Goal: Transaction & Acquisition: Book appointment/travel/reservation

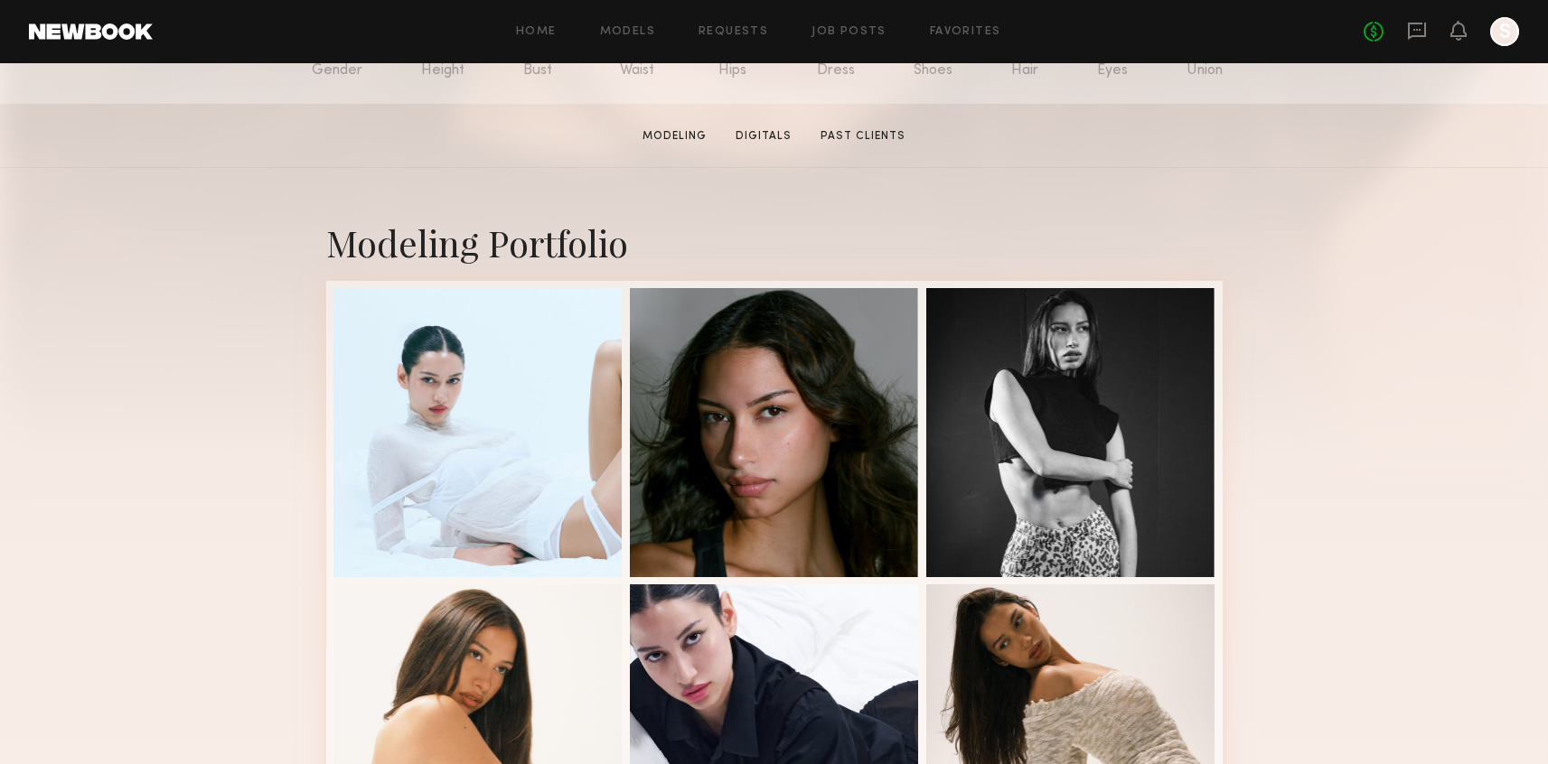
scroll to position [351, 0]
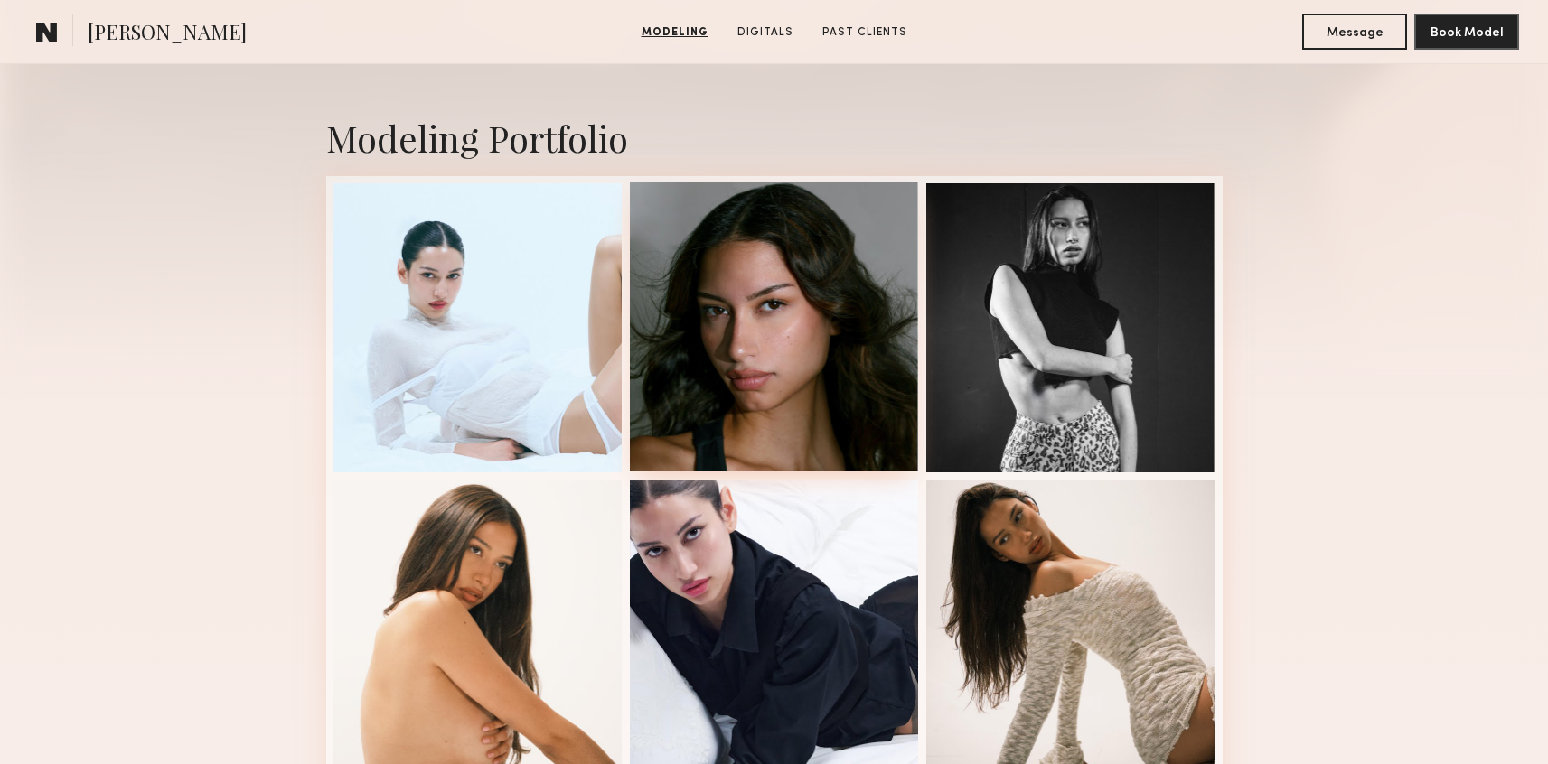
click at [678, 344] on div at bounding box center [774, 326] width 289 height 289
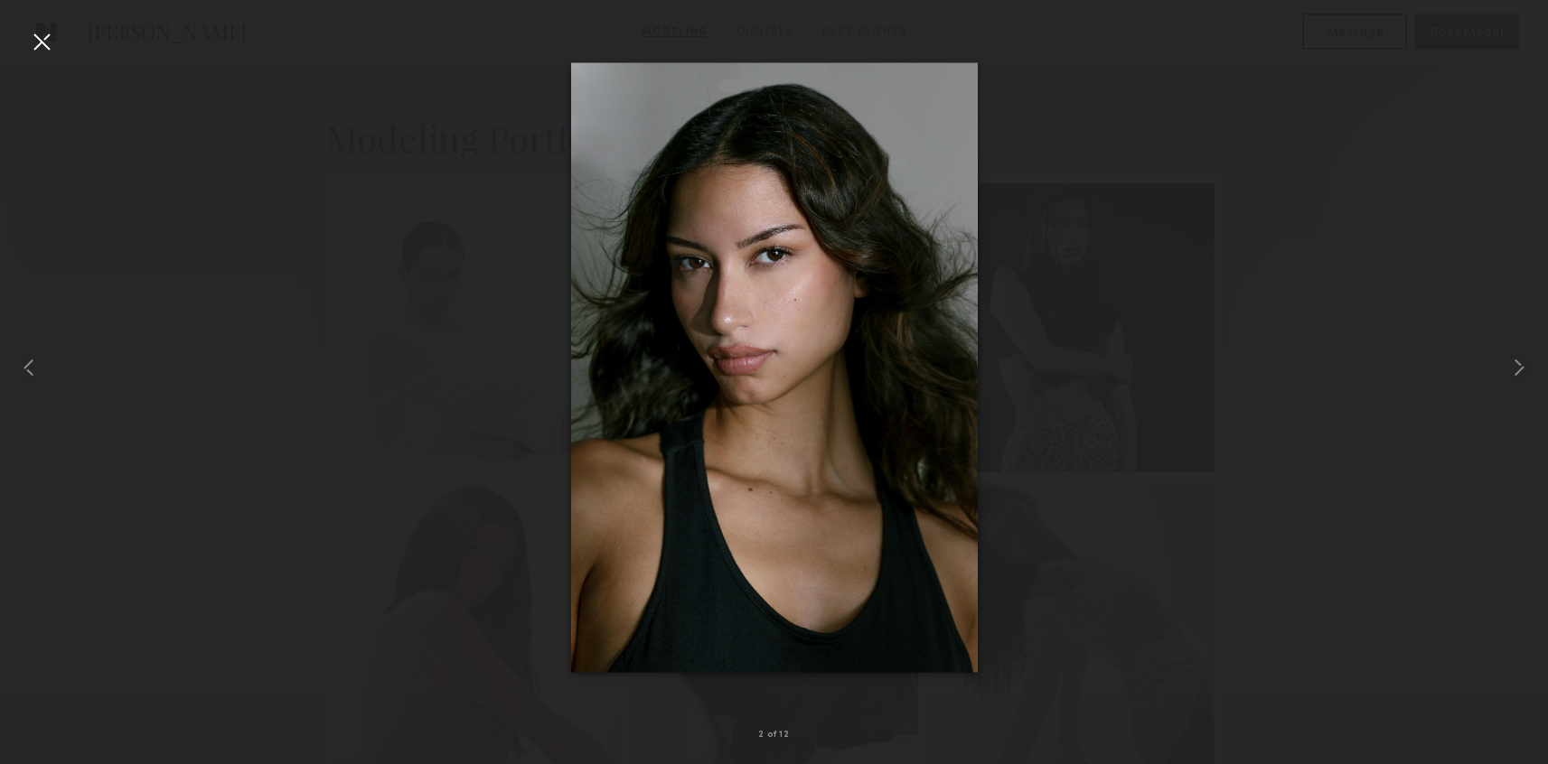
click at [44, 35] on div at bounding box center [41, 41] width 29 height 29
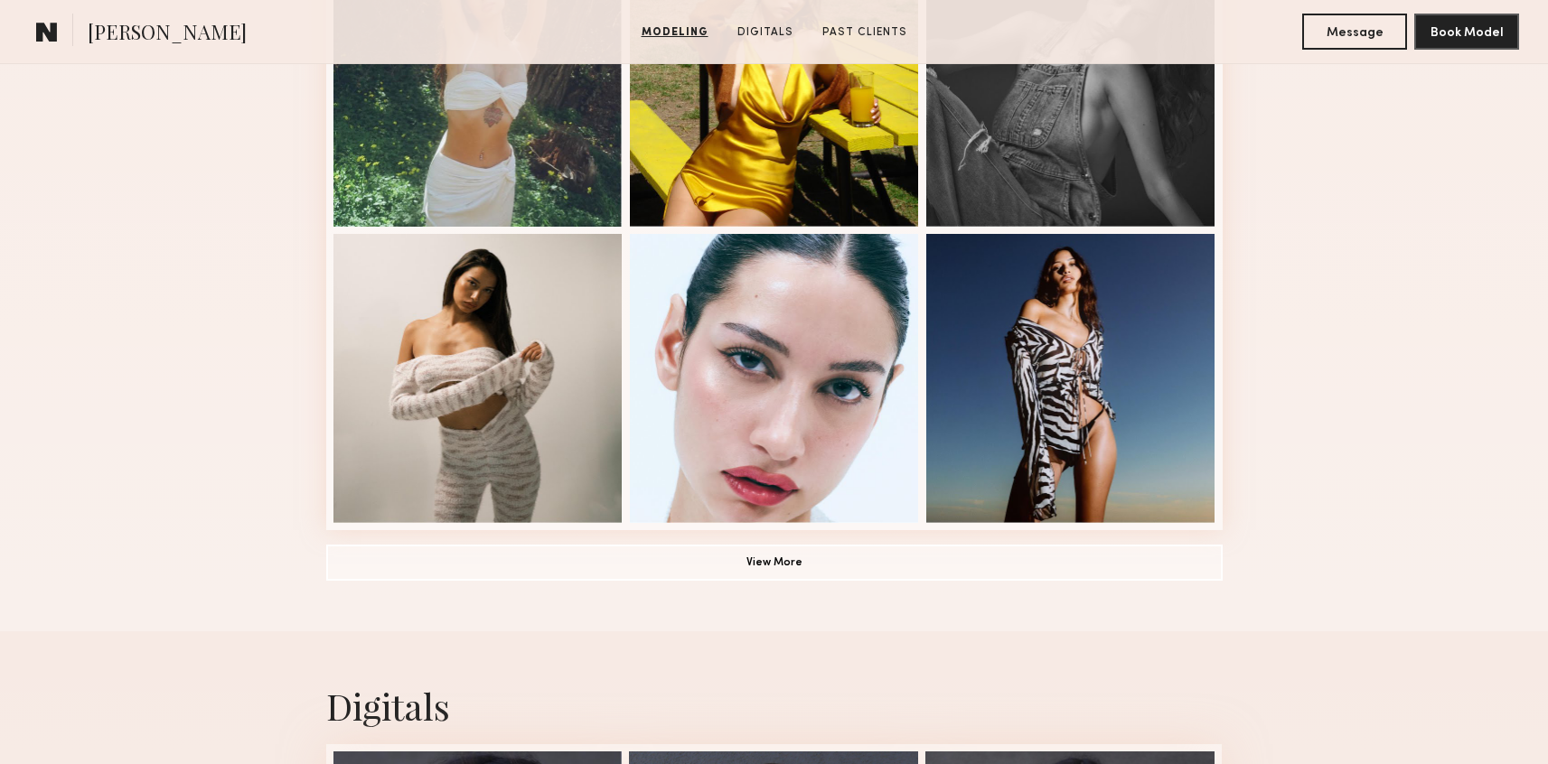
scroll to position [1174, 0]
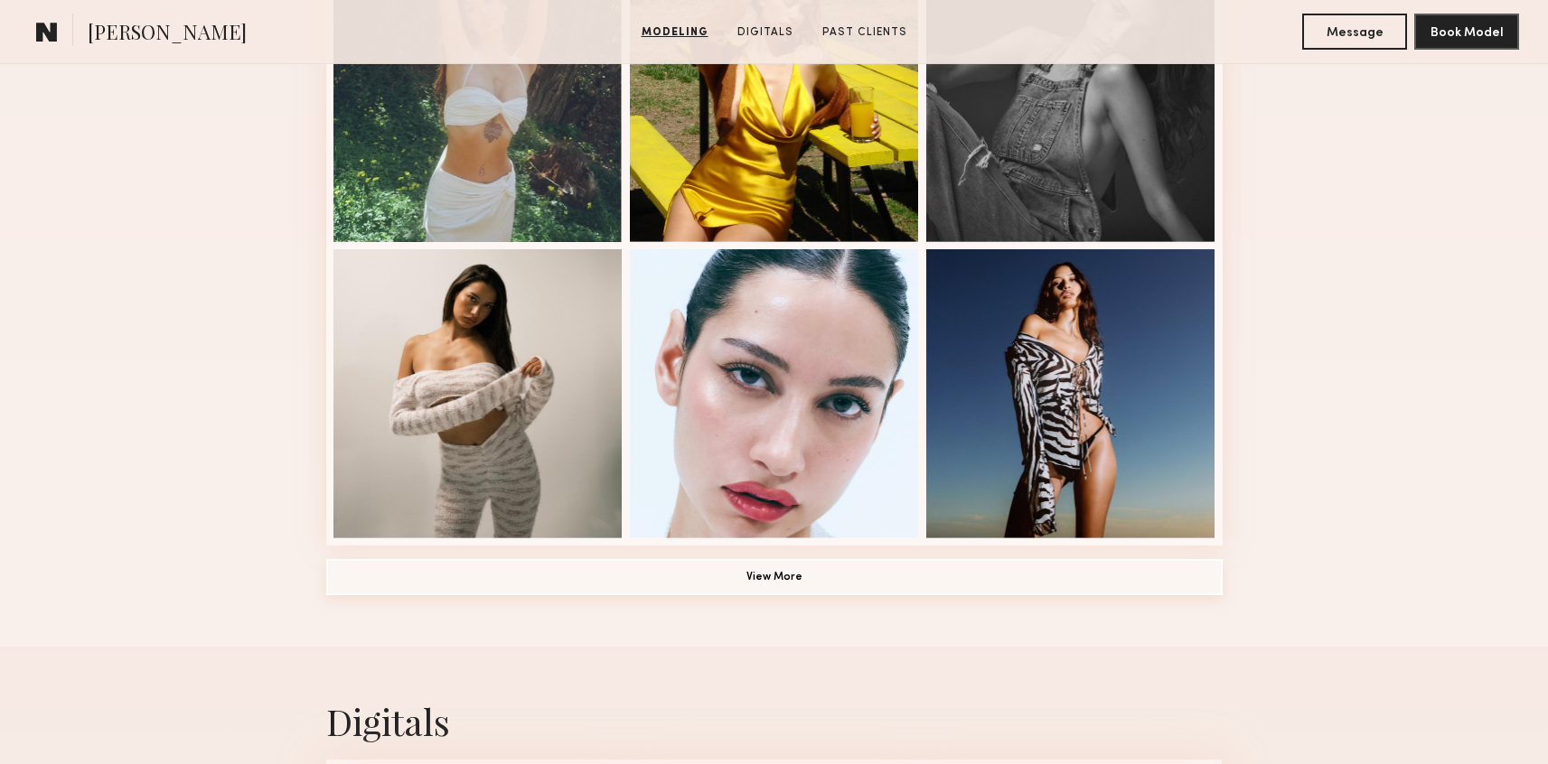
click at [899, 591] on button "View More" at bounding box center [774, 577] width 896 height 36
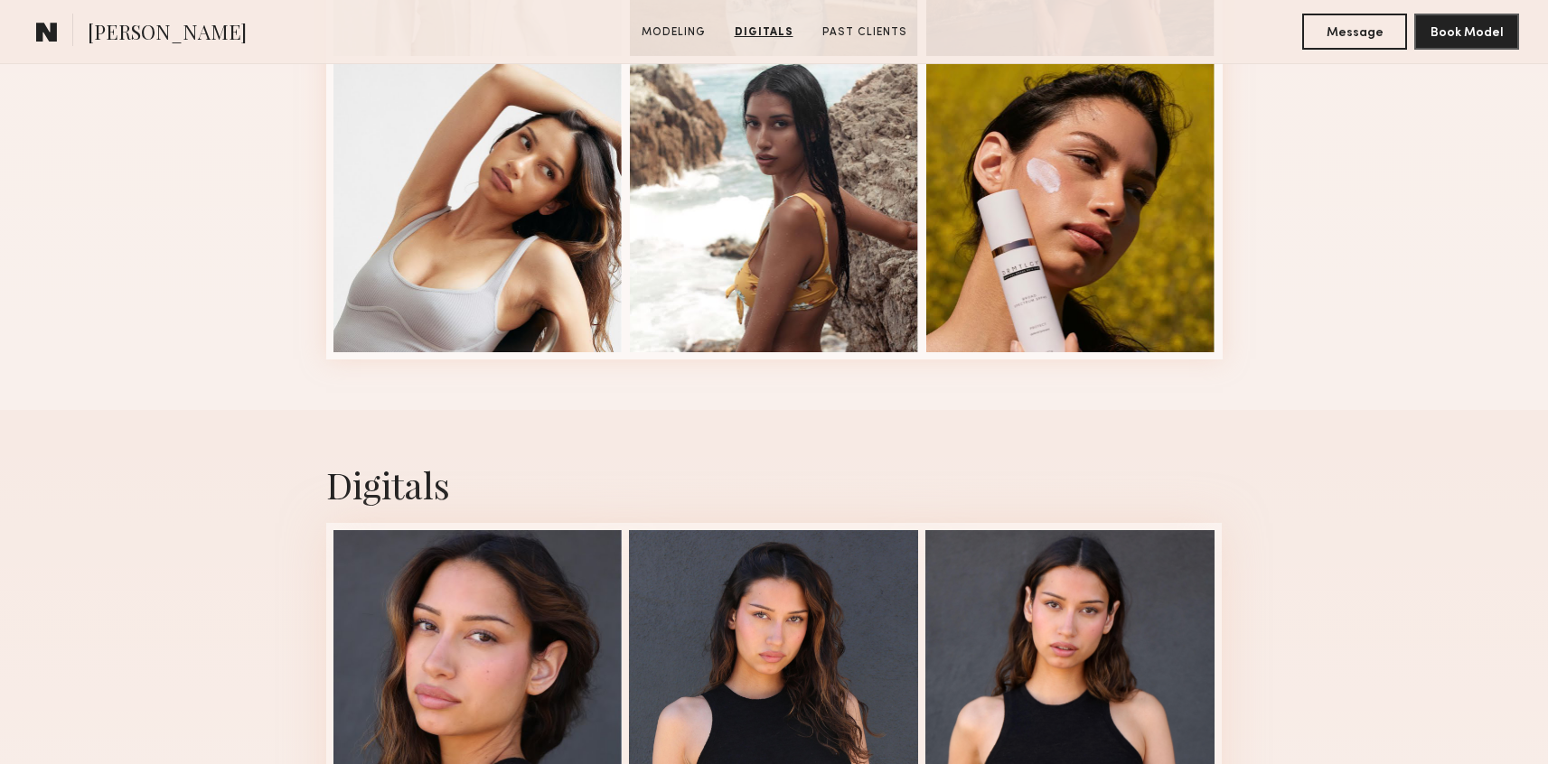
scroll to position [2548, 0]
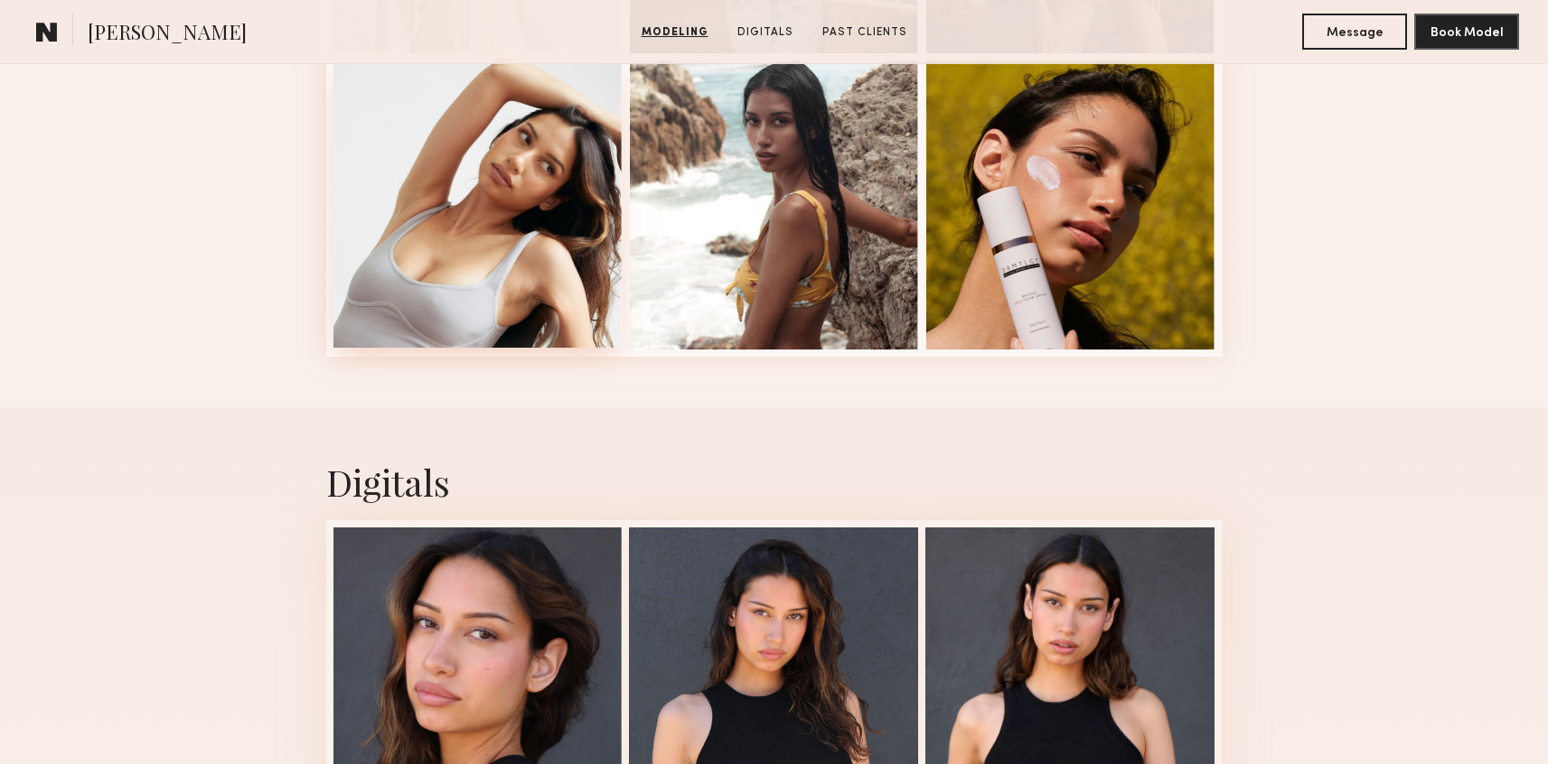
click at [479, 189] on div at bounding box center [477, 203] width 289 height 289
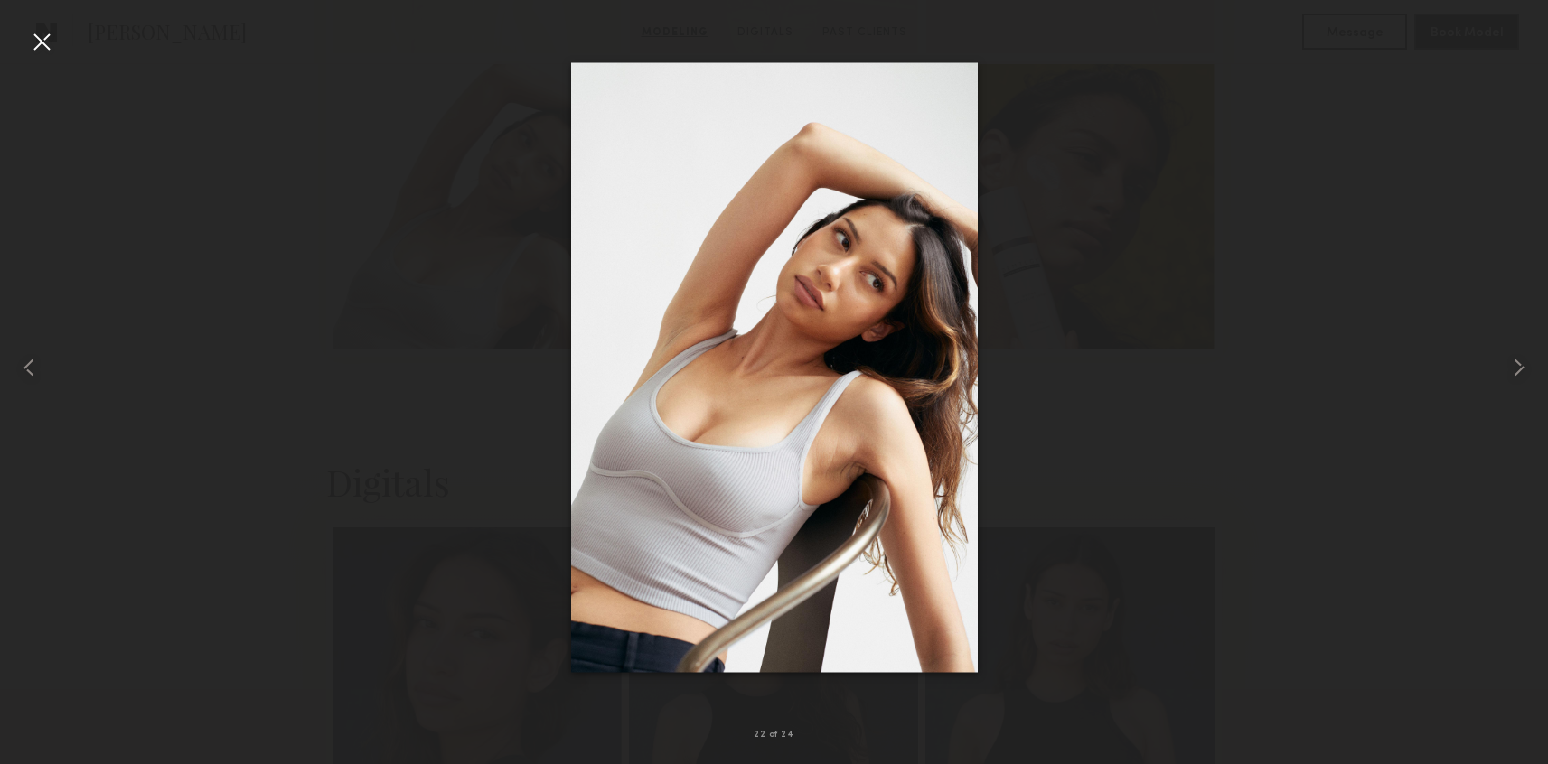
click at [219, 128] on div at bounding box center [774, 368] width 1548 height 678
click at [42, 37] on div at bounding box center [41, 41] width 29 height 29
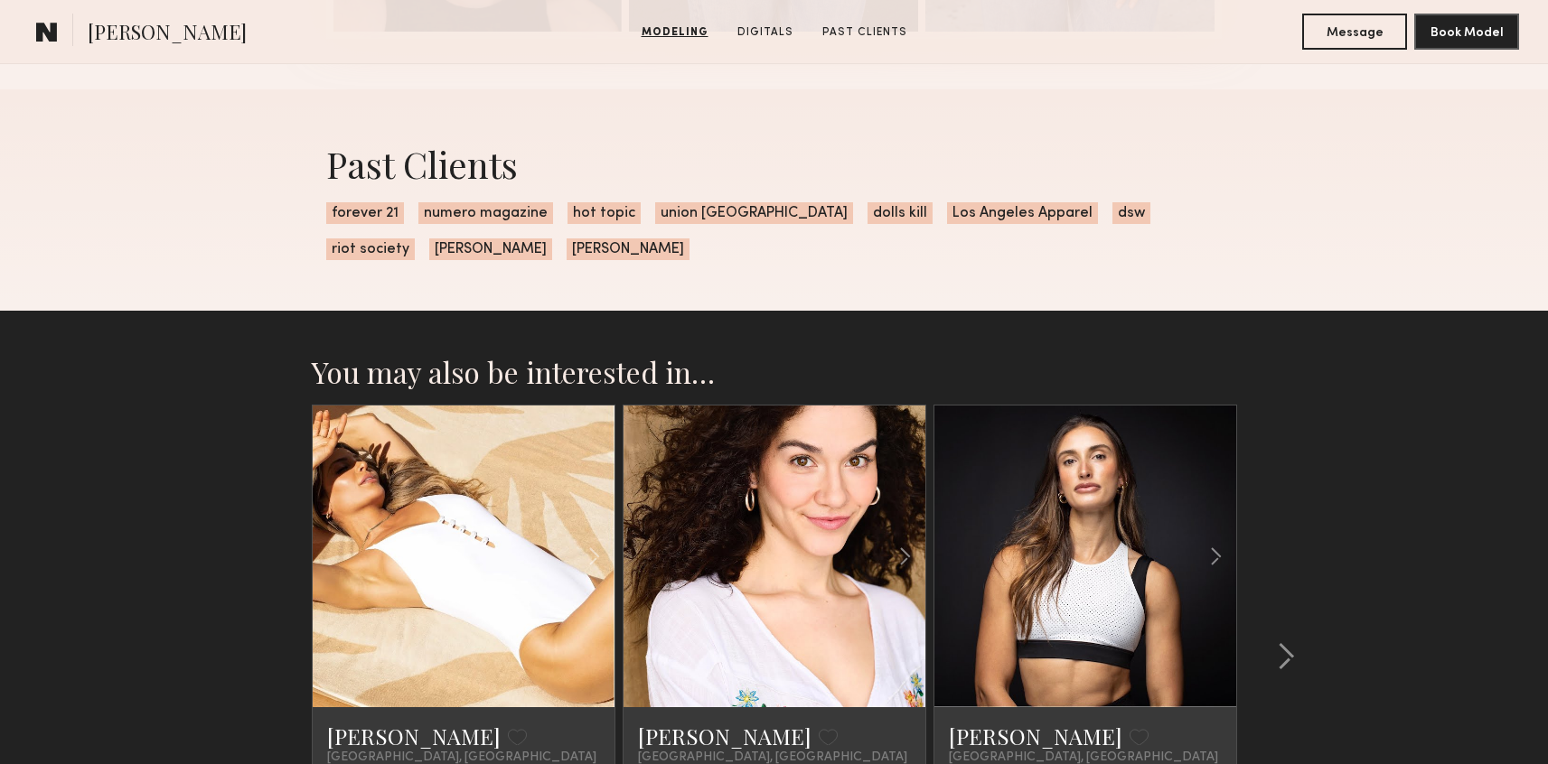
scroll to position [3907, 0]
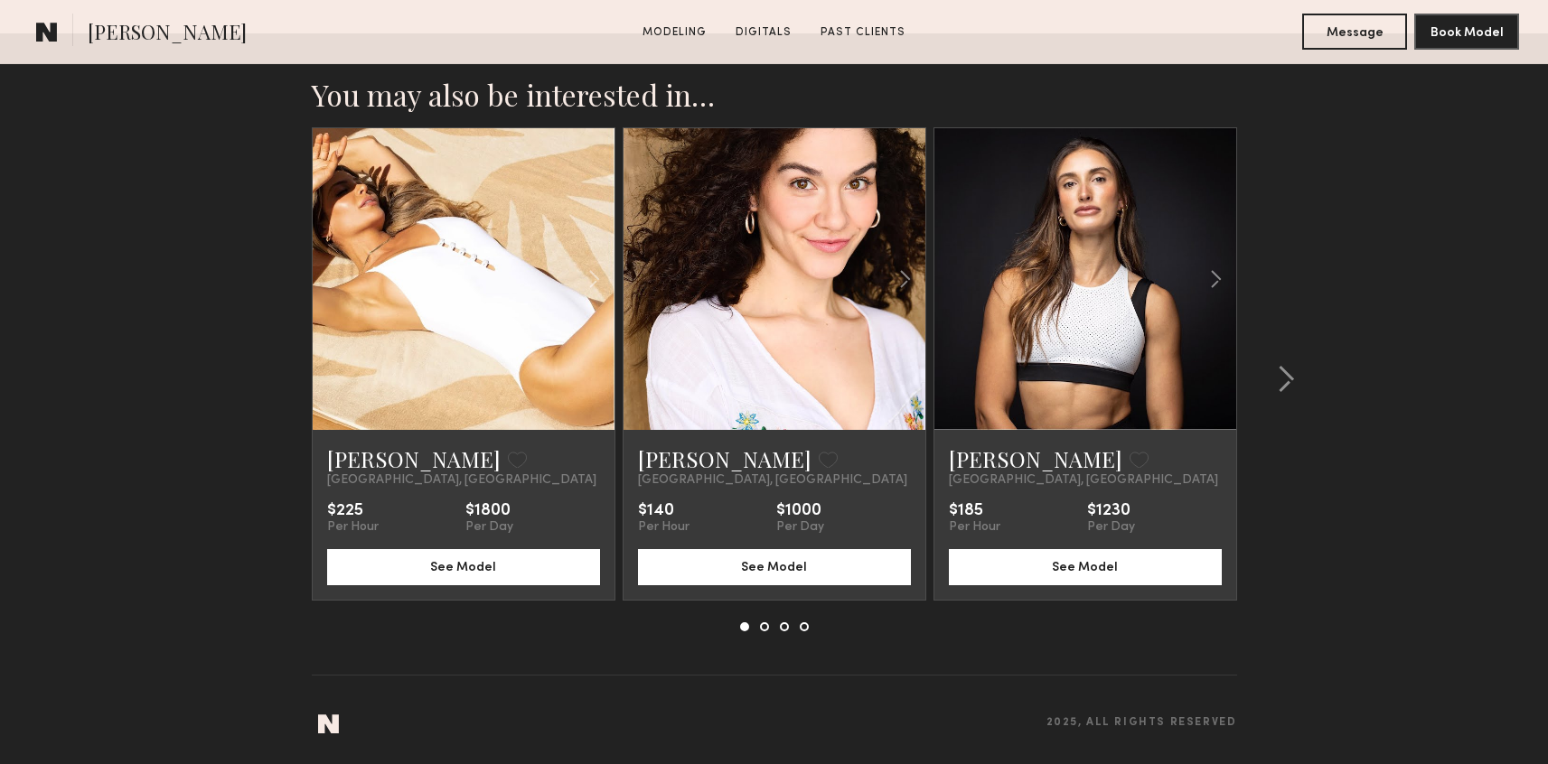
click at [440, 388] on link at bounding box center [463, 279] width 103 height 302
click at [1283, 388] on common-icon at bounding box center [1286, 379] width 18 height 29
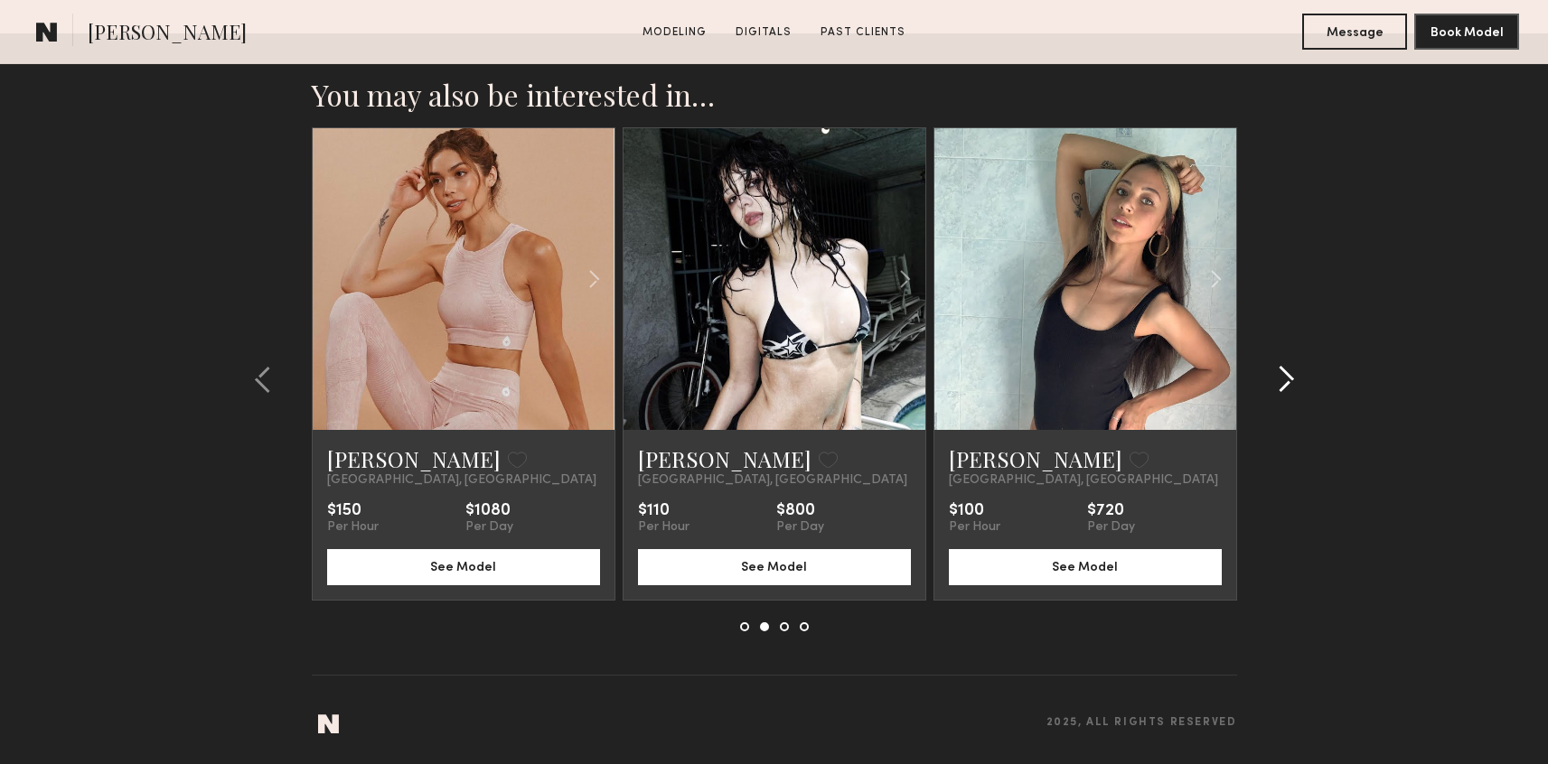
click at [1283, 388] on common-icon at bounding box center [1286, 379] width 18 height 29
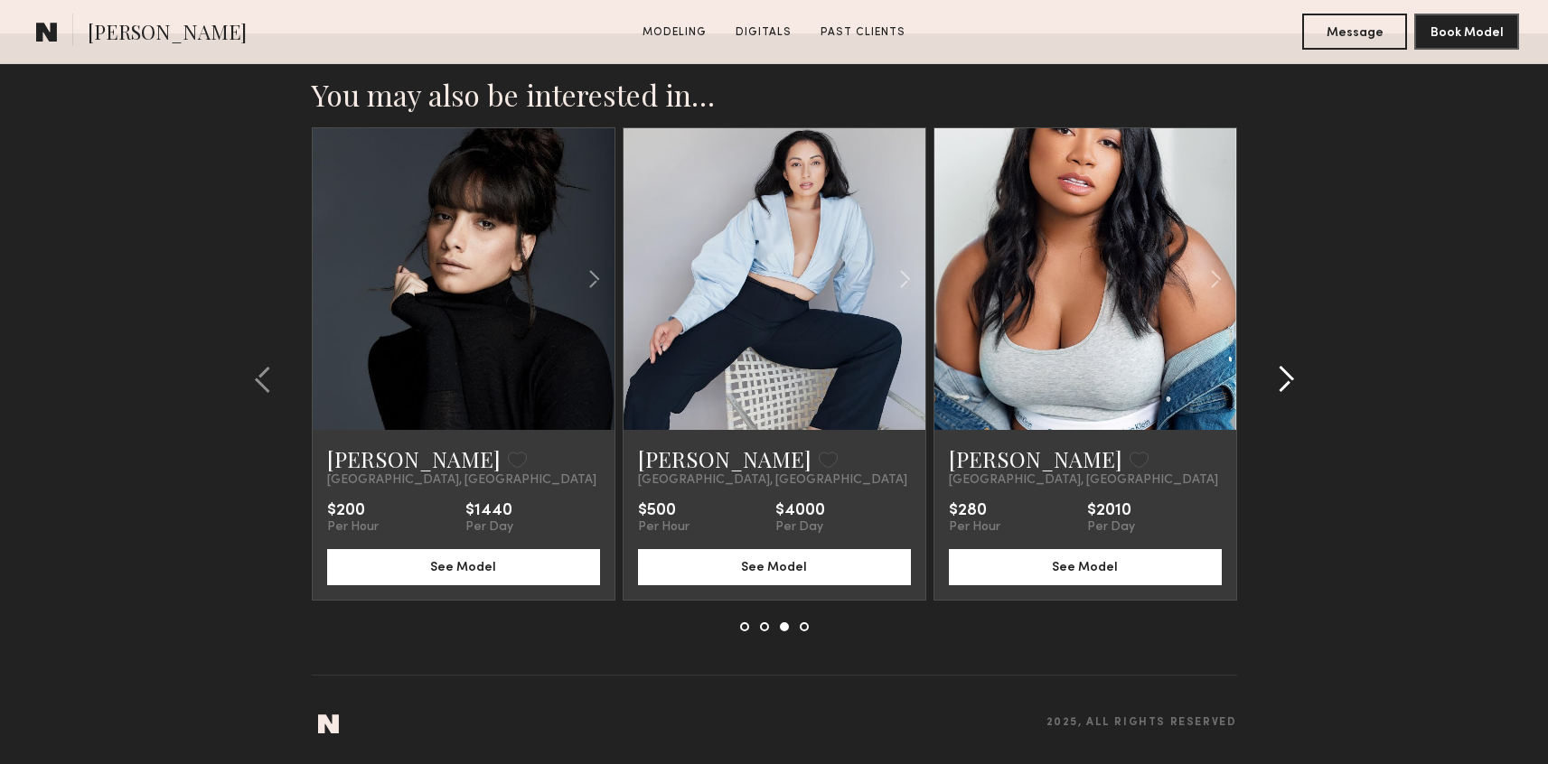
click at [1283, 388] on common-icon at bounding box center [1286, 379] width 18 height 29
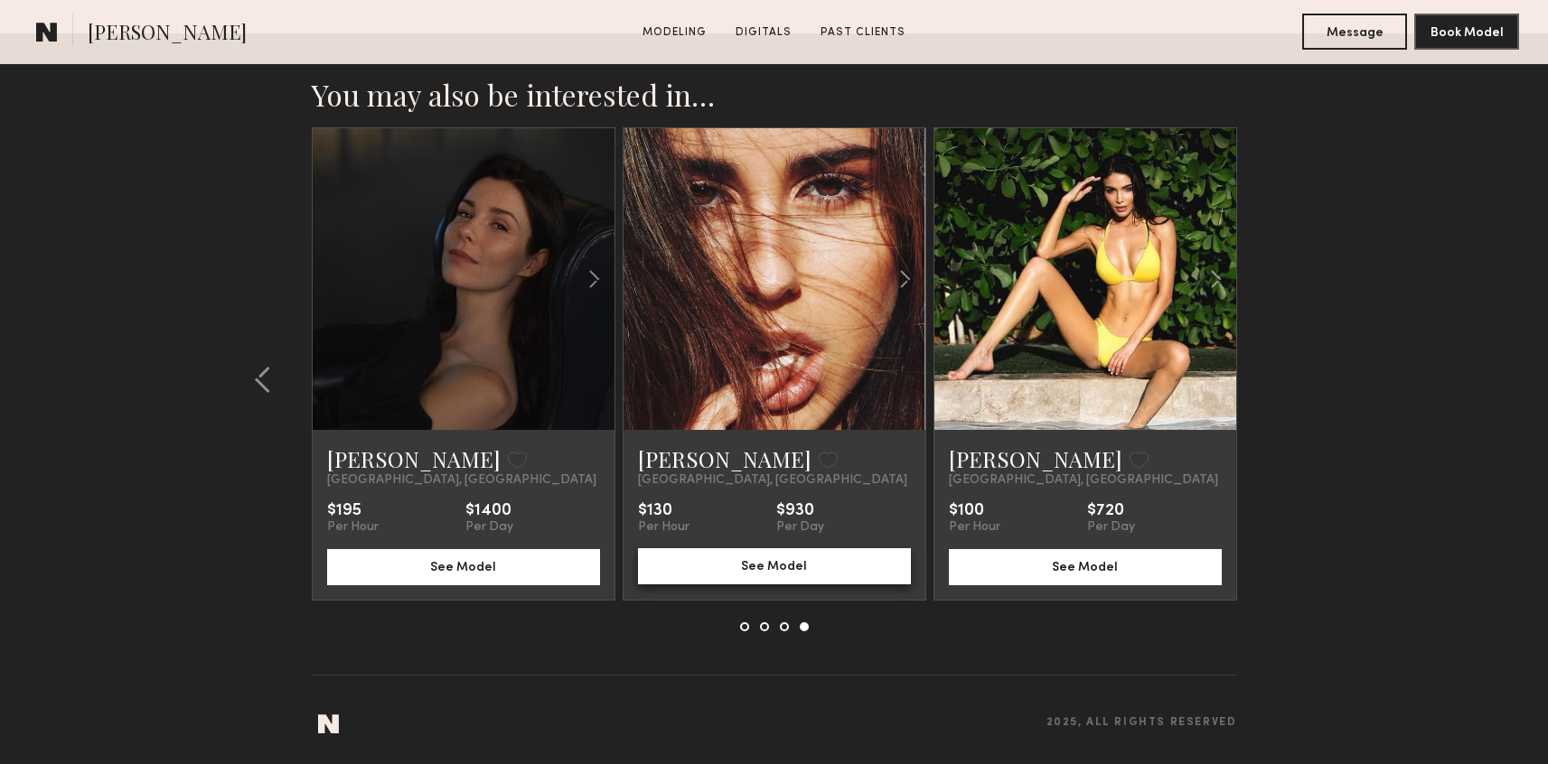
click at [790, 568] on button "See Model" at bounding box center [774, 566] width 273 height 36
click at [1215, 275] on common-icon at bounding box center [1215, 279] width 26 height 34
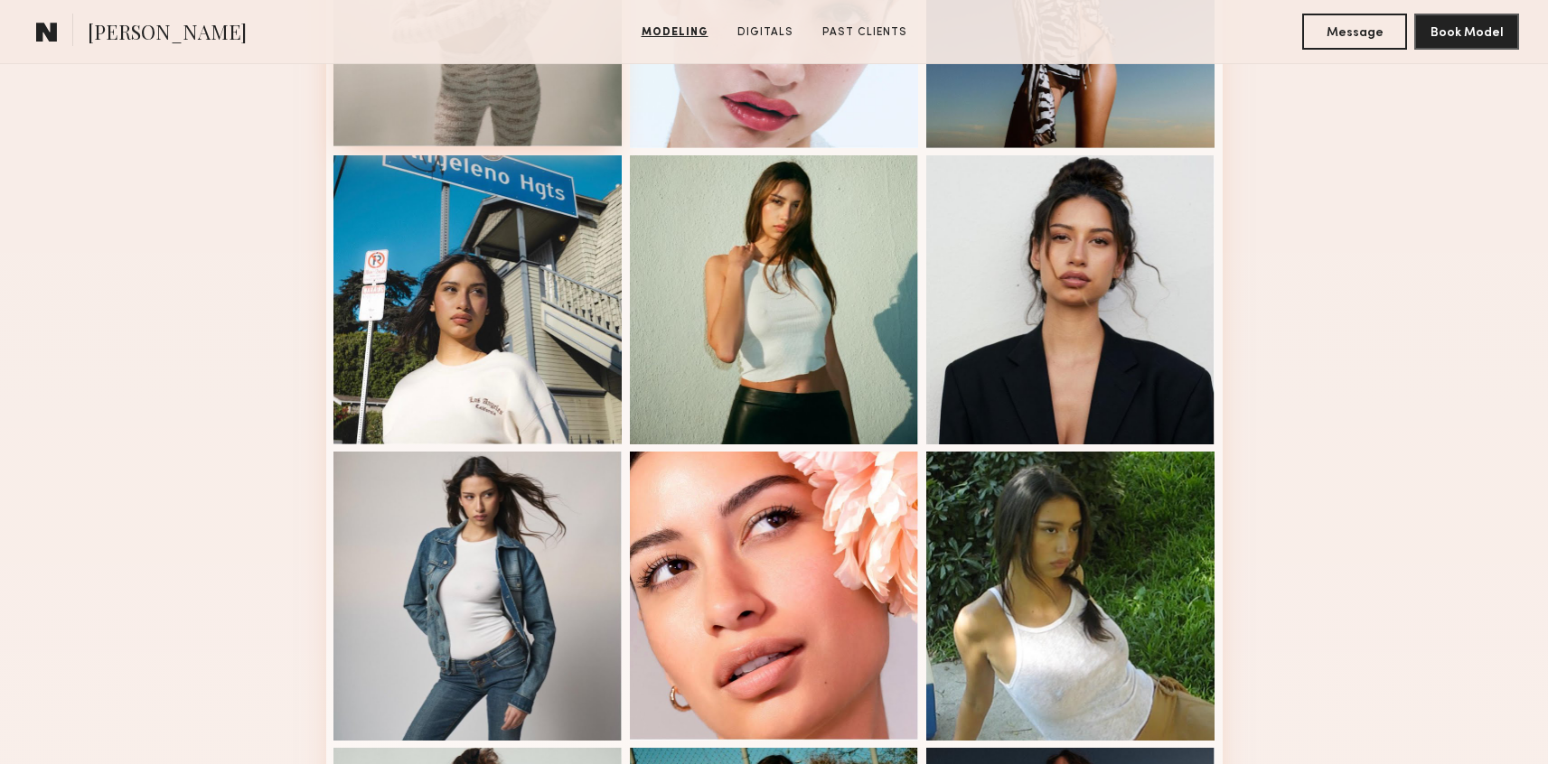
scroll to position [1571, 0]
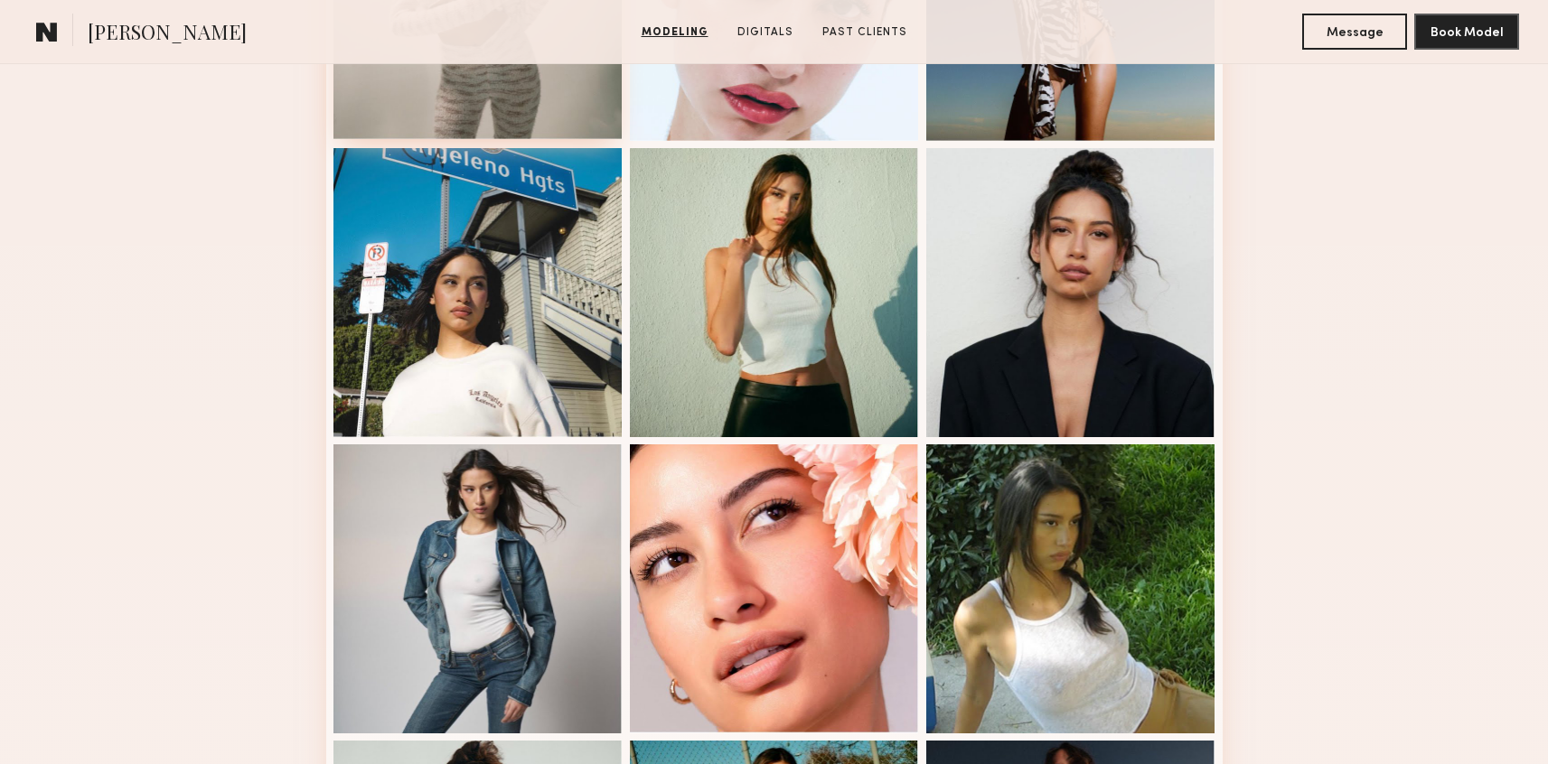
click at [503, 554] on div at bounding box center [477, 588] width 289 height 289
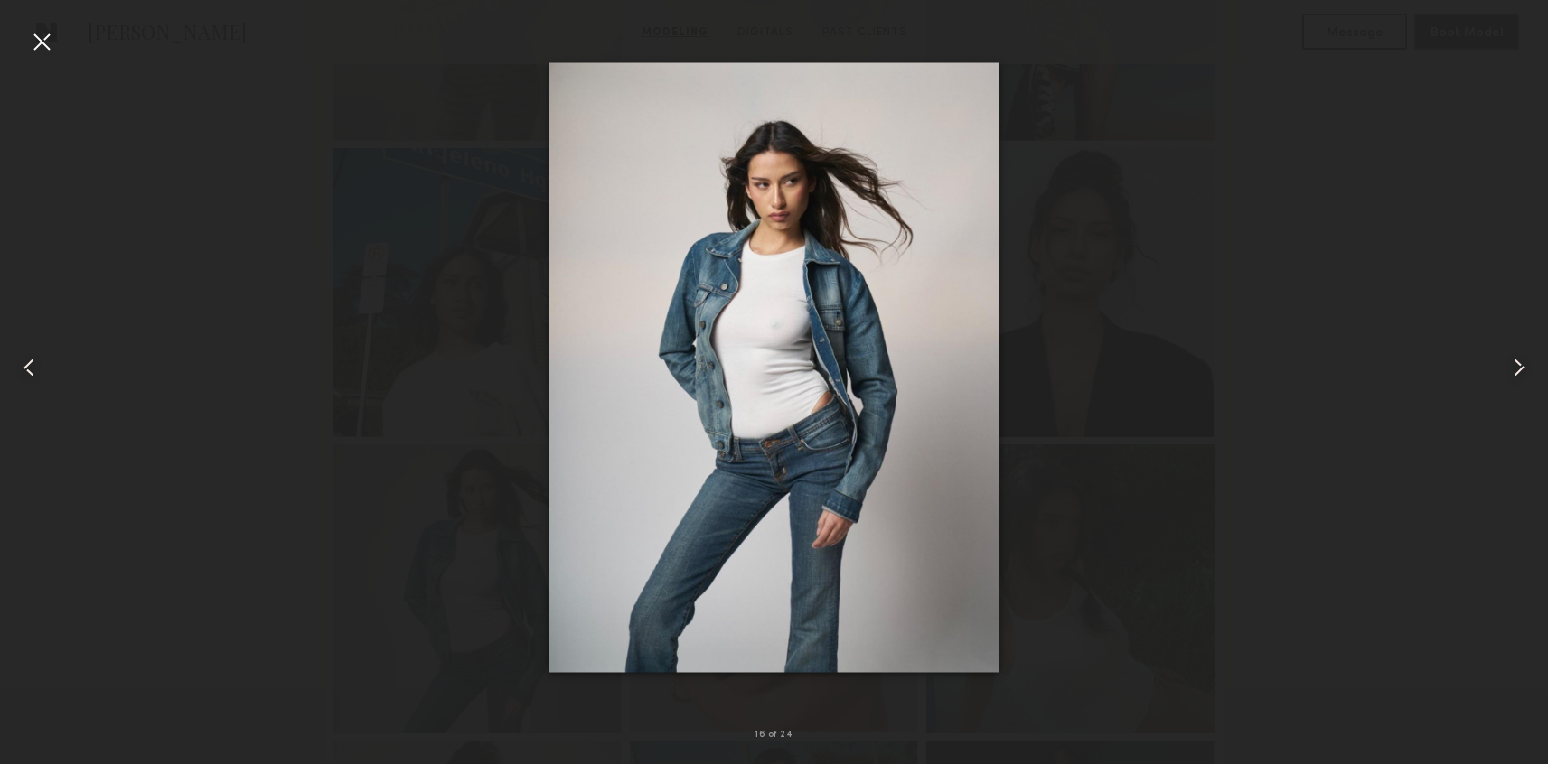
click at [31, 34] on div at bounding box center [41, 41] width 29 height 29
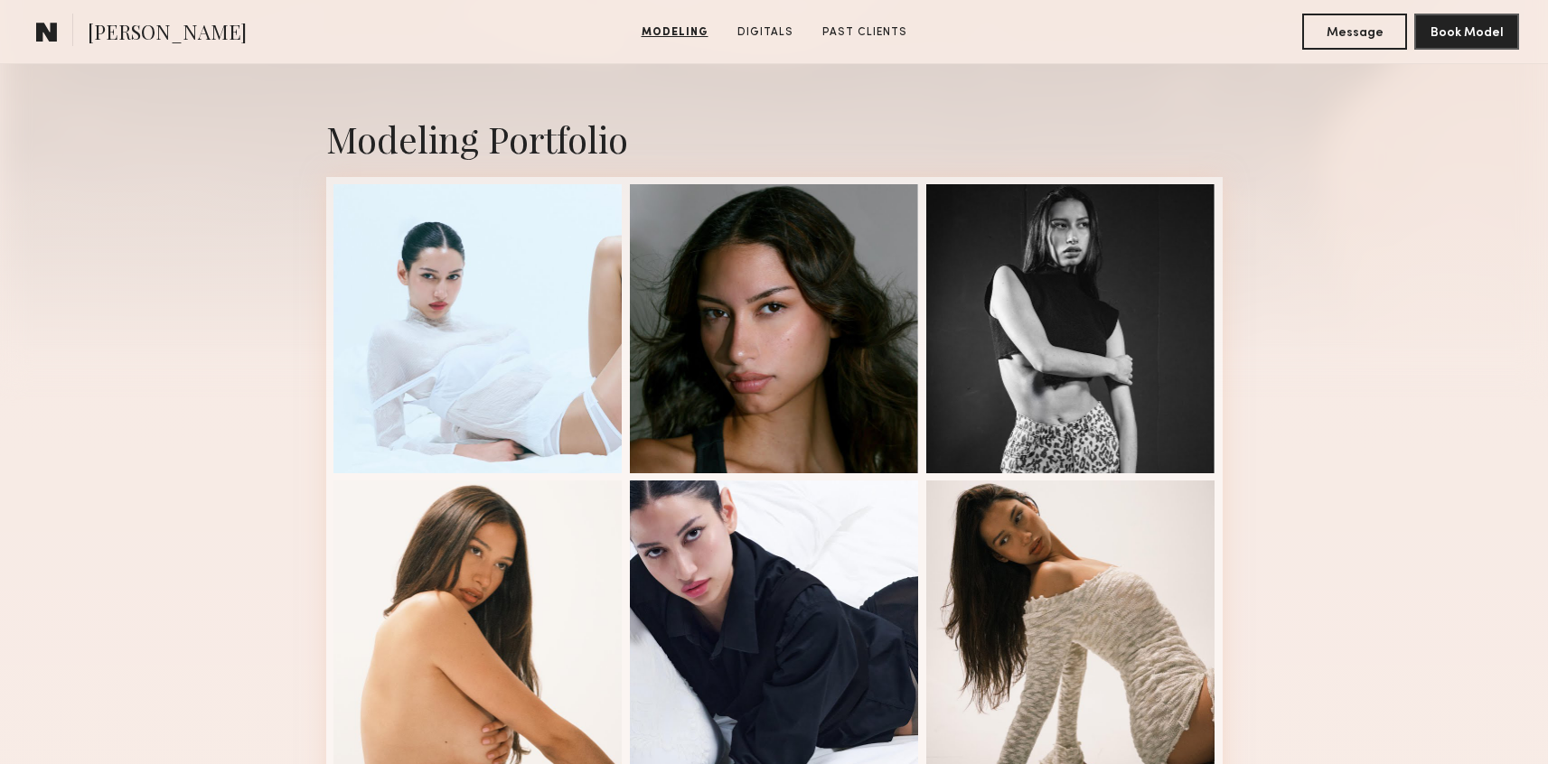
scroll to position [0, 0]
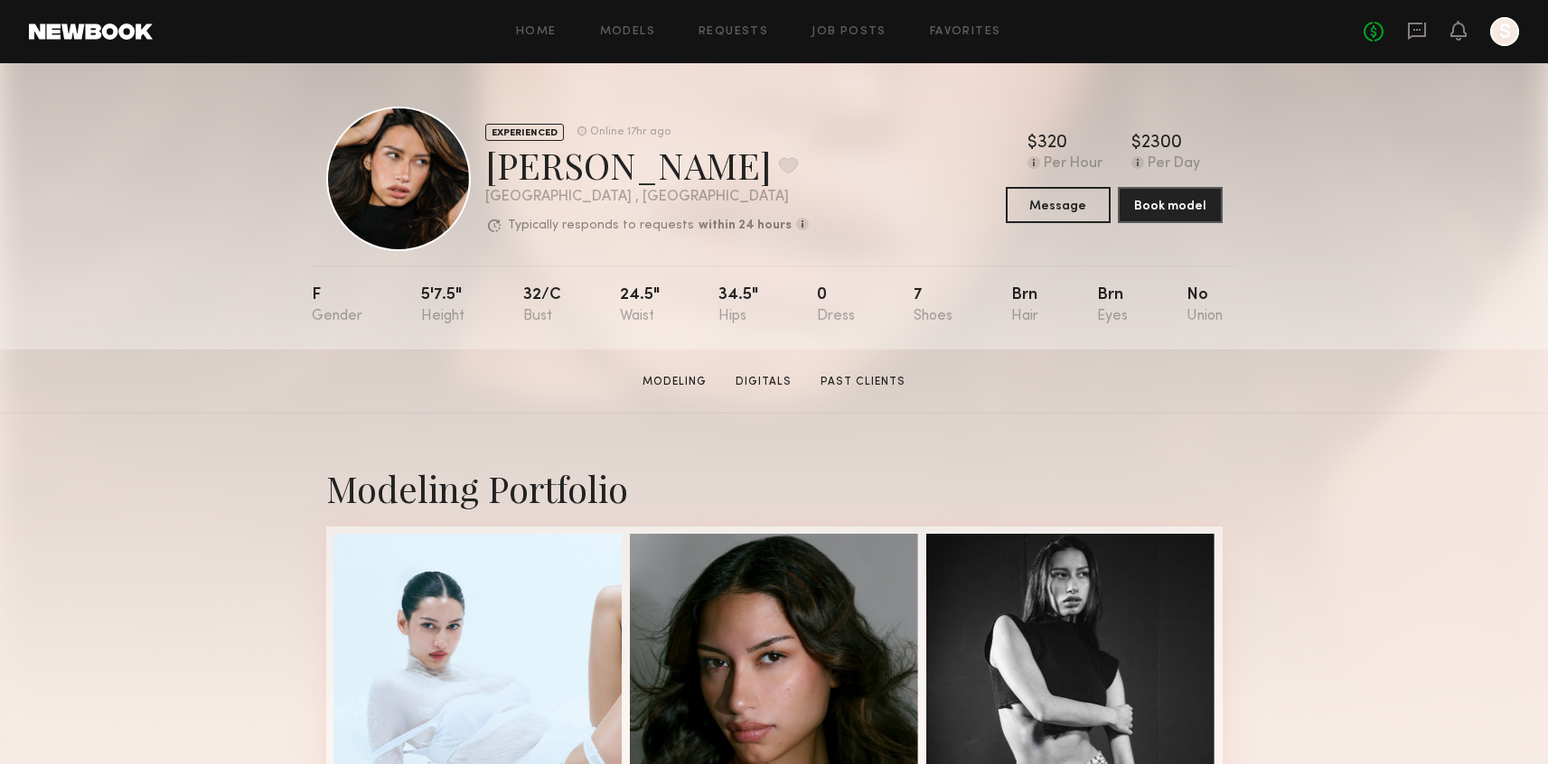
click at [352, 162] on div at bounding box center [398, 179] width 145 height 145
click at [649, 46] on header "Home Models Requests Job Posts Favorites Sign Out No fees up to $5,000 S" at bounding box center [774, 31] width 1548 height 63
click at [645, 42] on div "Home Models Requests Job Posts Favorites Sign Out No fees up to $5,000 S" at bounding box center [836, 31] width 1366 height 29
click at [640, 33] on link "Models" at bounding box center [627, 32] width 55 height 12
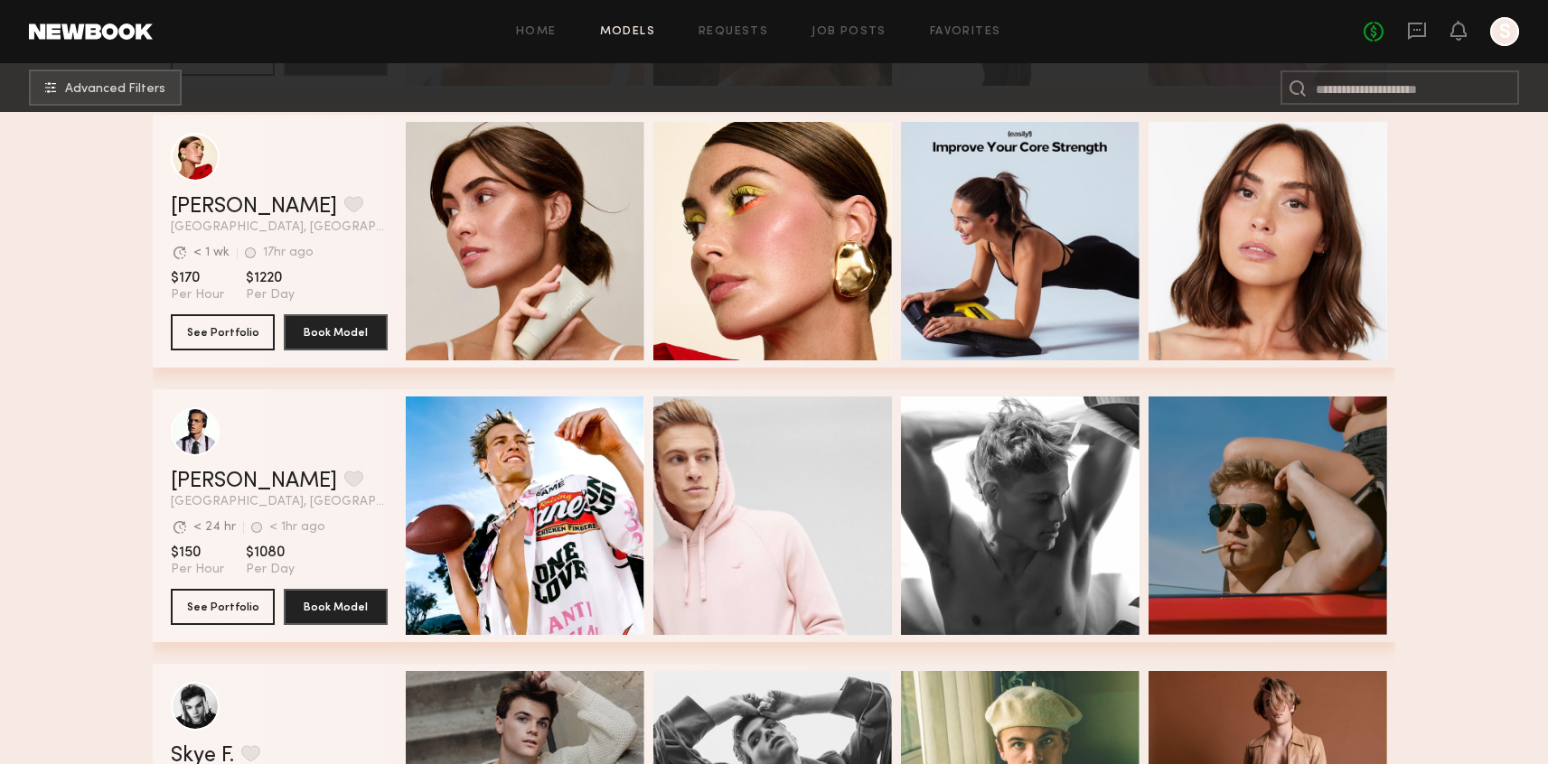
scroll to position [1383, 0]
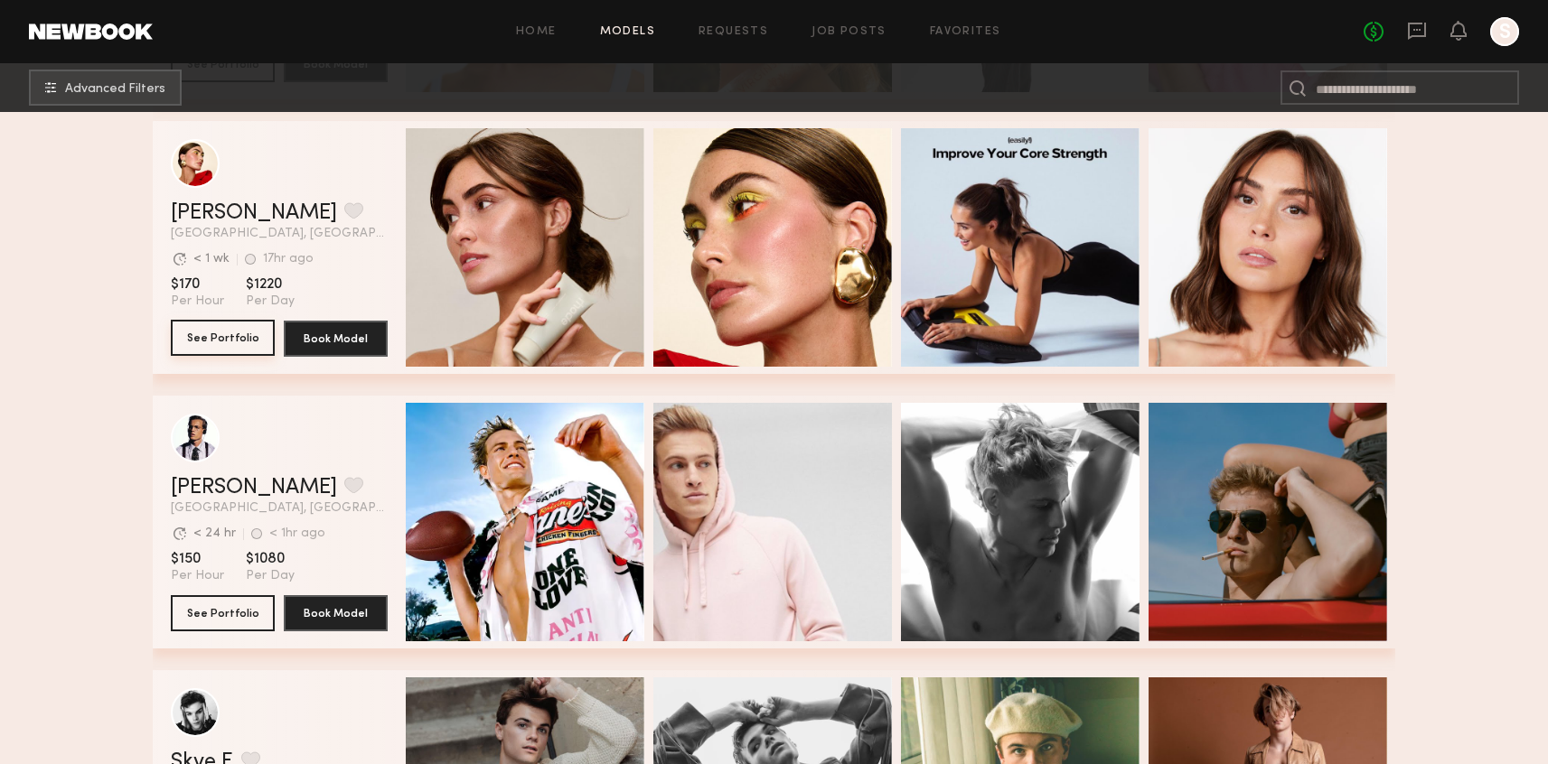
click at [249, 338] on button "See Portfolio" at bounding box center [223, 338] width 104 height 36
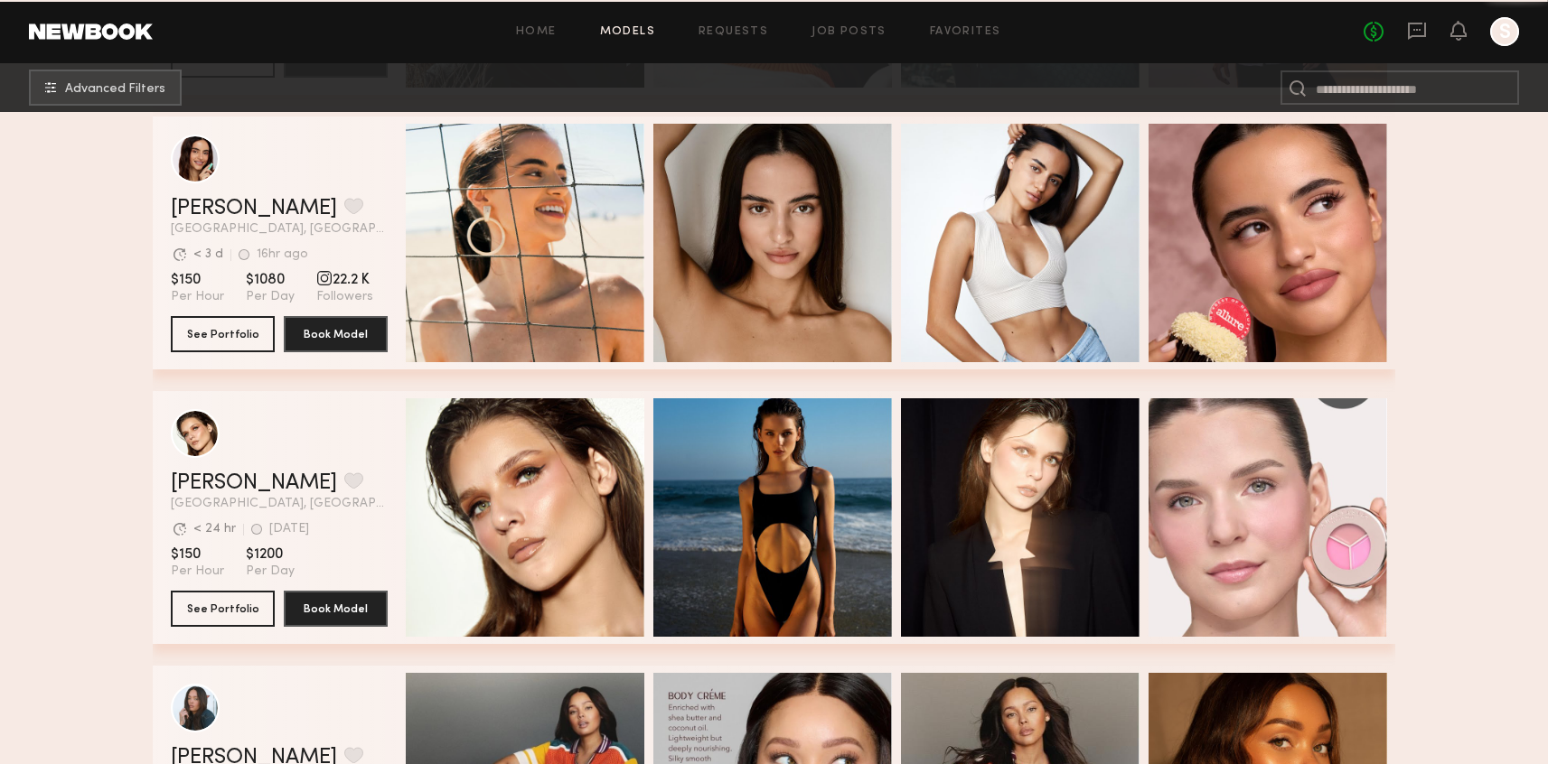
scroll to position [5669, 0]
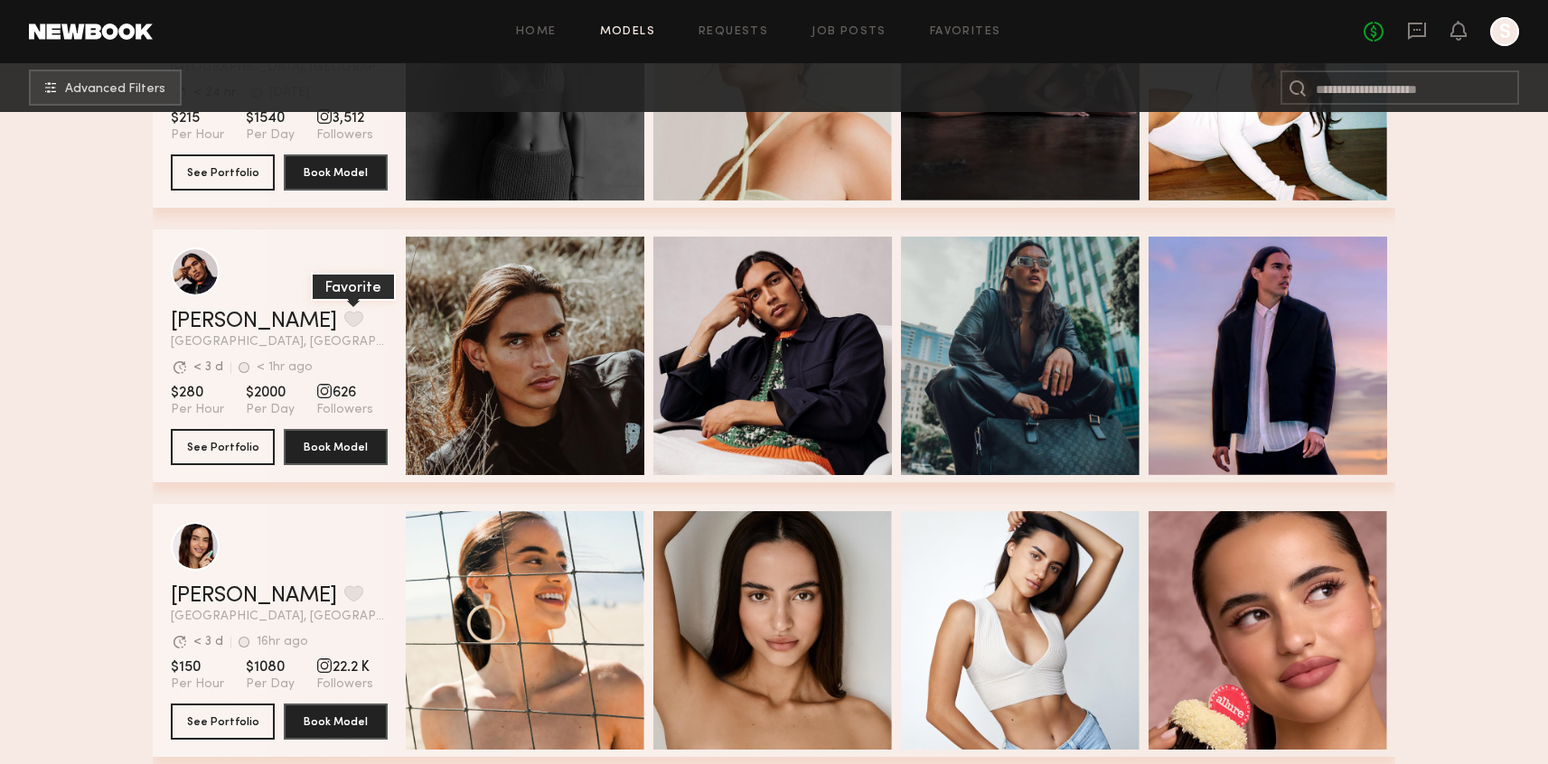
click at [344, 317] on button "grid" at bounding box center [353, 319] width 19 height 16
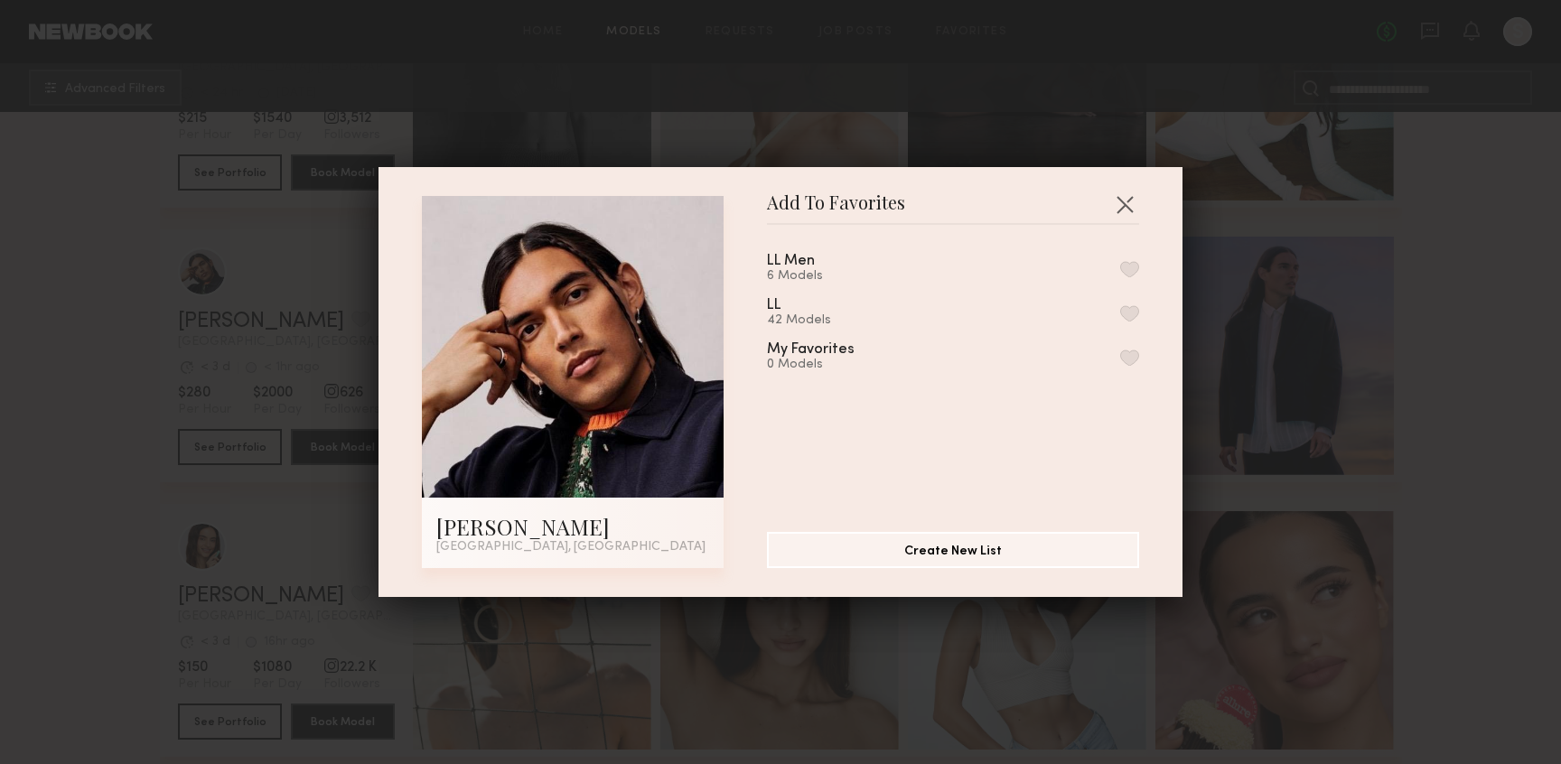
click at [1120, 268] on button "button" at bounding box center [1129, 269] width 19 height 16
click at [1118, 192] on button "button" at bounding box center [1124, 204] width 29 height 29
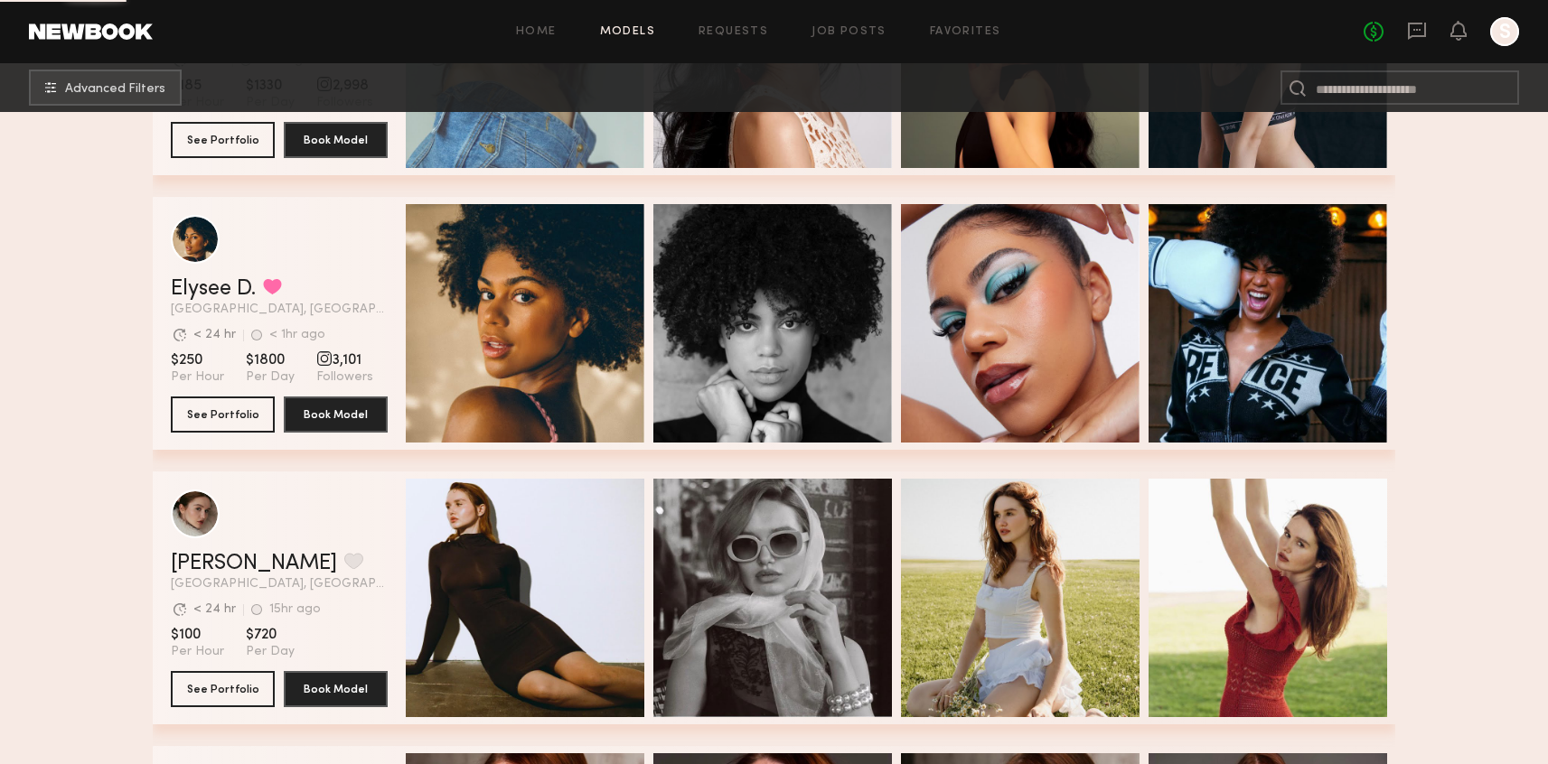
scroll to position [8999, 0]
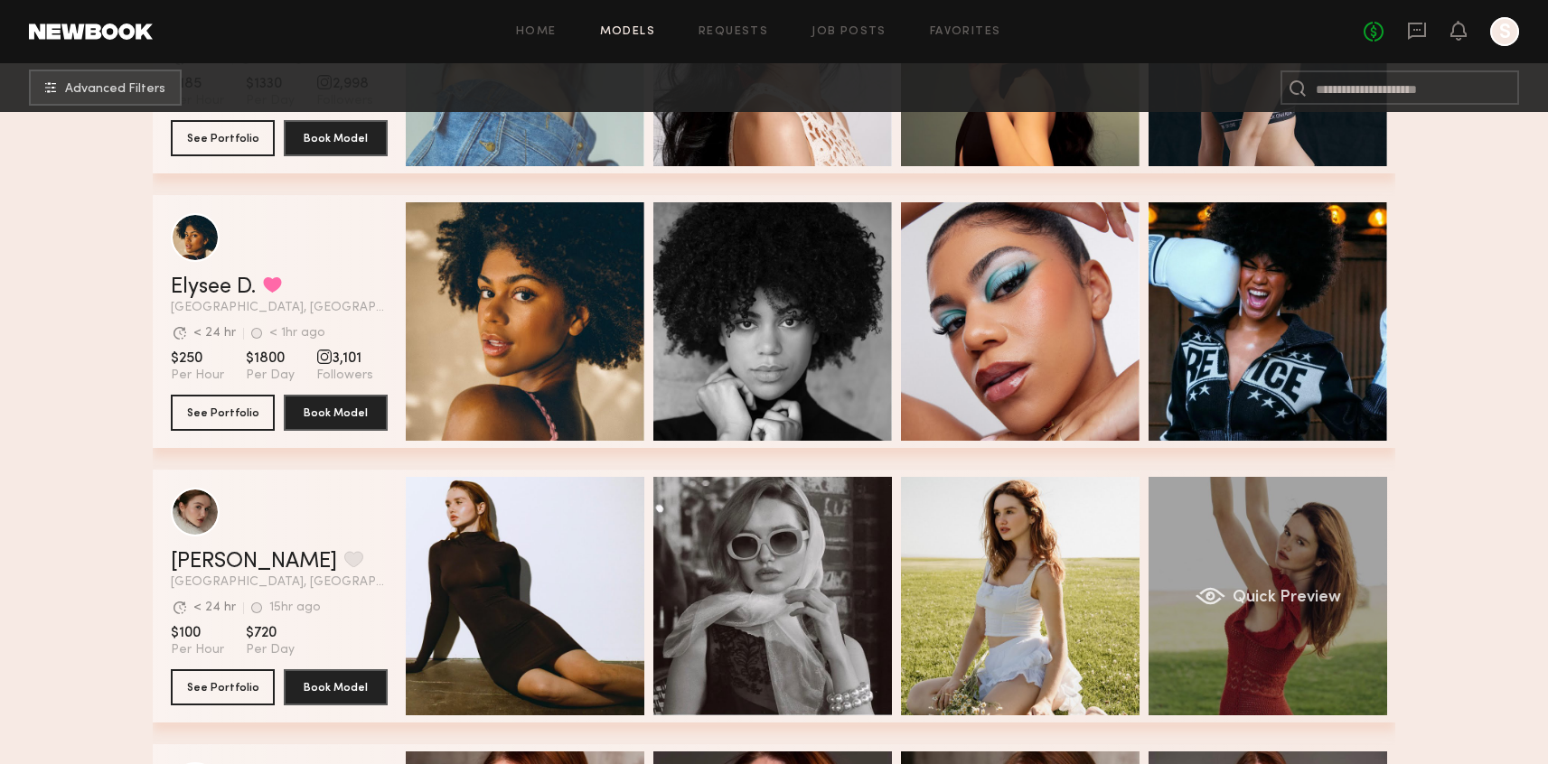
click at [1287, 600] on span "Quick Preview" at bounding box center [1286, 598] width 108 height 16
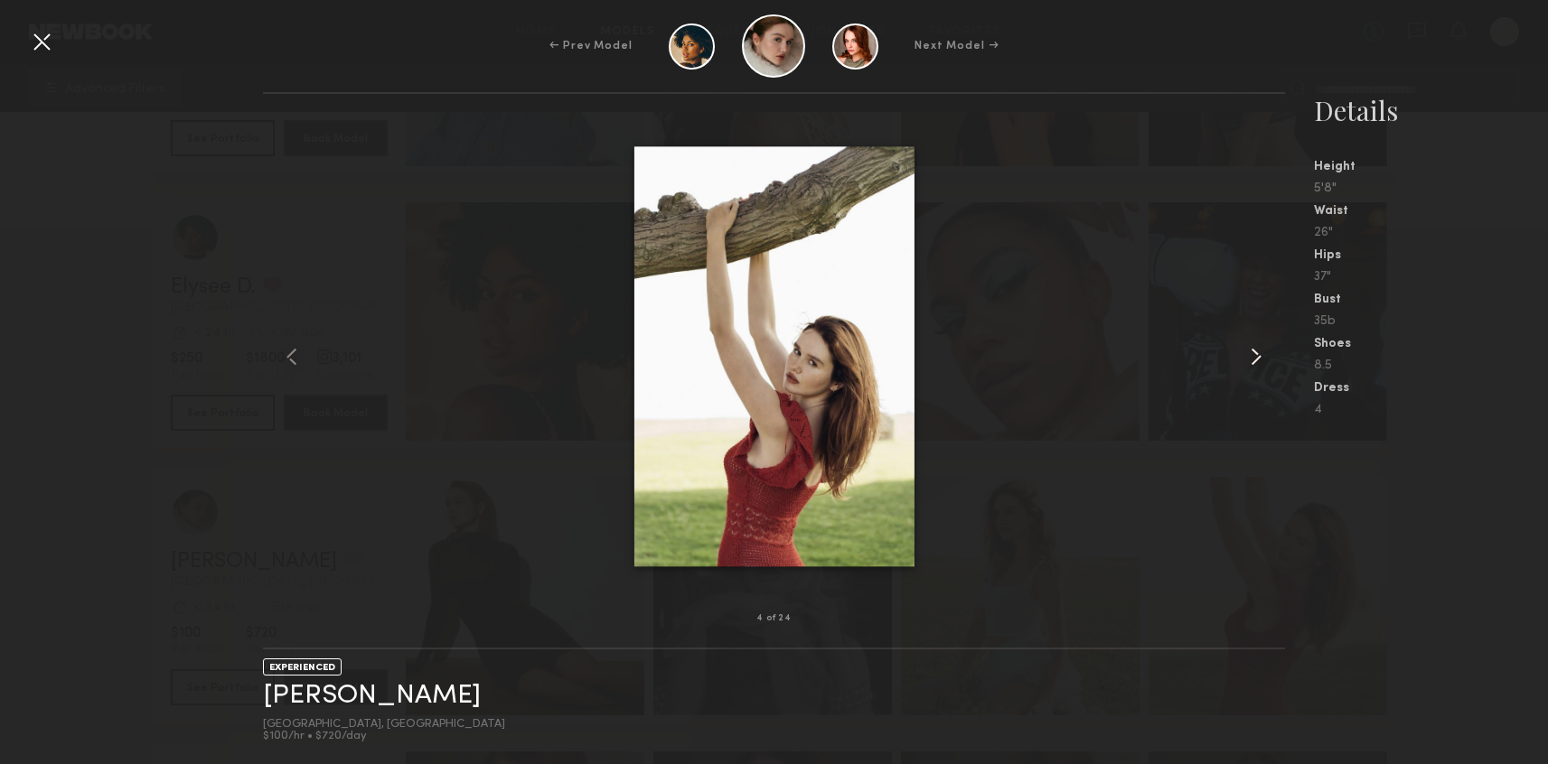
click at [1252, 357] on common-icon at bounding box center [1255, 356] width 29 height 29
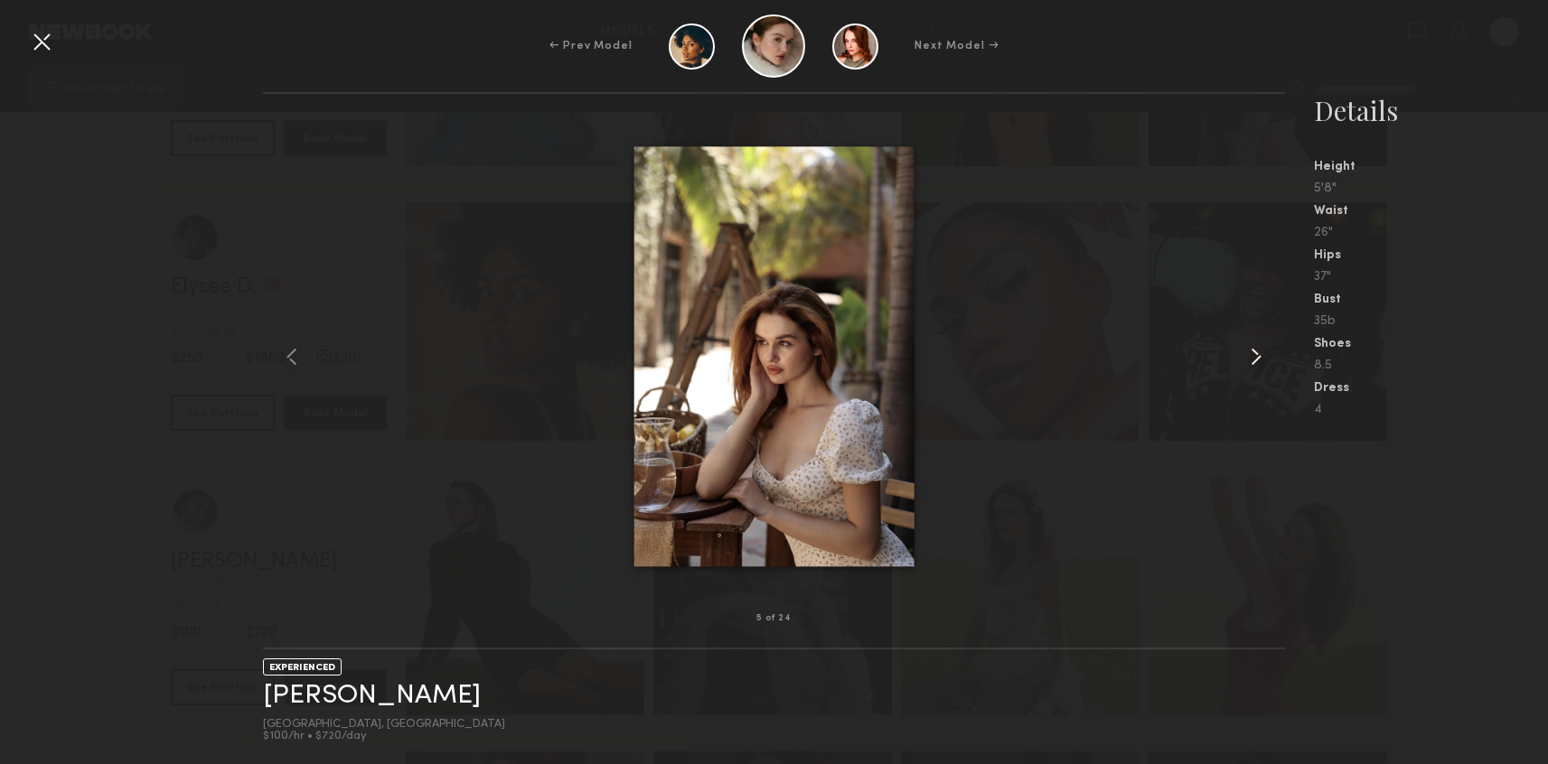
click at [1253, 357] on common-icon at bounding box center [1255, 356] width 29 height 29
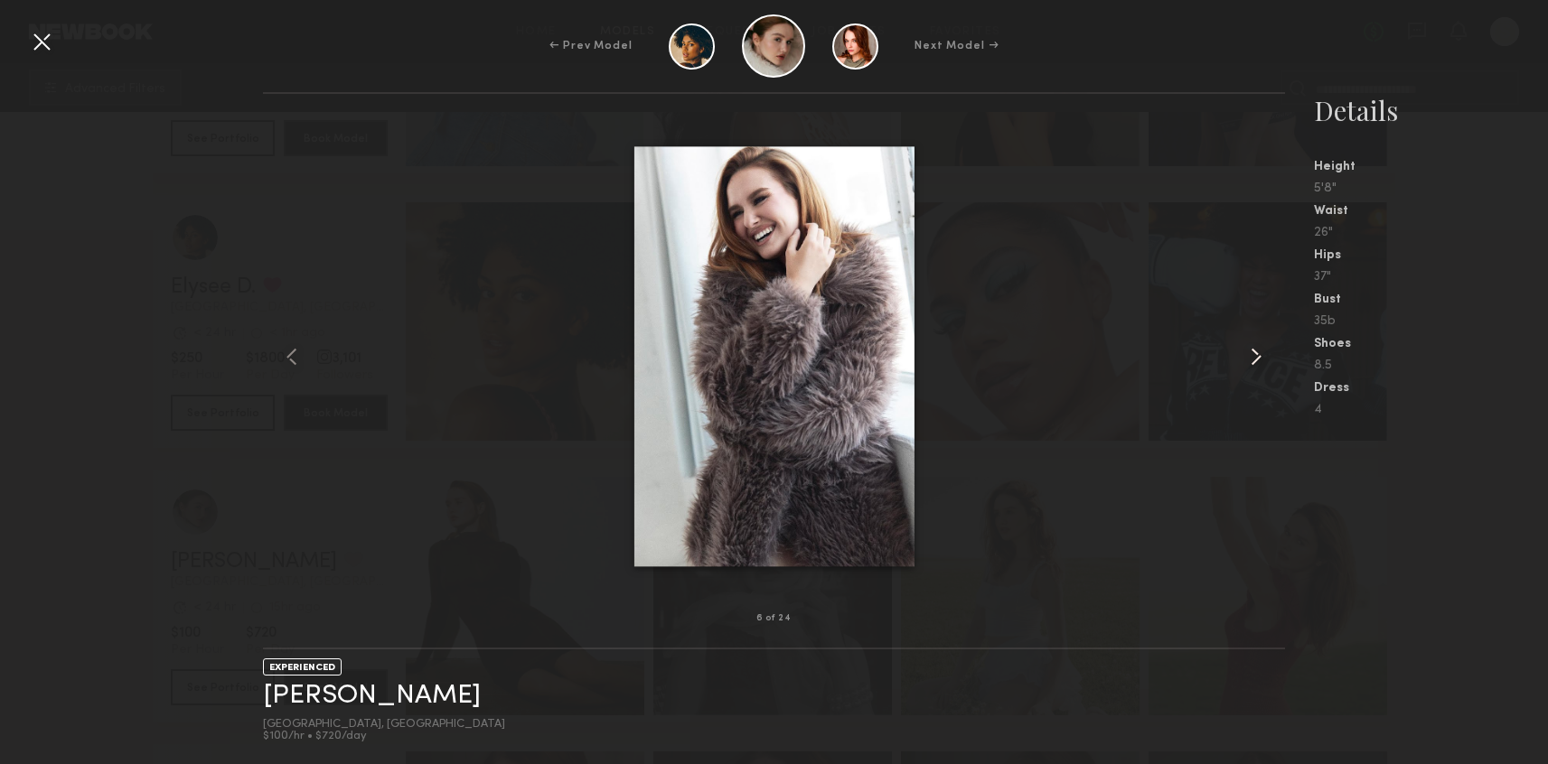
click at [1253, 358] on common-icon at bounding box center [1255, 356] width 29 height 29
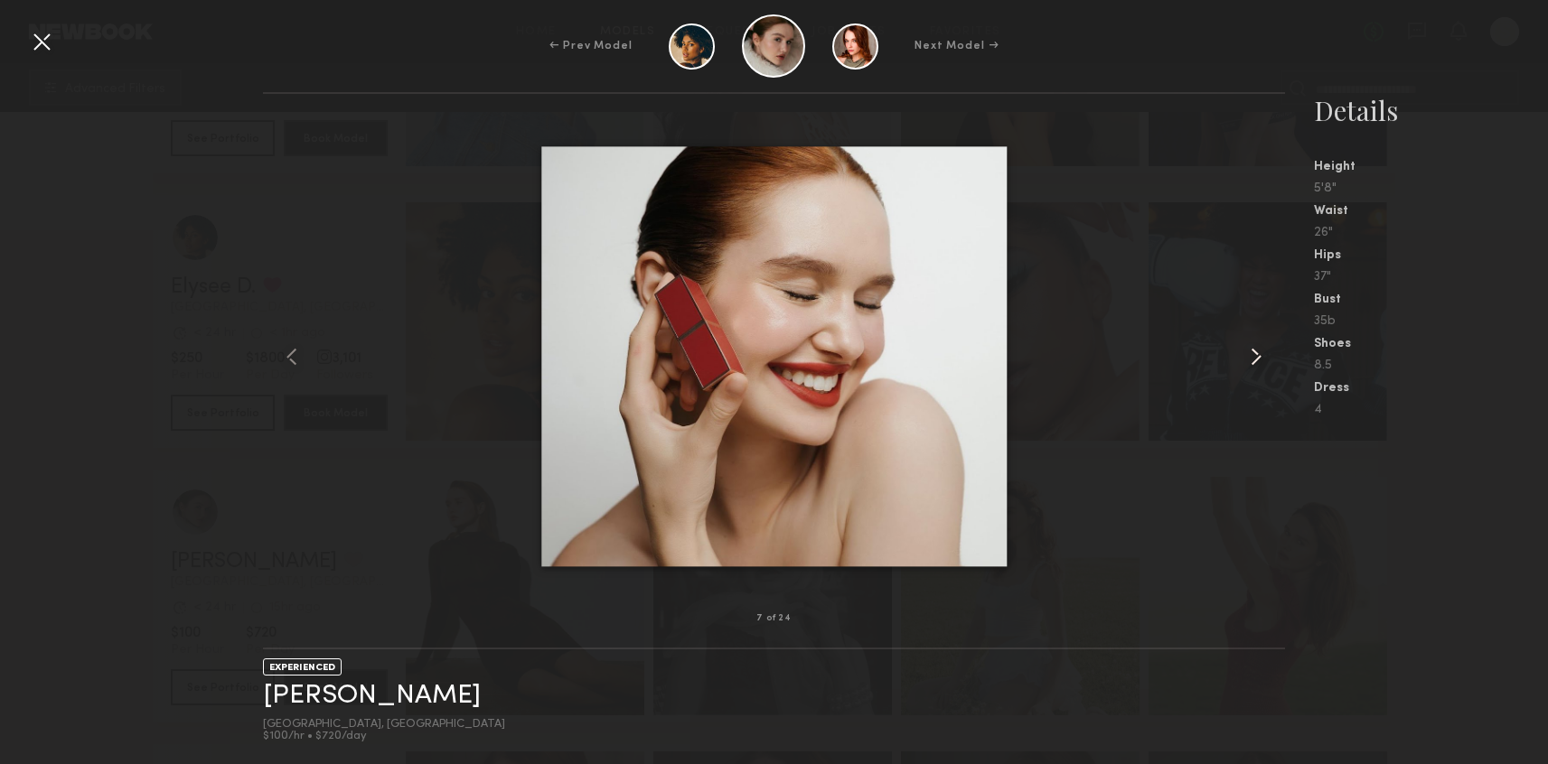
click at [1253, 358] on common-icon at bounding box center [1255, 356] width 29 height 29
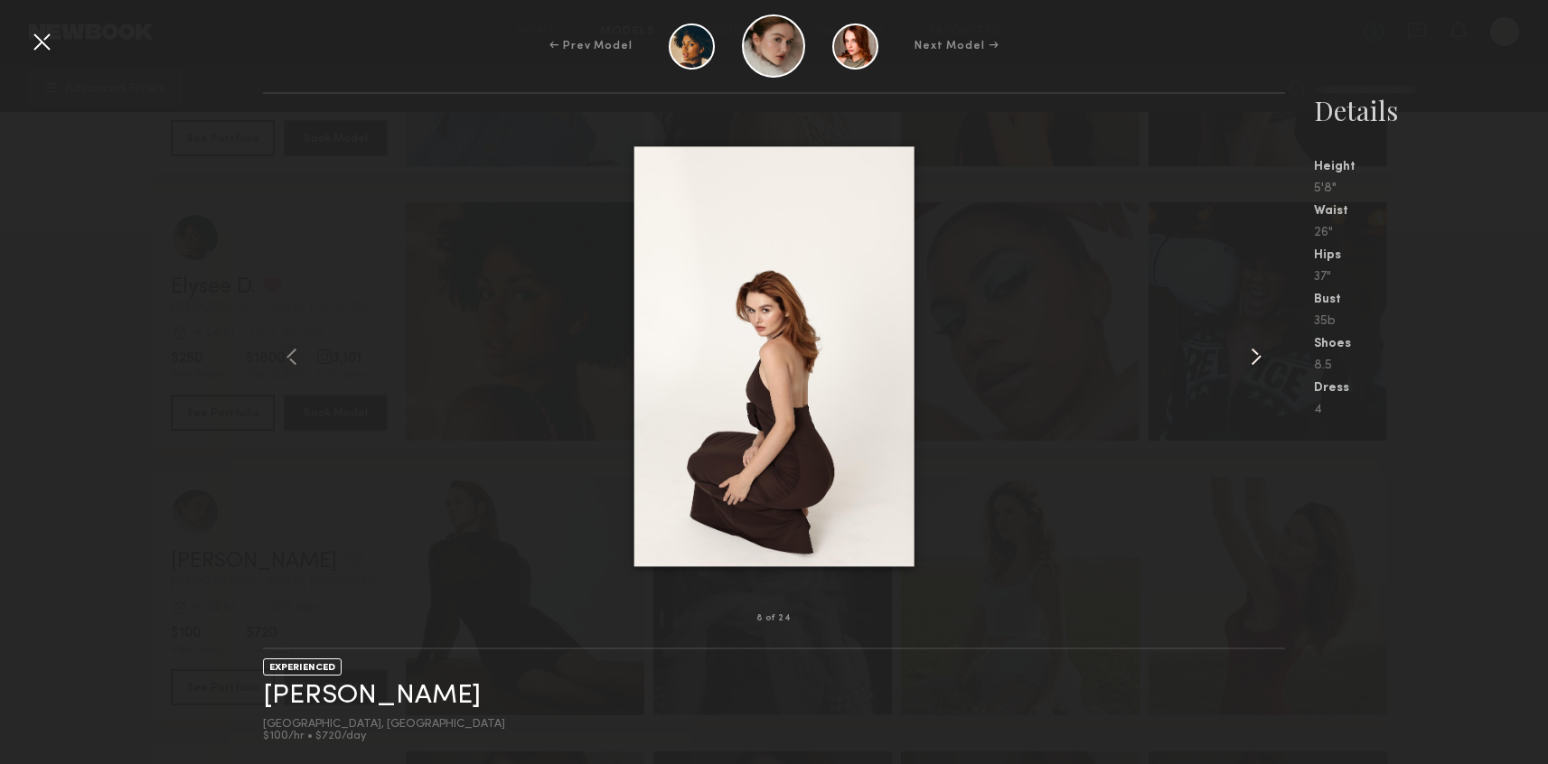
click at [1253, 360] on common-icon at bounding box center [1255, 356] width 29 height 29
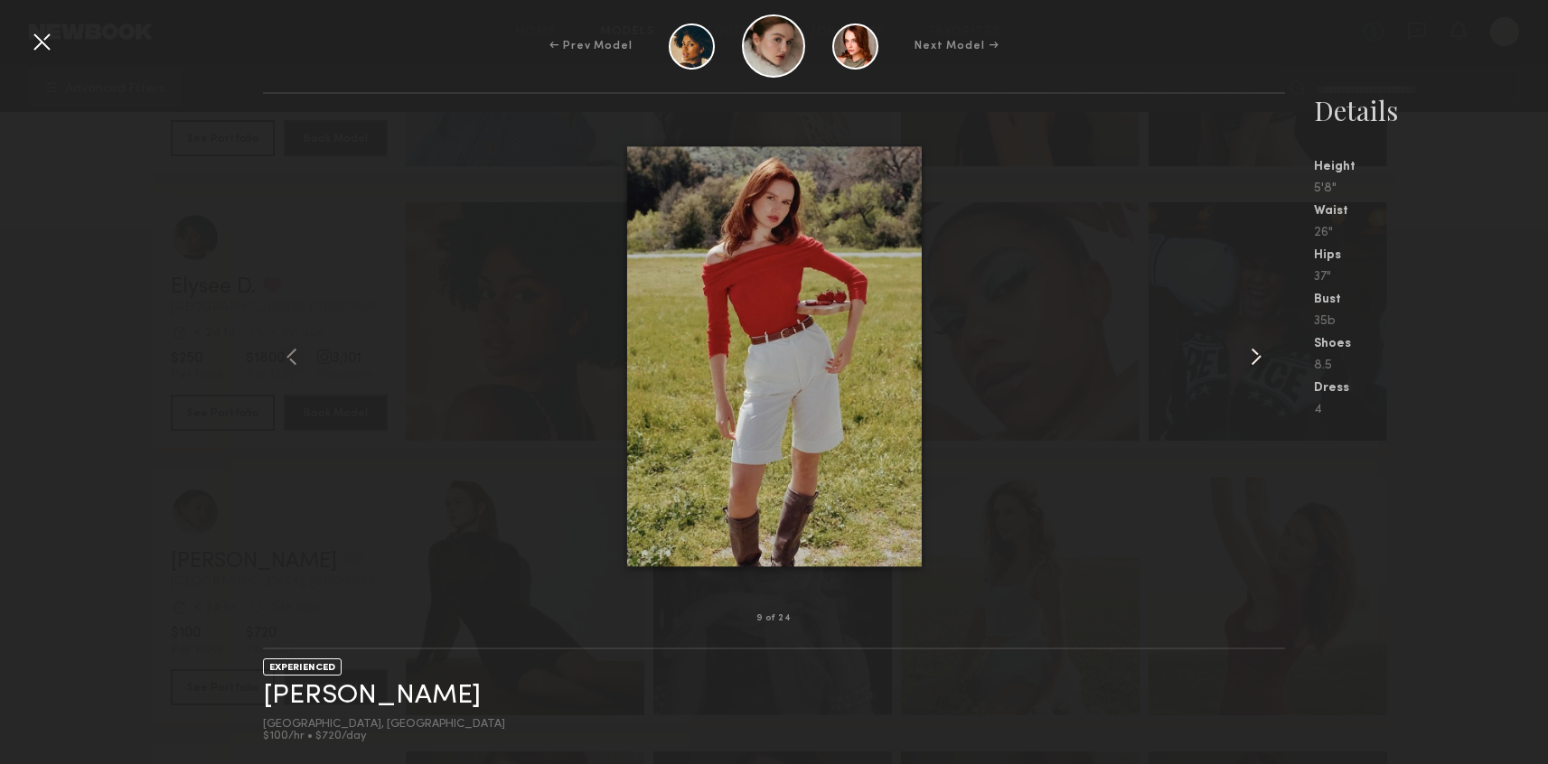
click at [1254, 360] on common-icon at bounding box center [1255, 356] width 29 height 29
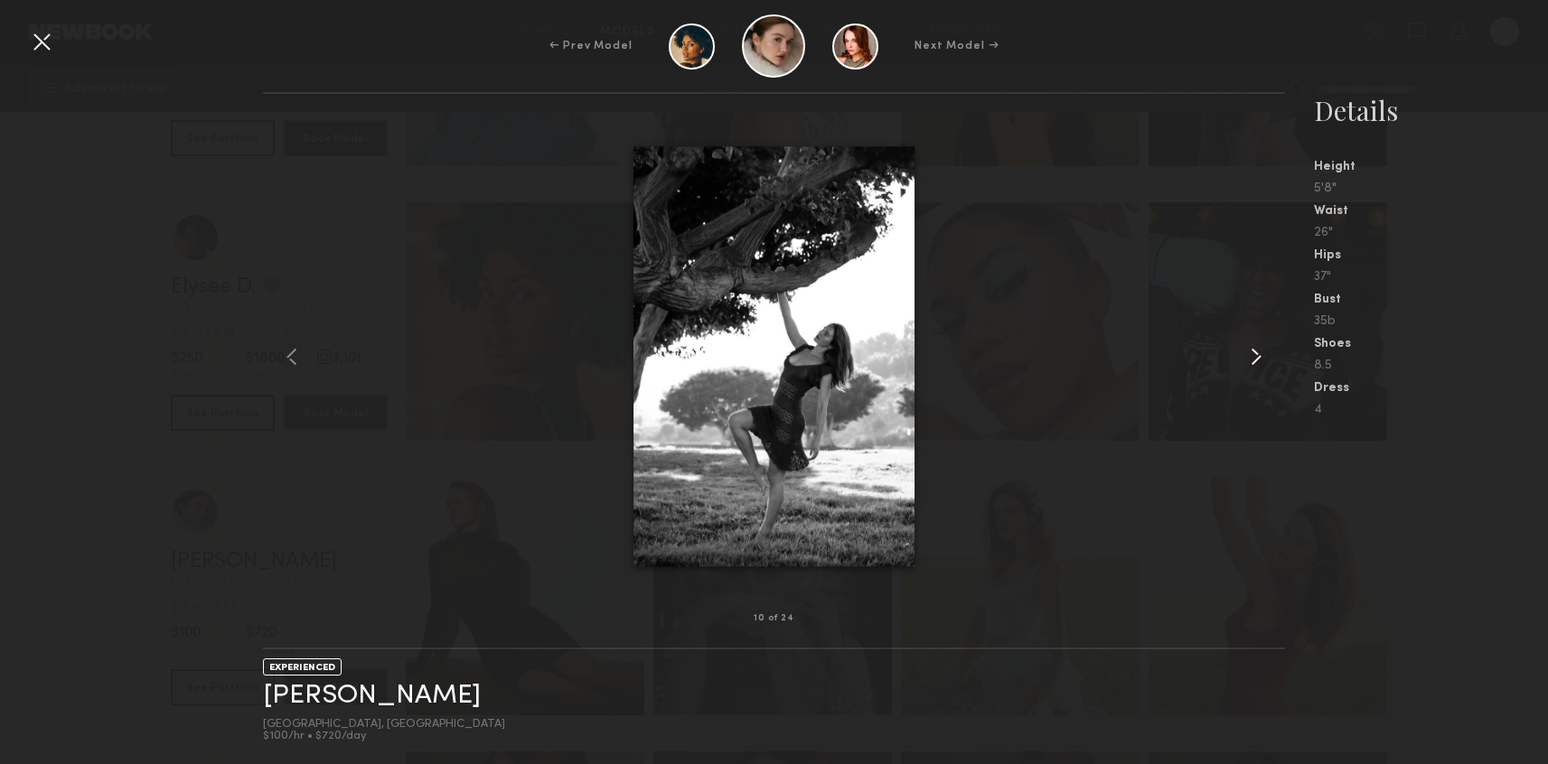
click at [1254, 360] on common-icon at bounding box center [1255, 356] width 29 height 29
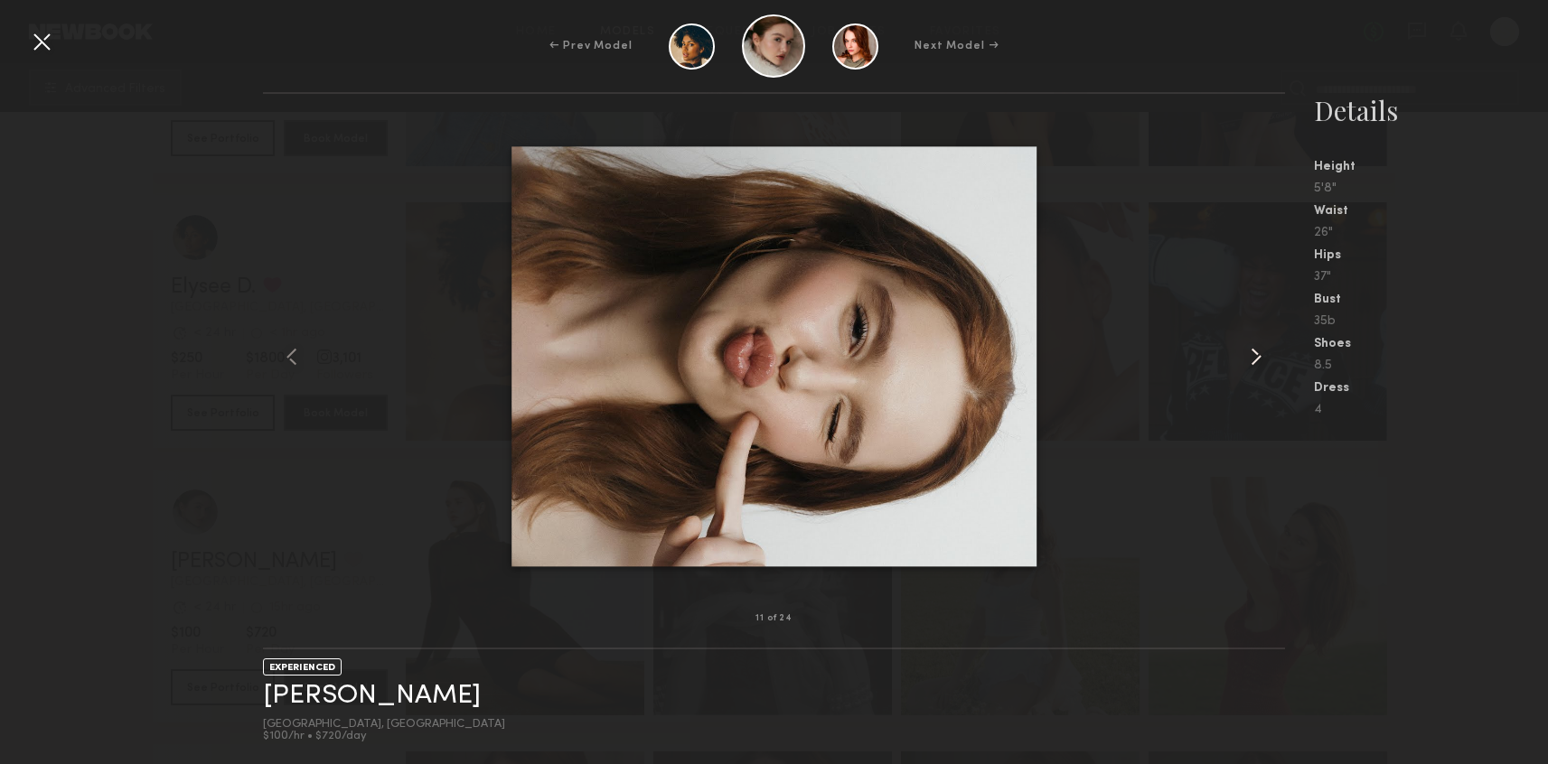
click at [1254, 360] on common-icon at bounding box center [1255, 356] width 29 height 29
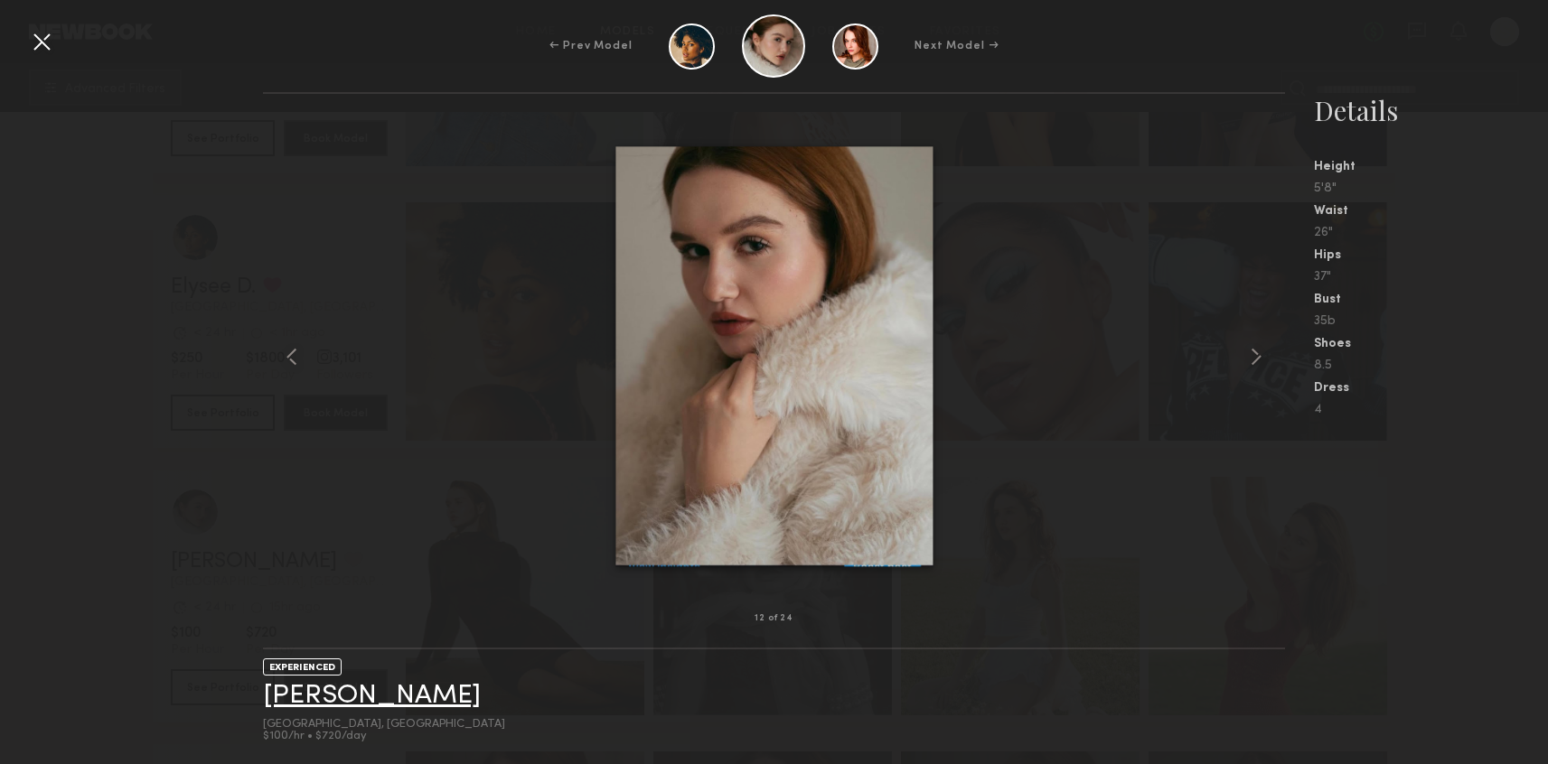
click at [350, 684] on link "Olga N." at bounding box center [372, 696] width 218 height 28
click at [43, 32] on div at bounding box center [41, 41] width 29 height 29
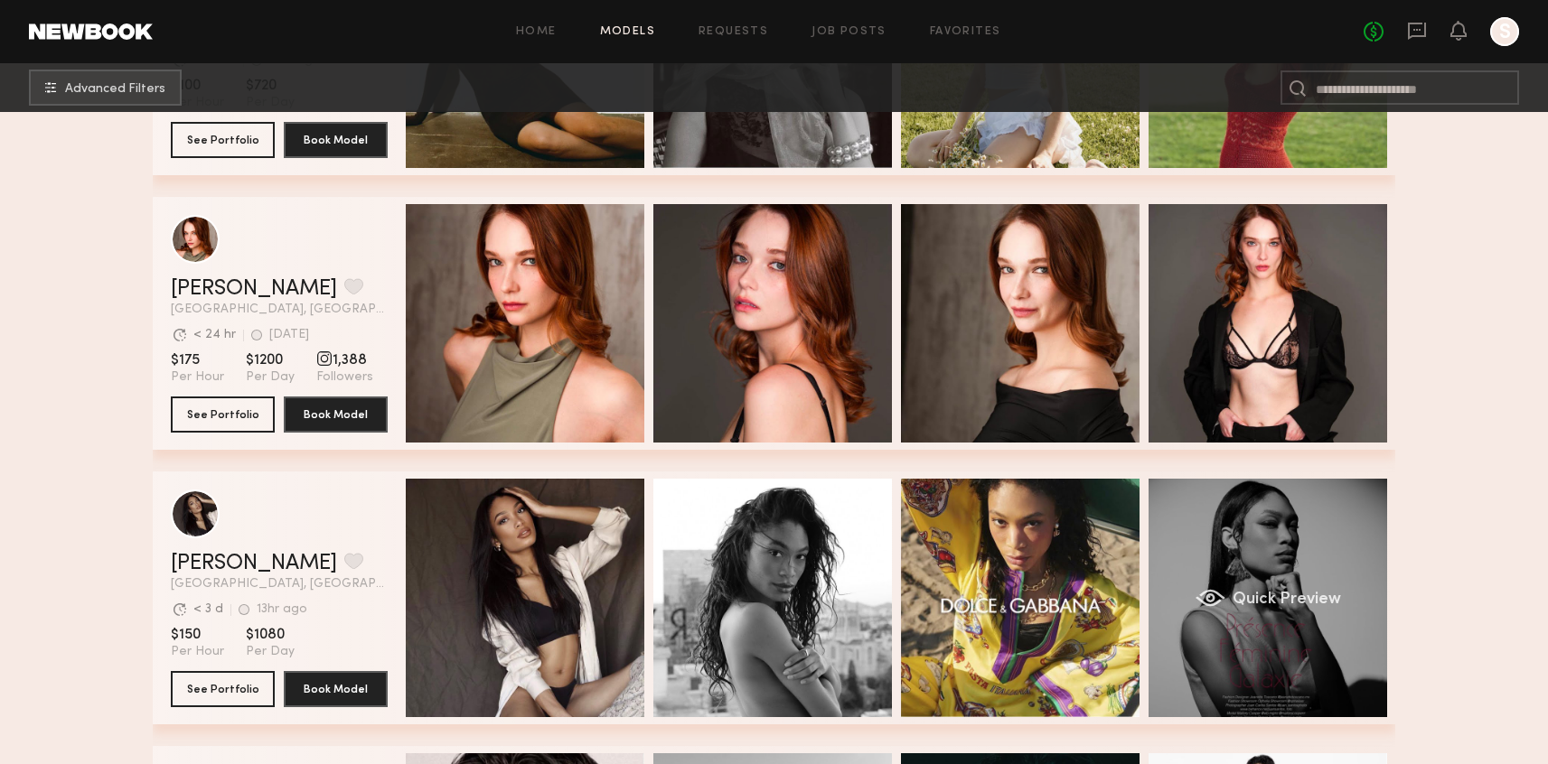
scroll to position [9573, 0]
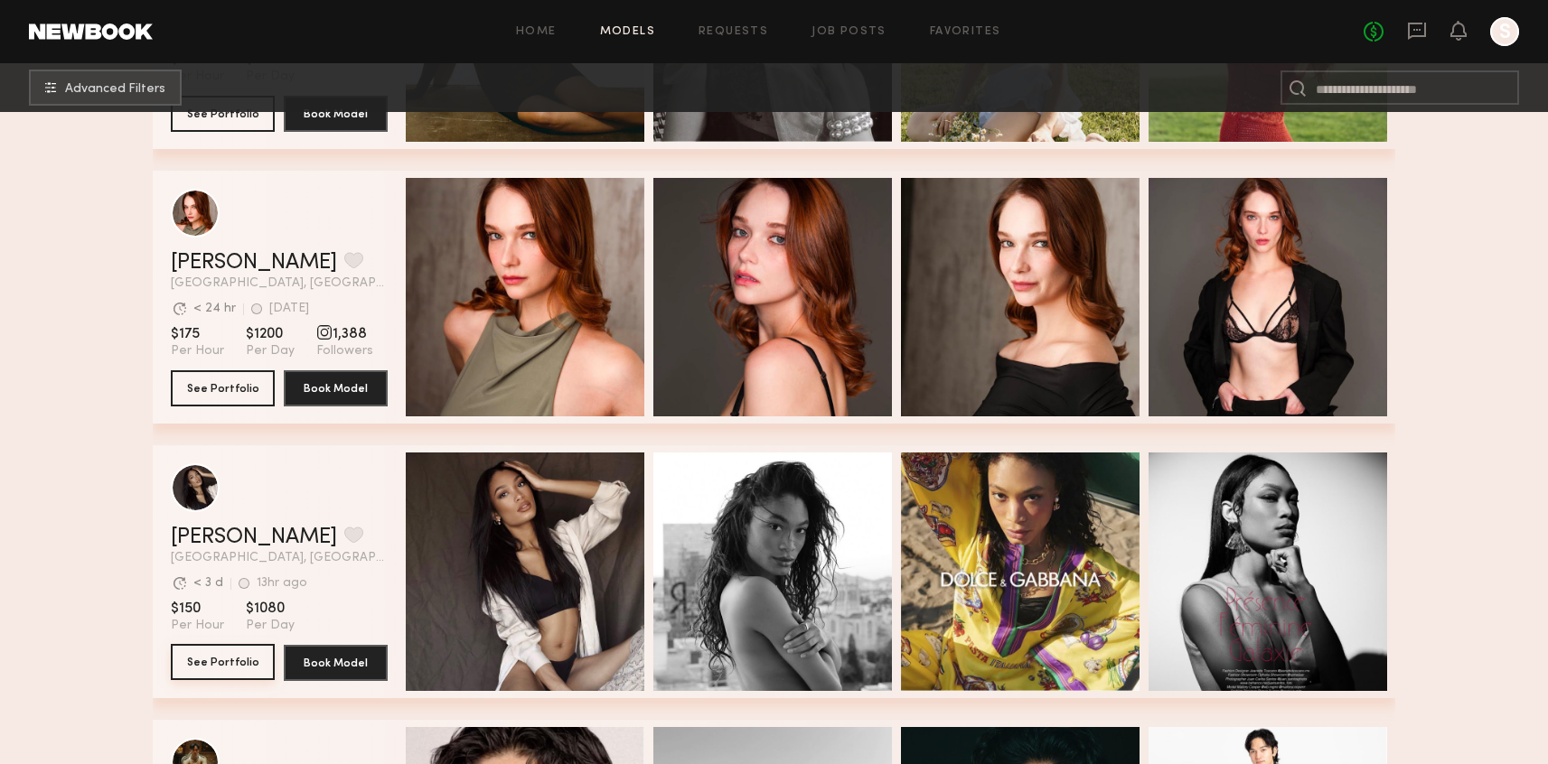
click at [214, 665] on button "See Portfolio" at bounding box center [223, 662] width 104 height 36
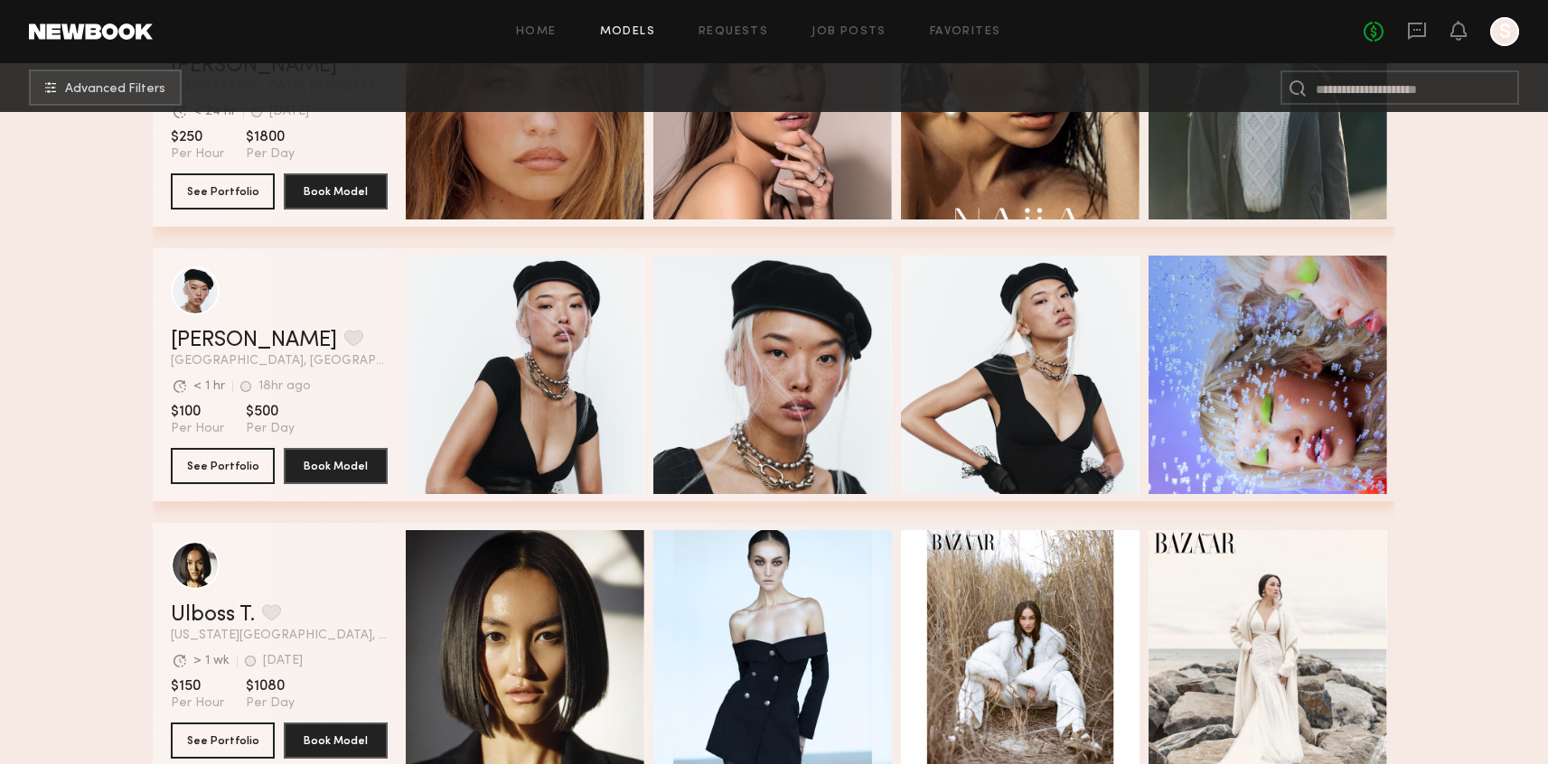
scroll to position [10871, 0]
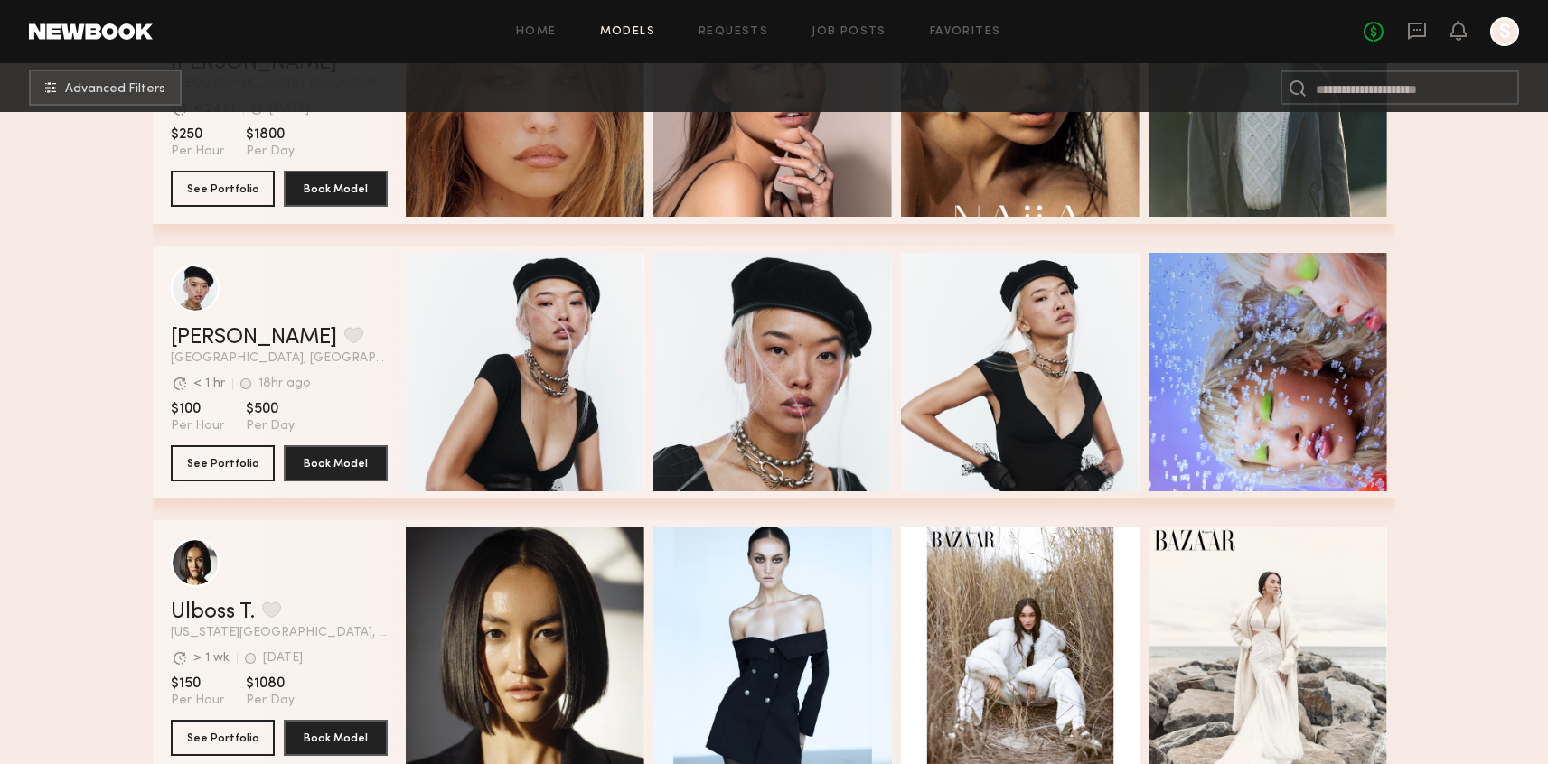
click at [209, 482] on section "Angel L. Favorite Los Angeles, CA Avg. request response time < 1 hr 18hr ago La…" at bounding box center [279, 372] width 217 height 253
click at [267, 460] on button "See Portfolio" at bounding box center [223, 462] width 104 height 36
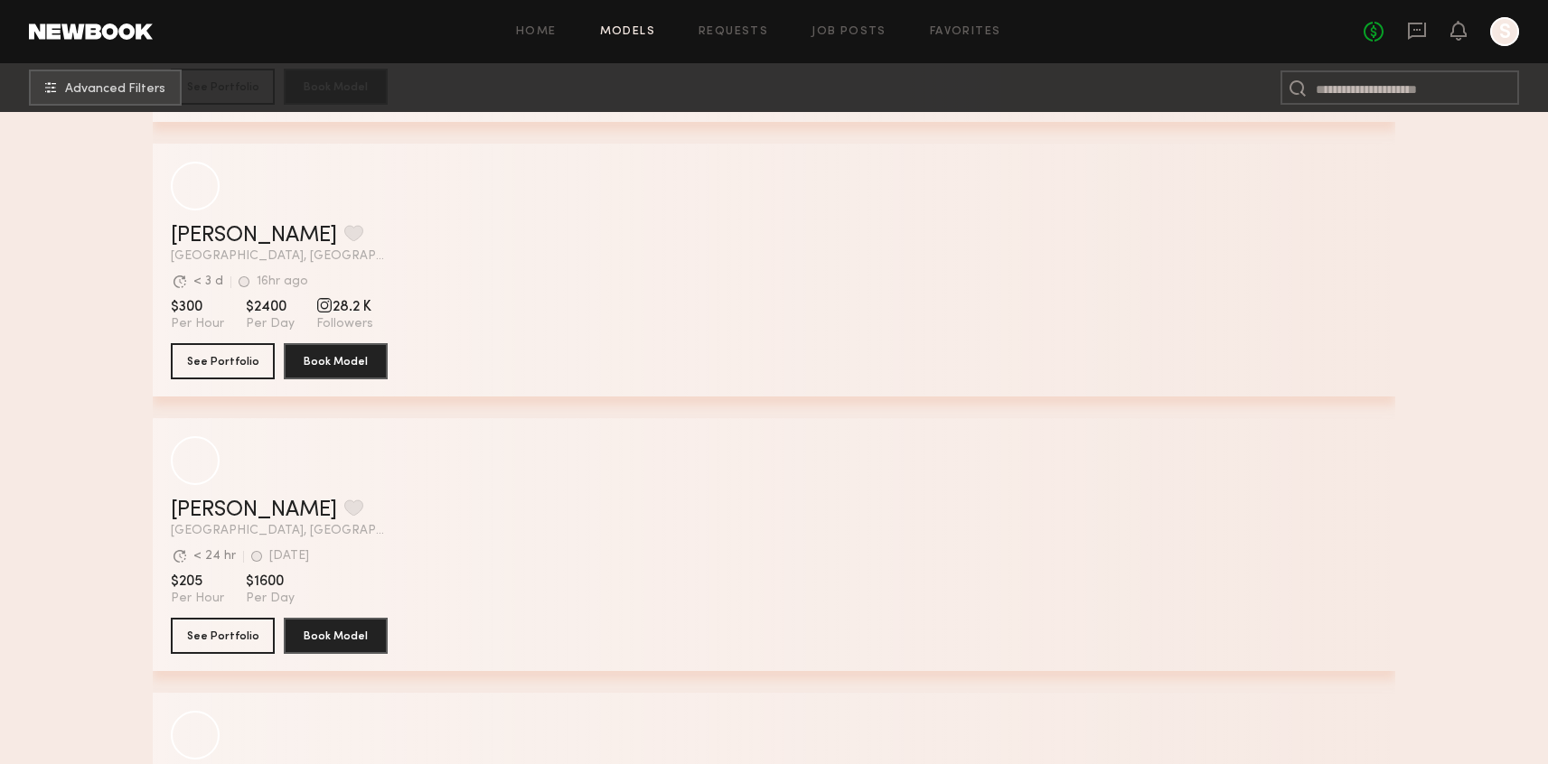
scroll to position [14251, 0]
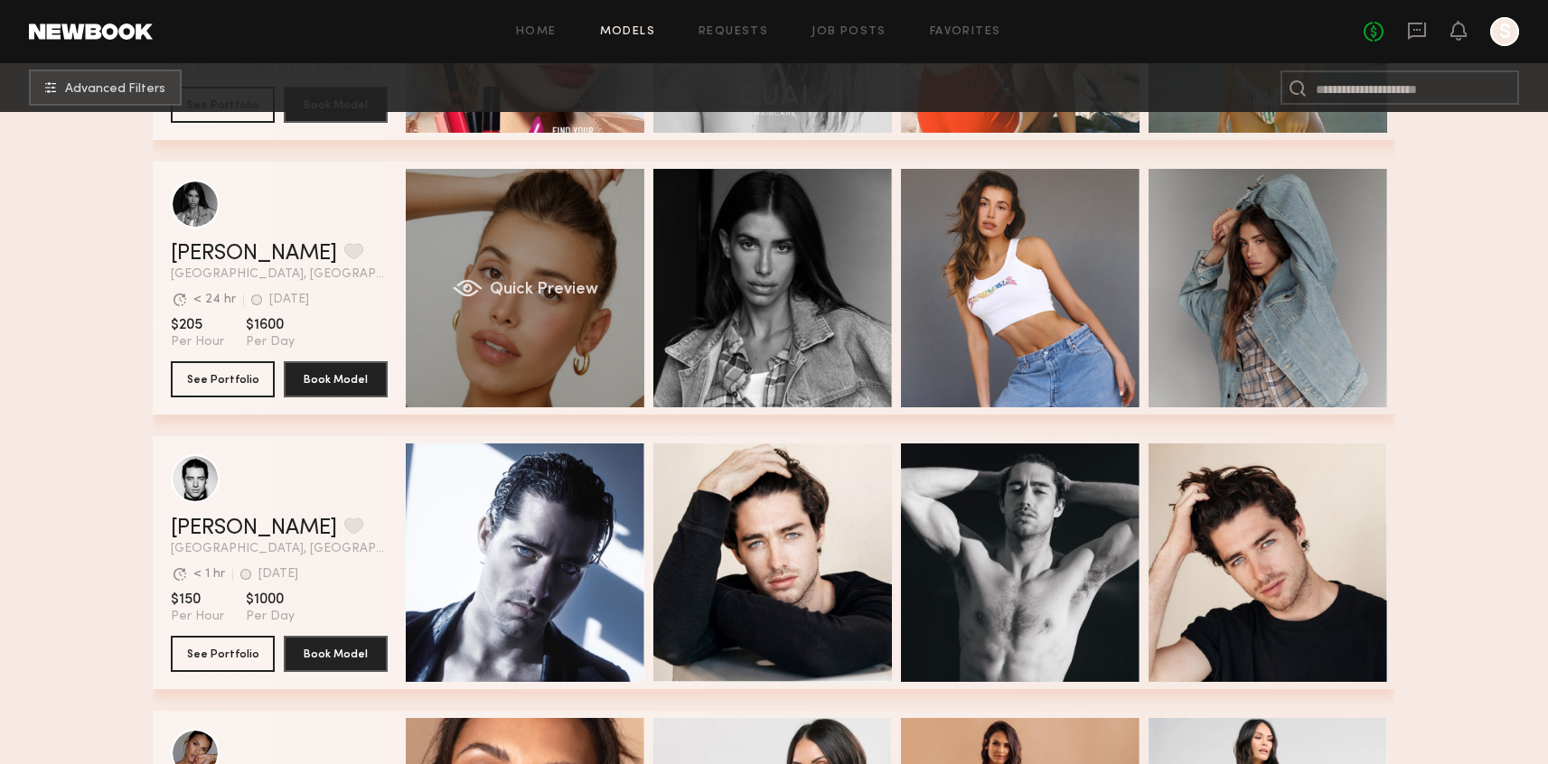
click at [456, 369] on div "Quick Preview" at bounding box center [525, 288] width 239 height 239
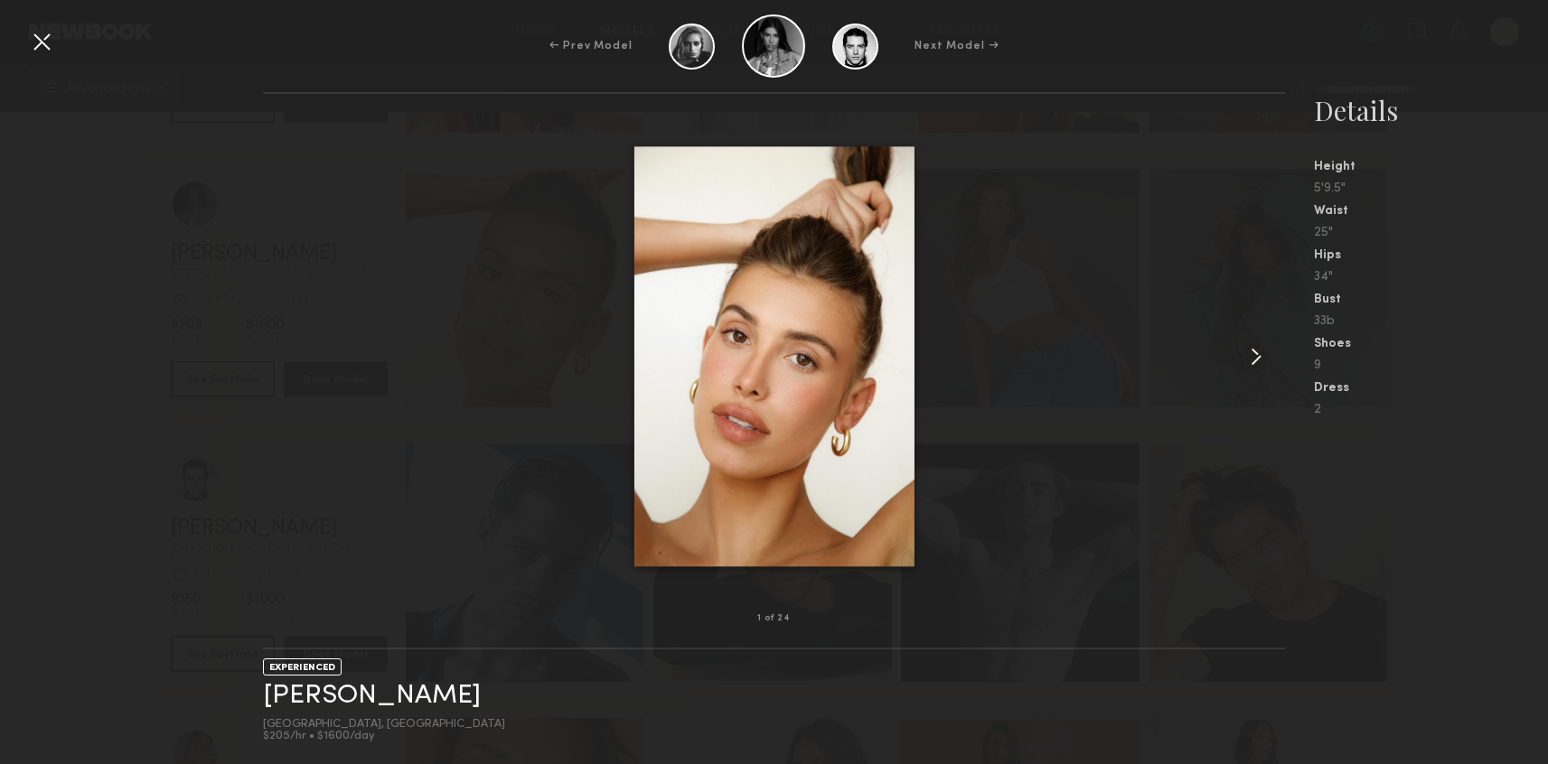
click at [1241, 356] on common-icon at bounding box center [1255, 356] width 29 height 29
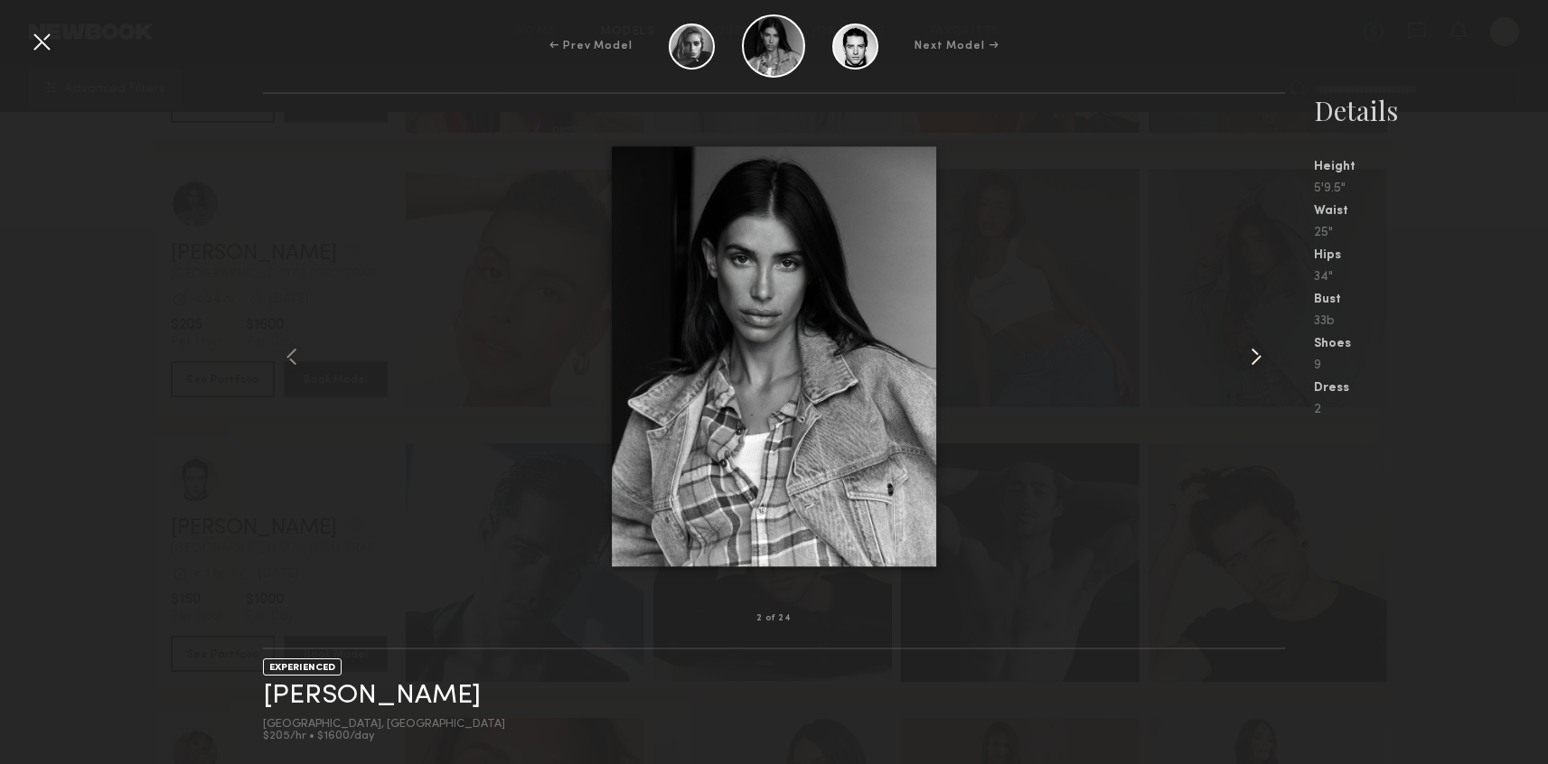
click at [1241, 356] on common-icon at bounding box center [1255, 356] width 29 height 29
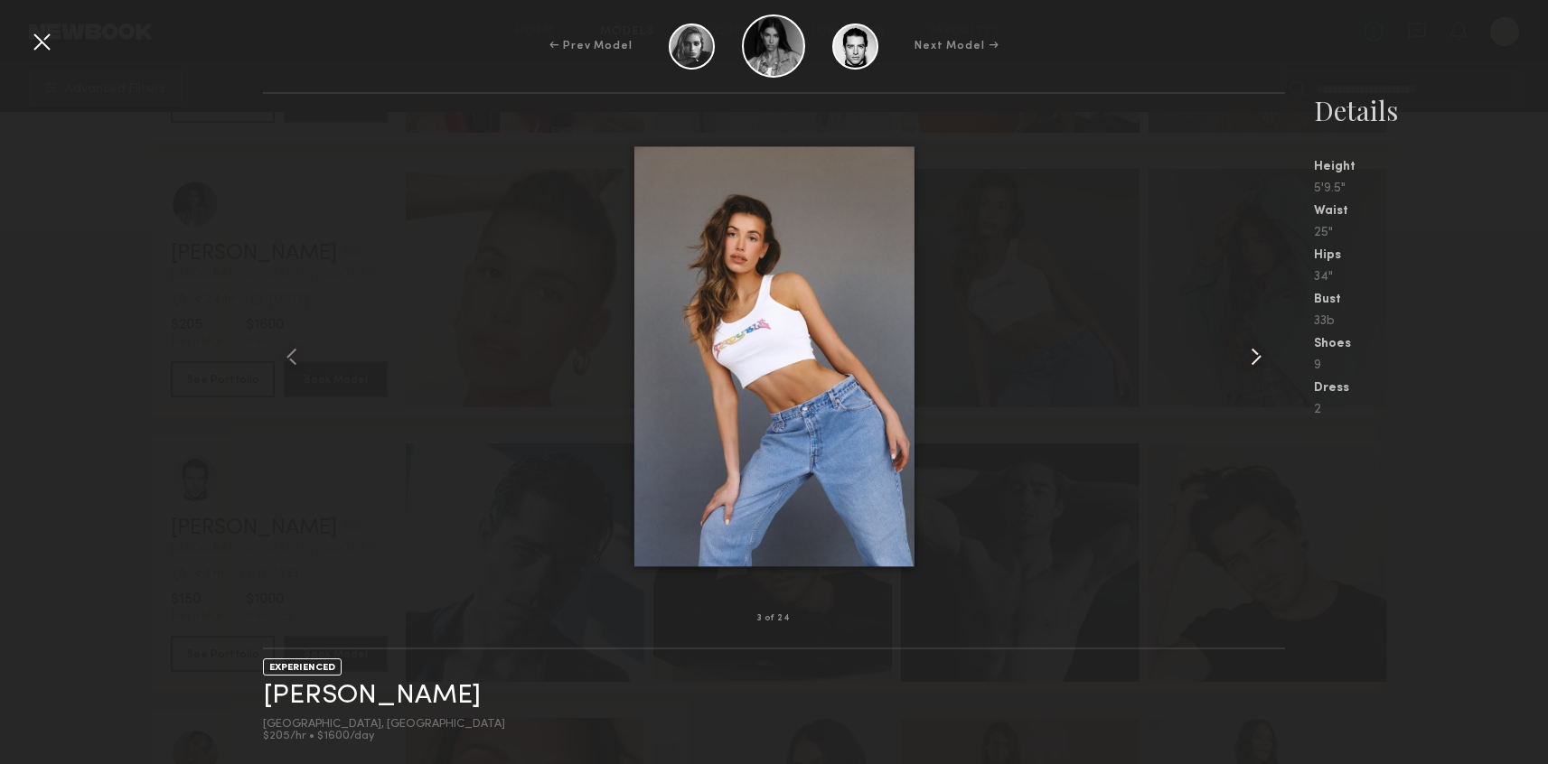
click at [1241, 356] on common-icon at bounding box center [1255, 356] width 29 height 29
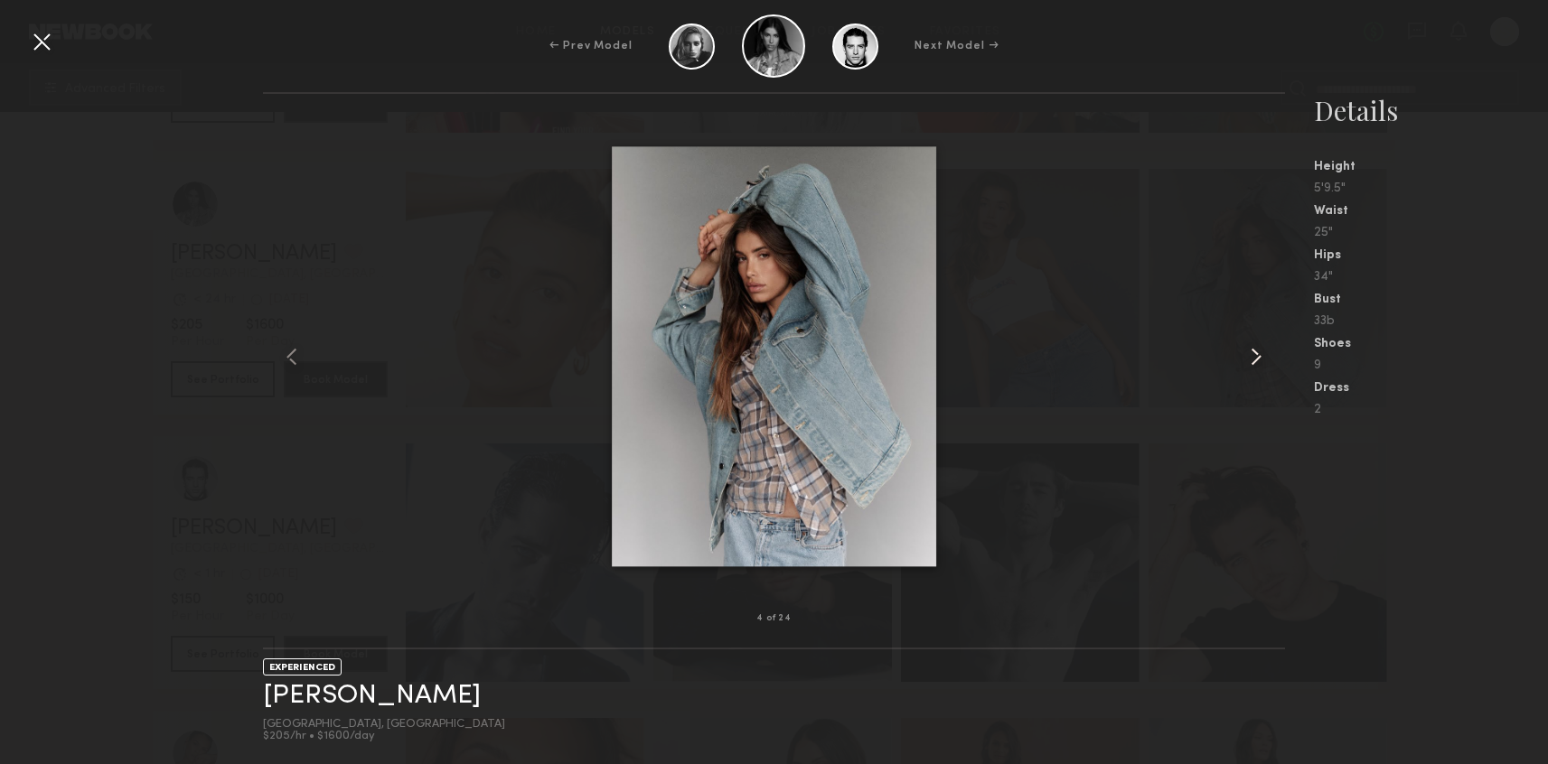
click at [1241, 356] on common-icon at bounding box center [1255, 356] width 29 height 29
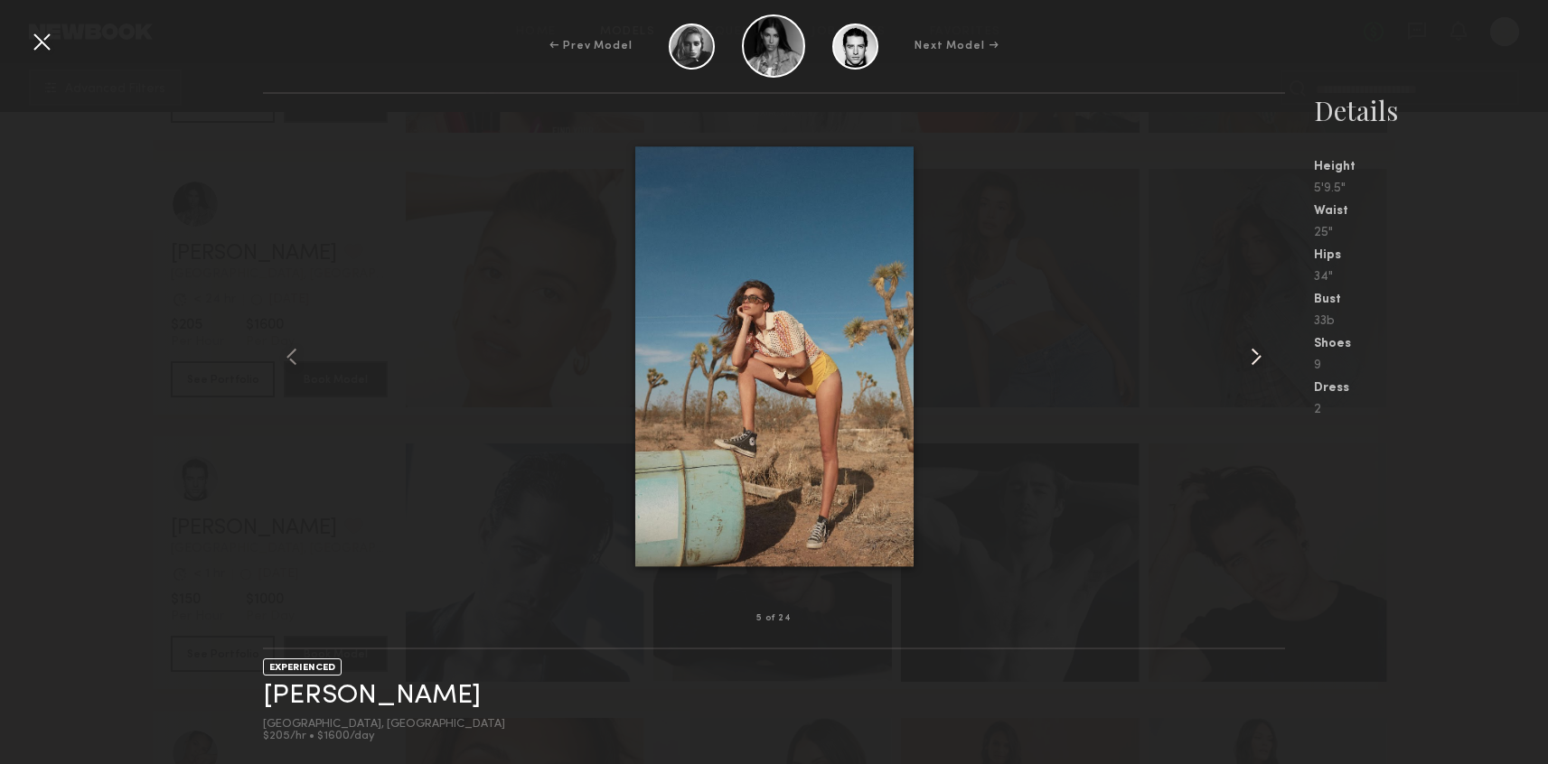
click at [1241, 356] on common-icon at bounding box center [1255, 356] width 29 height 29
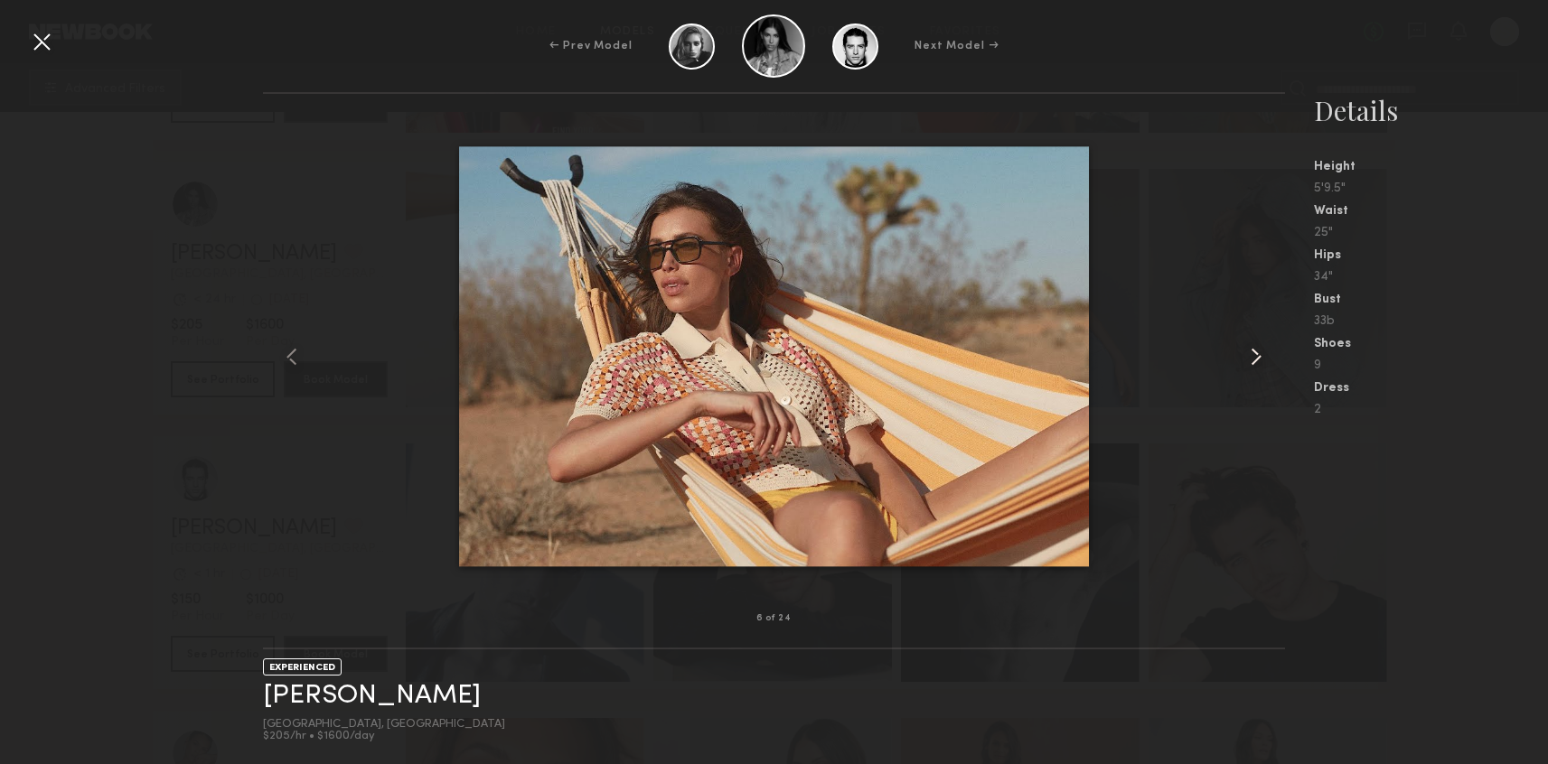
click at [1241, 356] on common-icon at bounding box center [1255, 356] width 29 height 29
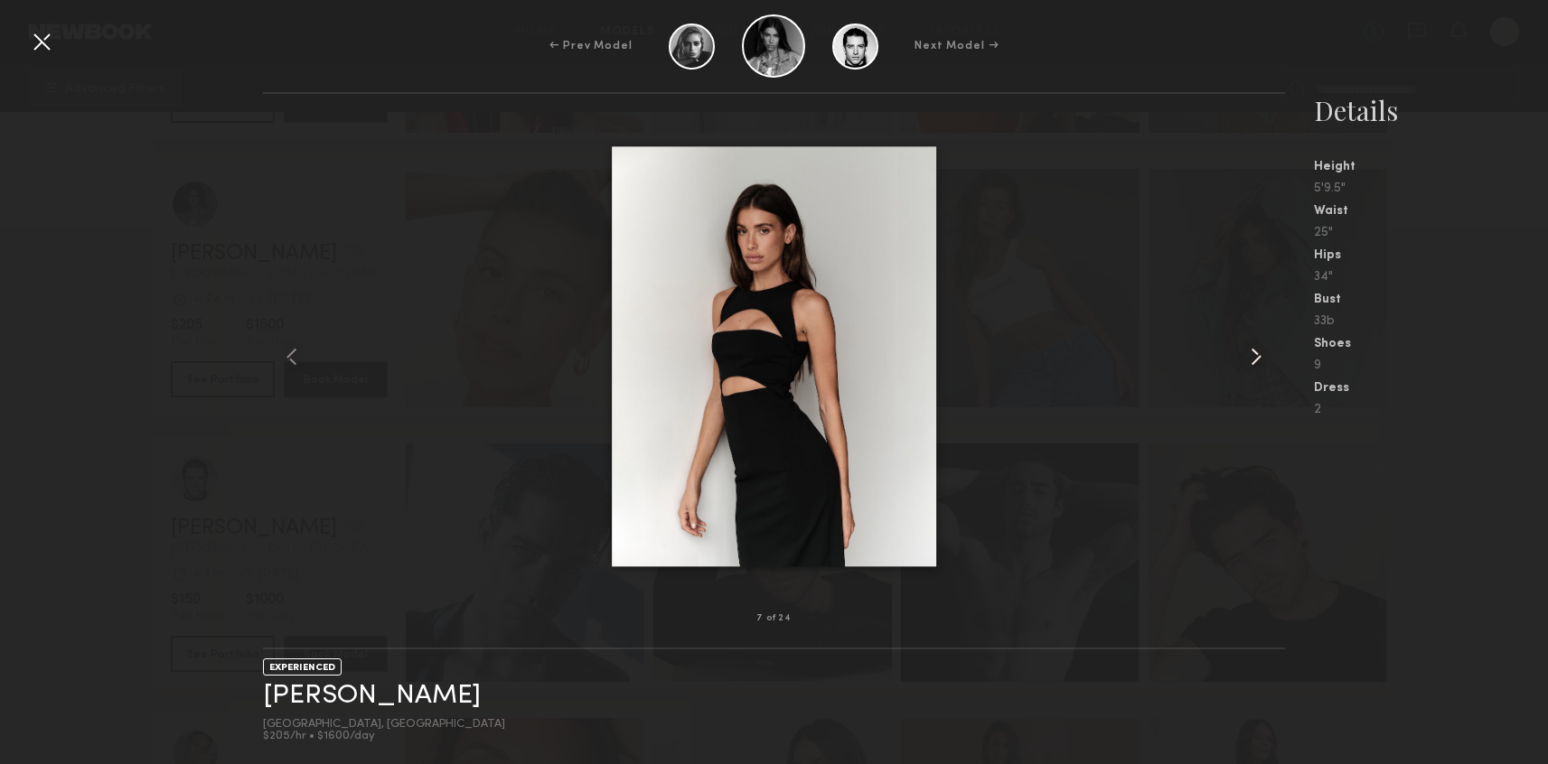
click at [1241, 356] on common-icon at bounding box center [1255, 356] width 29 height 29
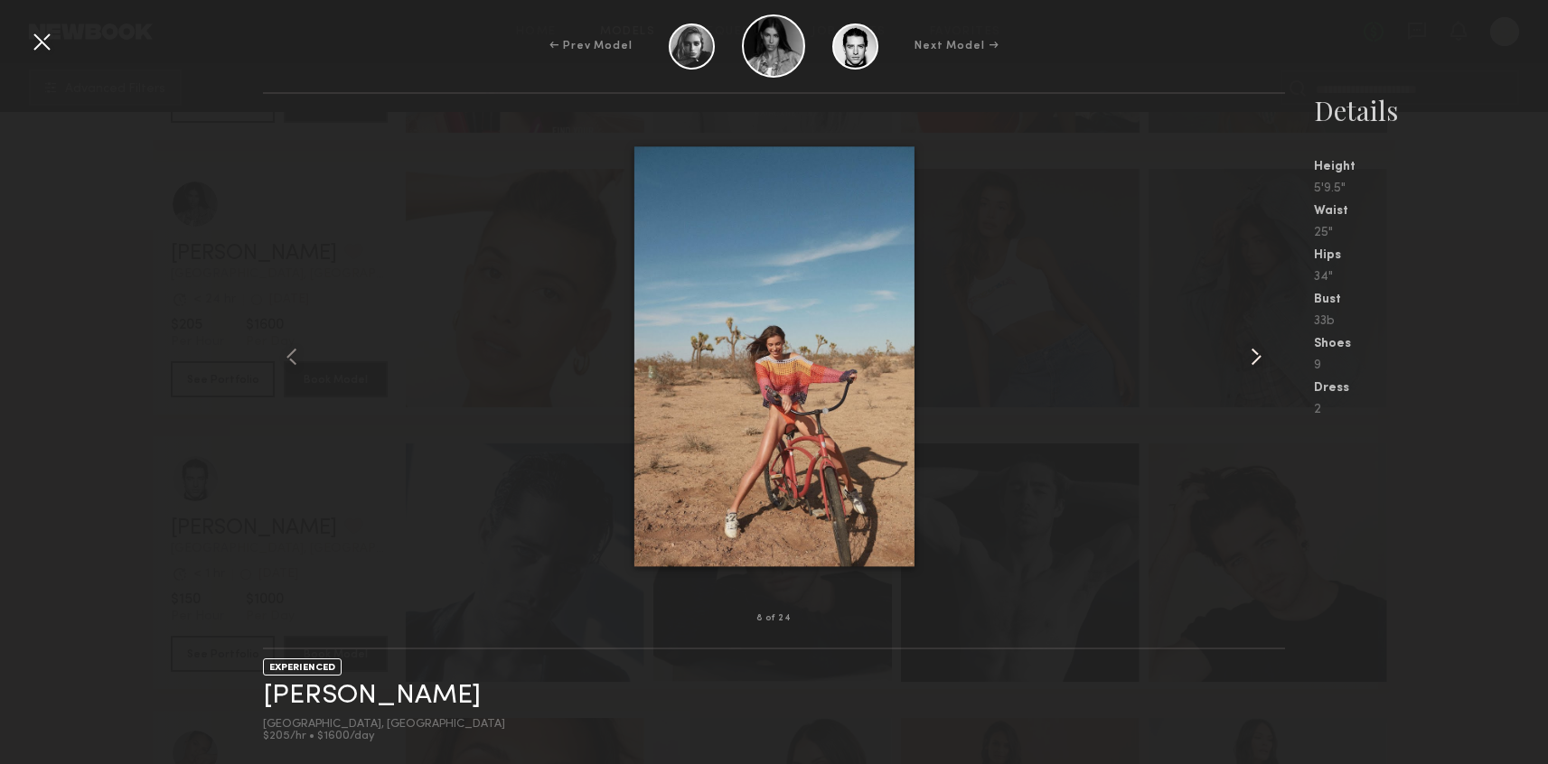
click at [1241, 356] on common-icon at bounding box center [1255, 356] width 29 height 29
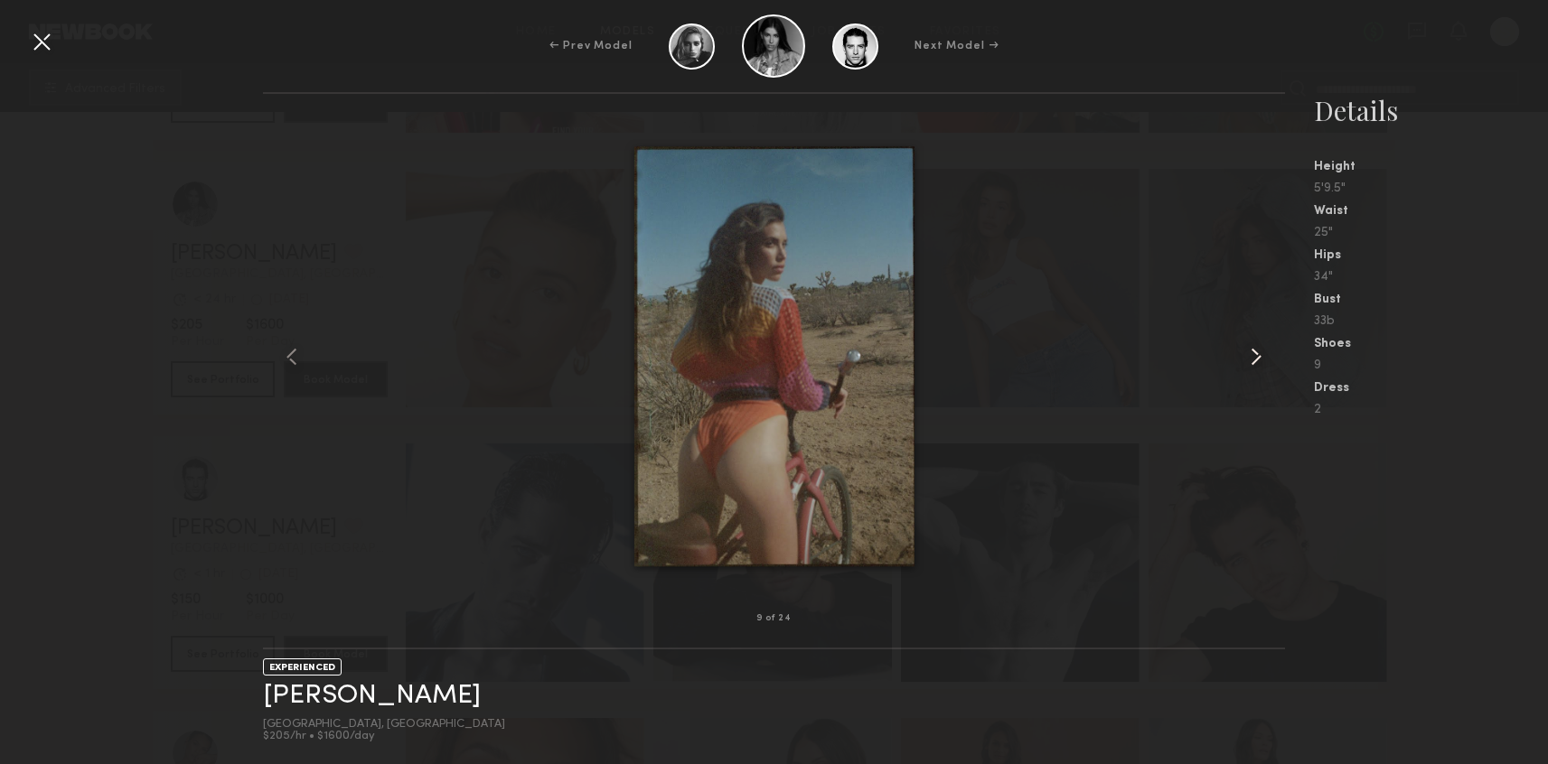
click at [1241, 356] on common-icon at bounding box center [1255, 356] width 29 height 29
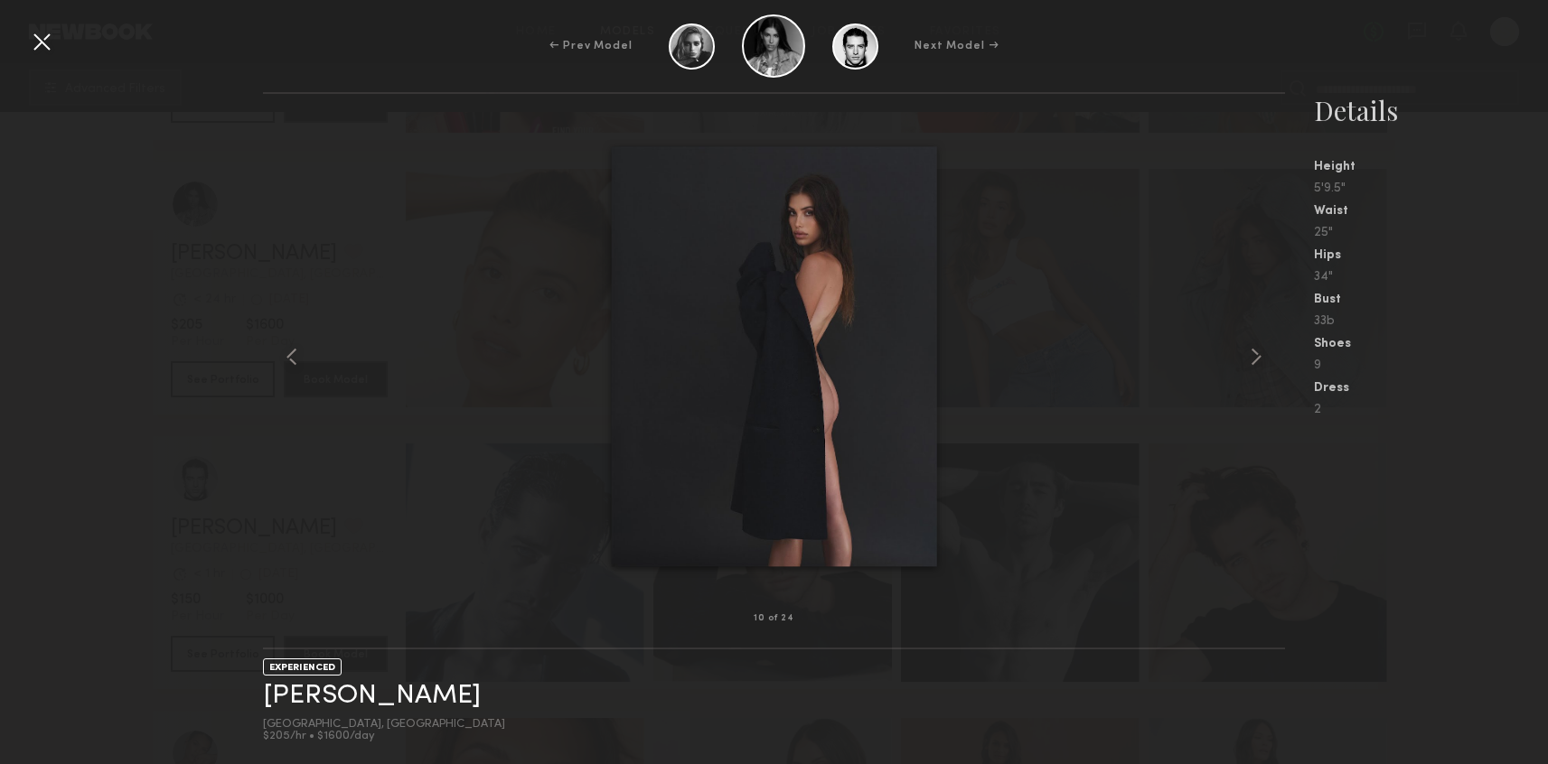
click at [47, 42] on div at bounding box center [41, 41] width 29 height 29
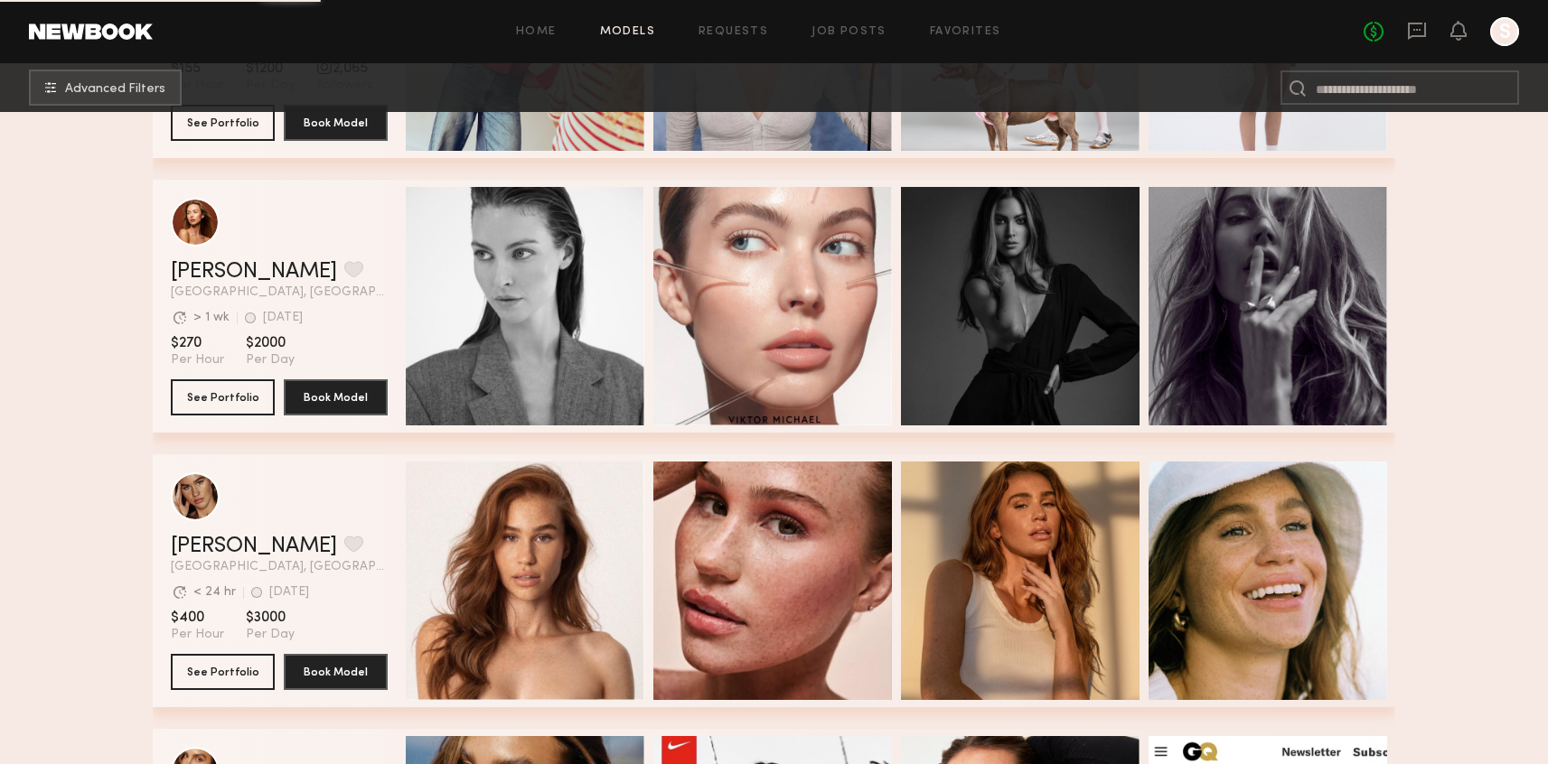
scroll to position [16166, 0]
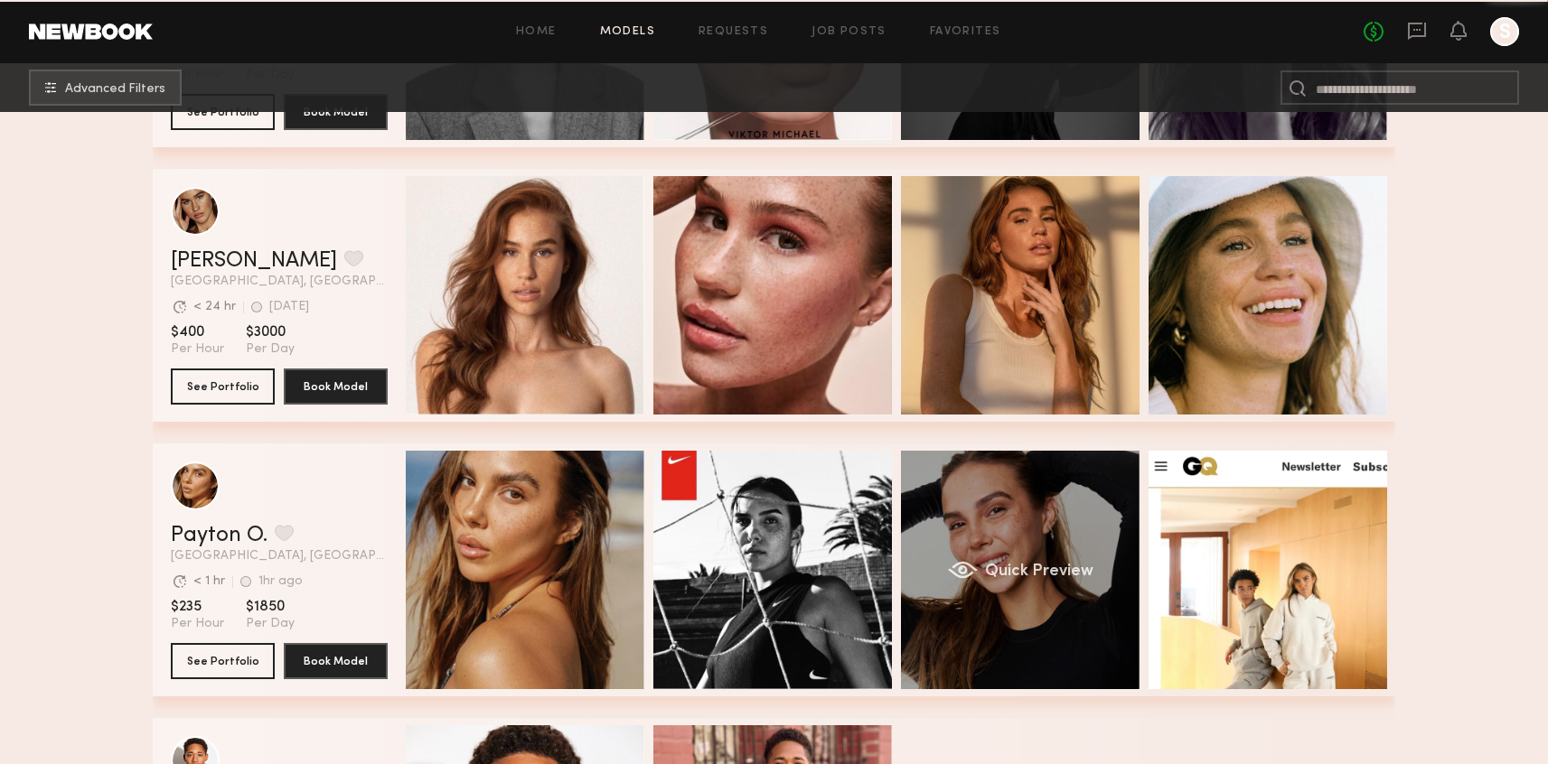
click at [1040, 598] on div "Quick Preview" at bounding box center [1020, 570] width 239 height 239
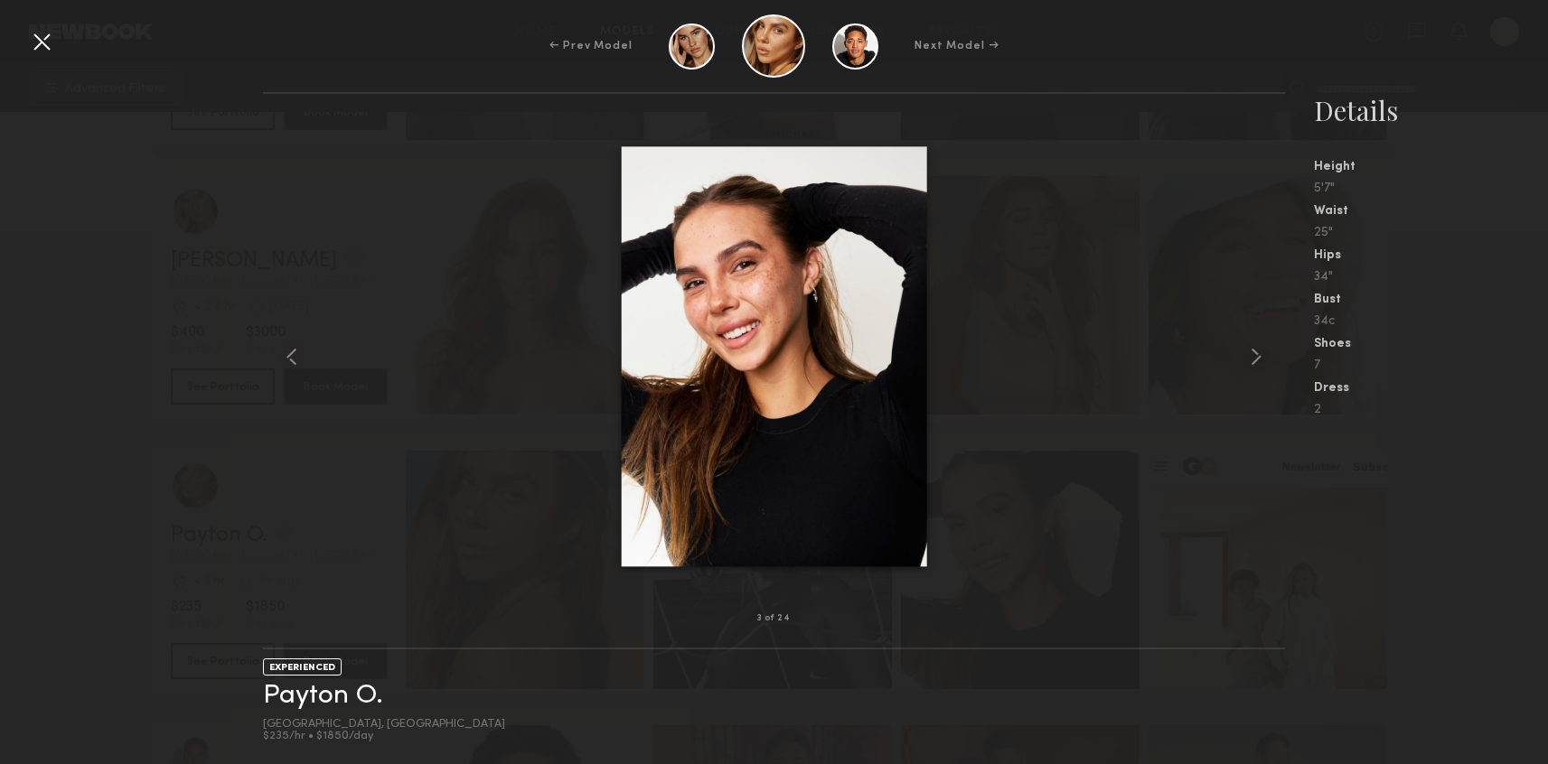
click at [40, 37] on div at bounding box center [41, 41] width 29 height 29
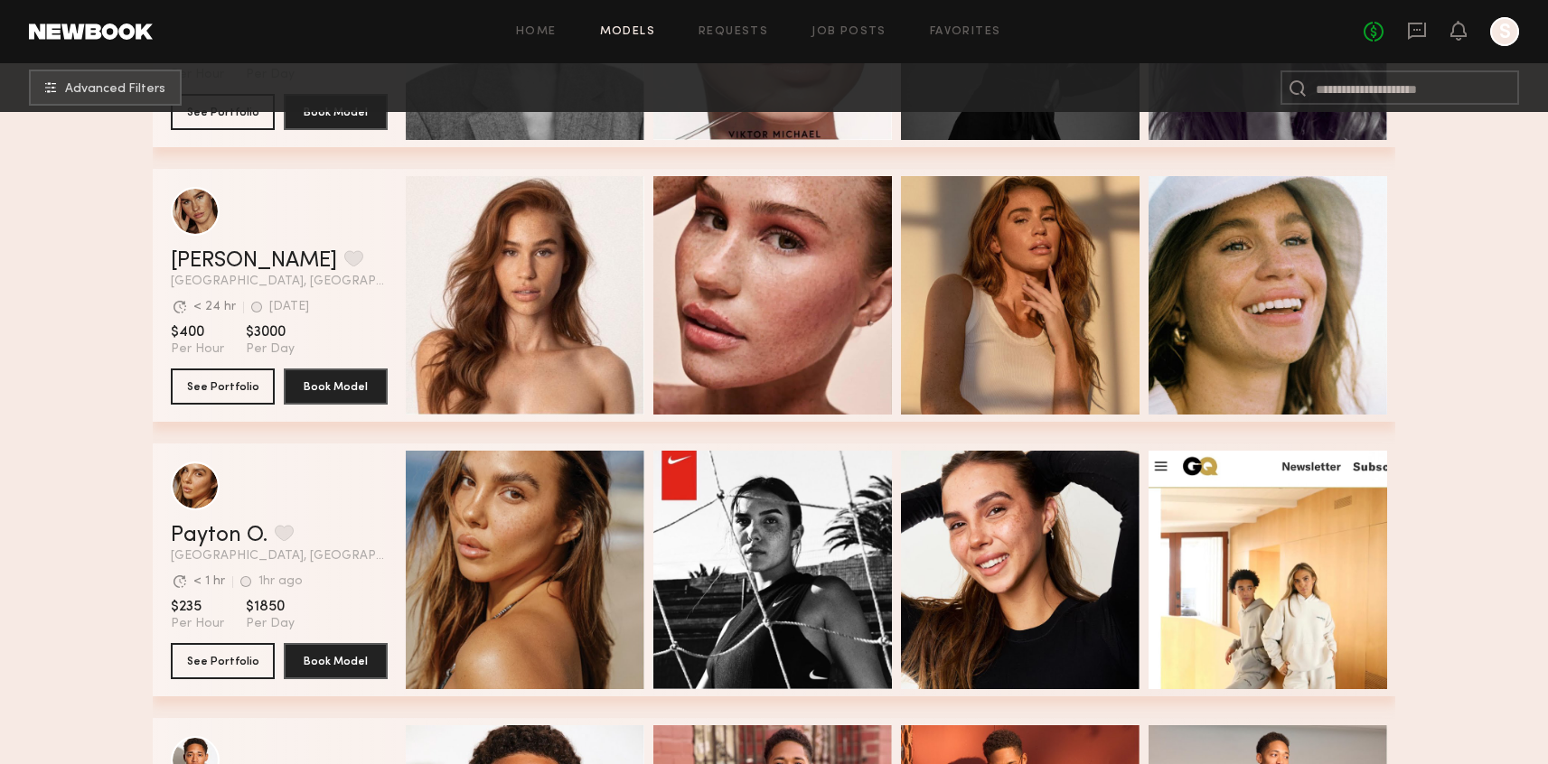
scroll to position [16457, 0]
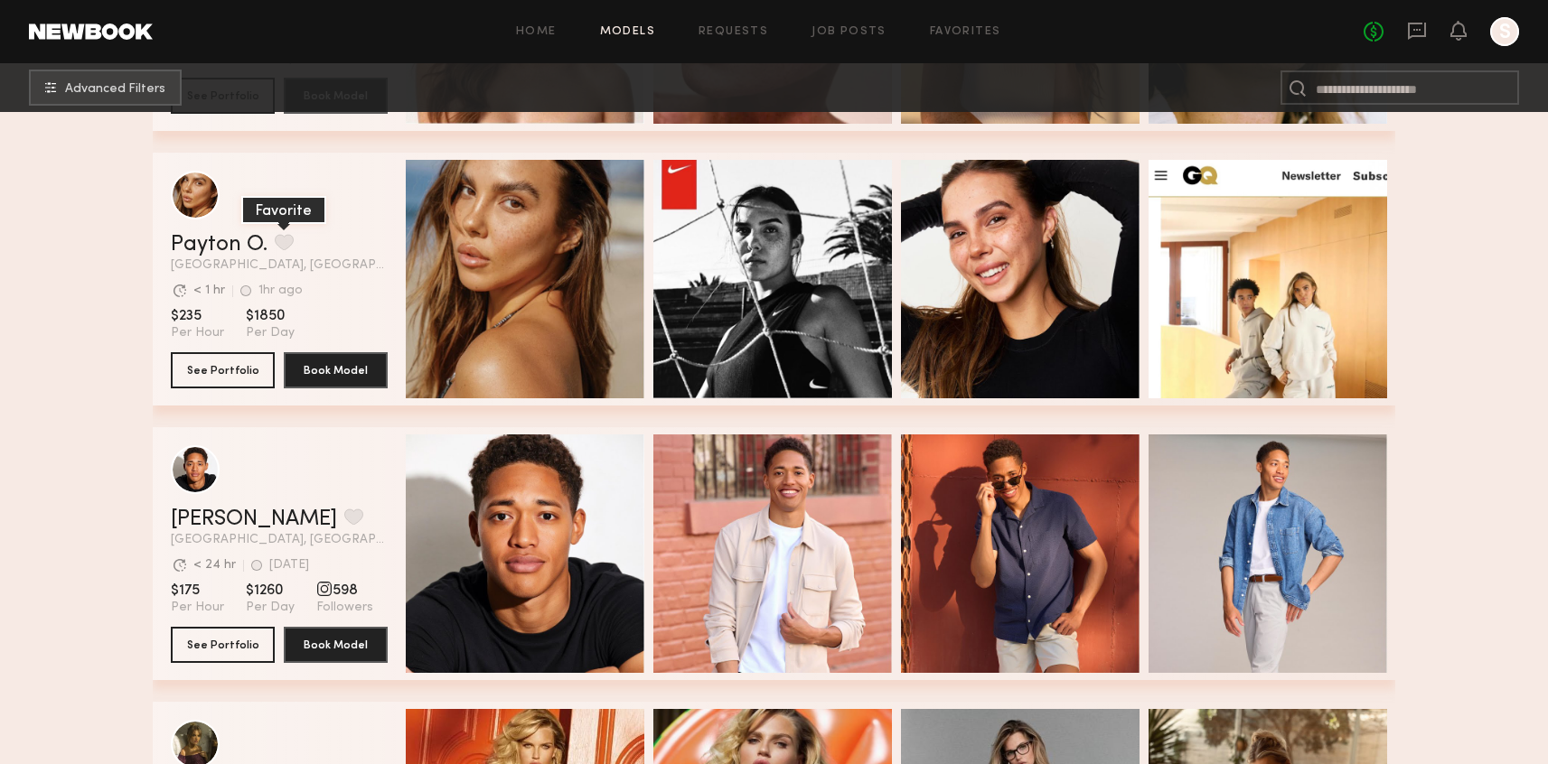
click at [288, 235] on button "grid" at bounding box center [284, 242] width 19 height 16
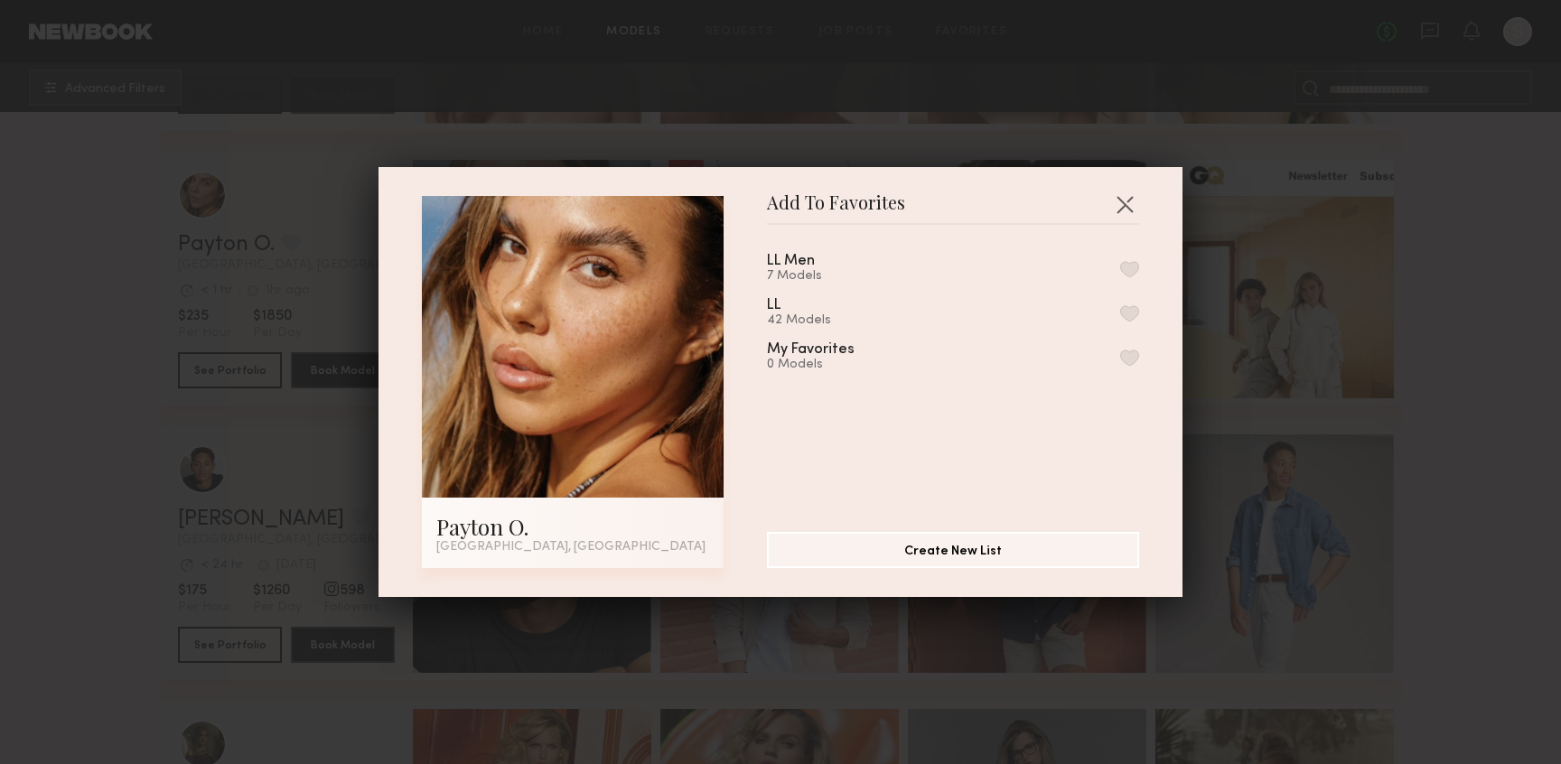
click at [1120, 308] on button "button" at bounding box center [1129, 313] width 19 height 16
click at [1126, 201] on button "button" at bounding box center [1124, 204] width 29 height 29
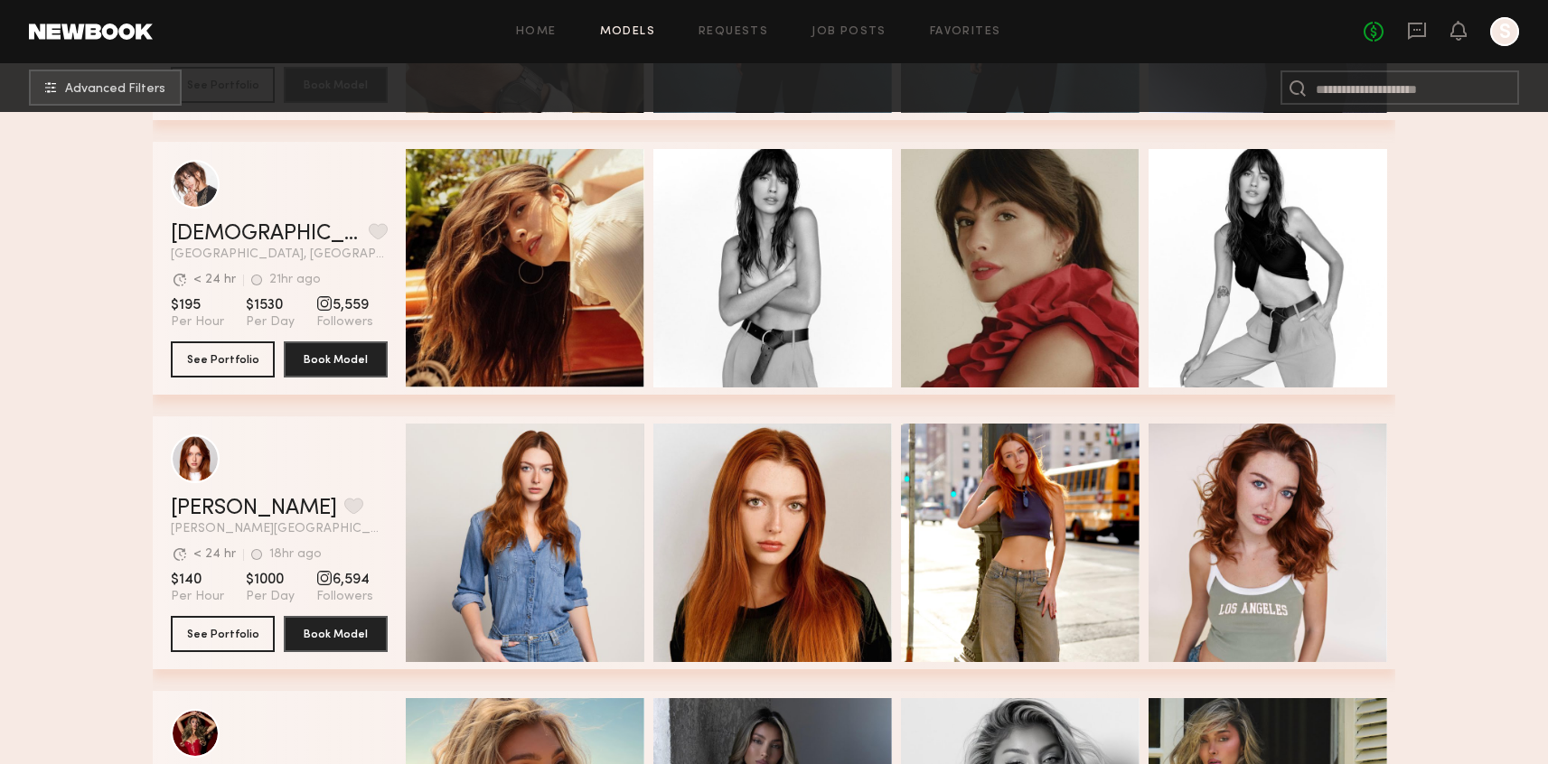
scroll to position [23340, 0]
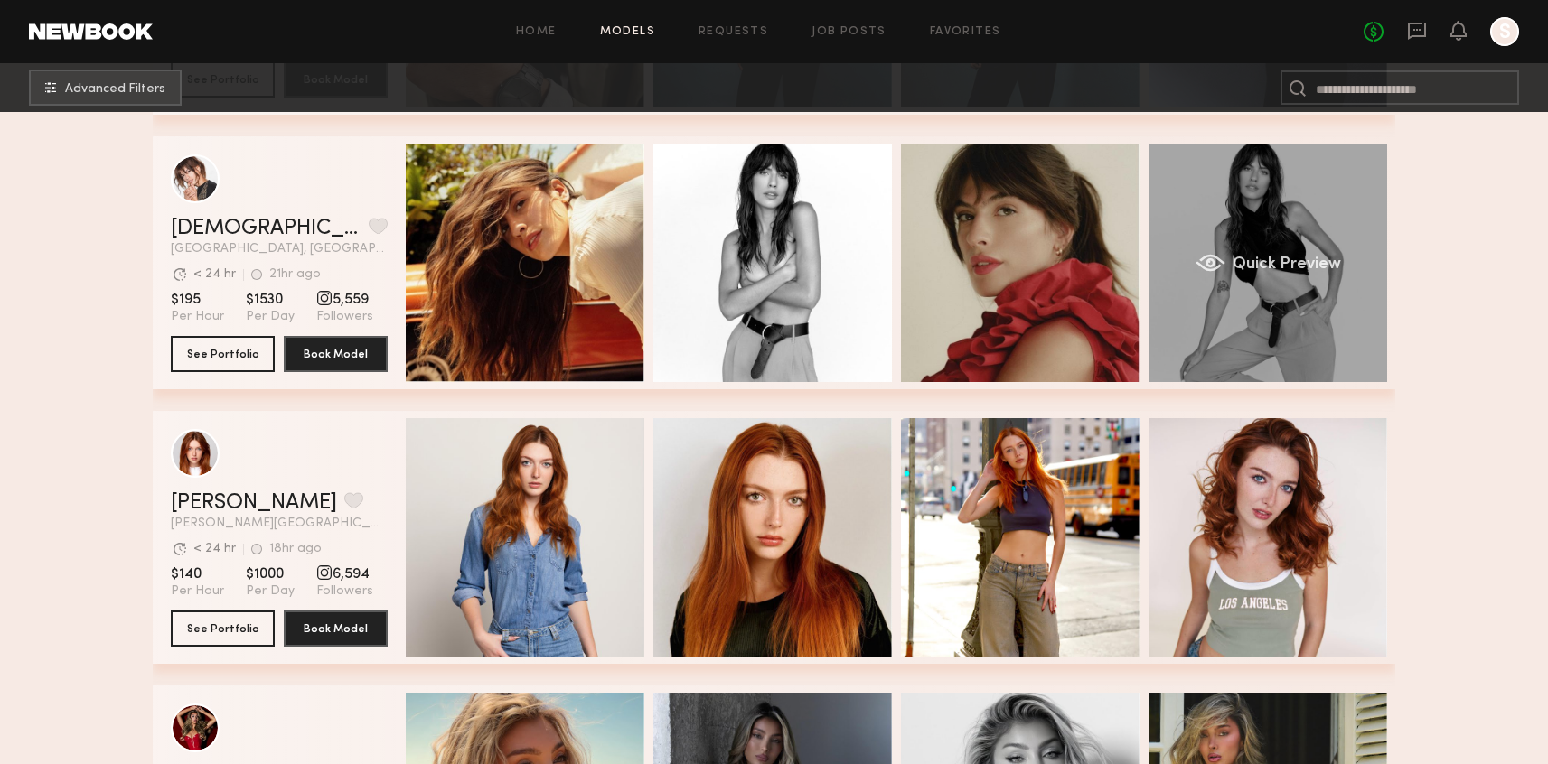
click at [1204, 315] on div "Quick Preview" at bounding box center [1267, 263] width 239 height 239
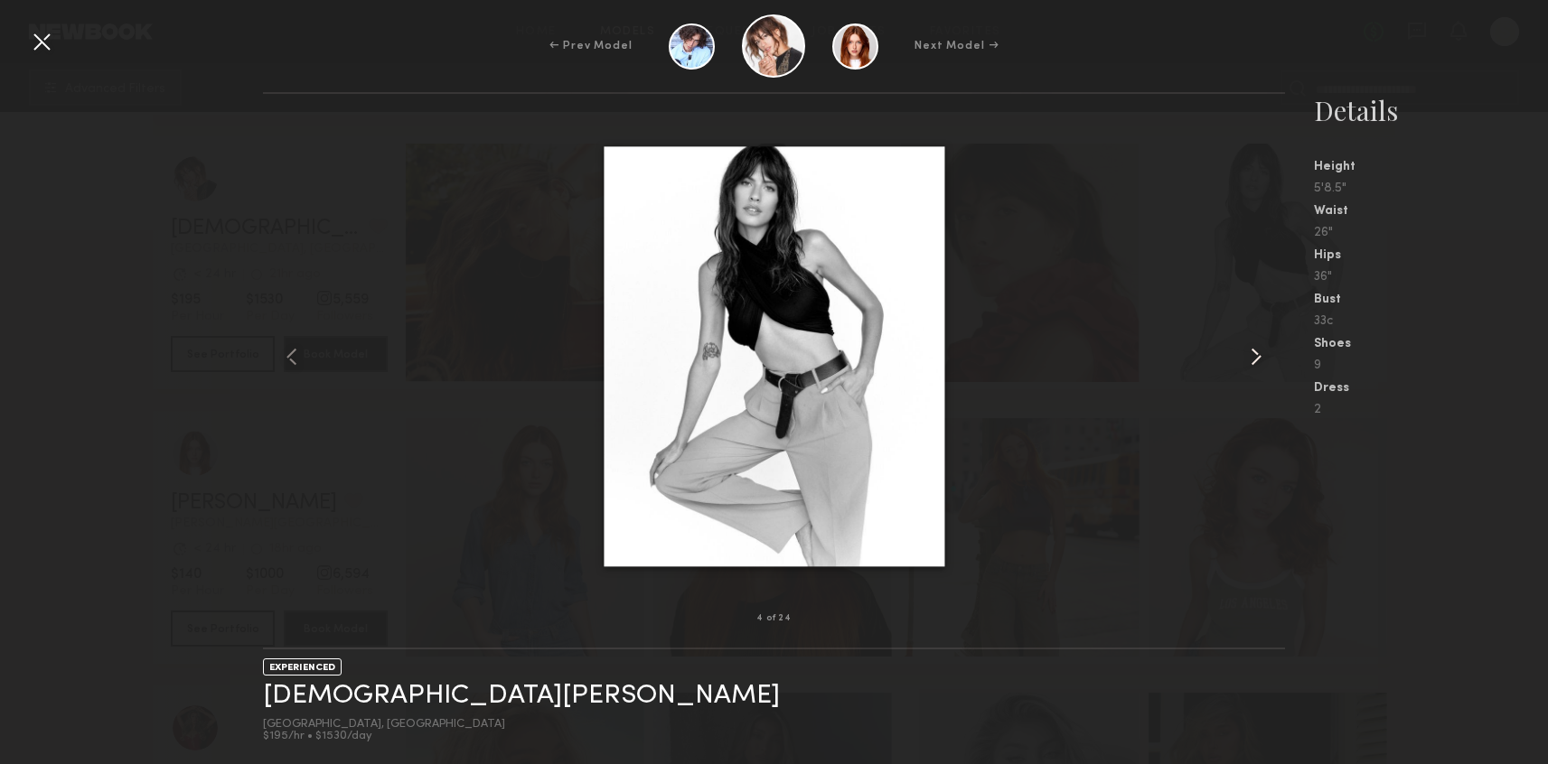
click at [1254, 361] on common-icon at bounding box center [1255, 356] width 29 height 29
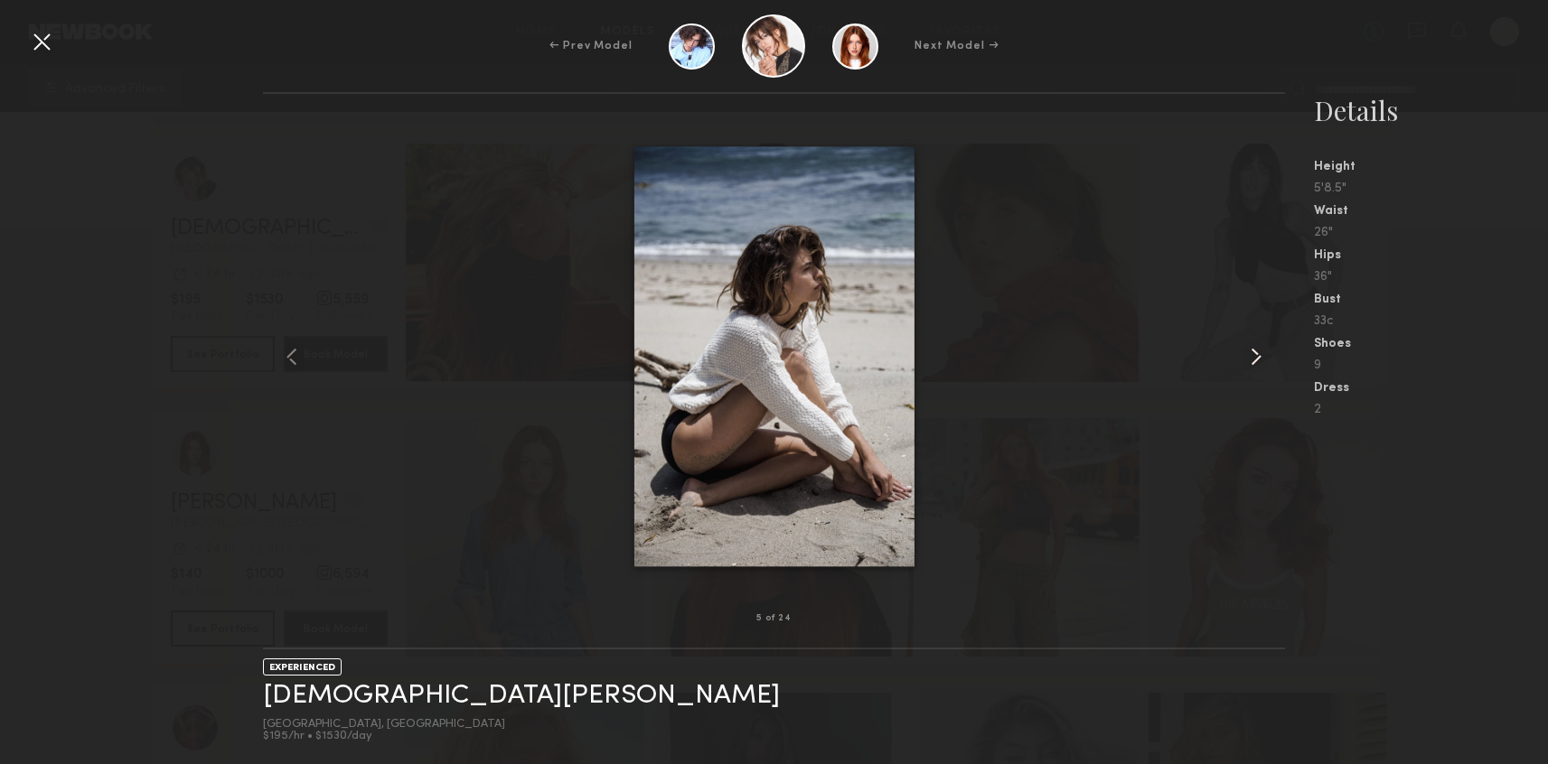
click at [1254, 360] on common-icon at bounding box center [1255, 356] width 29 height 29
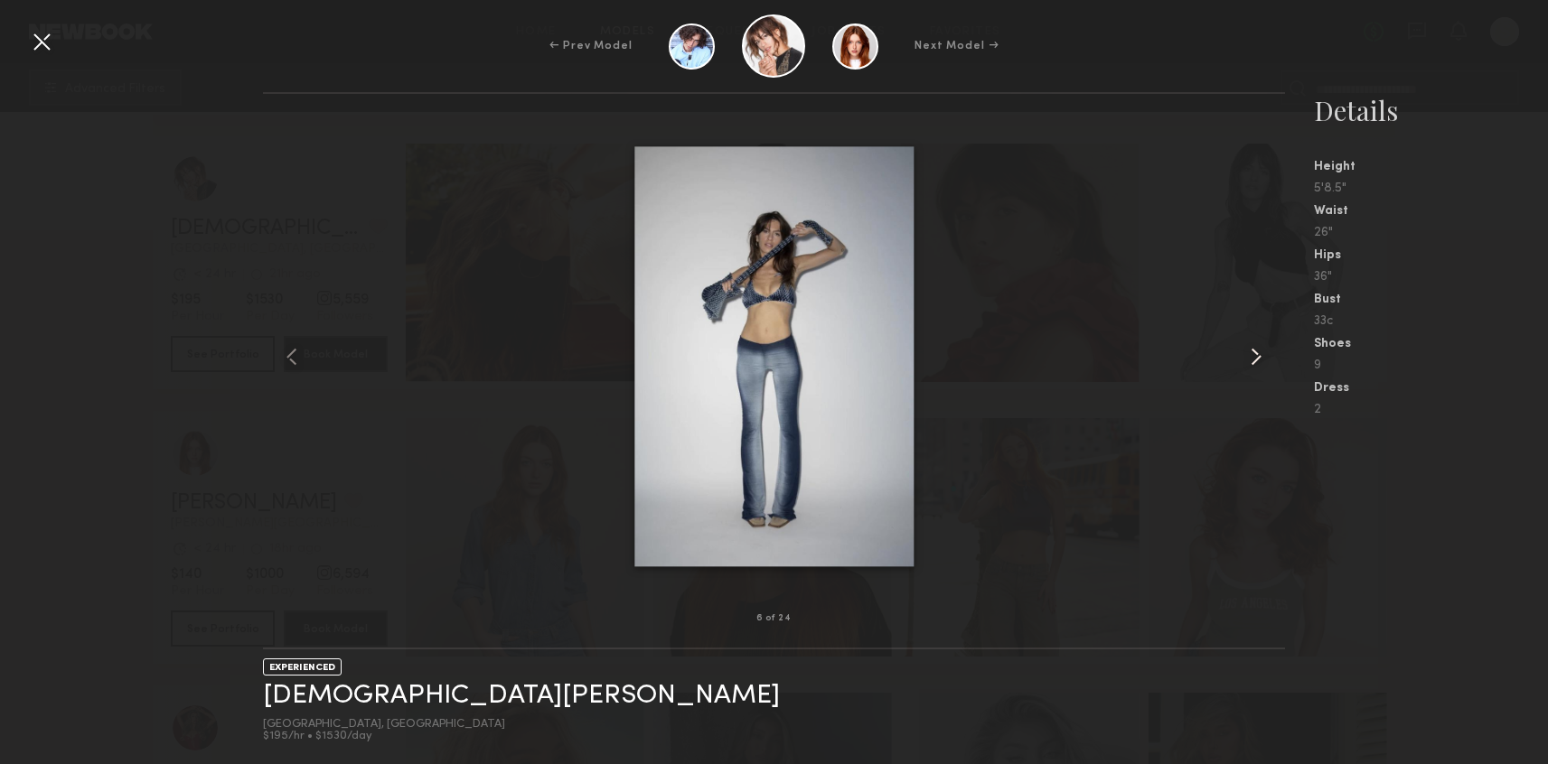
click at [1254, 360] on common-icon at bounding box center [1255, 356] width 29 height 29
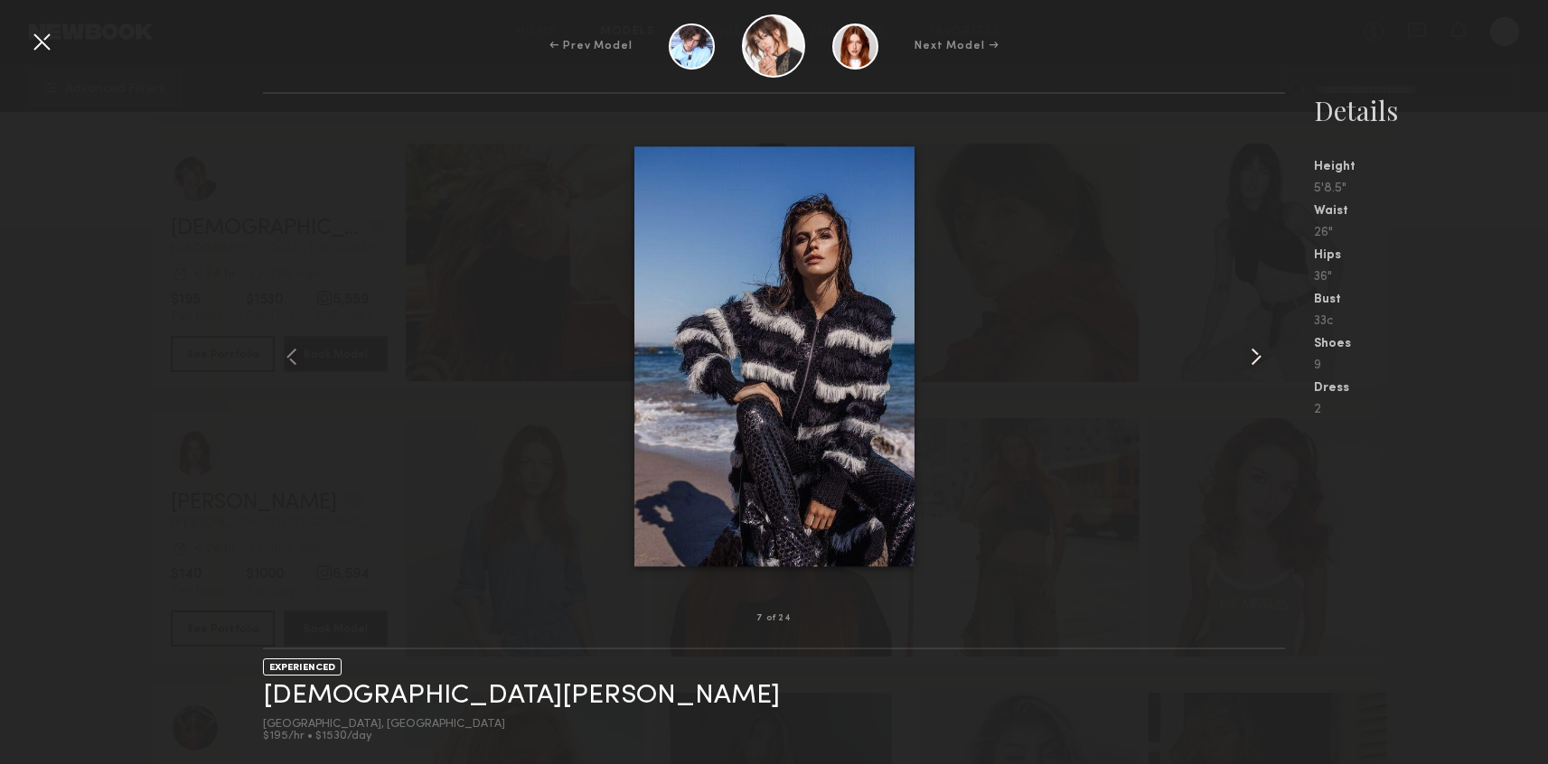
click at [1254, 360] on common-icon at bounding box center [1255, 356] width 29 height 29
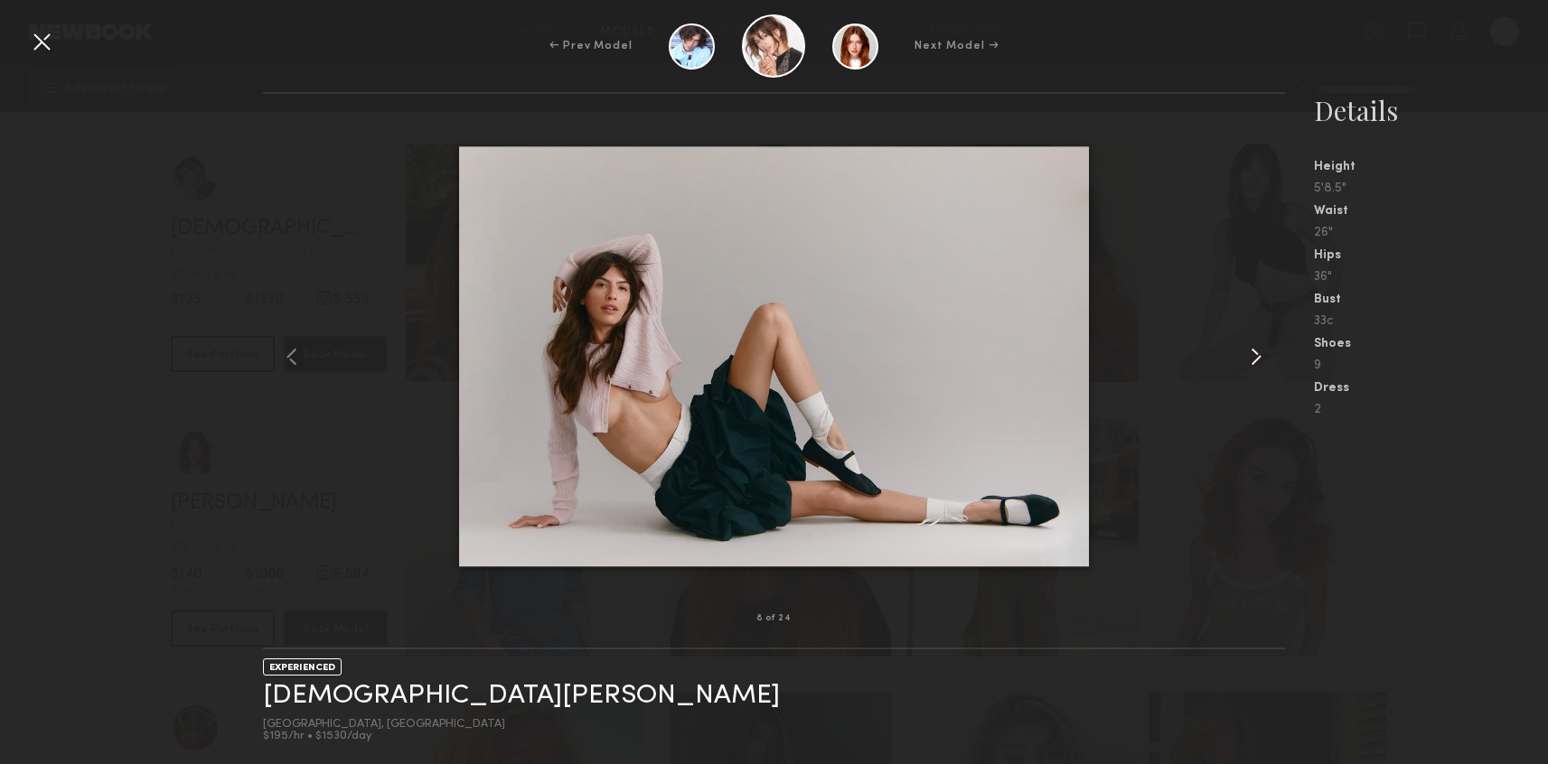
click at [1254, 360] on common-icon at bounding box center [1255, 356] width 29 height 29
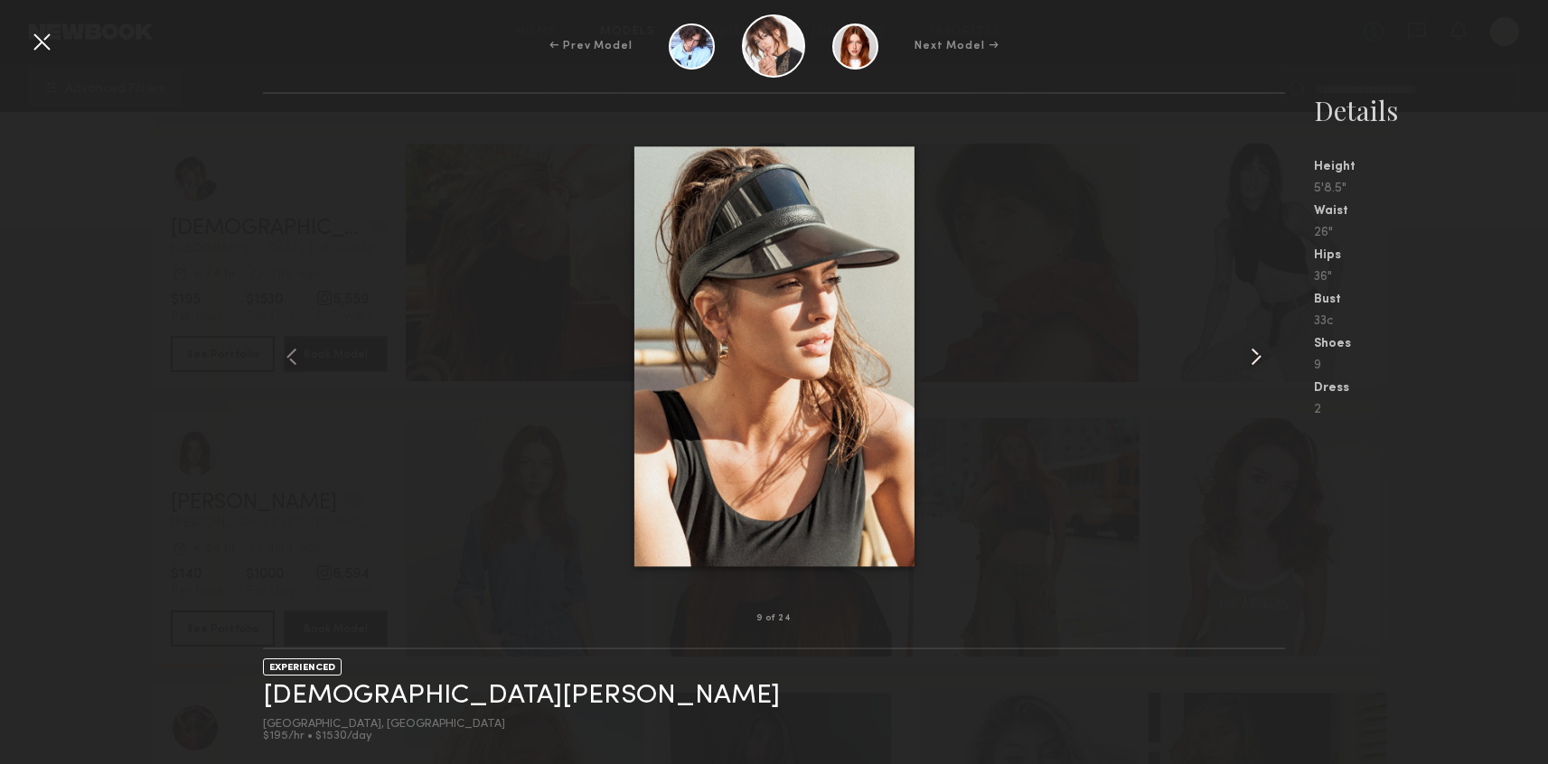
click at [1254, 360] on common-icon at bounding box center [1255, 356] width 29 height 29
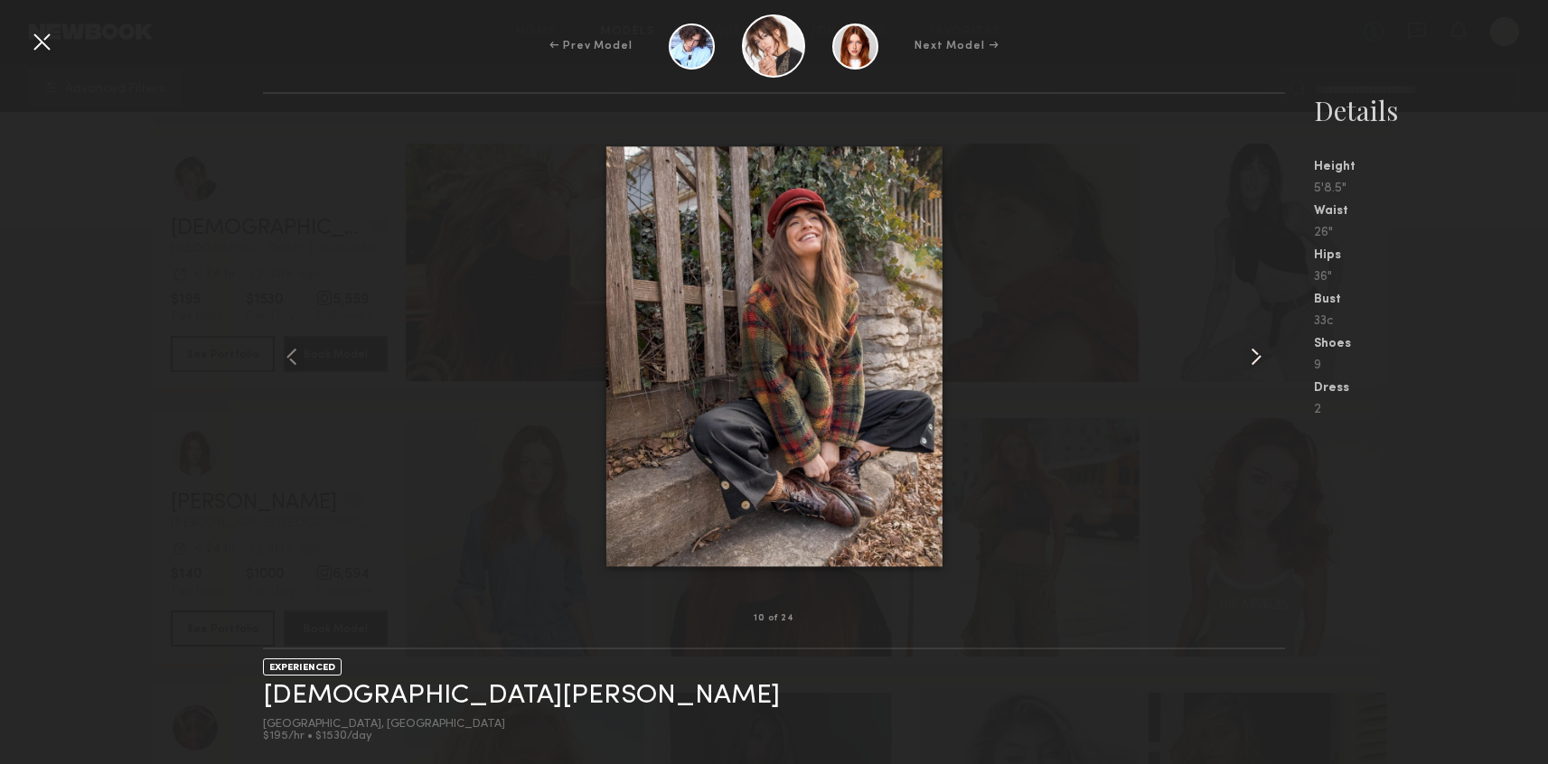
click at [1254, 360] on common-icon at bounding box center [1255, 356] width 29 height 29
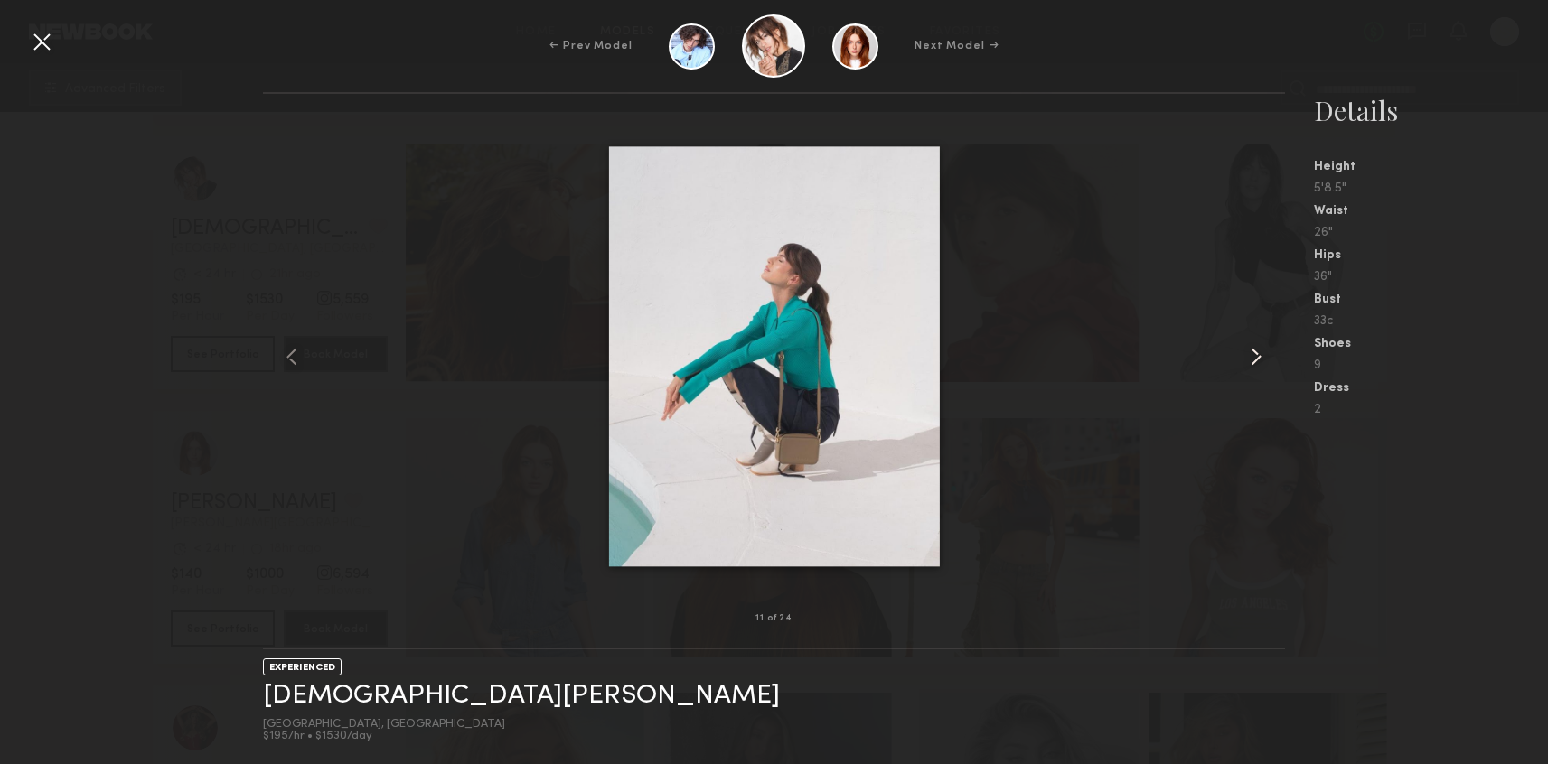
click at [1254, 360] on common-icon at bounding box center [1255, 356] width 29 height 29
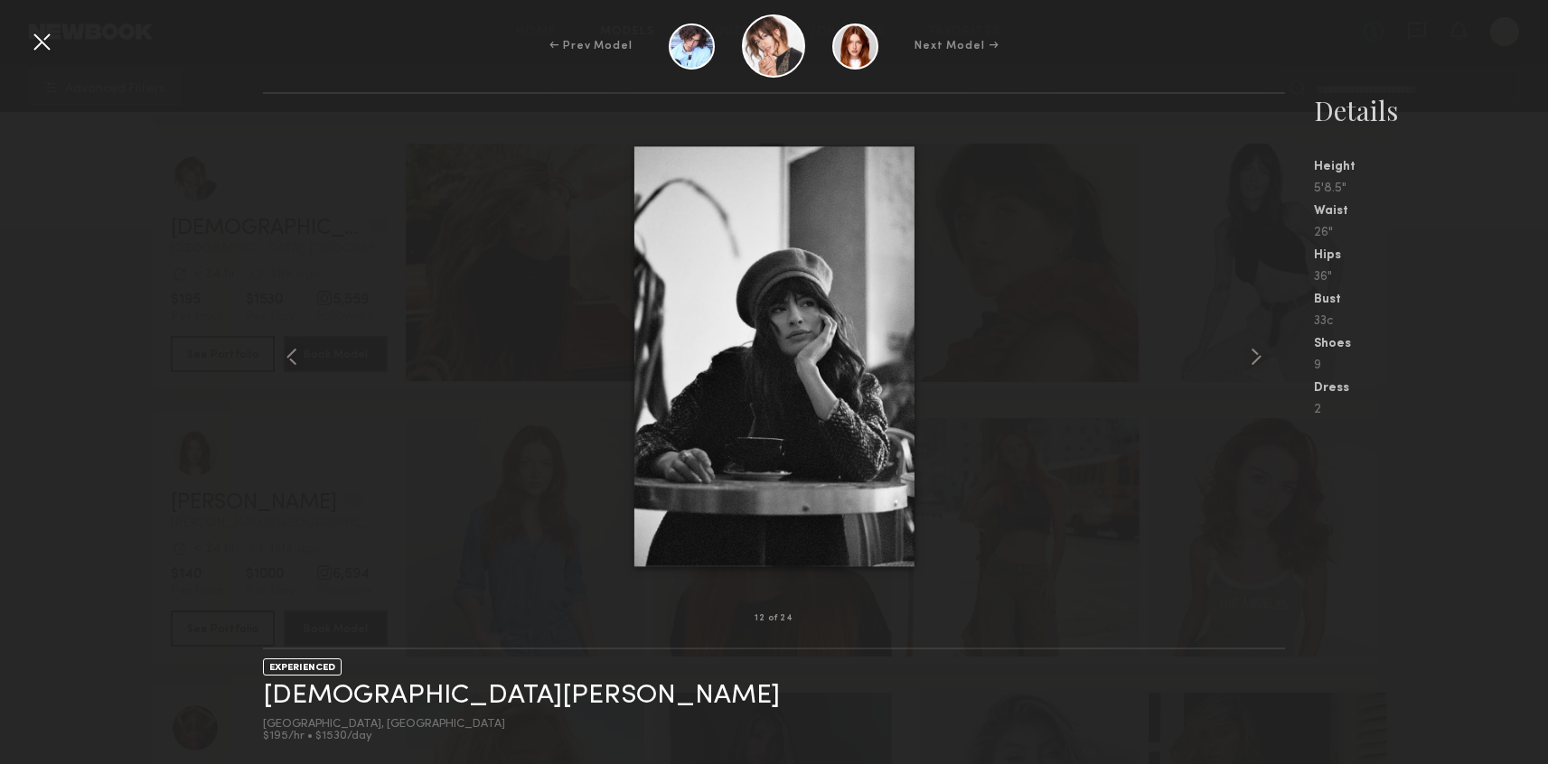
click at [42, 42] on div at bounding box center [41, 41] width 29 height 29
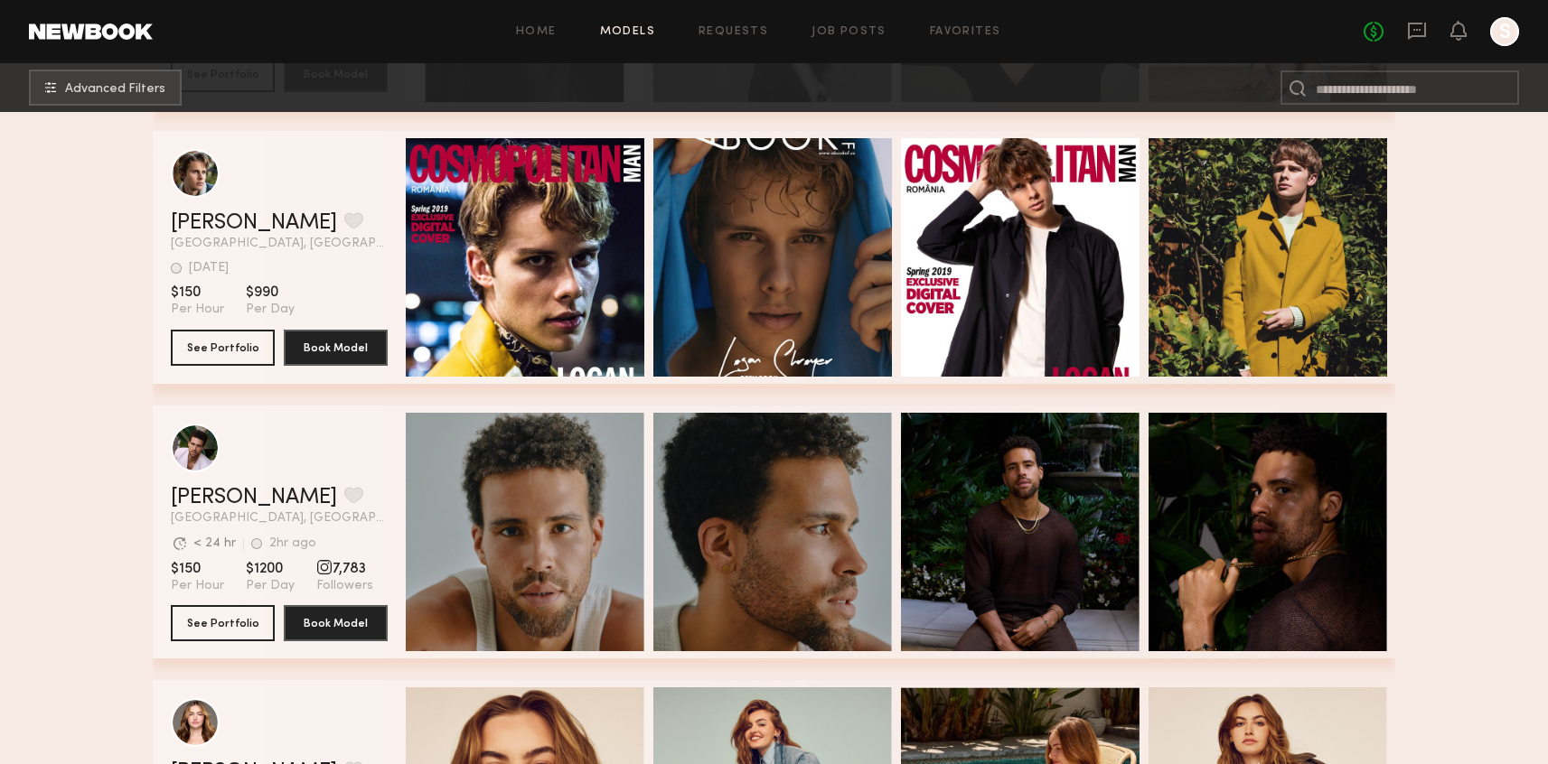
scroll to position [27528, 0]
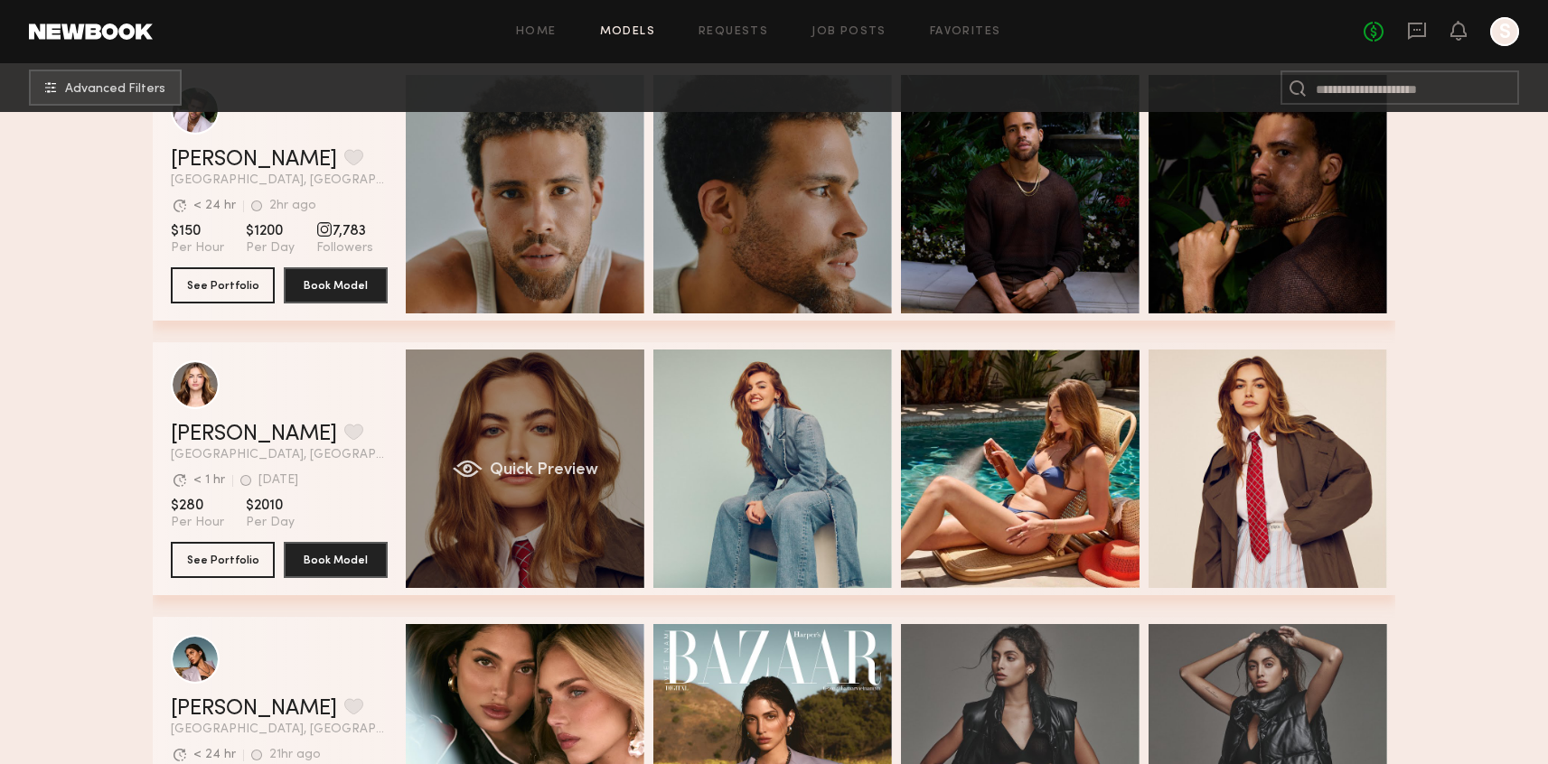
click at [558, 542] on div "Quick Preview" at bounding box center [525, 469] width 239 height 239
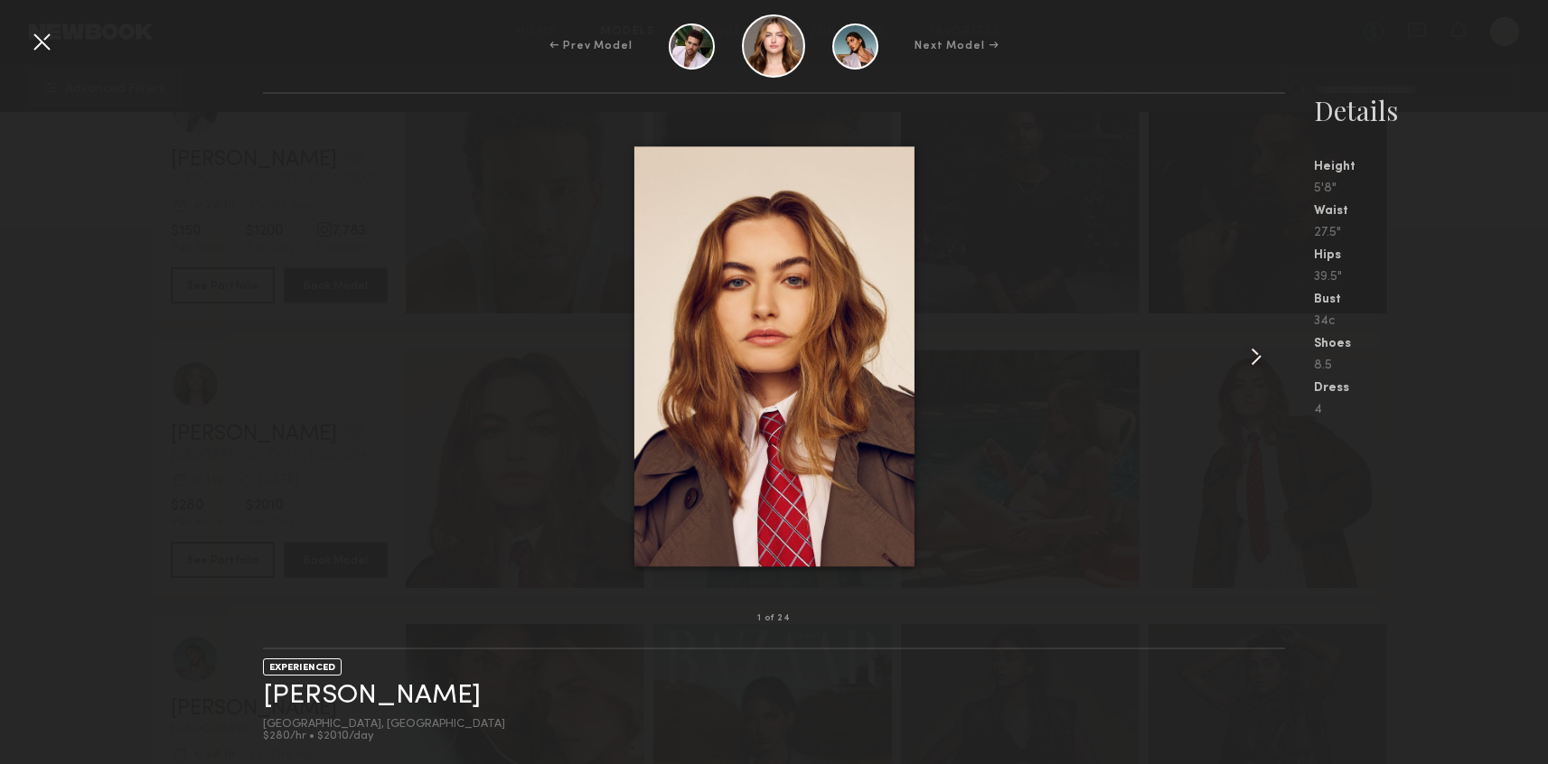
click at [1249, 362] on common-icon at bounding box center [1255, 356] width 29 height 29
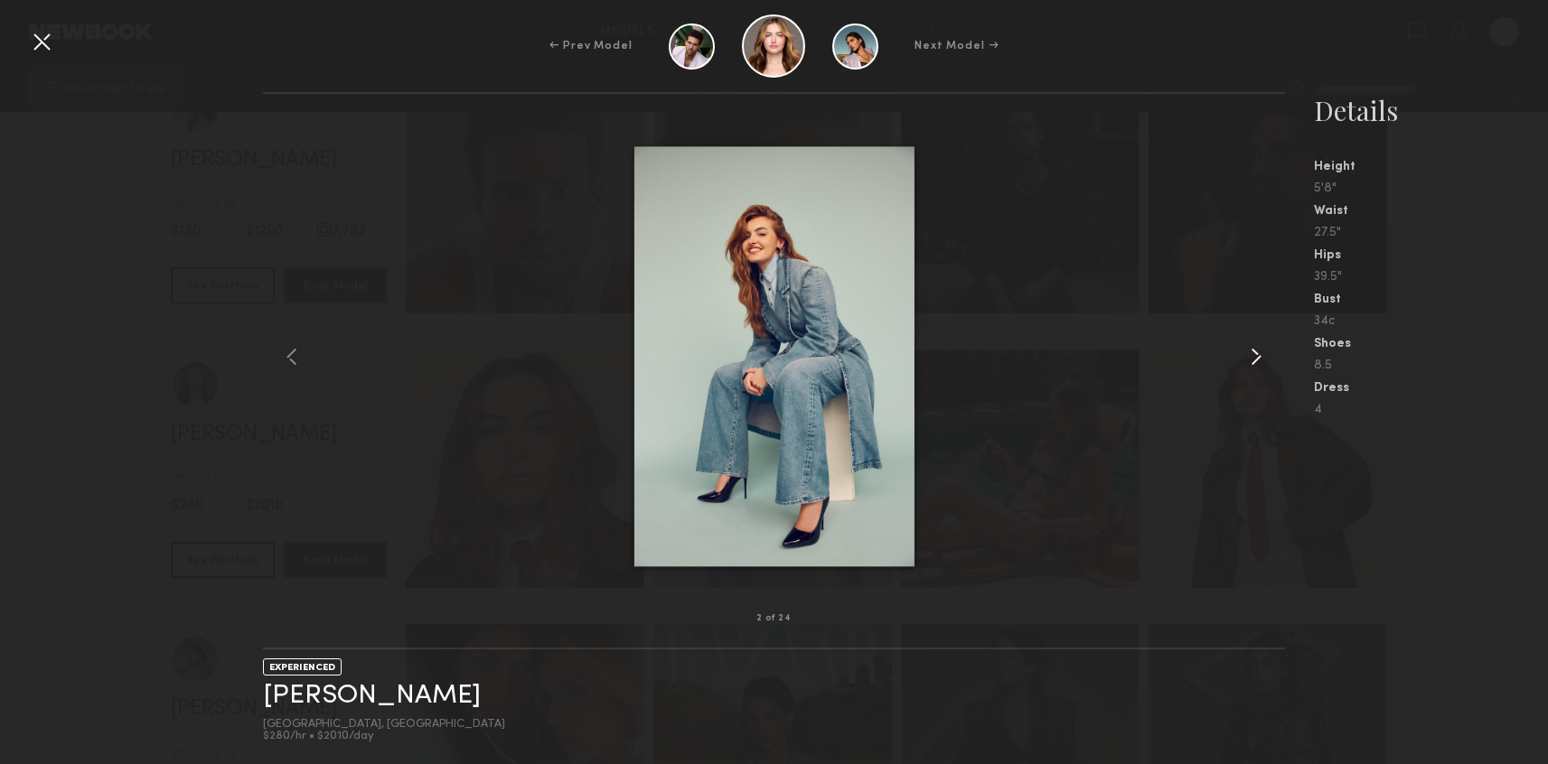
click at [1249, 362] on common-icon at bounding box center [1255, 356] width 29 height 29
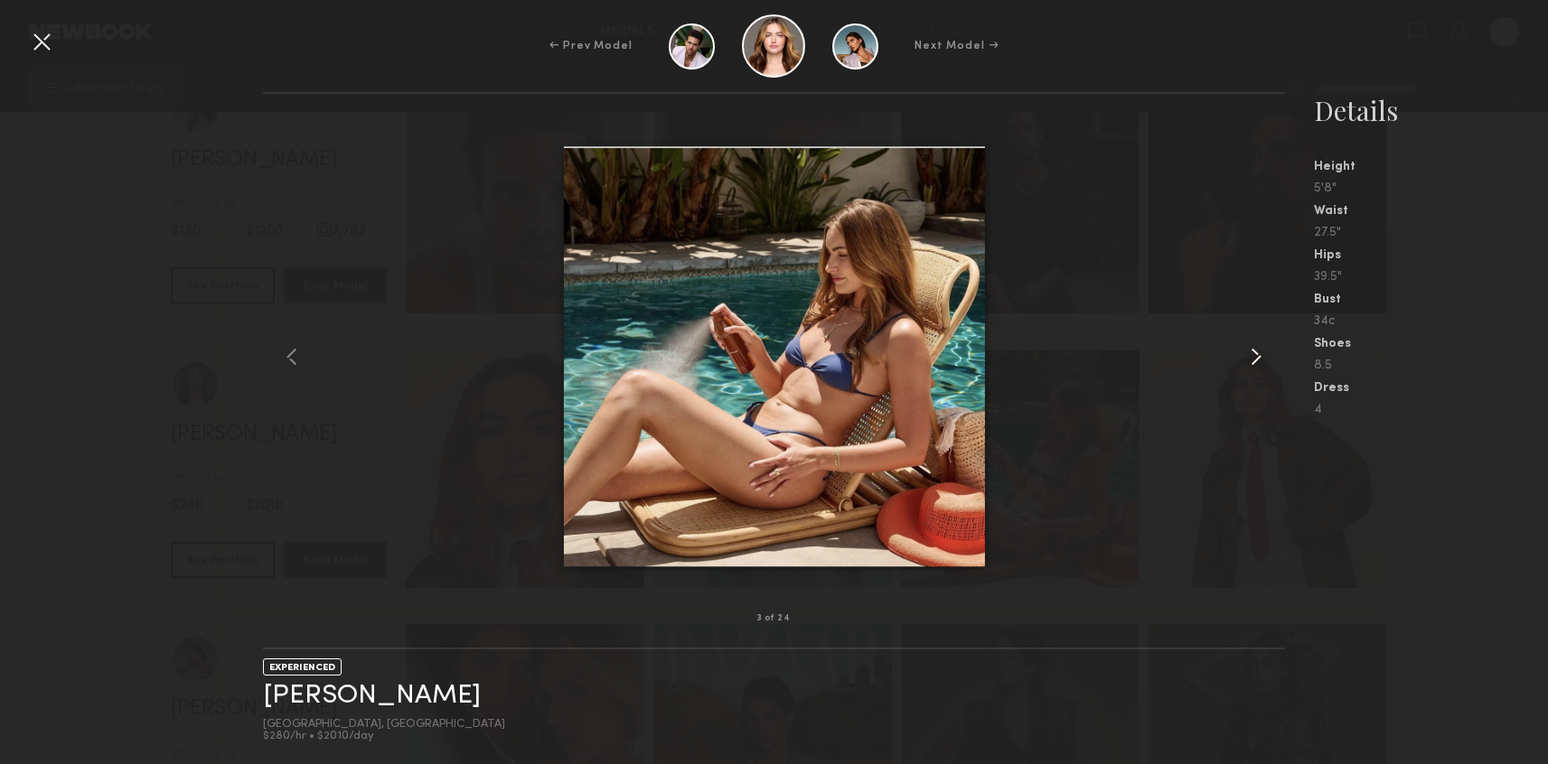
click at [1249, 362] on common-icon at bounding box center [1255, 356] width 29 height 29
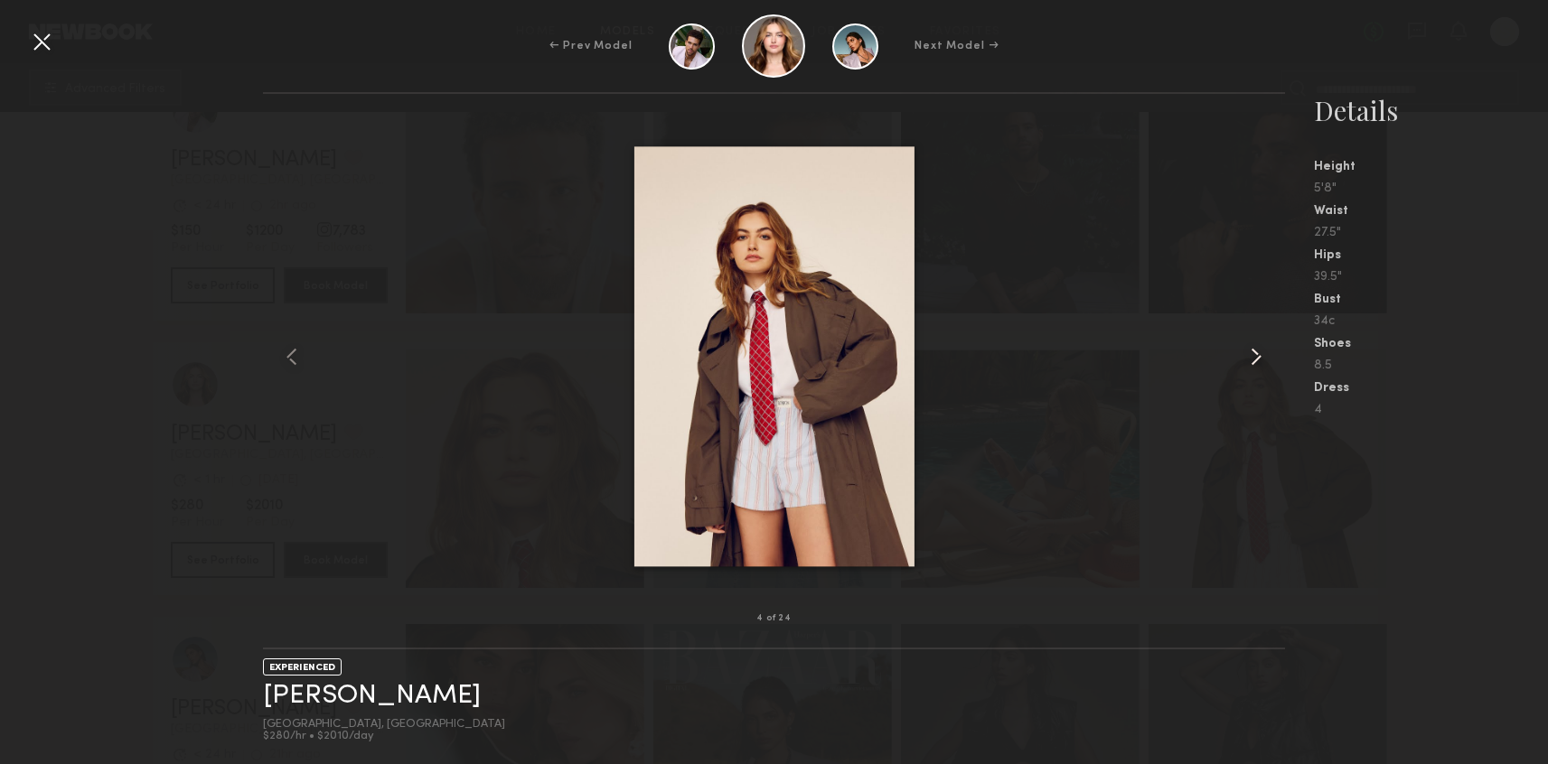
click at [1249, 362] on common-icon at bounding box center [1255, 356] width 29 height 29
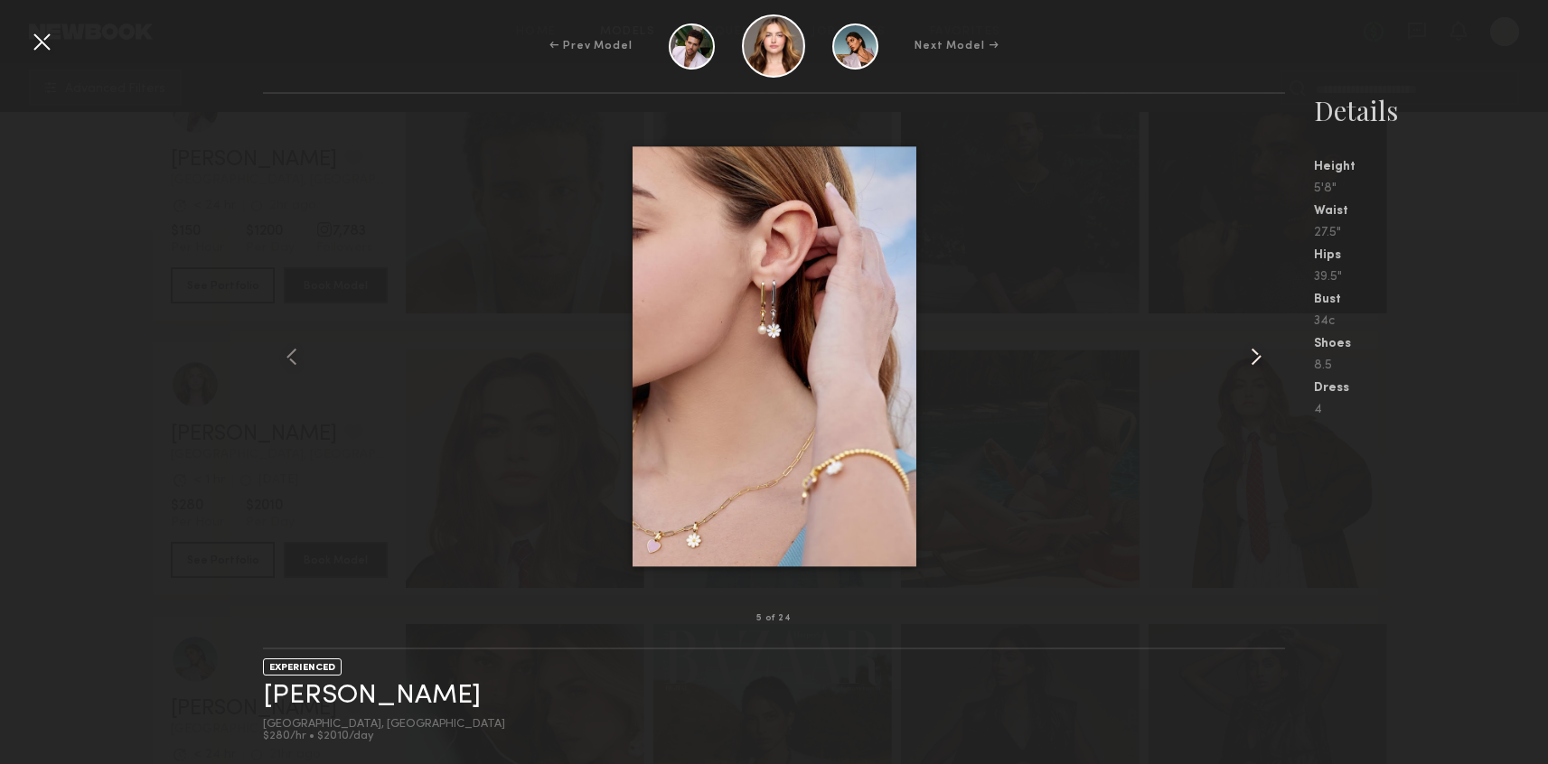
click at [1249, 362] on common-icon at bounding box center [1255, 356] width 29 height 29
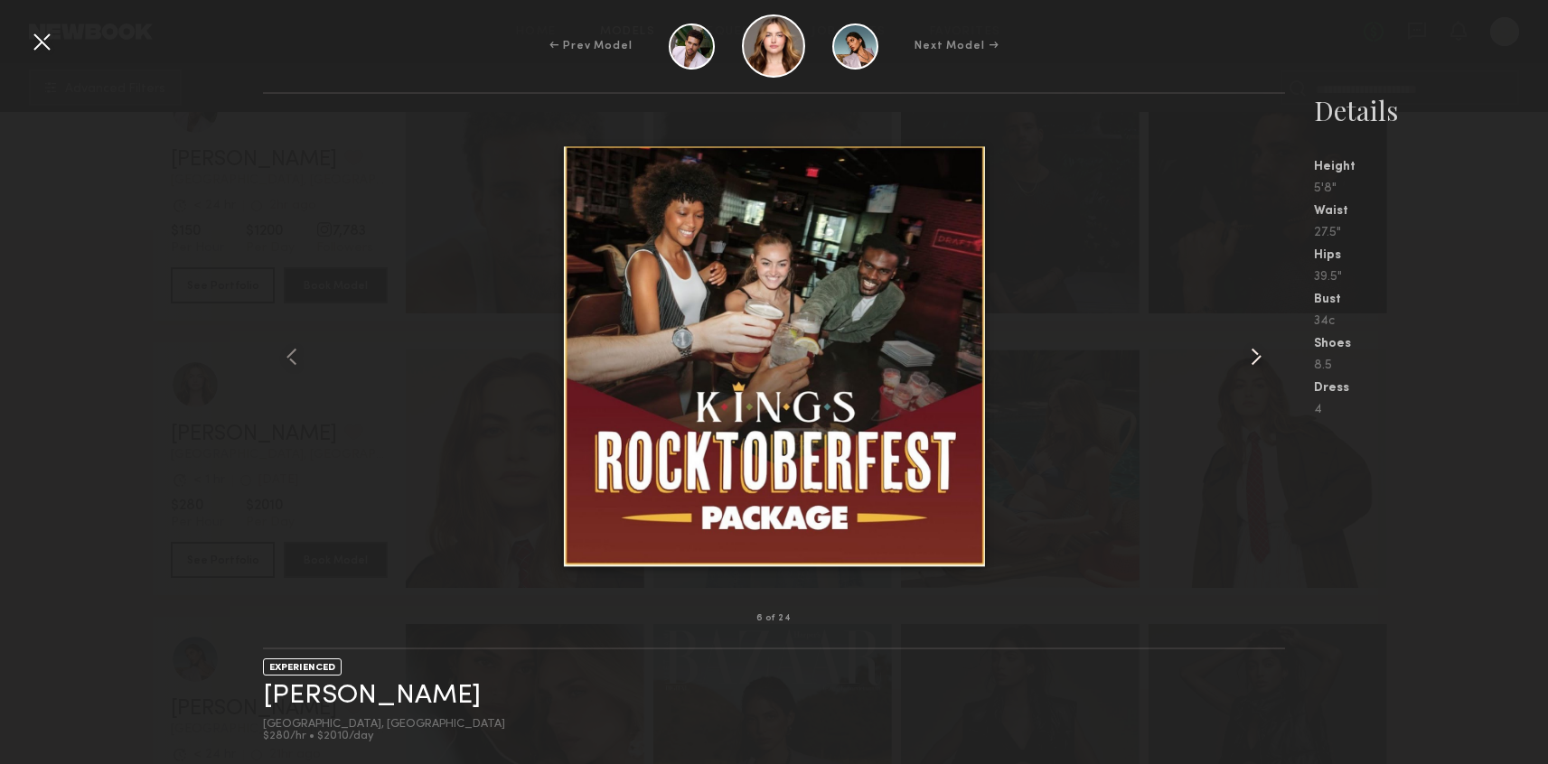
click at [1249, 362] on common-icon at bounding box center [1255, 356] width 29 height 29
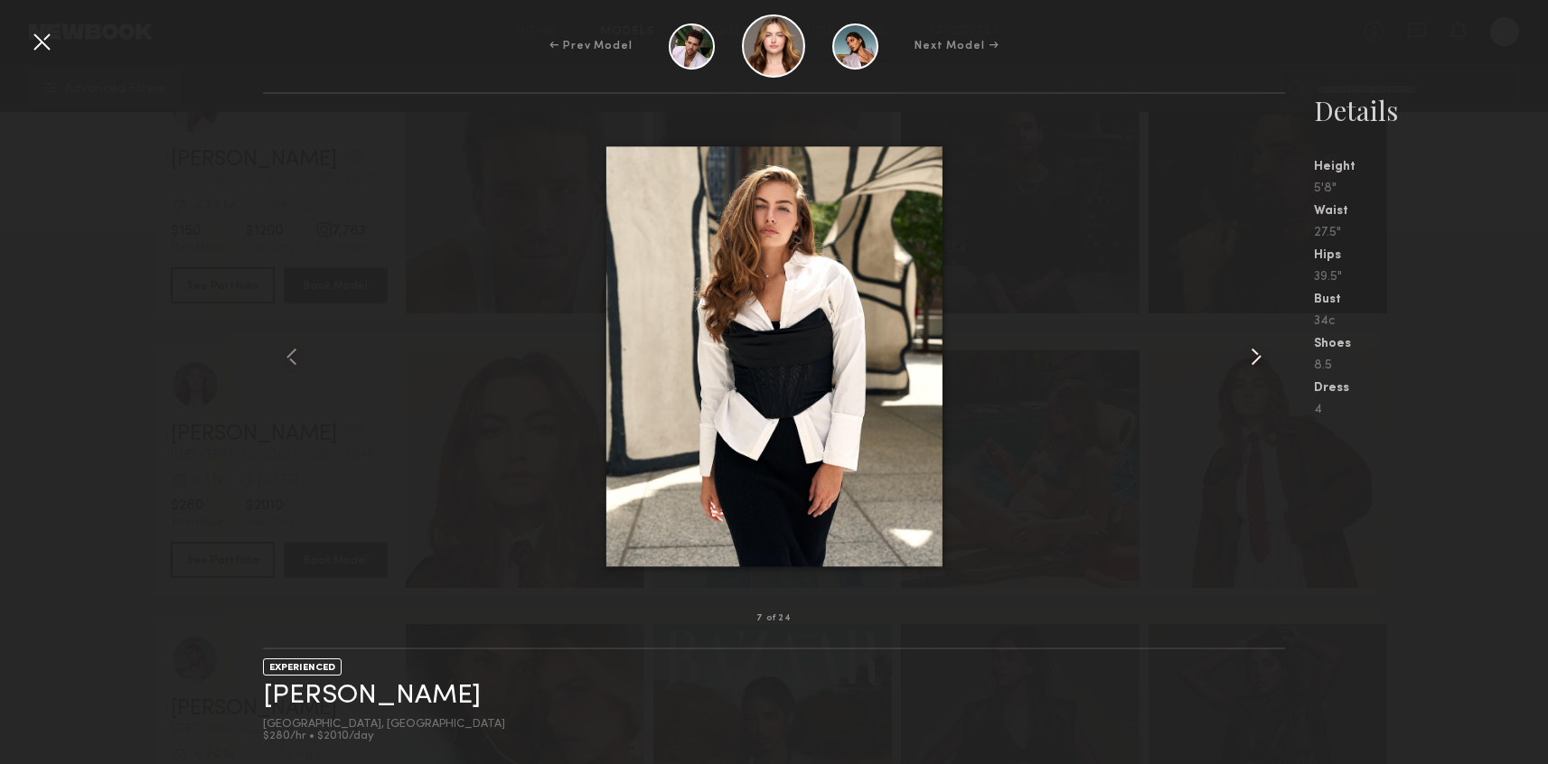
click at [1249, 362] on common-icon at bounding box center [1255, 356] width 29 height 29
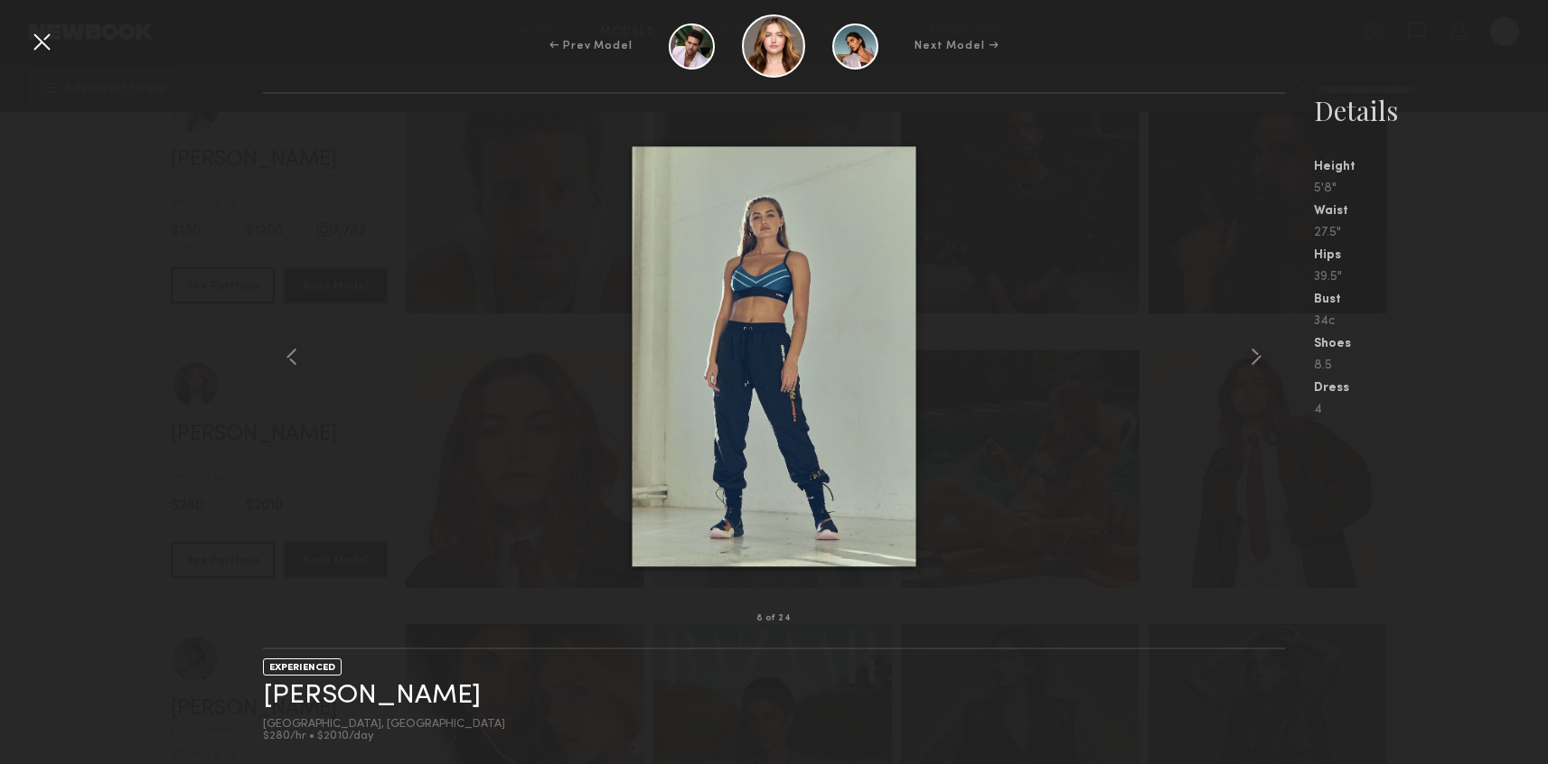
click at [43, 42] on div at bounding box center [41, 41] width 29 height 29
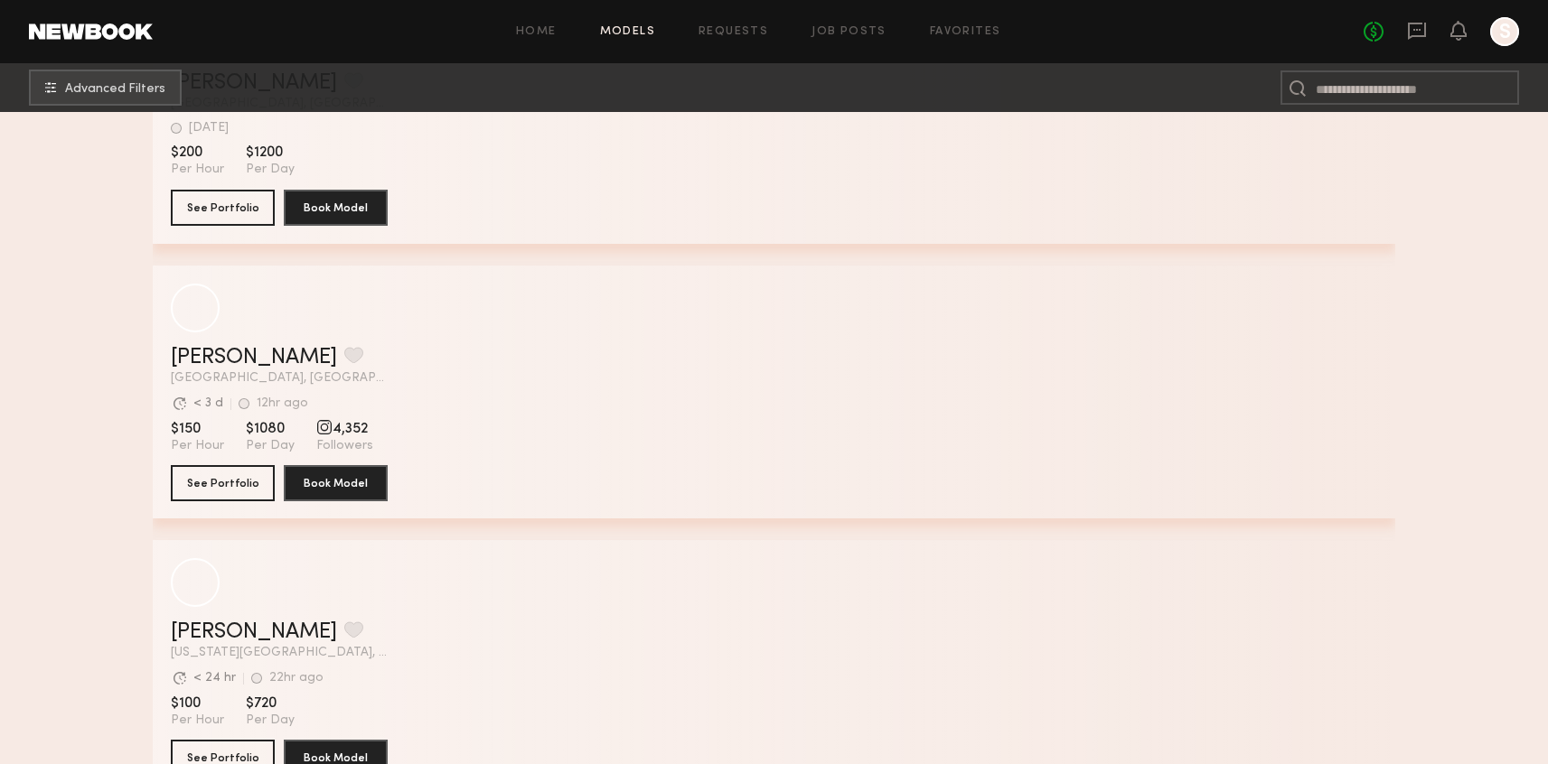
scroll to position [30215, 0]
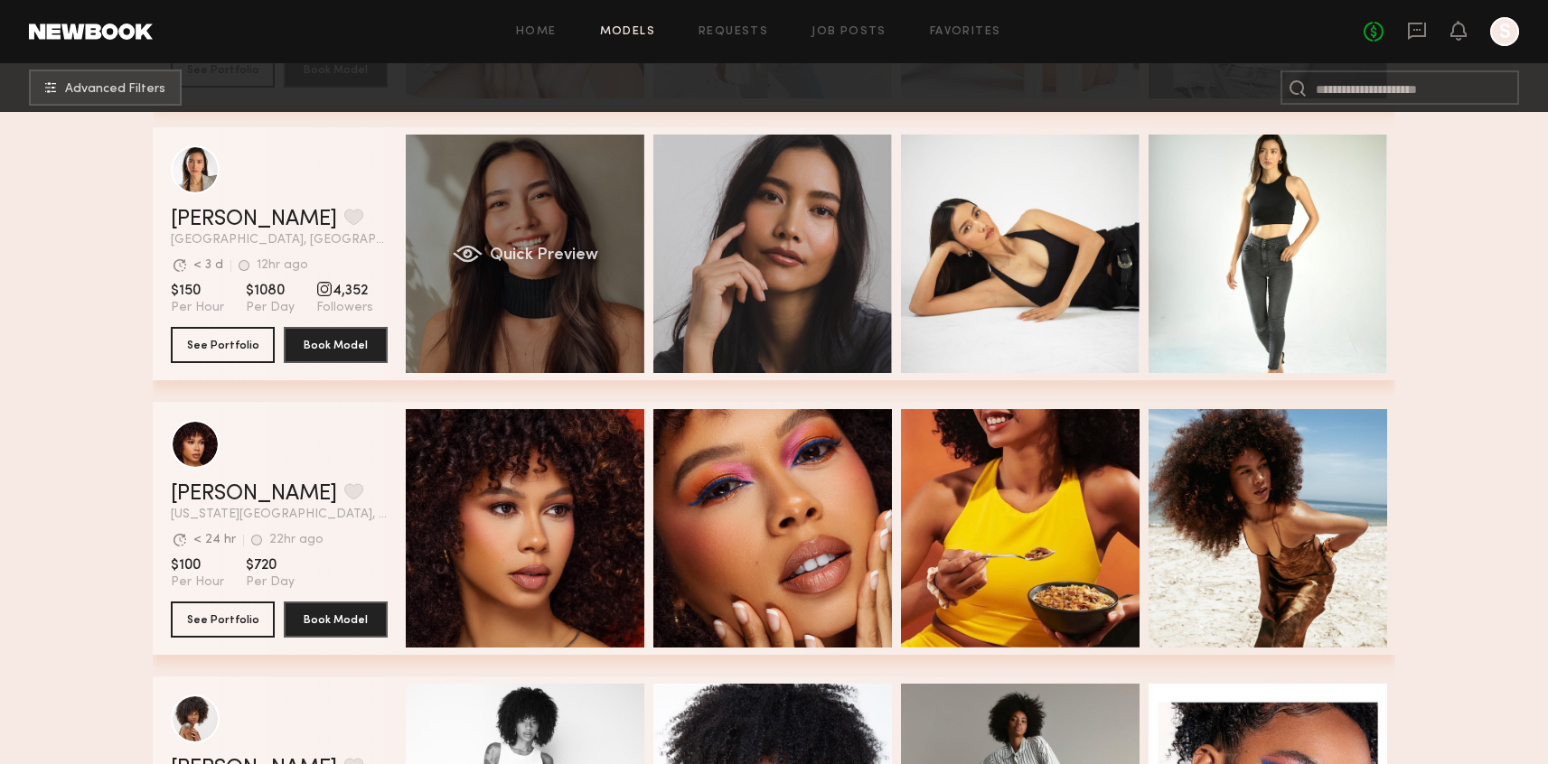
click at [486, 257] on div "Quick Preview" at bounding box center [525, 254] width 239 height 239
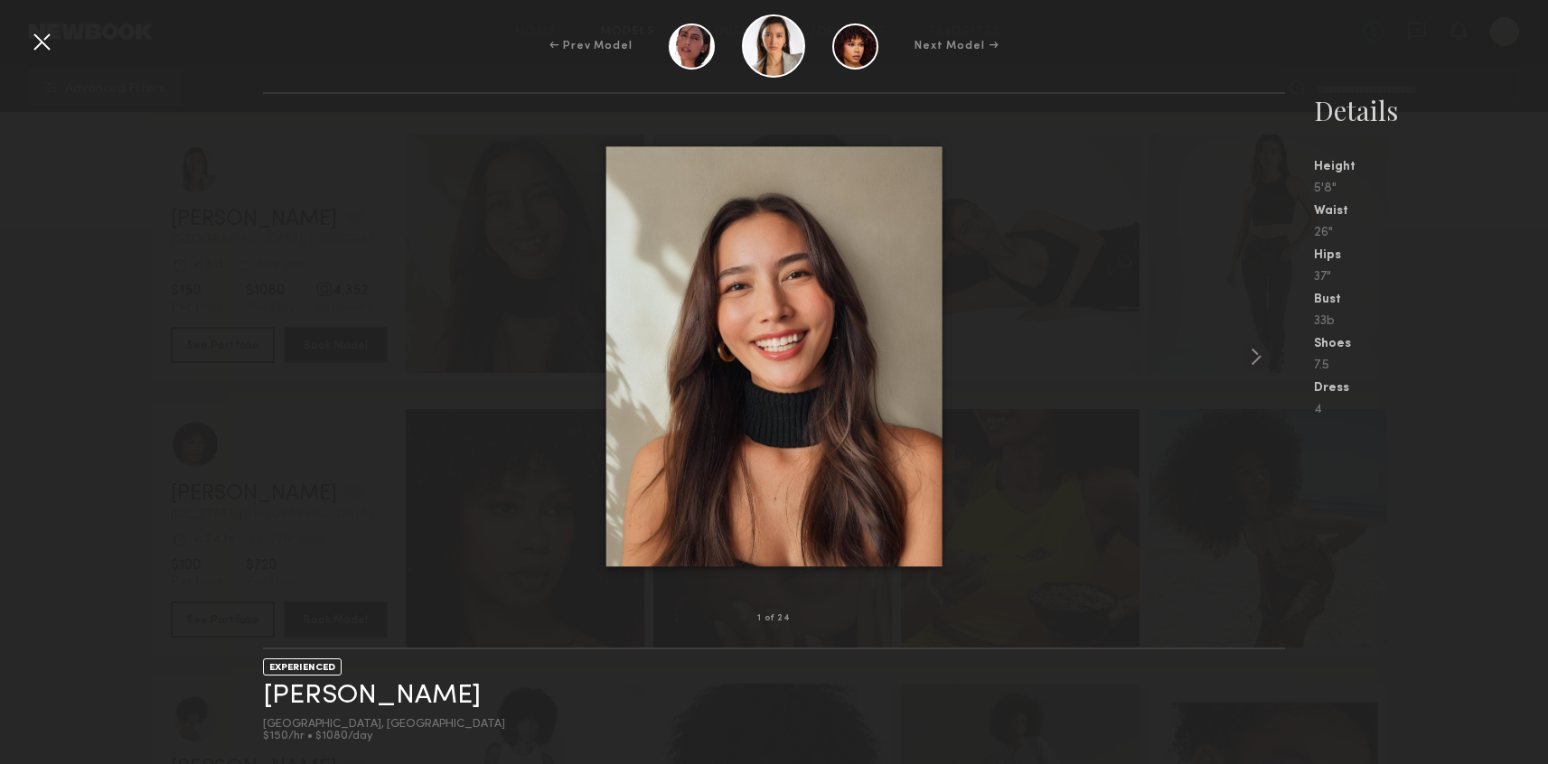
click at [1240, 358] on div at bounding box center [774, 356] width 1022 height 467
click at [1247, 358] on common-icon at bounding box center [1255, 356] width 29 height 29
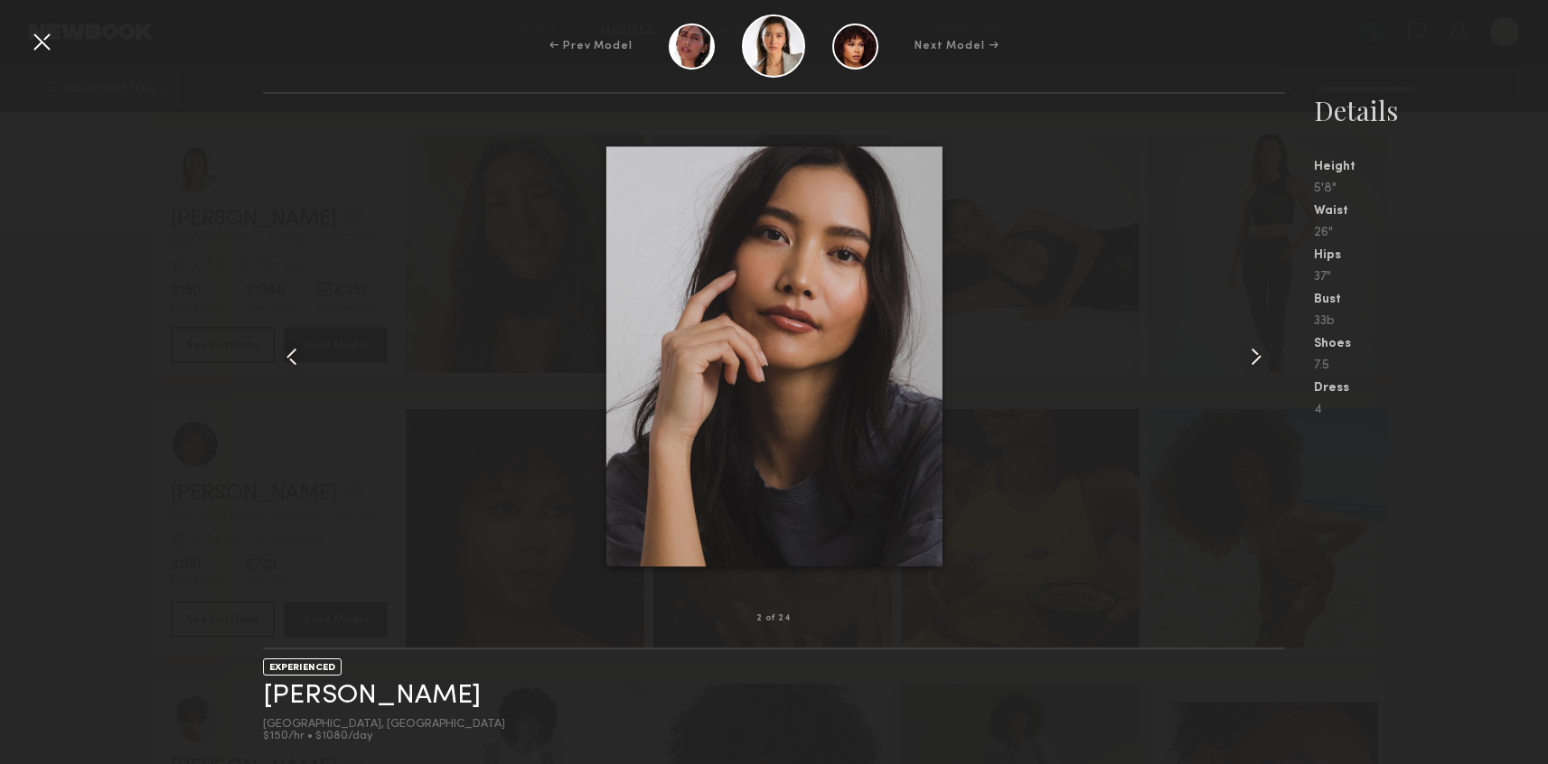
click at [1251, 359] on common-icon at bounding box center [1255, 356] width 29 height 29
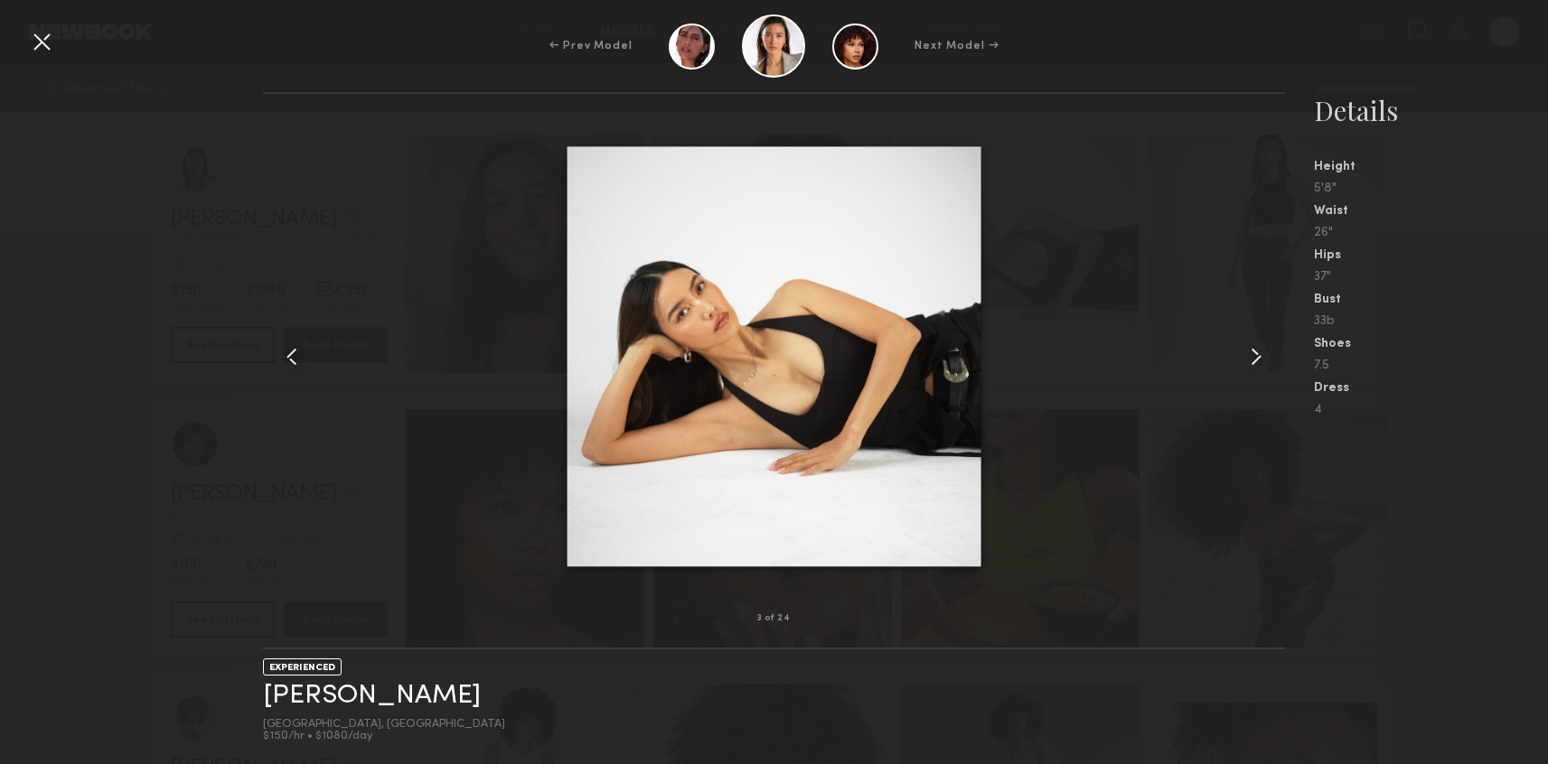
click at [1251, 359] on common-icon at bounding box center [1255, 356] width 29 height 29
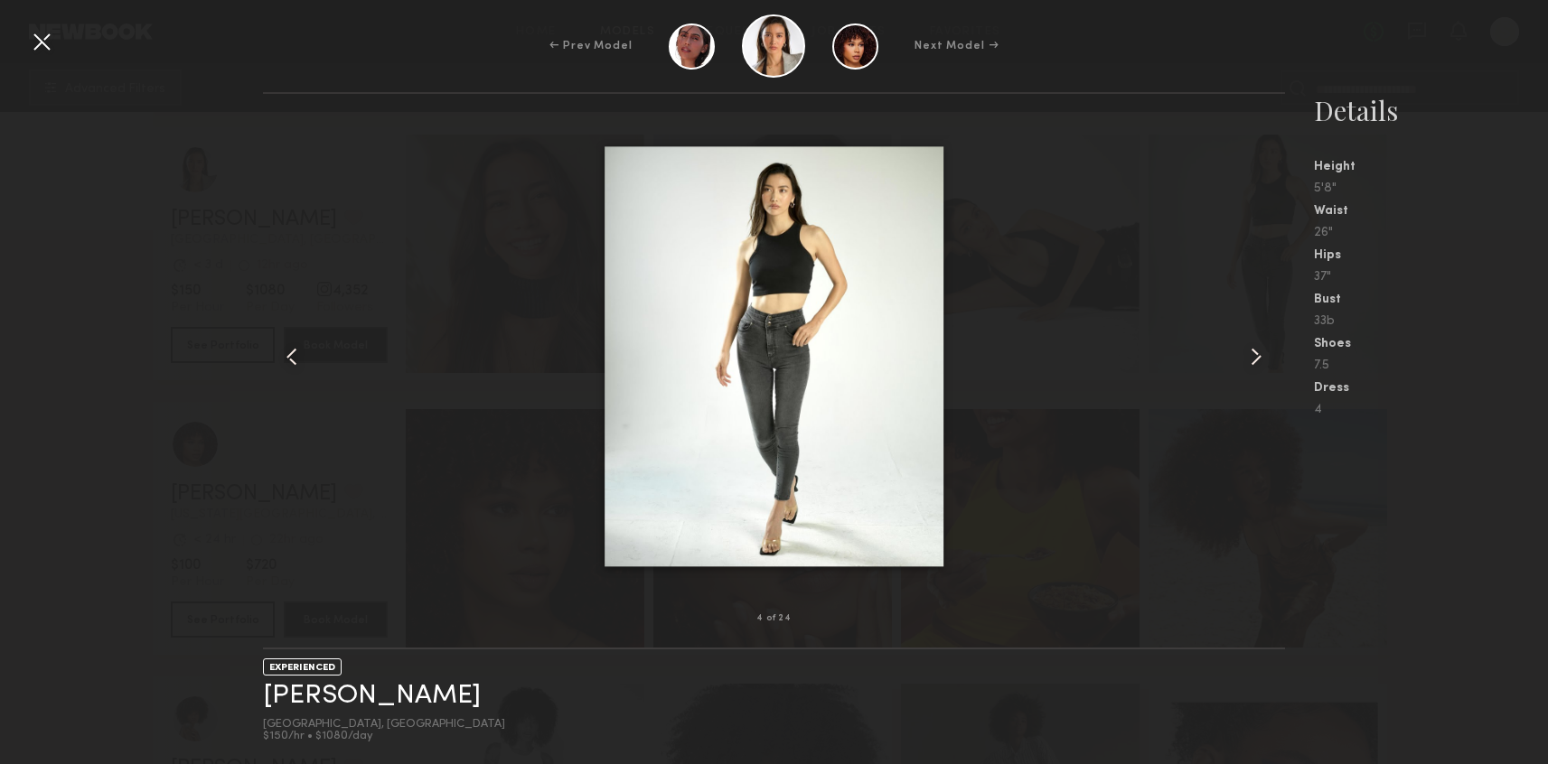
click at [1251, 359] on common-icon at bounding box center [1255, 356] width 29 height 29
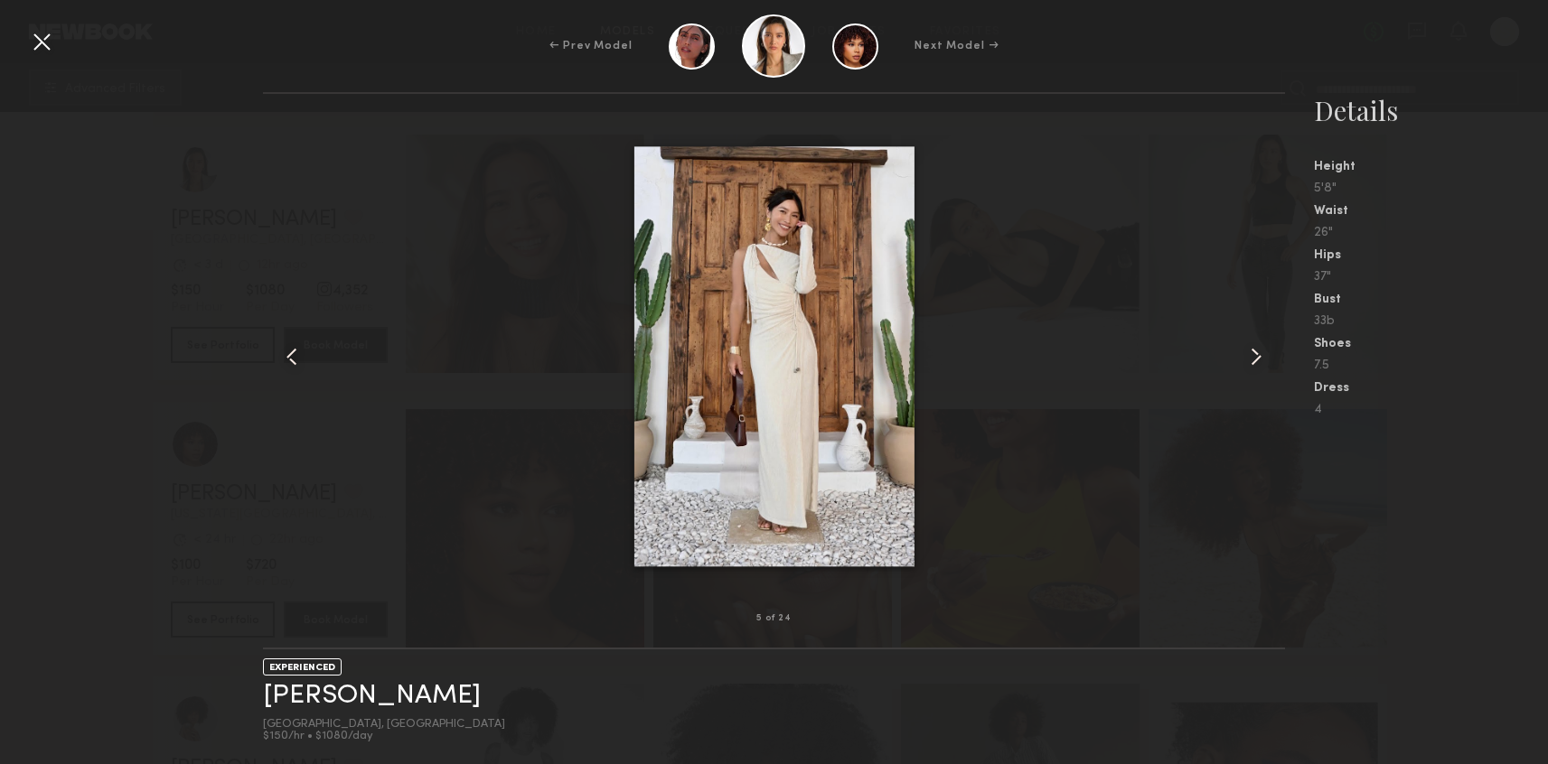
click at [1251, 359] on common-icon at bounding box center [1255, 356] width 29 height 29
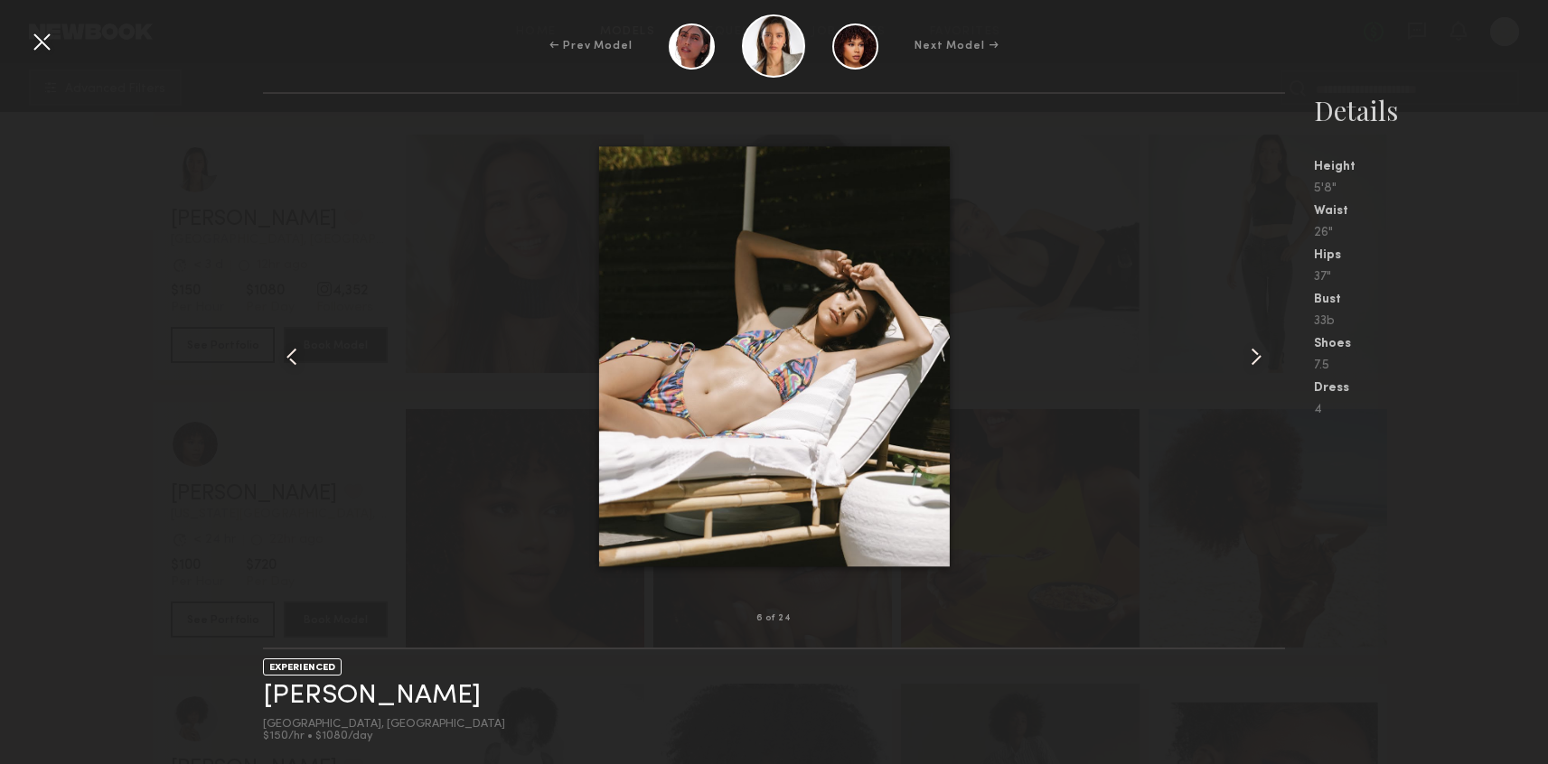
click at [1251, 359] on common-icon at bounding box center [1255, 356] width 29 height 29
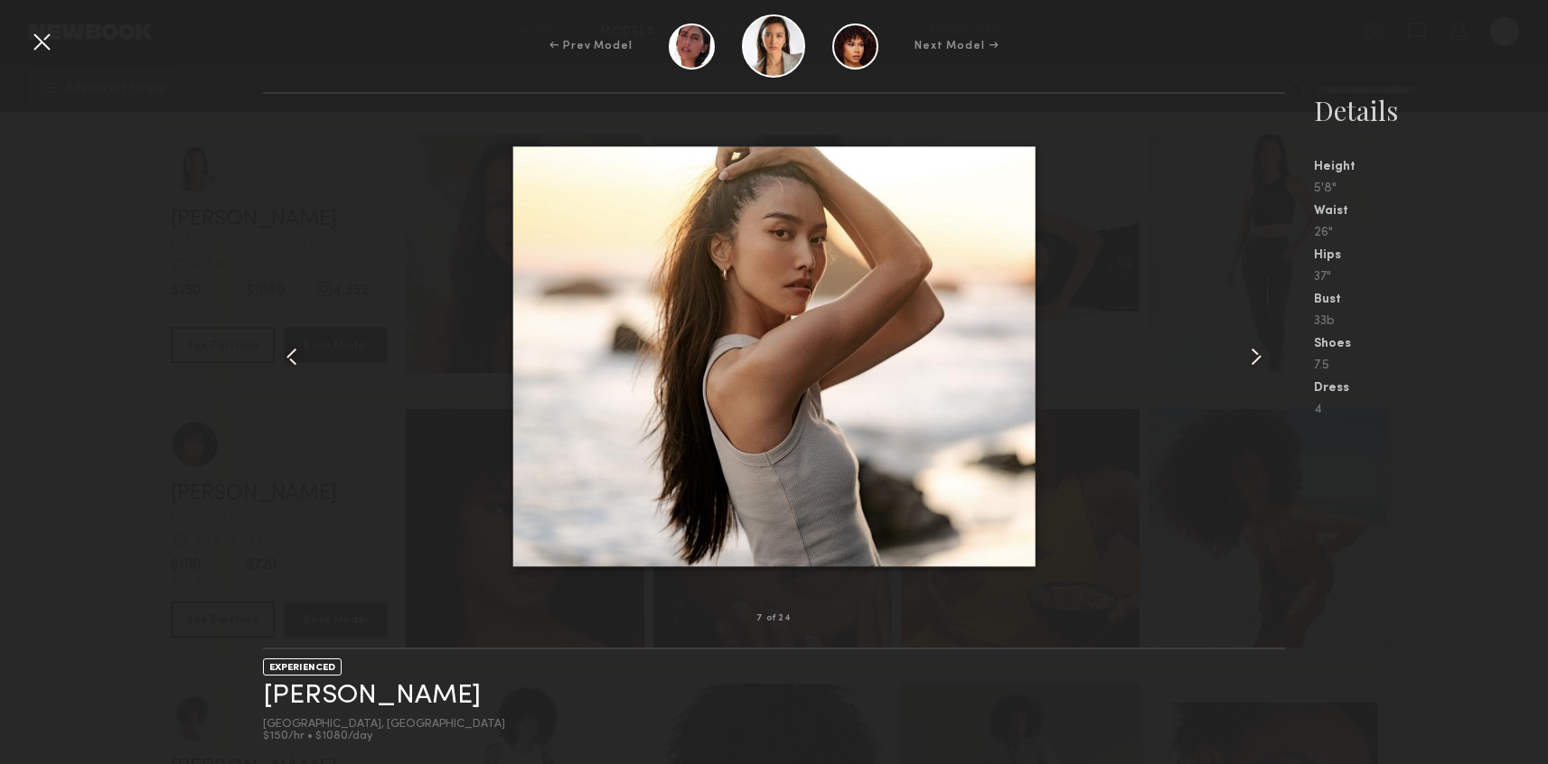
click at [1251, 359] on common-icon at bounding box center [1255, 356] width 29 height 29
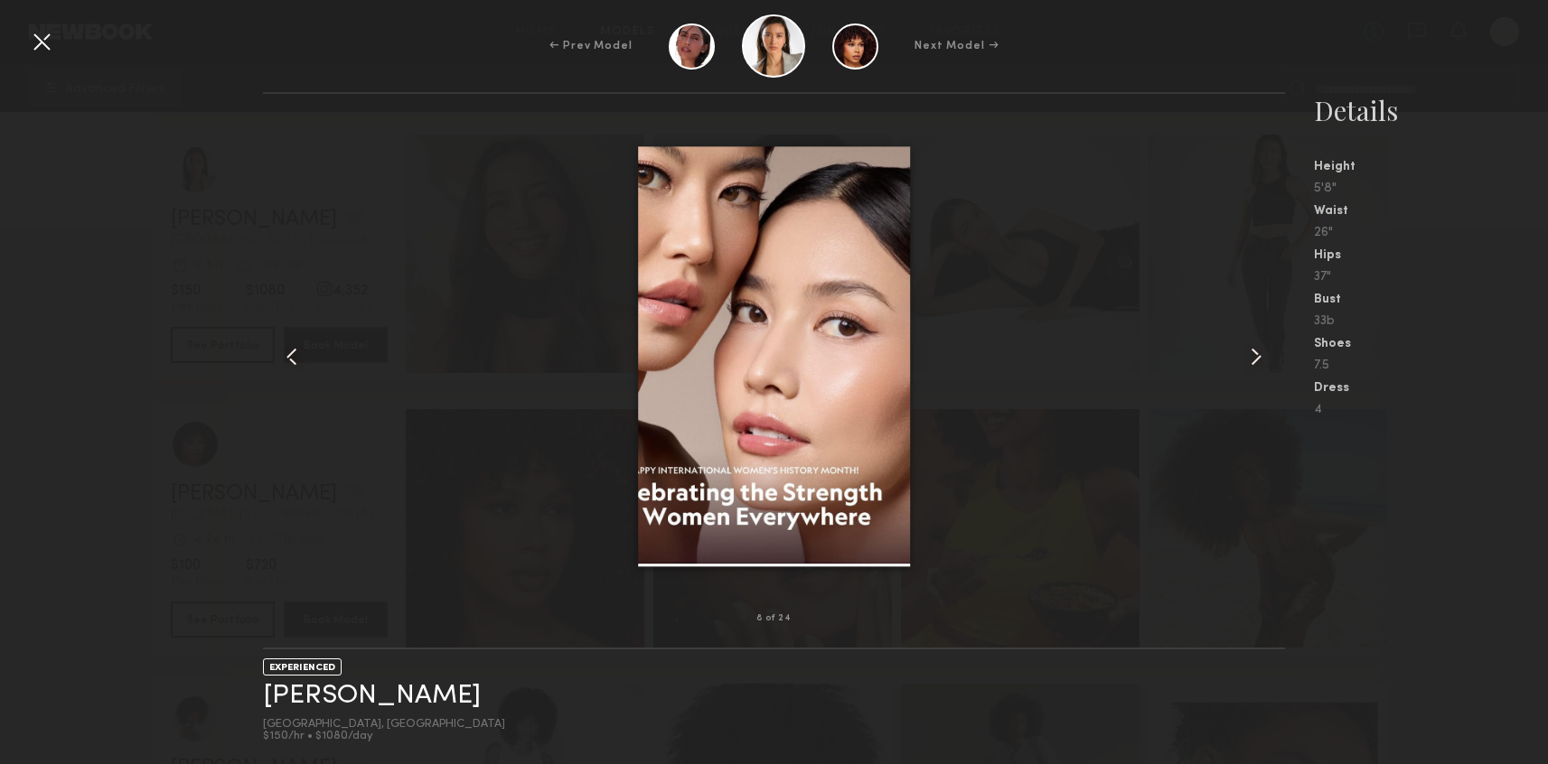
click at [1251, 359] on common-icon at bounding box center [1255, 356] width 29 height 29
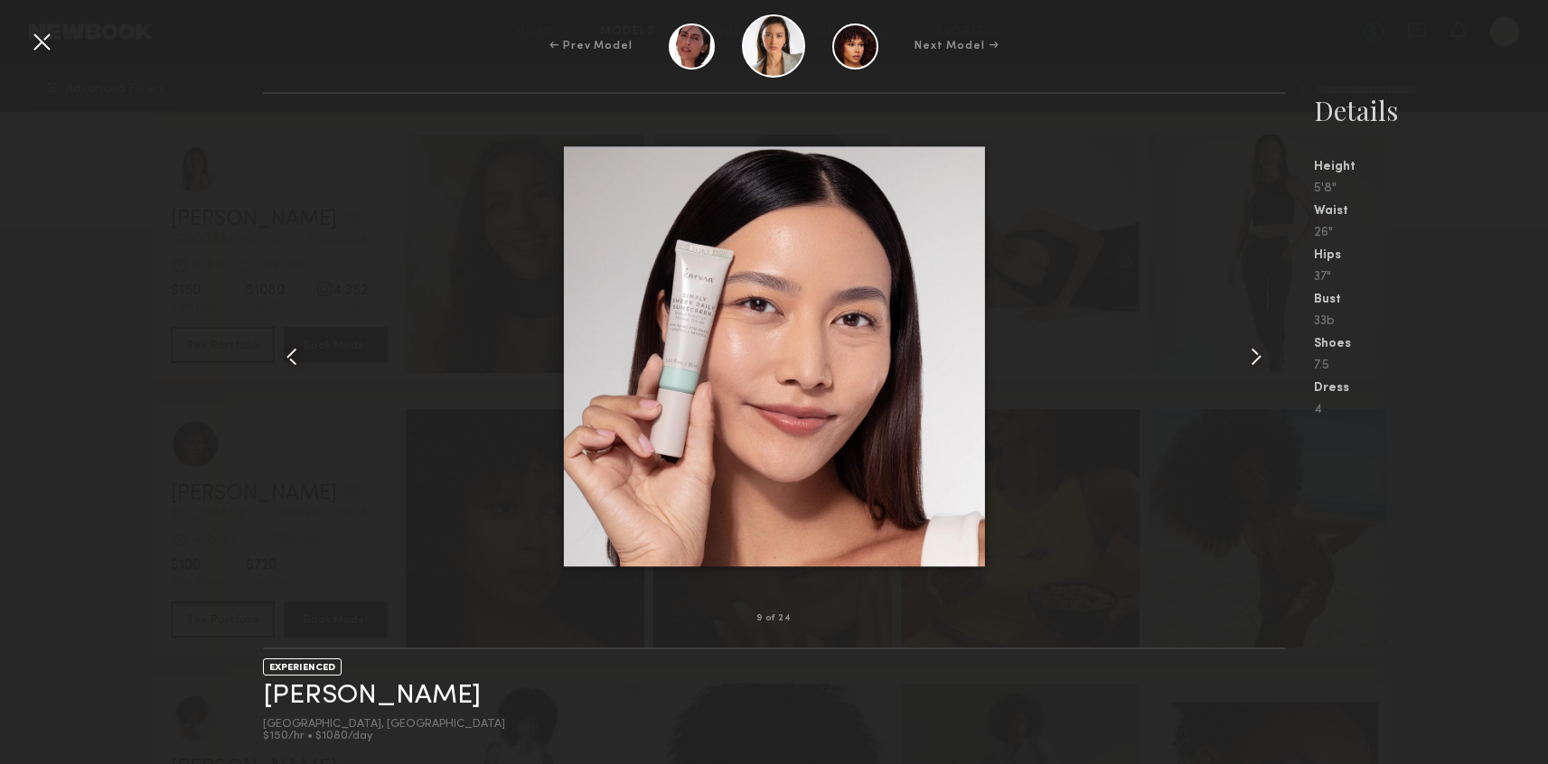
click at [1251, 359] on common-icon at bounding box center [1255, 356] width 29 height 29
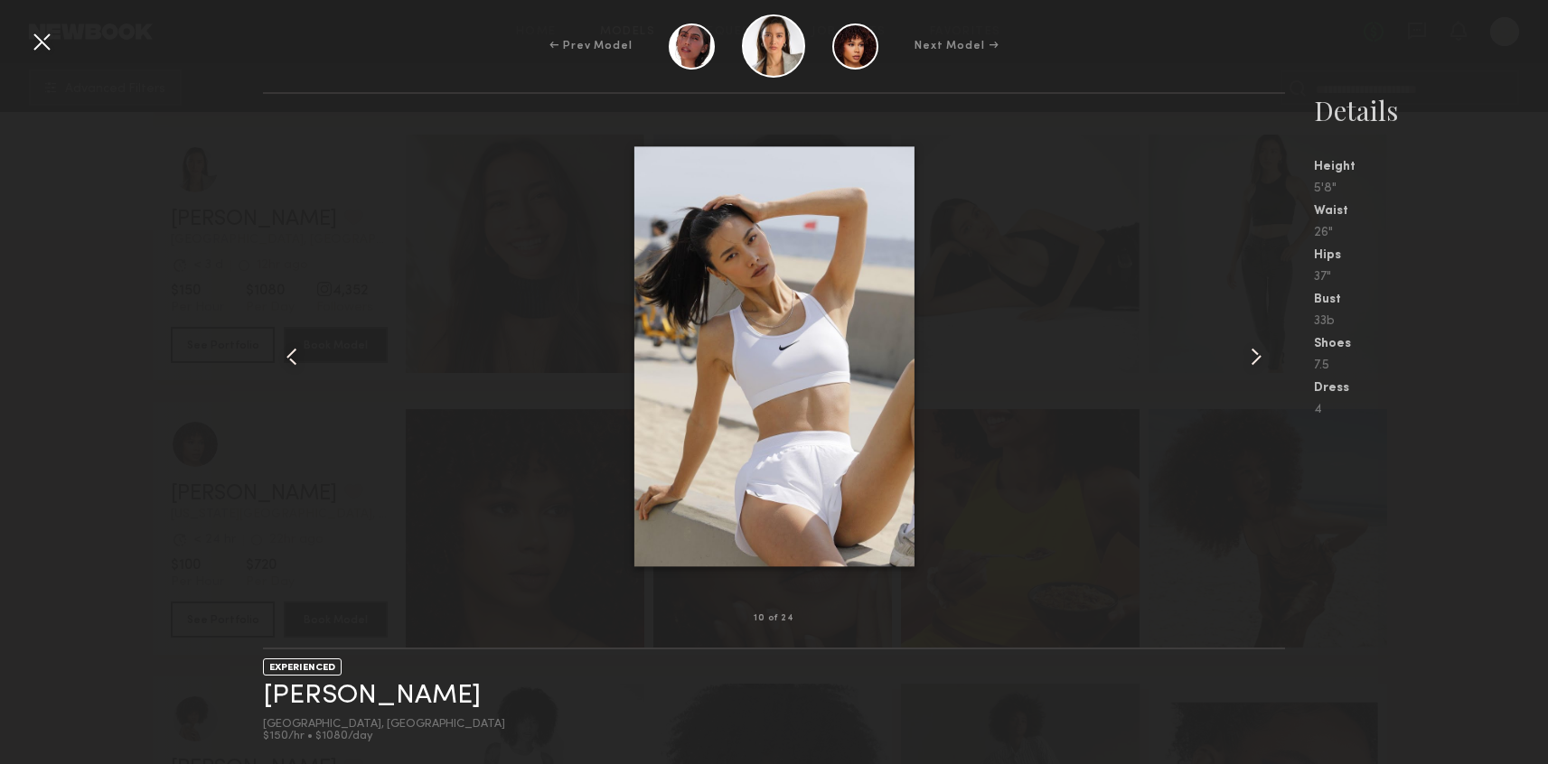
click at [1251, 359] on common-icon at bounding box center [1255, 356] width 29 height 29
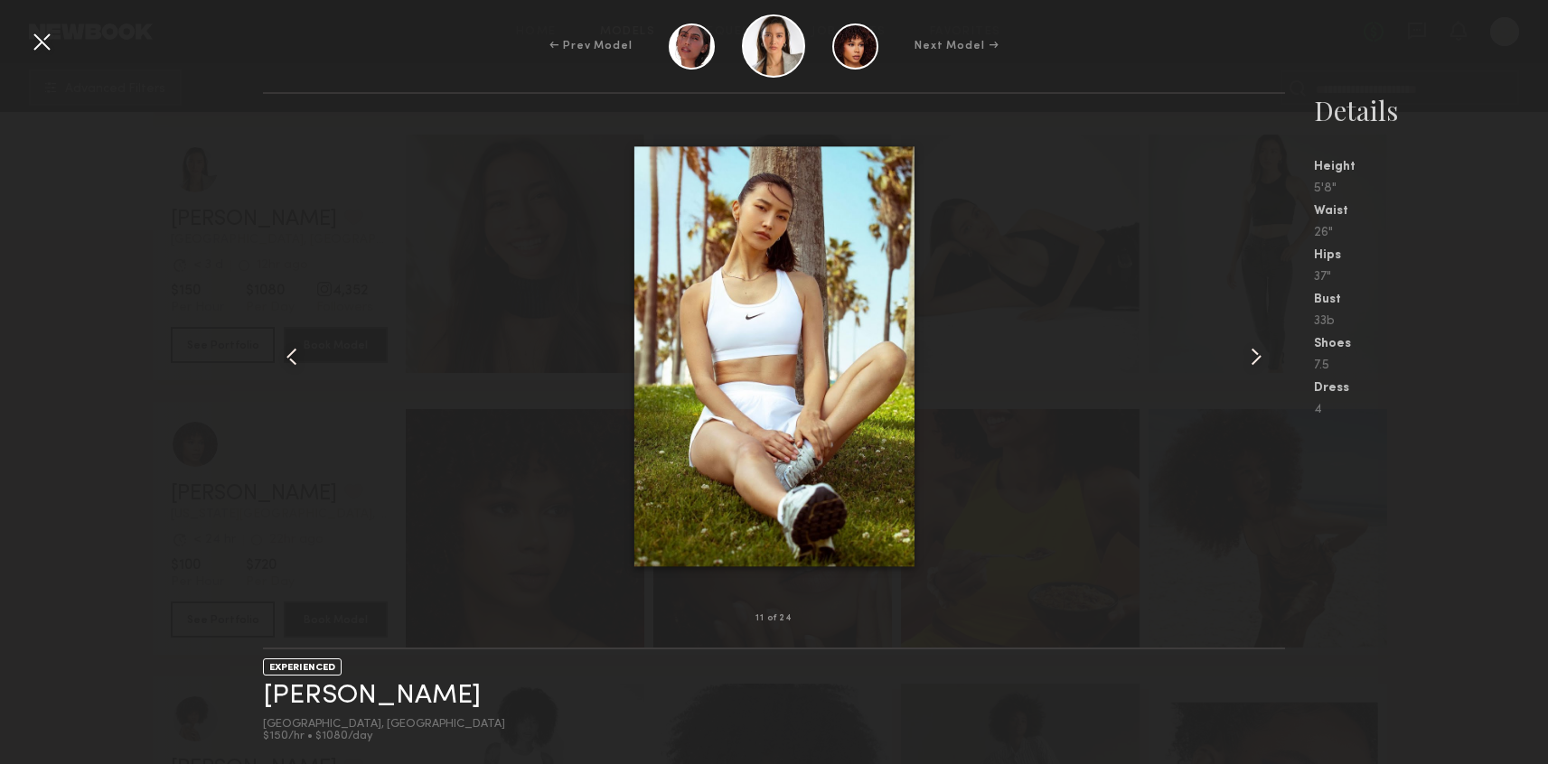
click at [1251, 359] on common-icon at bounding box center [1255, 356] width 29 height 29
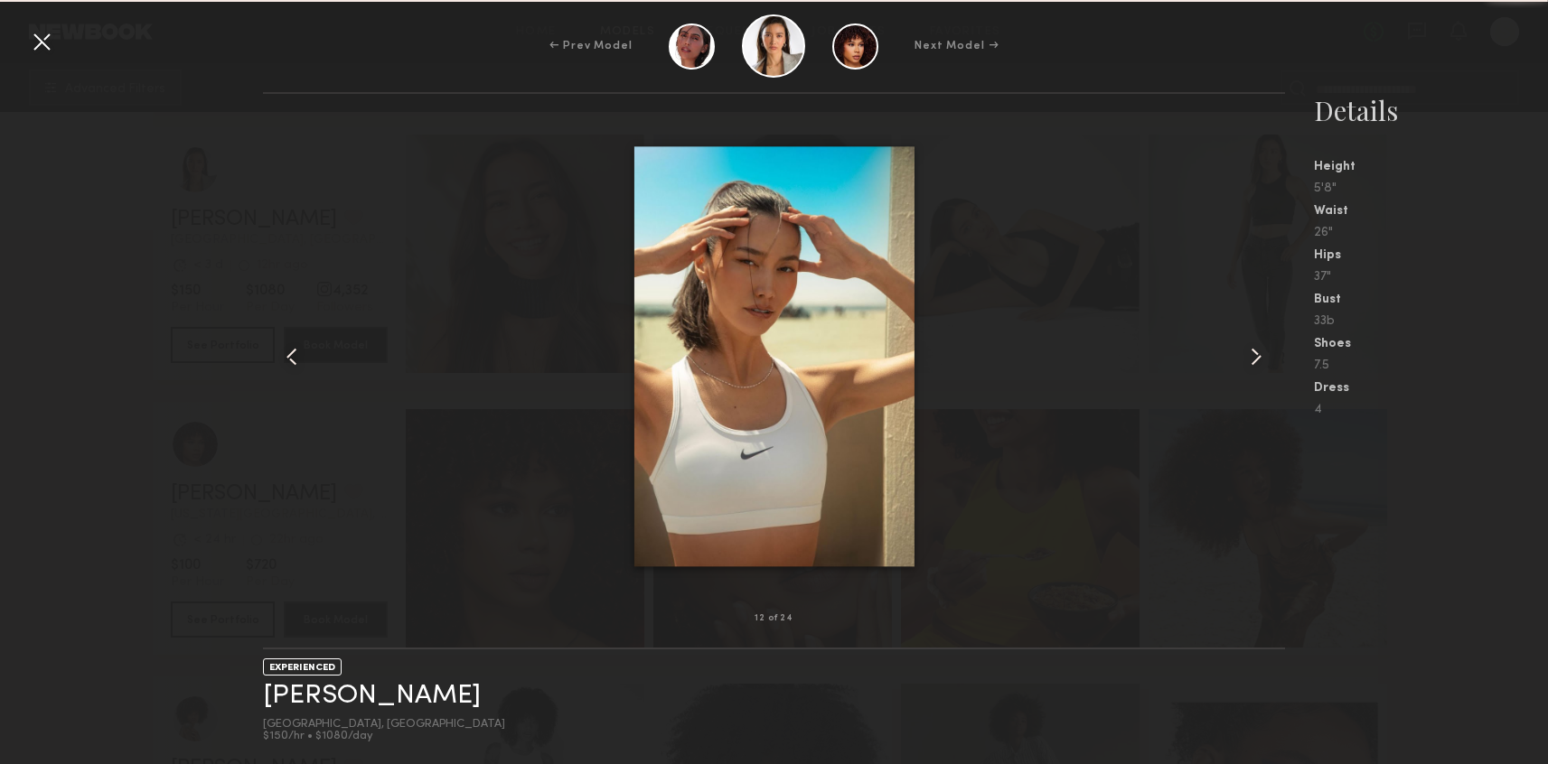
click at [1251, 359] on common-icon at bounding box center [1255, 356] width 29 height 29
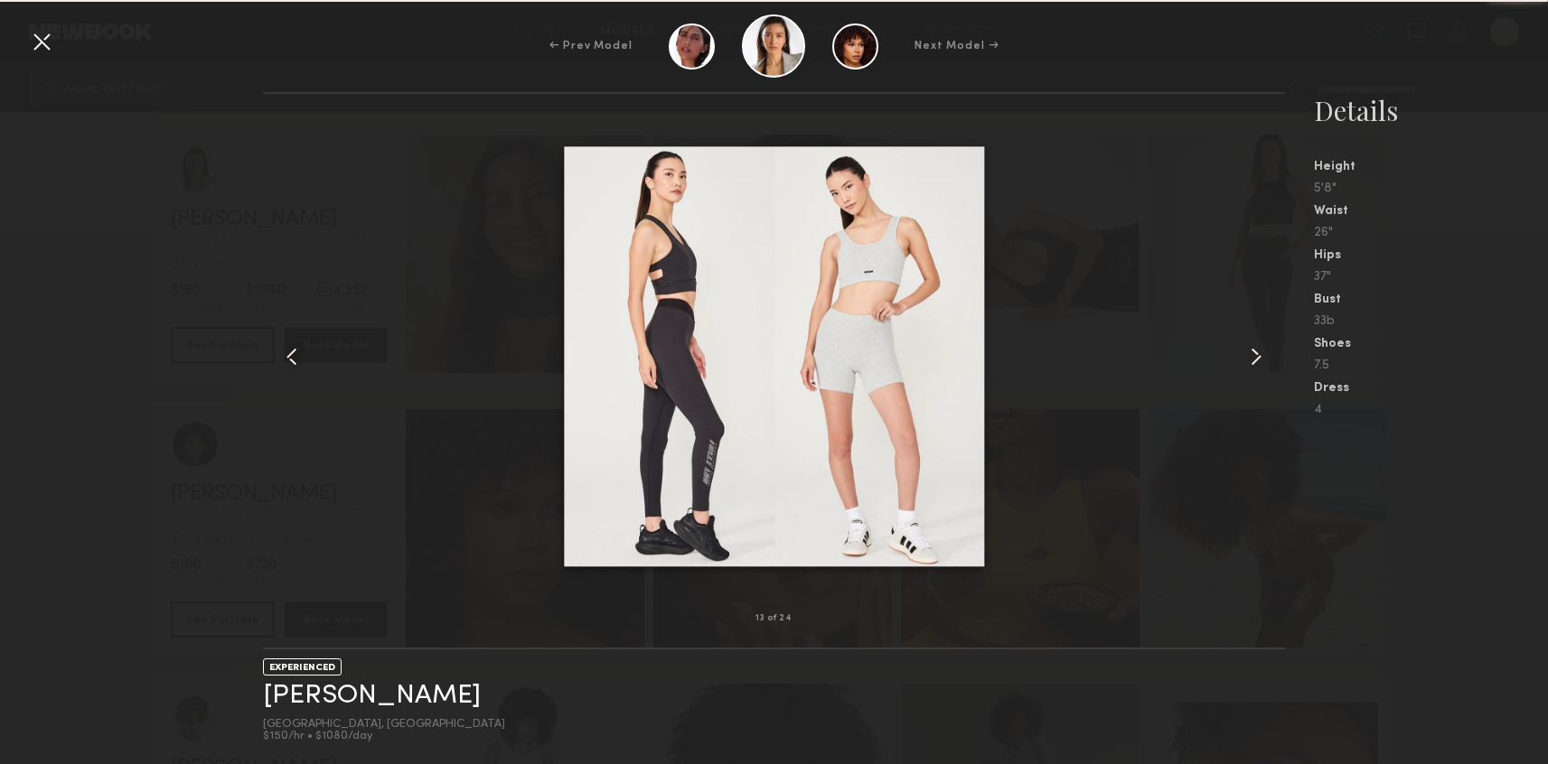
click at [1251, 359] on common-icon at bounding box center [1255, 356] width 29 height 29
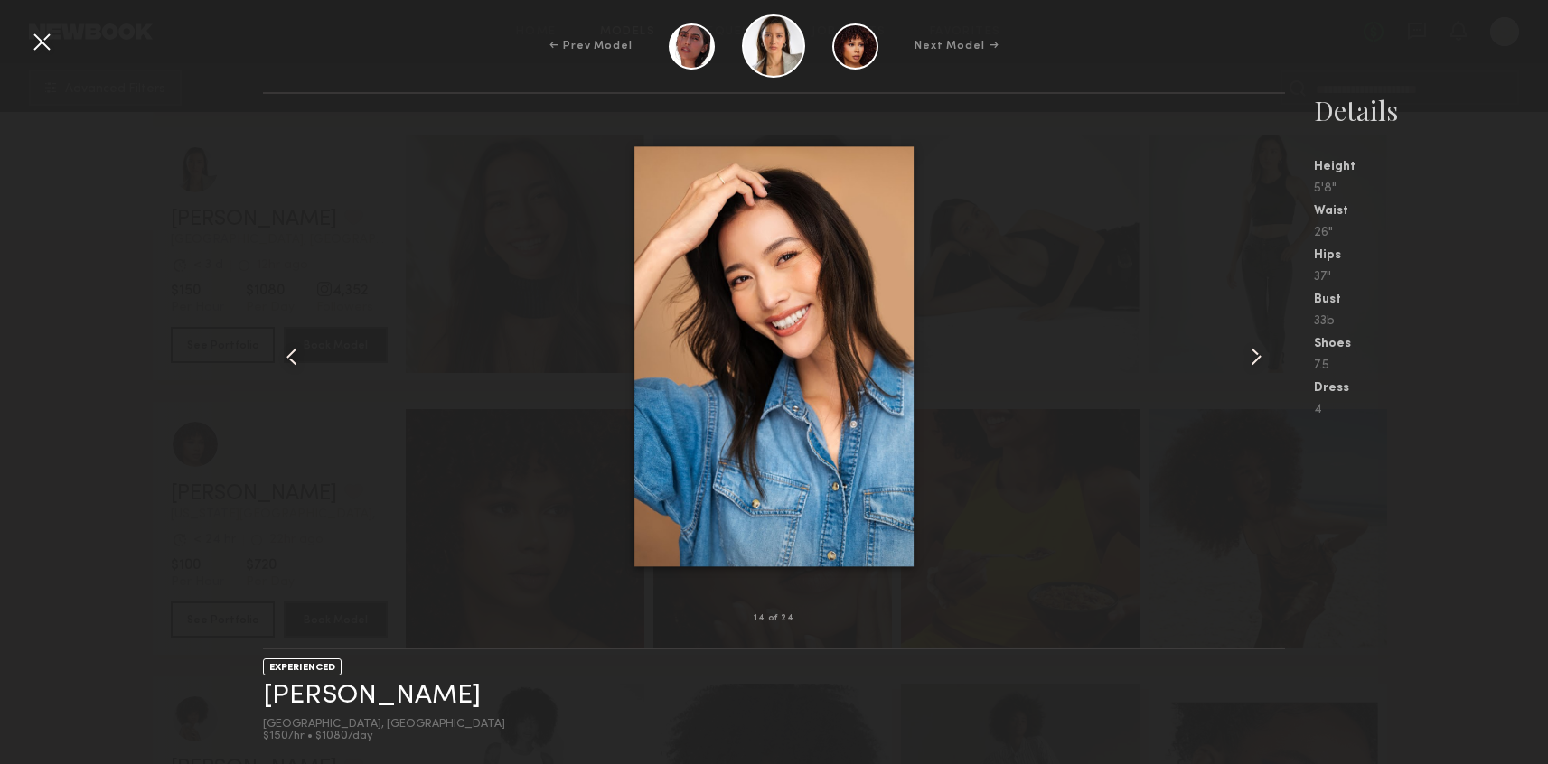
click at [1251, 359] on common-icon at bounding box center [1255, 356] width 29 height 29
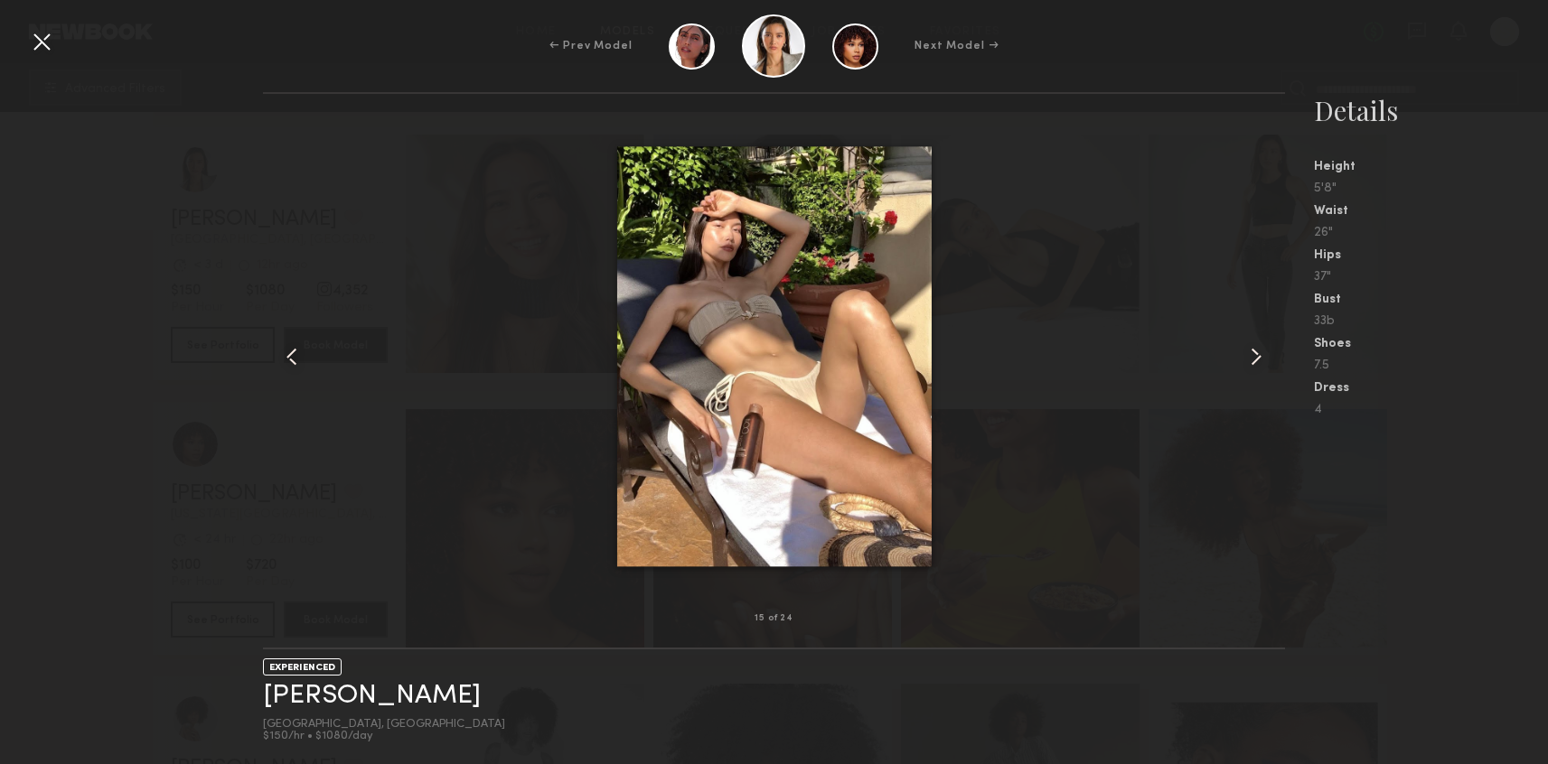
click at [35, 45] on div at bounding box center [41, 41] width 29 height 29
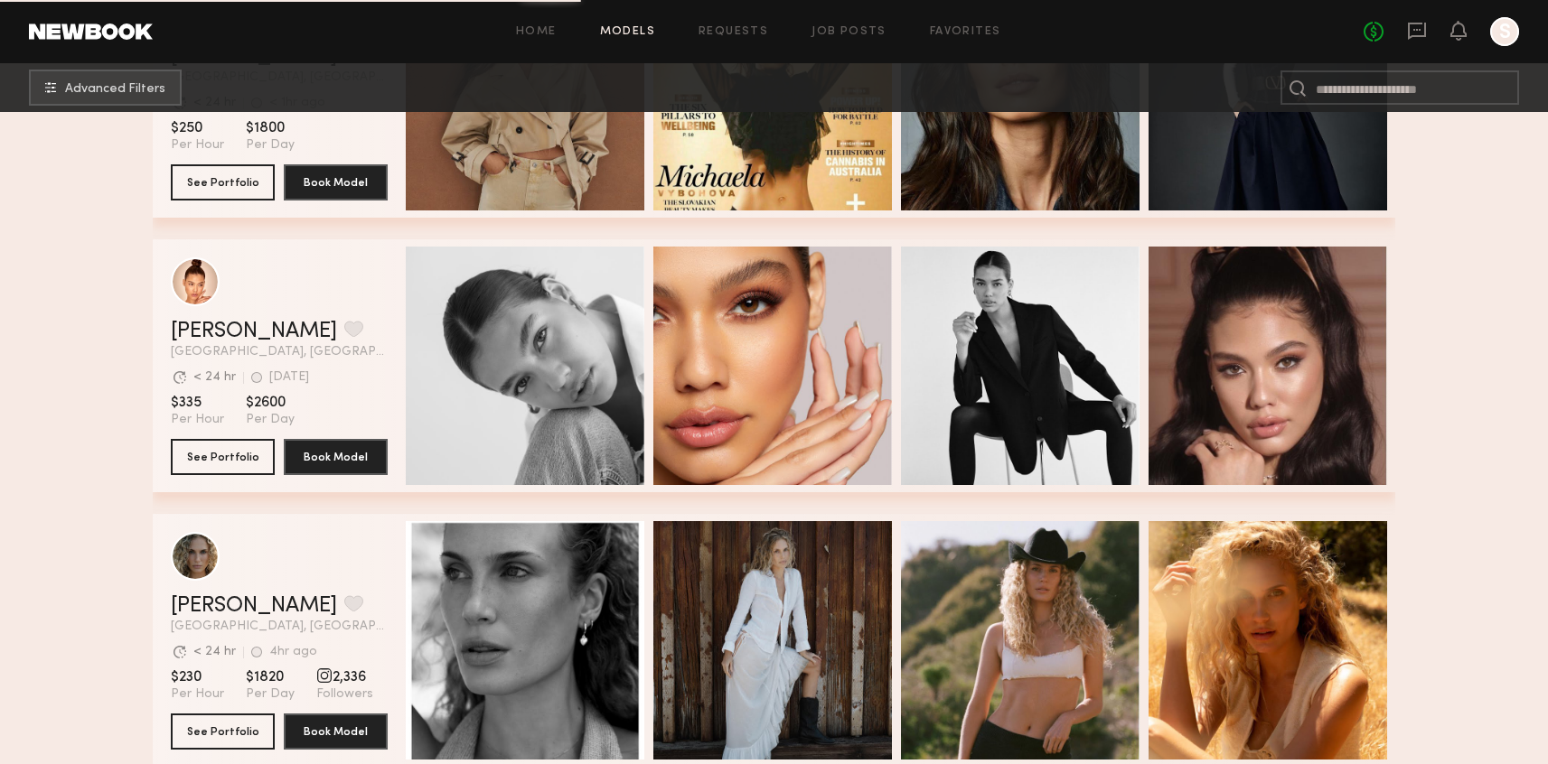
scroll to position [32645, 0]
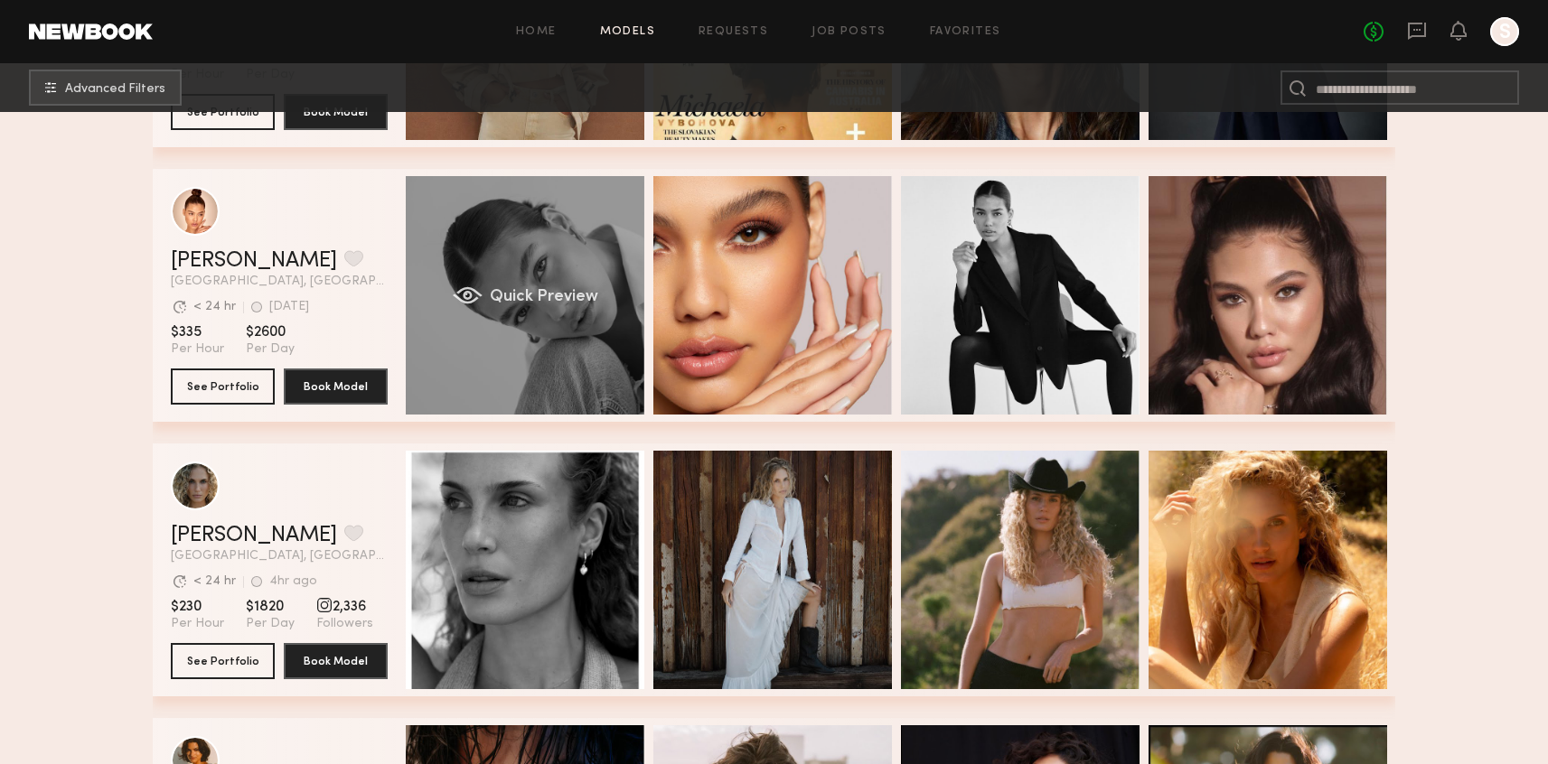
click at [587, 308] on div "Quick Preview" at bounding box center [525, 295] width 239 height 239
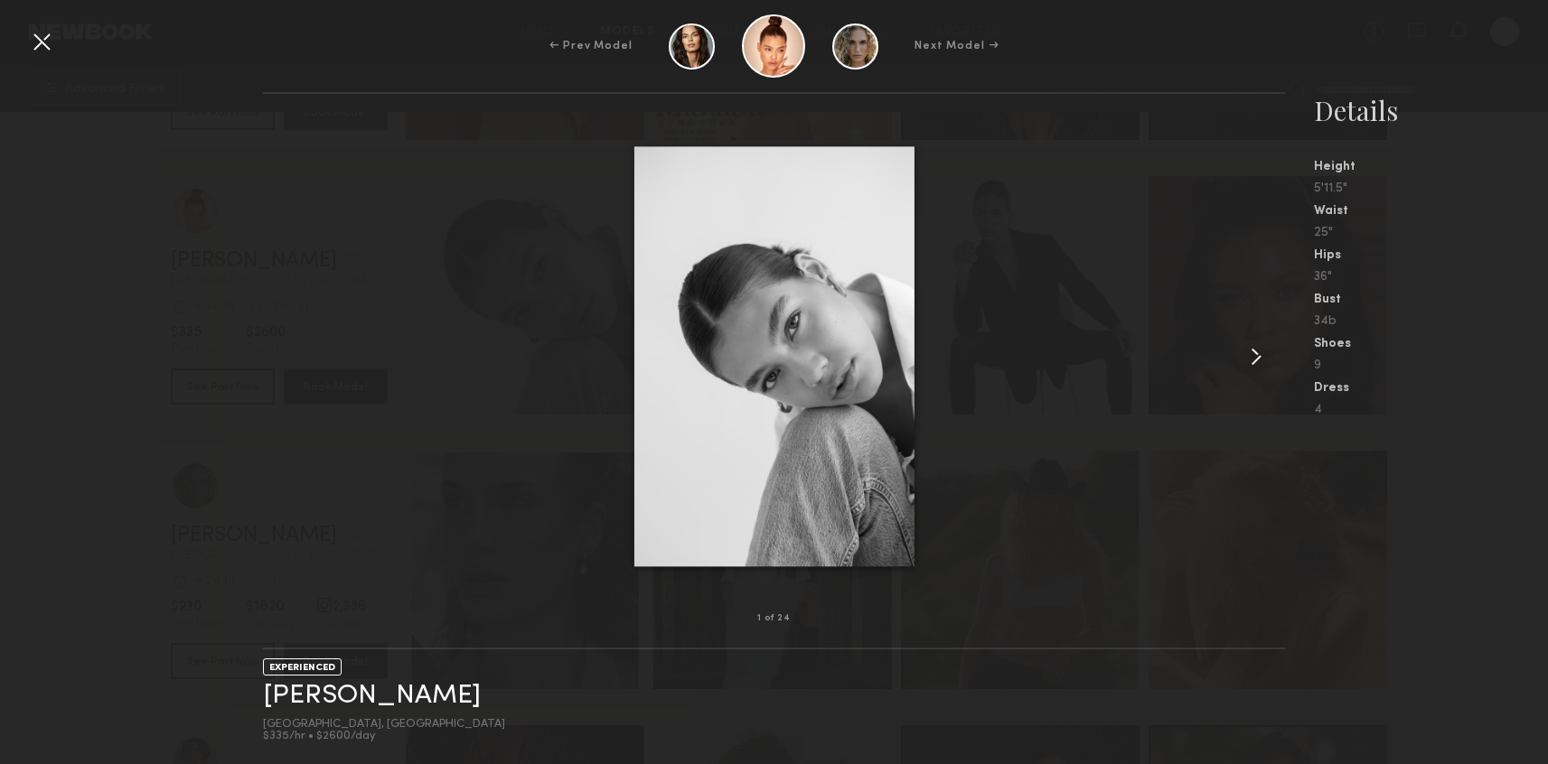
click at [1251, 364] on common-icon at bounding box center [1255, 356] width 29 height 29
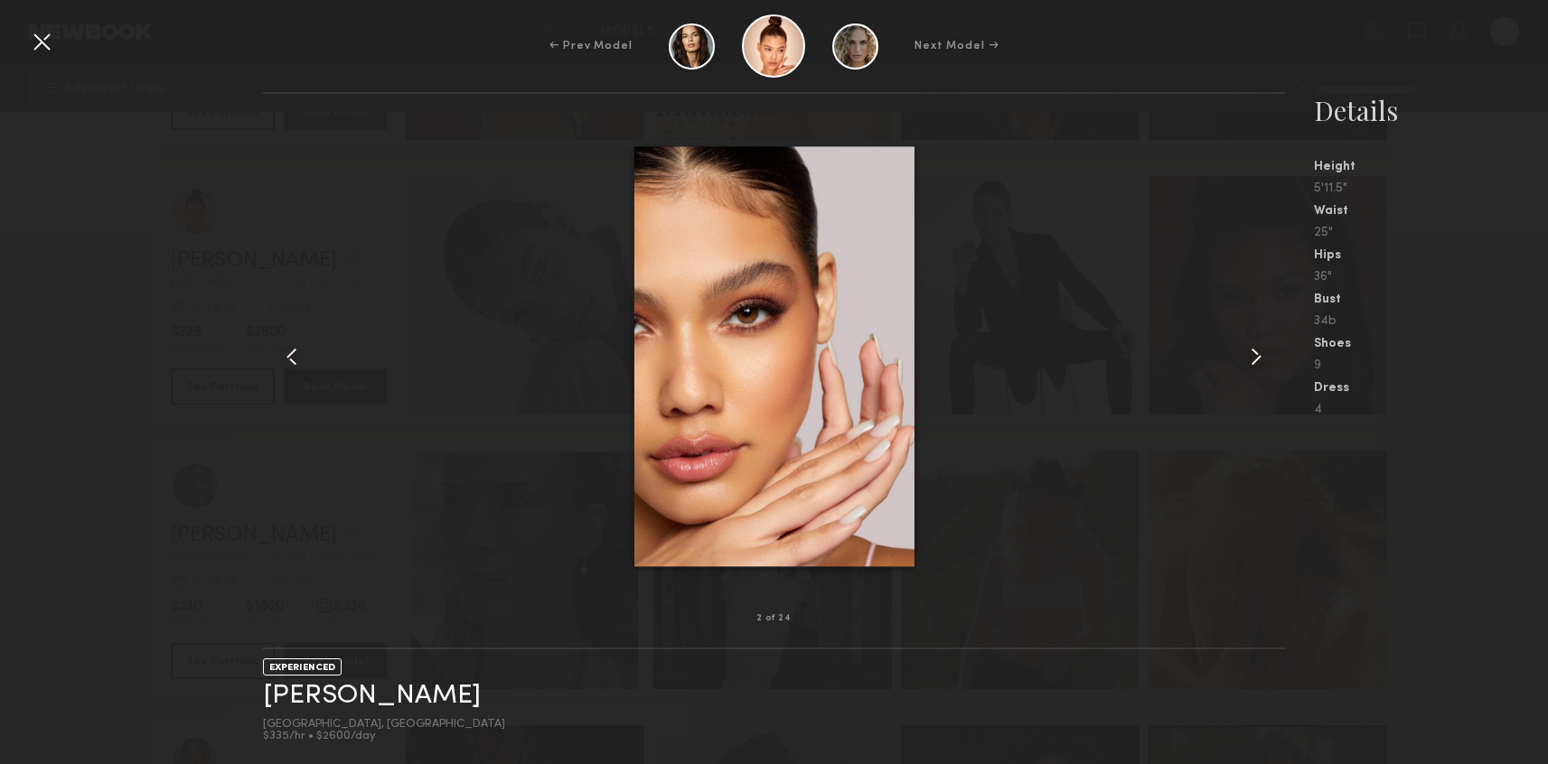
click at [1249, 362] on common-icon at bounding box center [1255, 356] width 29 height 29
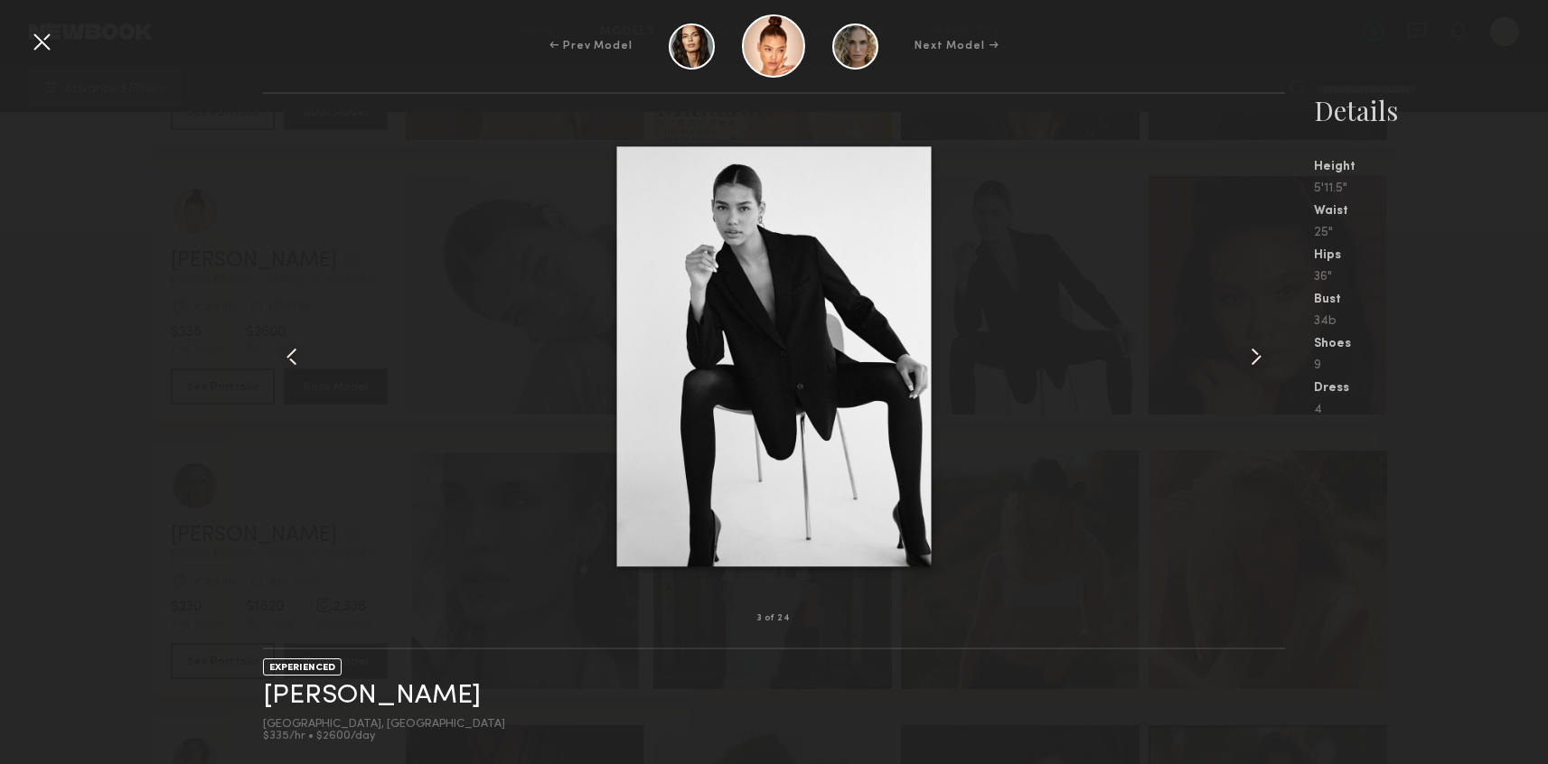
click at [1249, 362] on common-icon at bounding box center [1255, 356] width 29 height 29
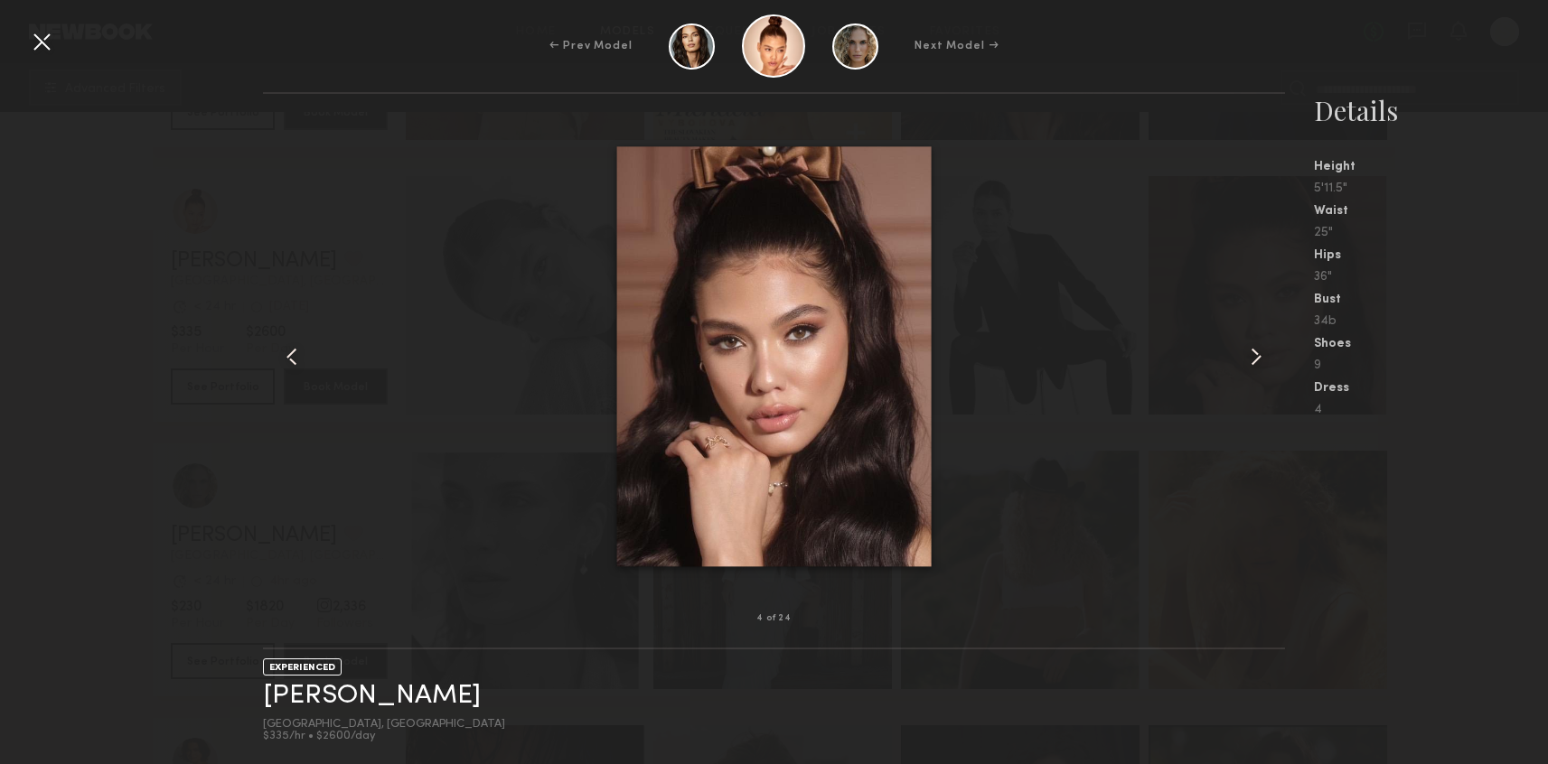
click at [1249, 363] on common-icon at bounding box center [1255, 356] width 29 height 29
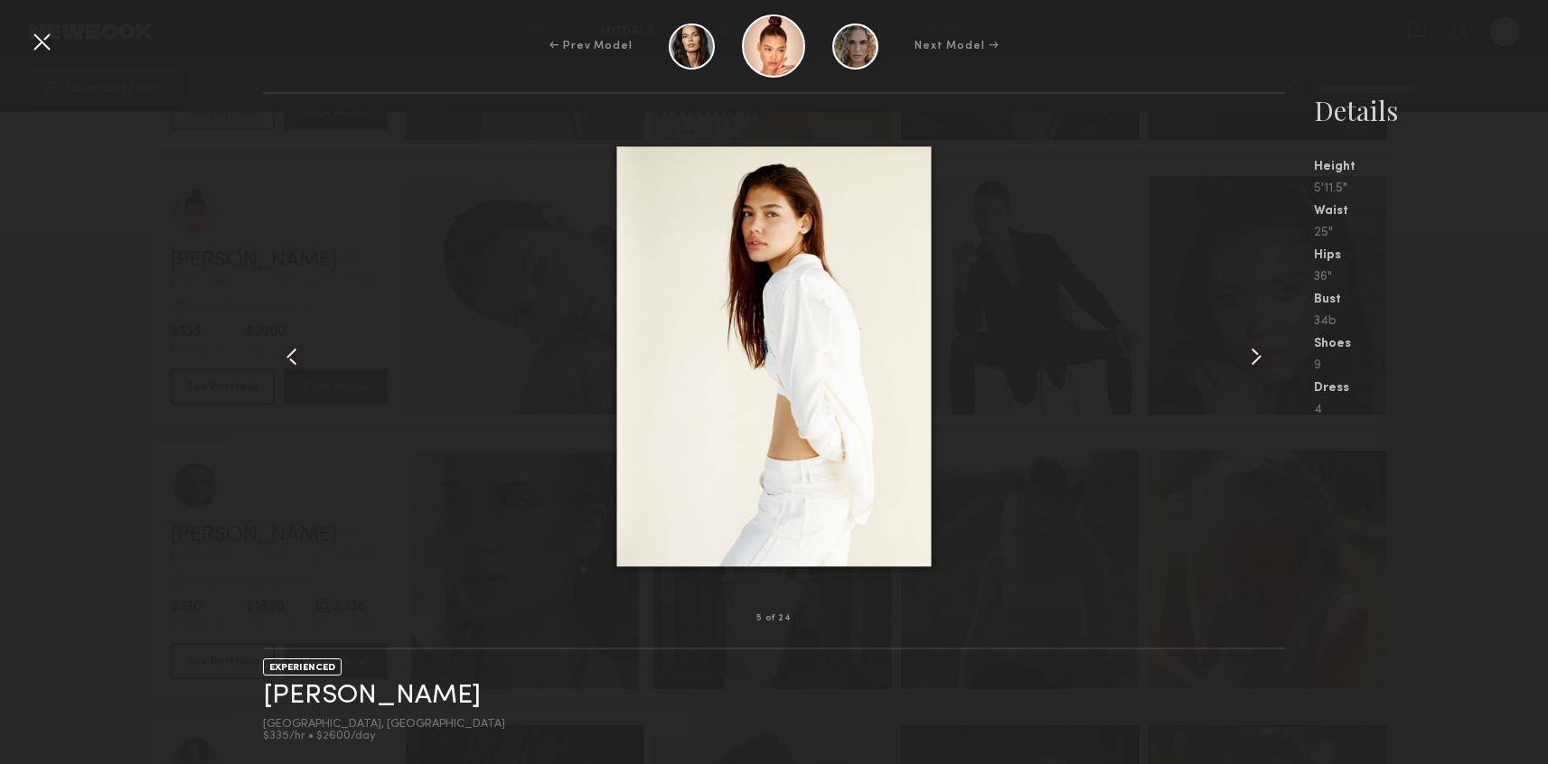
click at [1249, 363] on common-icon at bounding box center [1255, 356] width 29 height 29
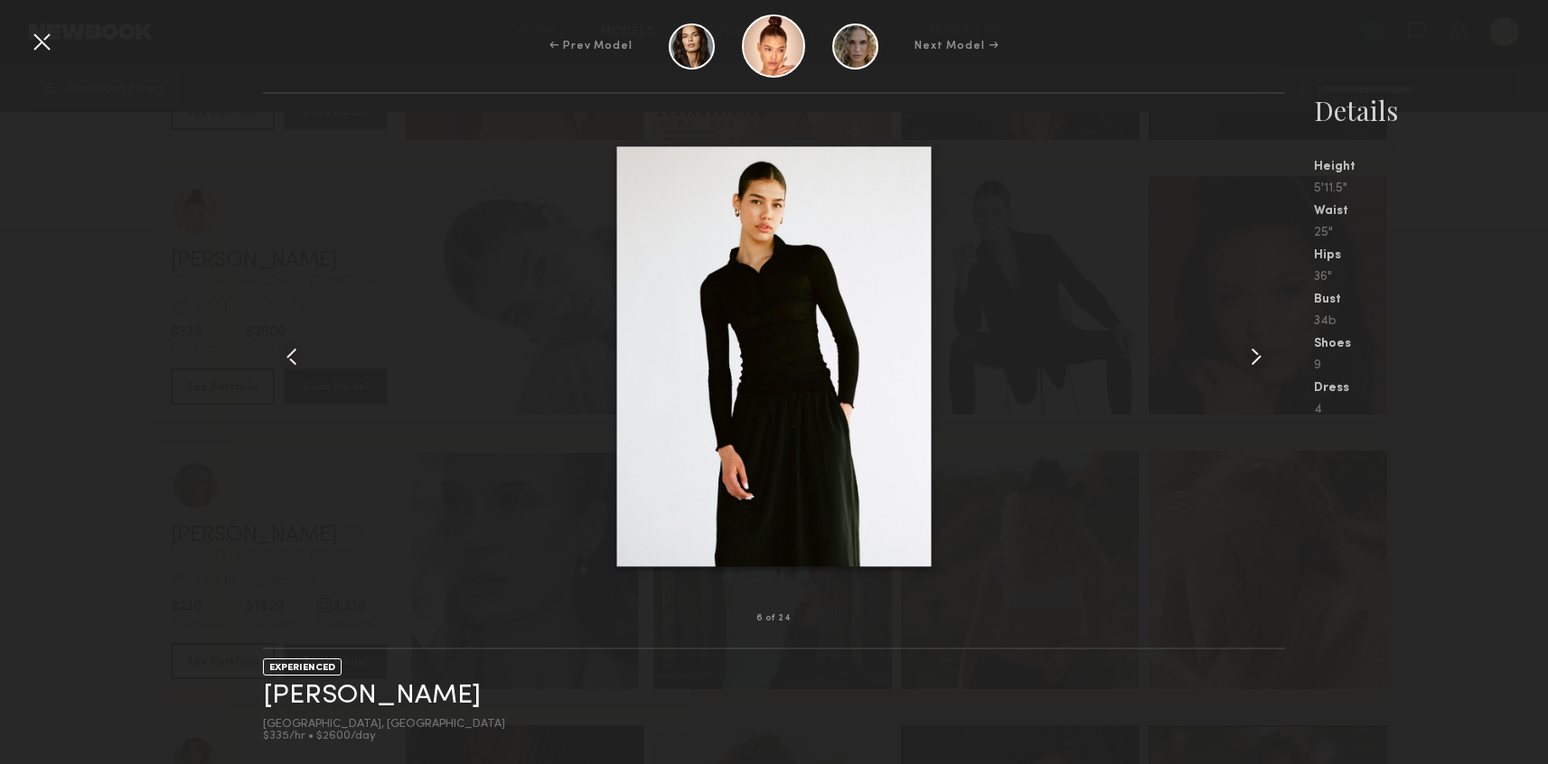
click at [1249, 364] on common-icon at bounding box center [1255, 356] width 29 height 29
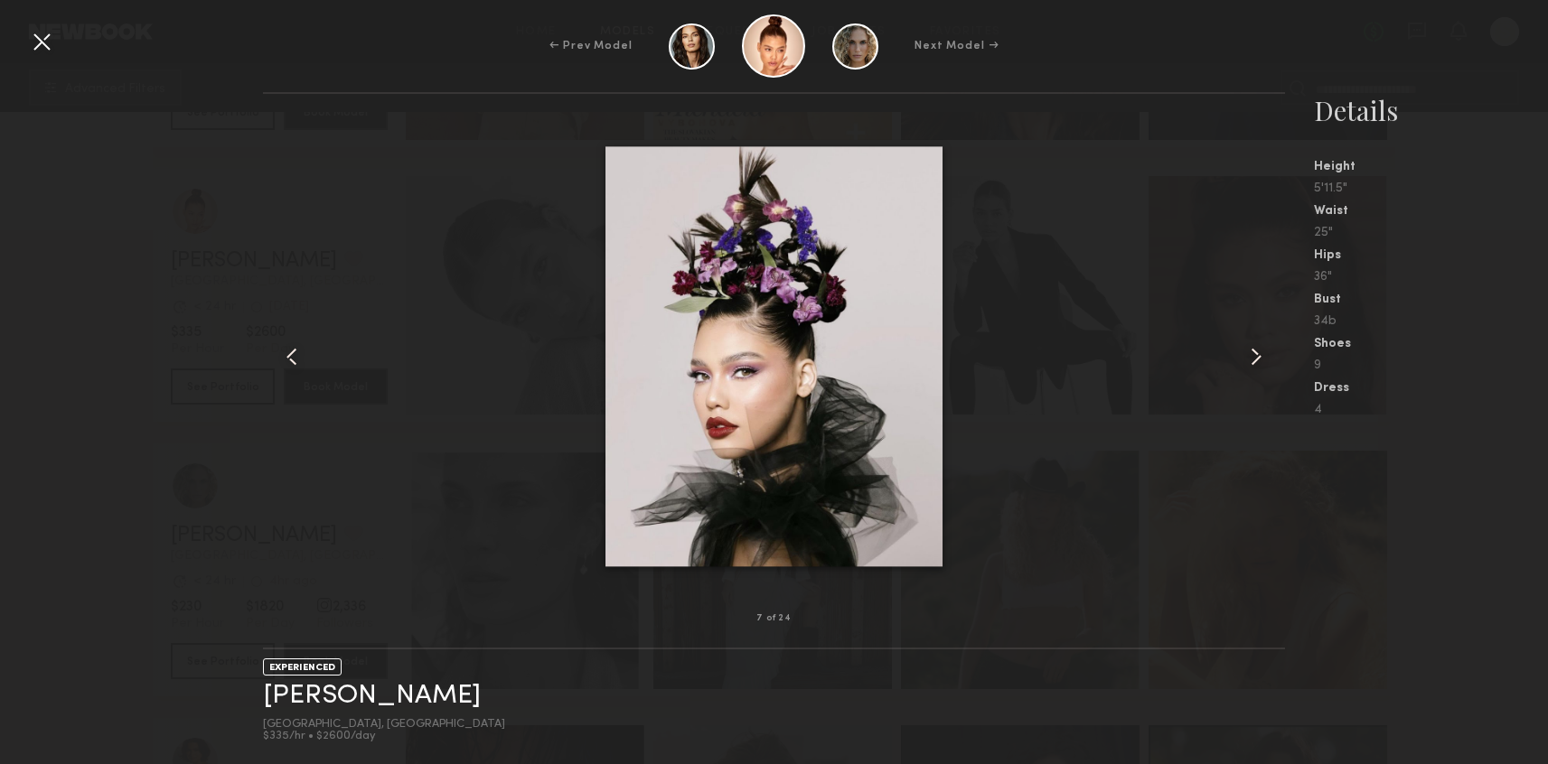
click at [1249, 364] on common-icon at bounding box center [1255, 356] width 29 height 29
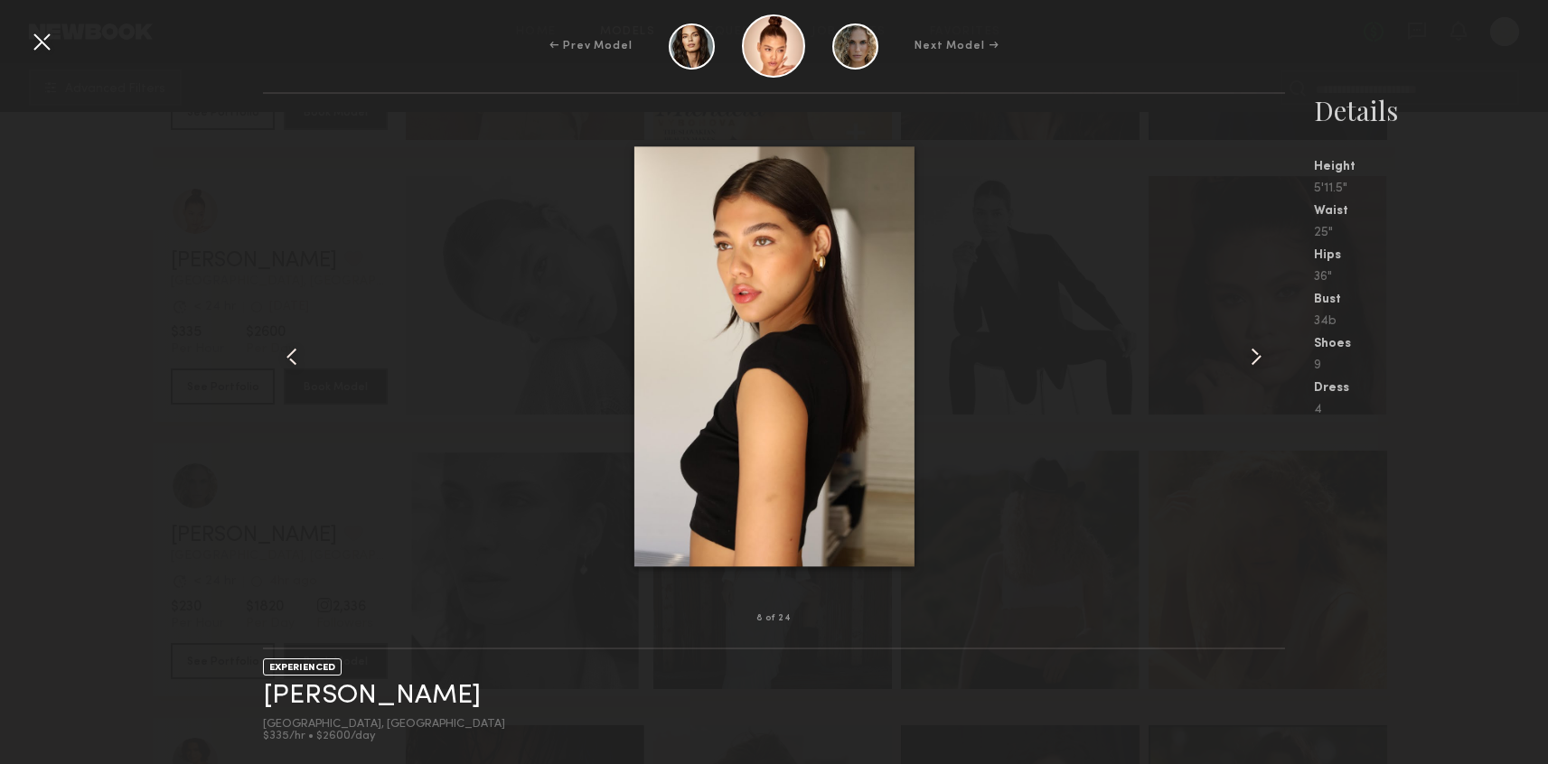
click at [1249, 364] on common-icon at bounding box center [1255, 356] width 29 height 29
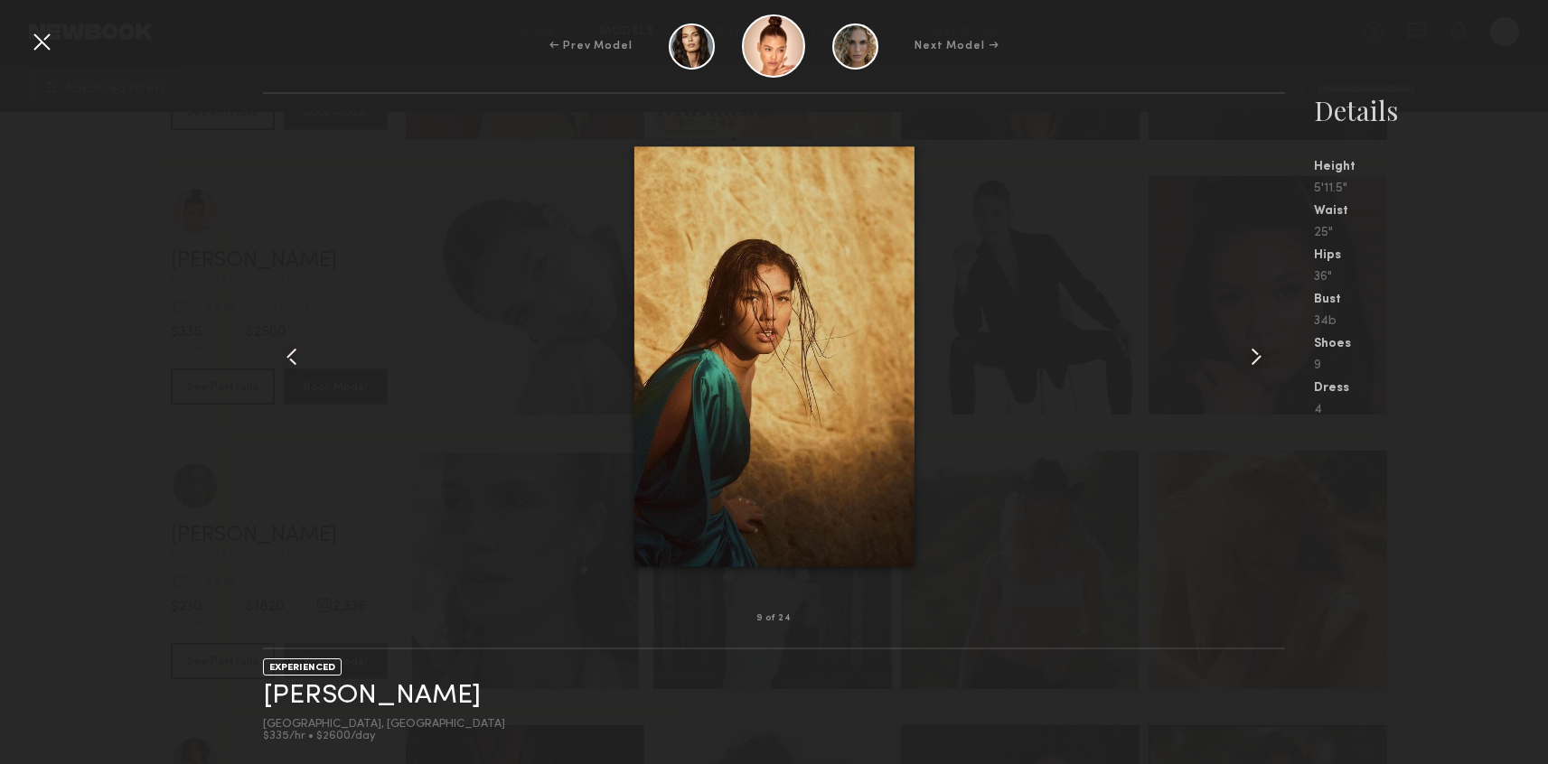
click at [1249, 364] on common-icon at bounding box center [1255, 356] width 29 height 29
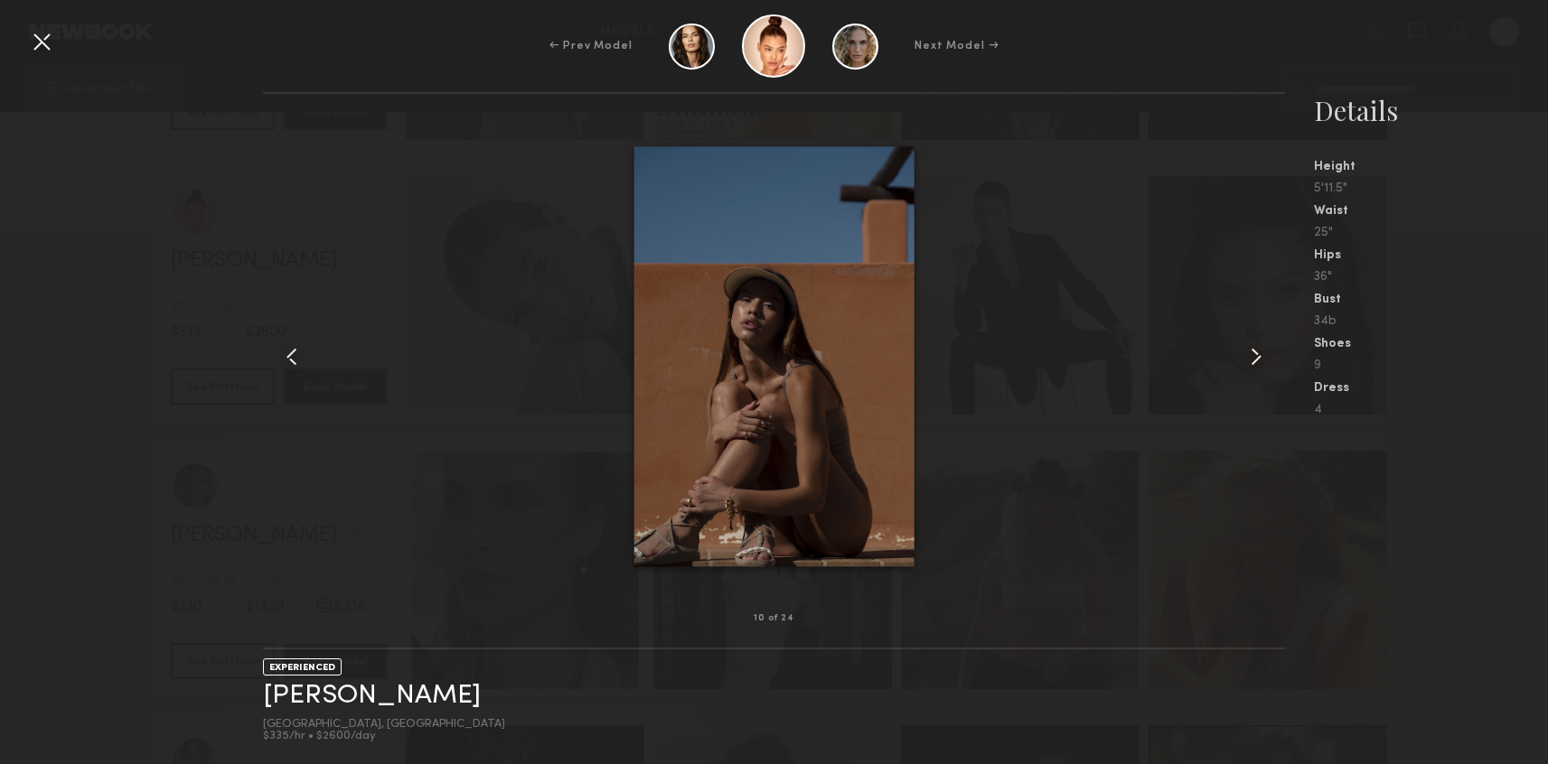
click at [42, 51] on div at bounding box center [41, 41] width 29 height 29
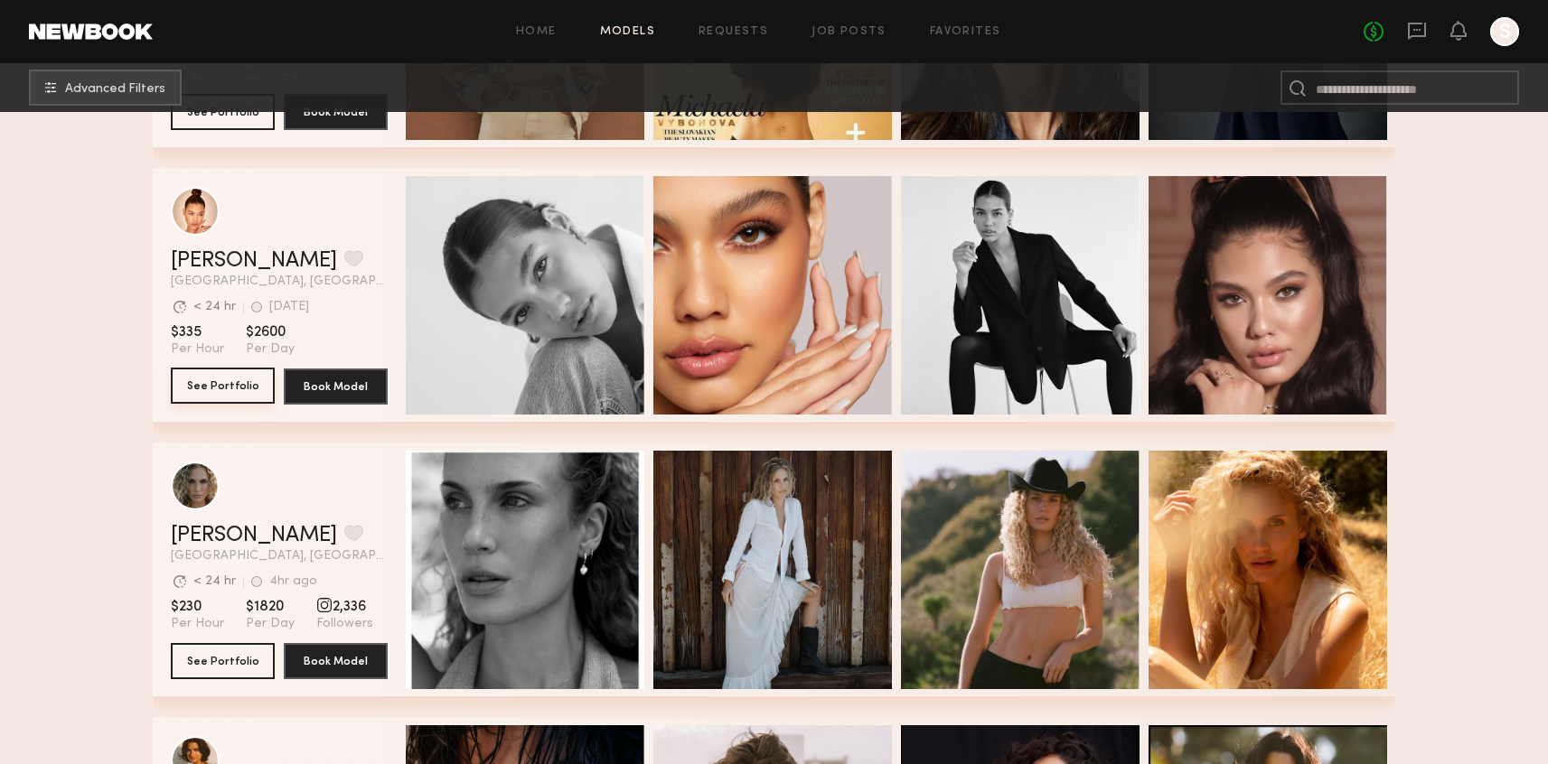
click at [252, 388] on button "See Portfolio" at bounding box center [223, 386] width 104 height 36
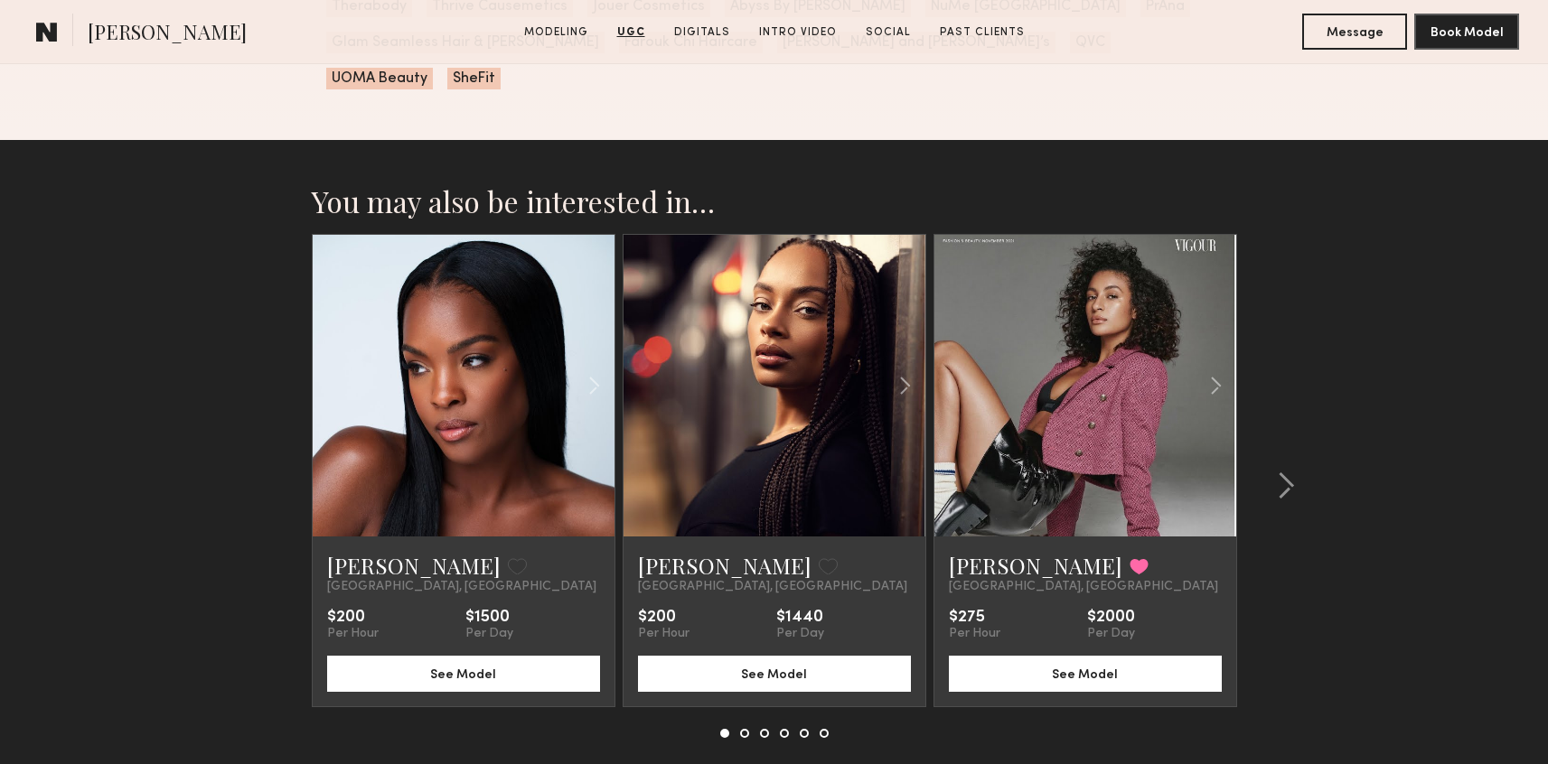
scroll to position [5497, 0]
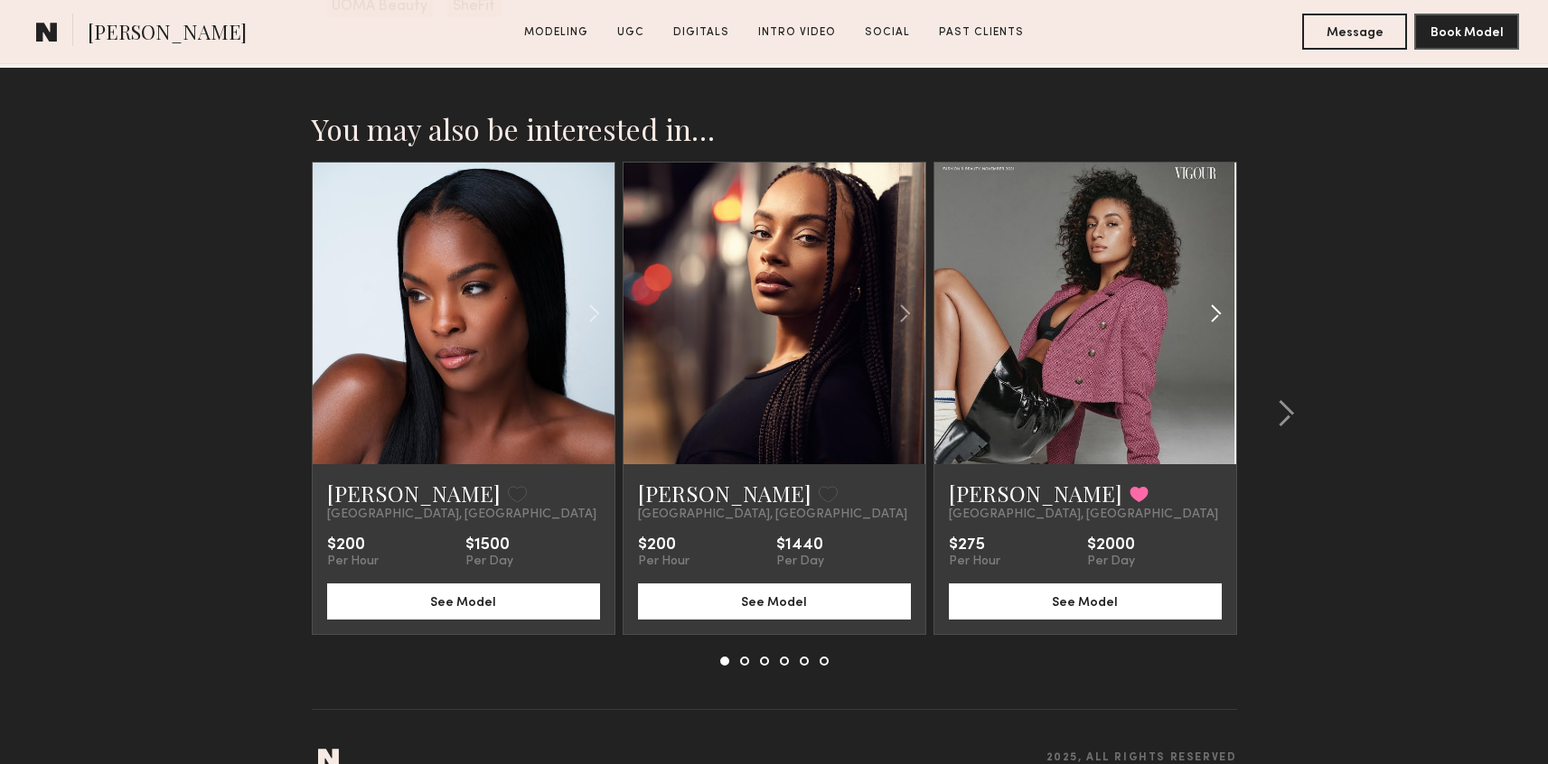
click at [1165, 315] on div at bounding box center [1185, 314] width 99 height 302
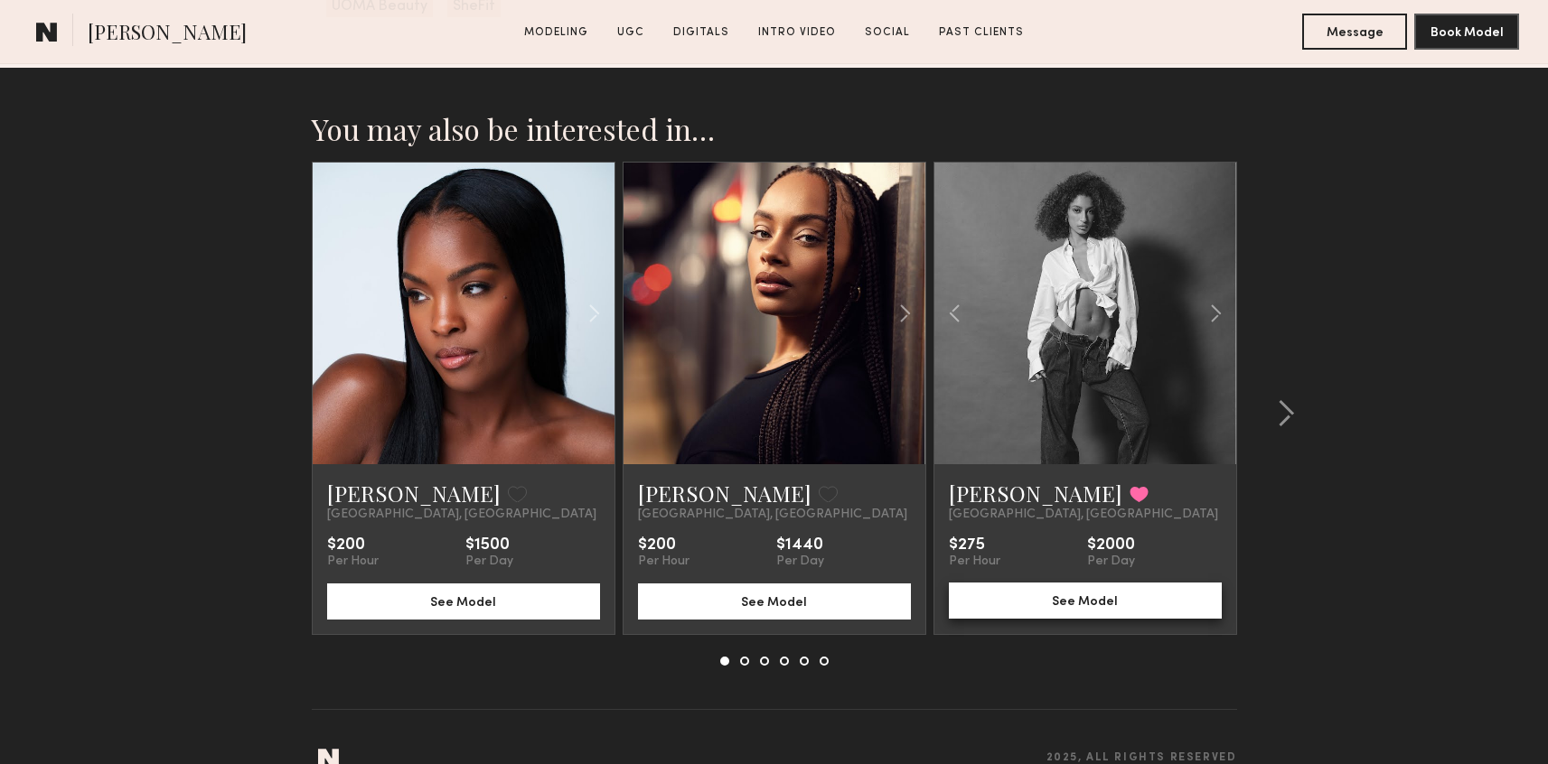
click at [1119, 583] on button "See Model" at bounding box center [1085, 601] width 273 height 36
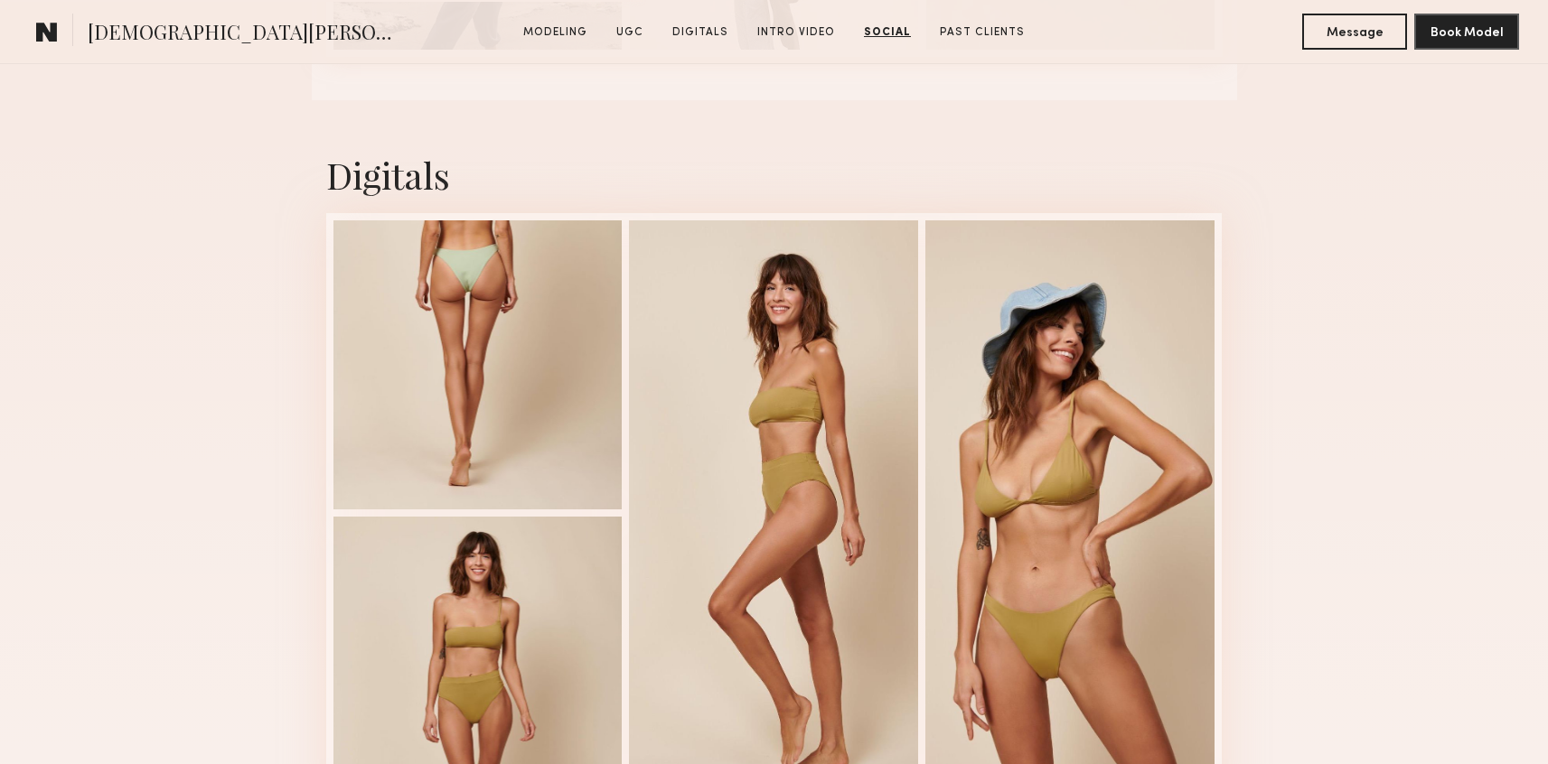
scroll to position [3042, 0]
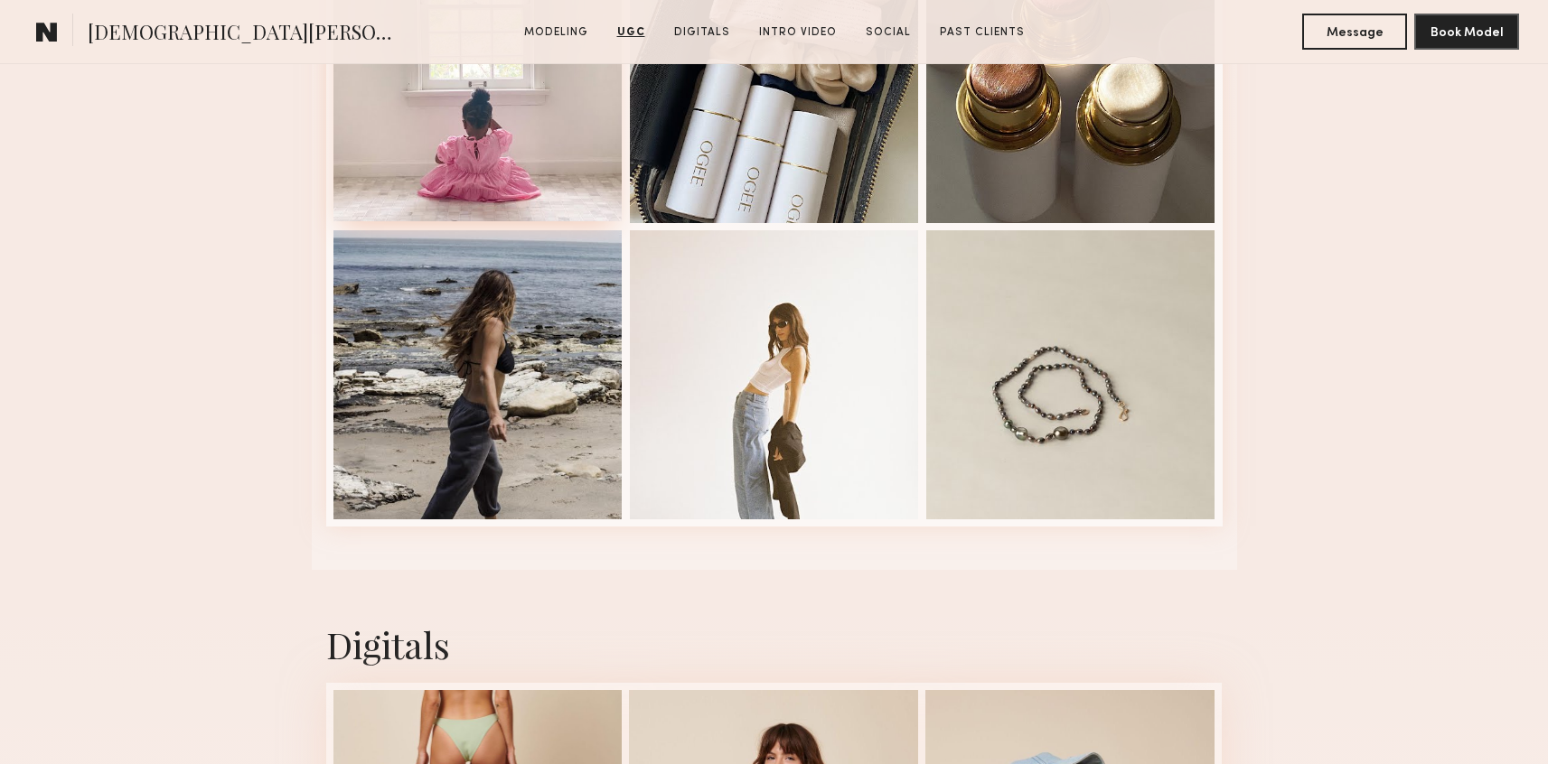
click at [528, 102] on div at bounding box center [477, 76] width 289 height 289
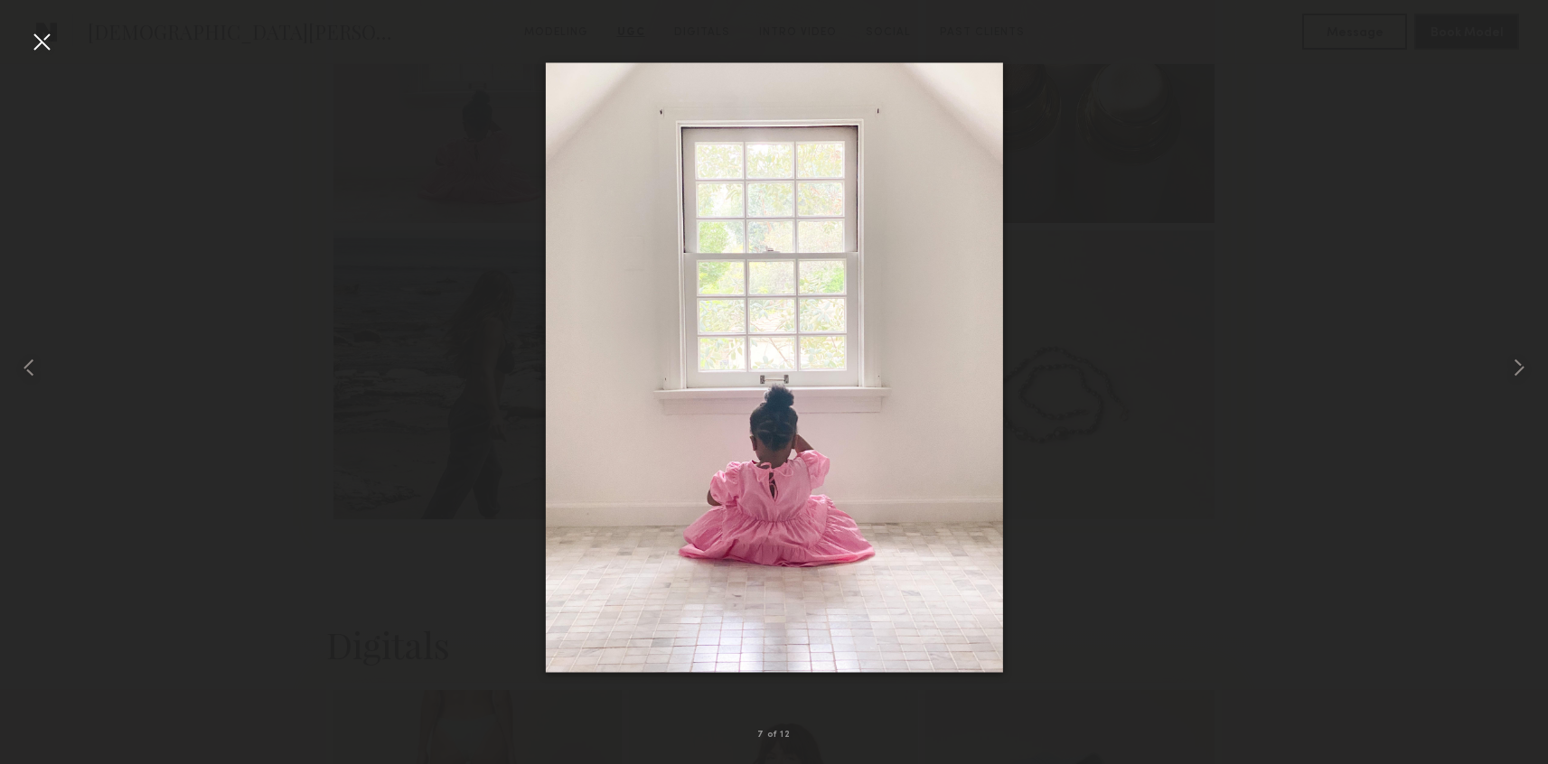
click at [63, 51] on div at bounding box center [774, 368] width 1548 height 678
click at [54, 38] on div at bounding box center [41, 41] width 29 height 29
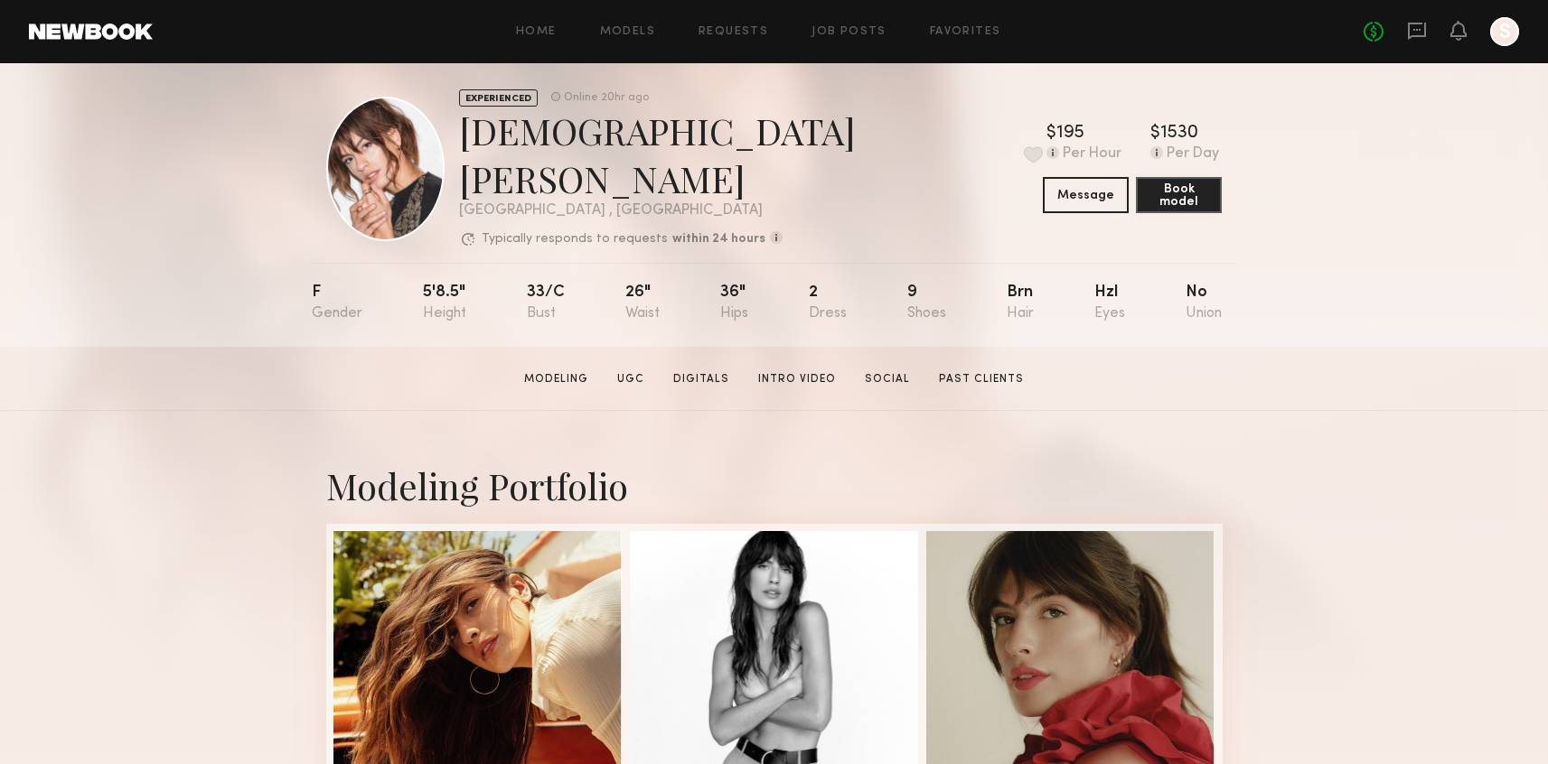
scroll to position [0, 0]
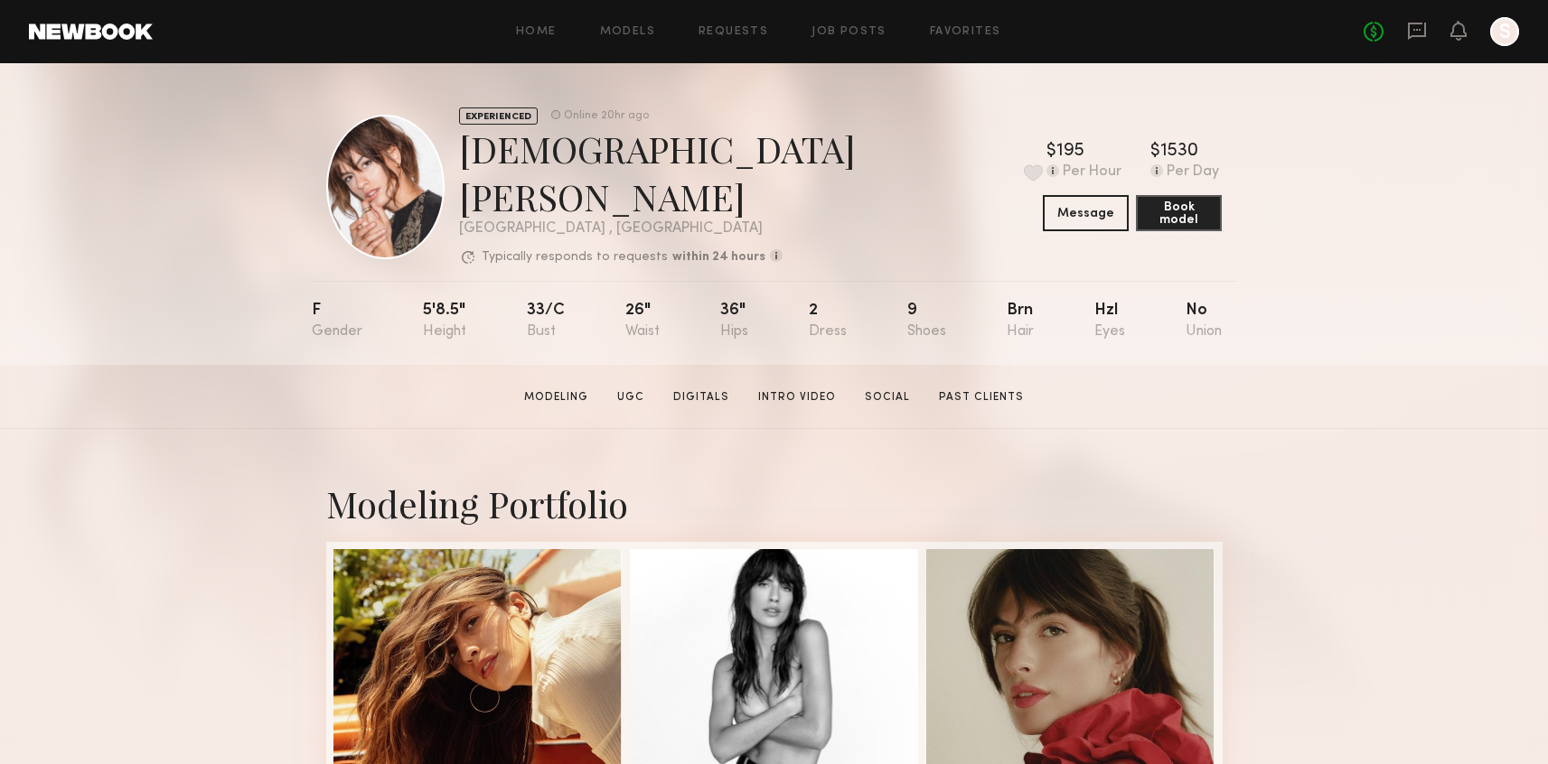
click at [968, 19] on div "Home Models Requests Job Posts Favorites Sign Out No fees up to $5,000 S" at bounding box center [836, 31] width 1366 height 29
click at [968, 24] on div "Home Models Requests Job Posts Favorites Sign Out No fees up to $5,000 S" at bounding box center [836, 31] width 1366 height 29
click at [968, 26] on link "Favorites" at bounding box center [965, 32] width 71 height 12
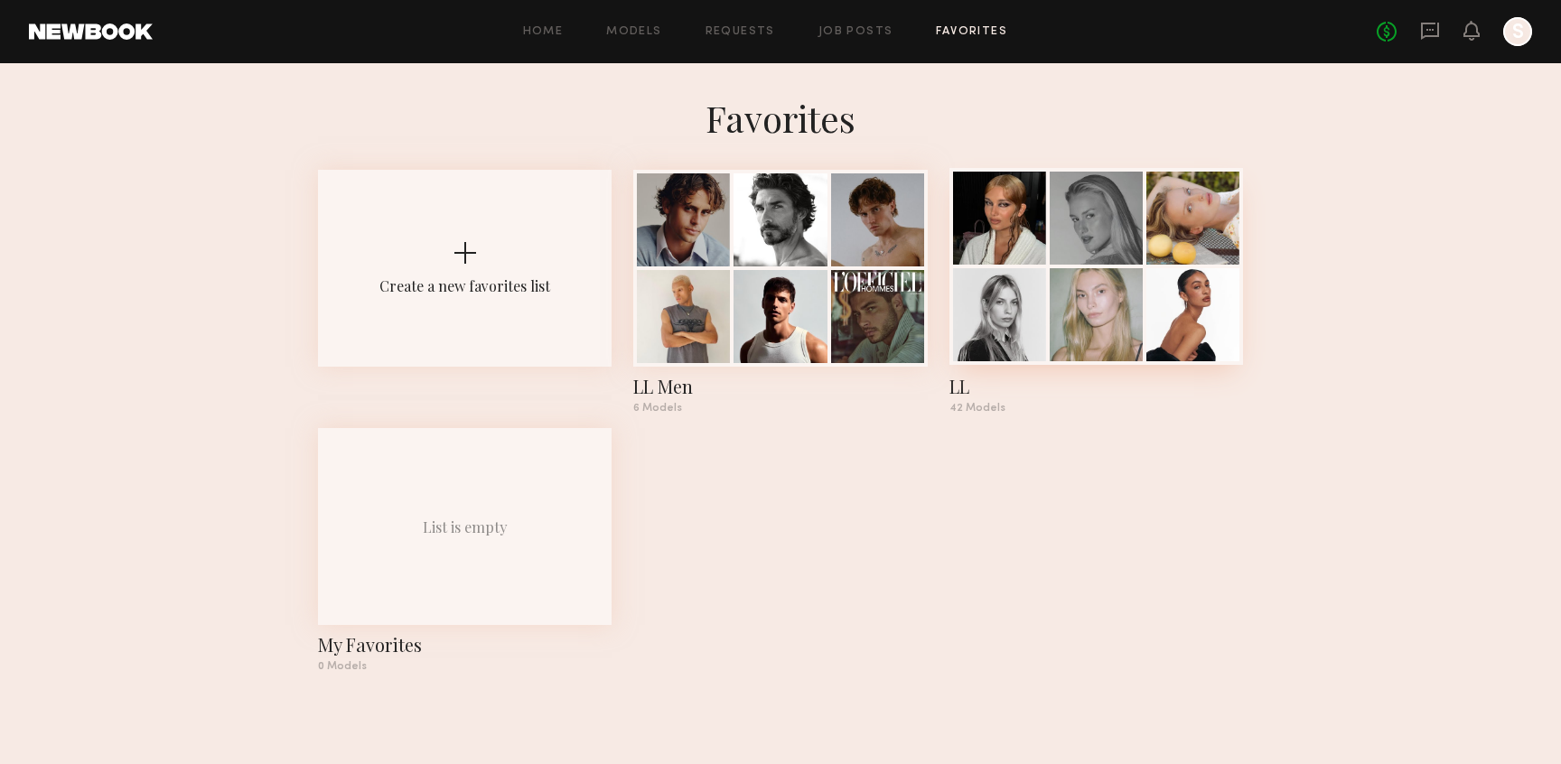
click at [1133, 255] on div at bounding box center [1096, 218] width 93 height 93
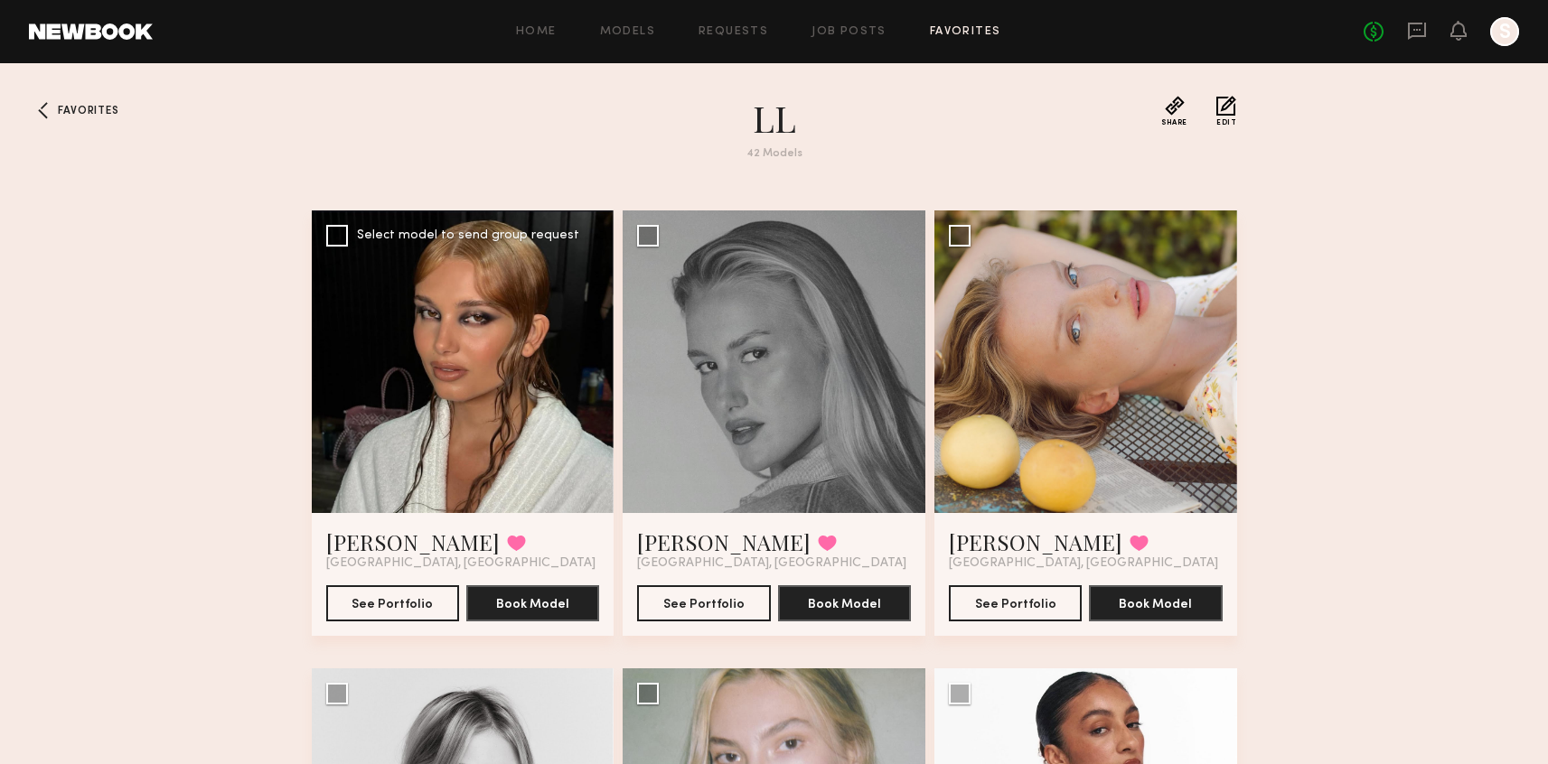
click at [351, 351] on div at bounding box center [463, 362] width 303 height 303
click at [566, 609] on button "Book Model" at bounding box center [532, 603] width 133 height 36
click at [366, 616] on button "See Portfolio" at bounding box center [392, 603] width 133 height 36
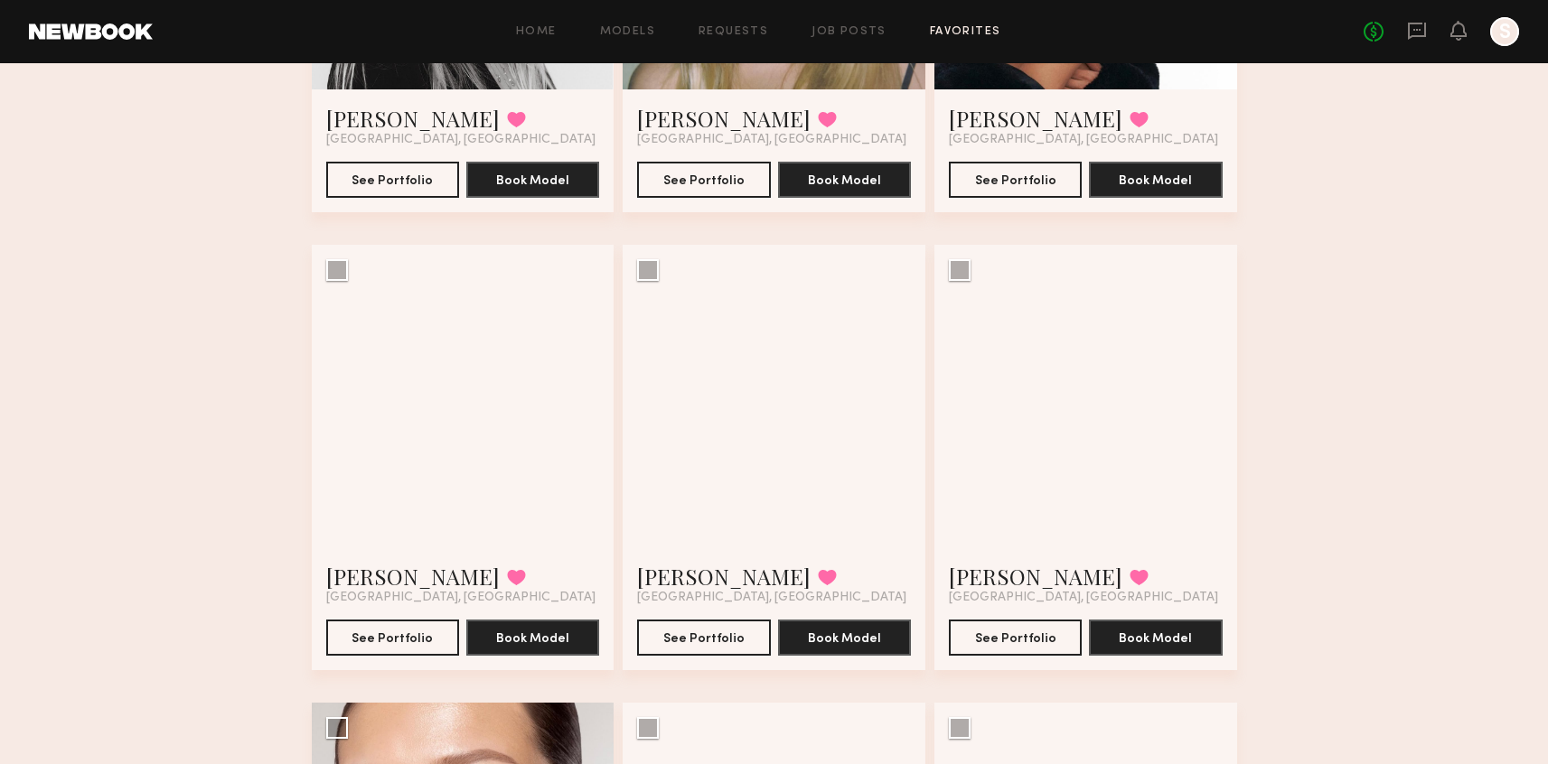
scroll to position [971, 0]
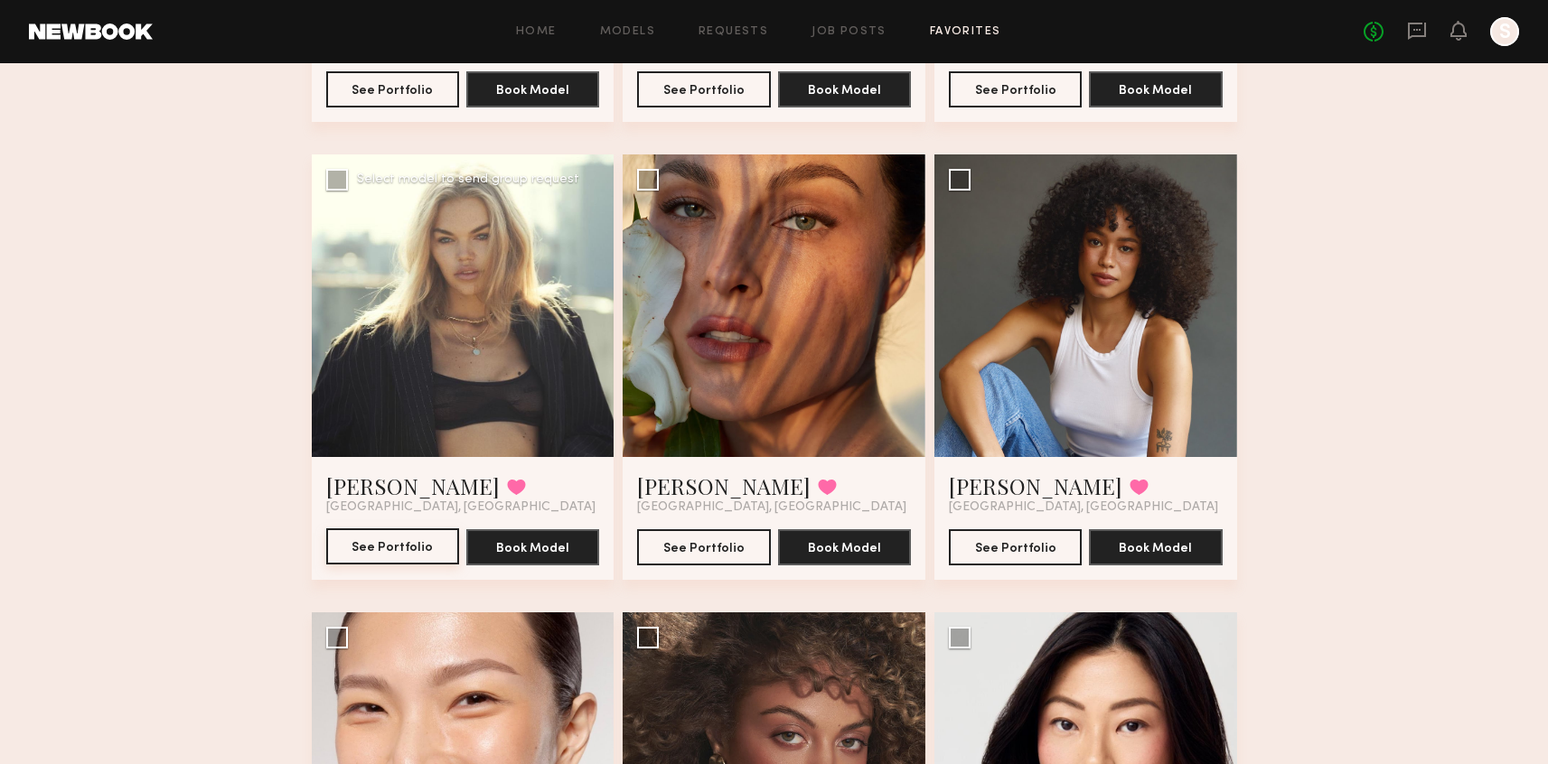
click at [376, 549] on button "See Portfolio" at bounding box center [392, 547] width 133 height 36
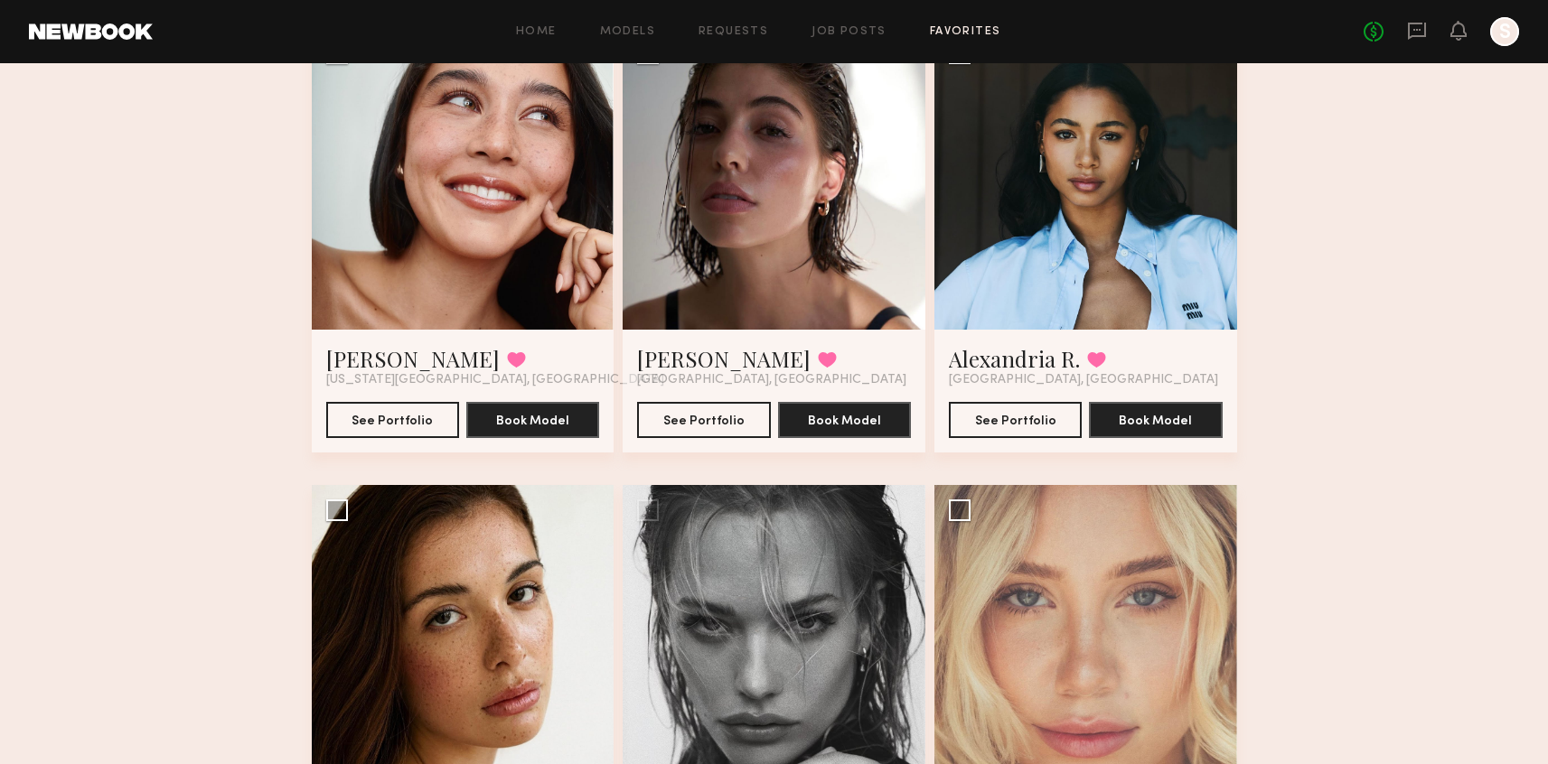
scroll to position [2005, 0]
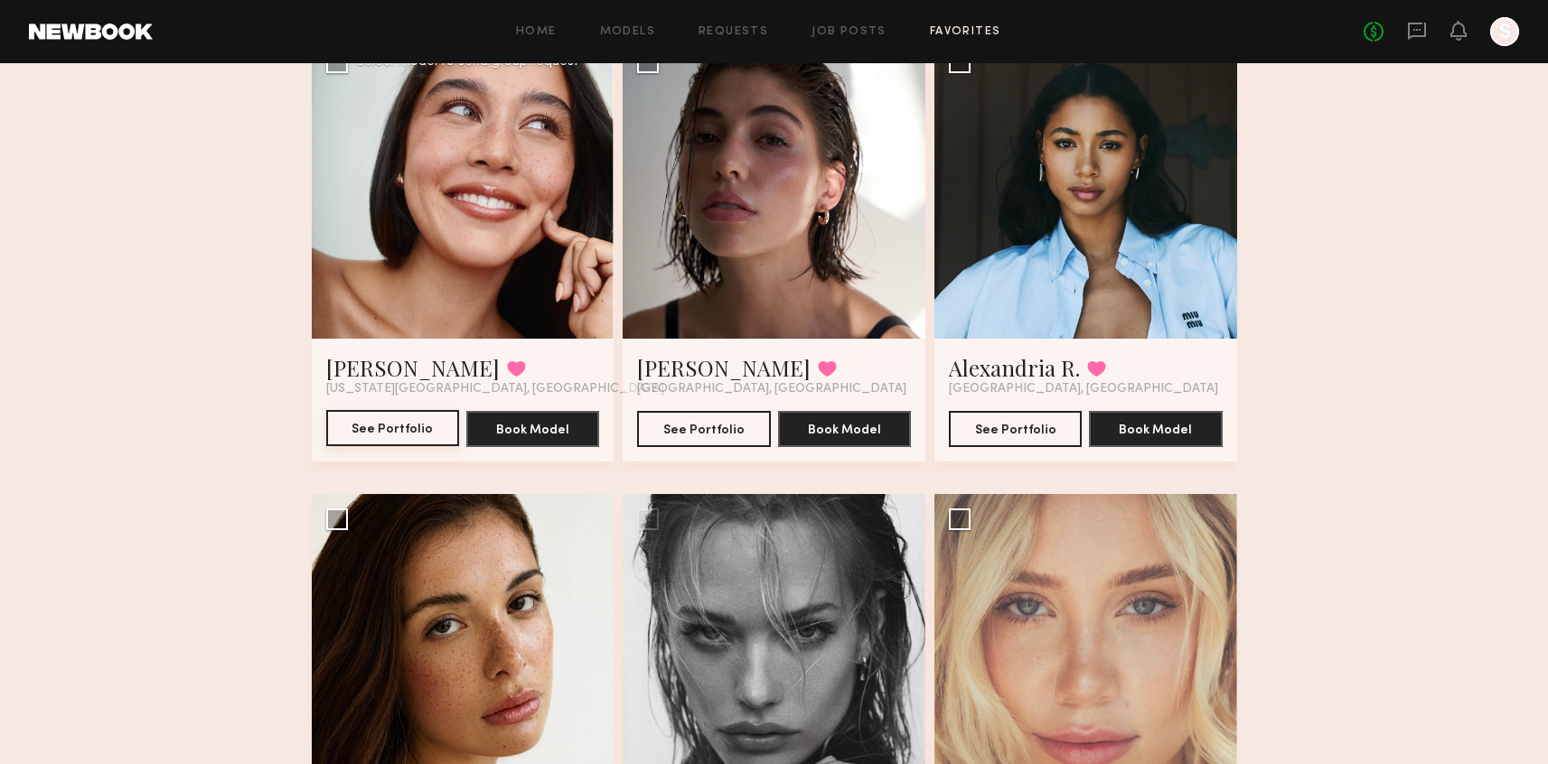
click at [352, 428] on button "See Portfolio" at bounding box center [392, 428] width 133 height 36
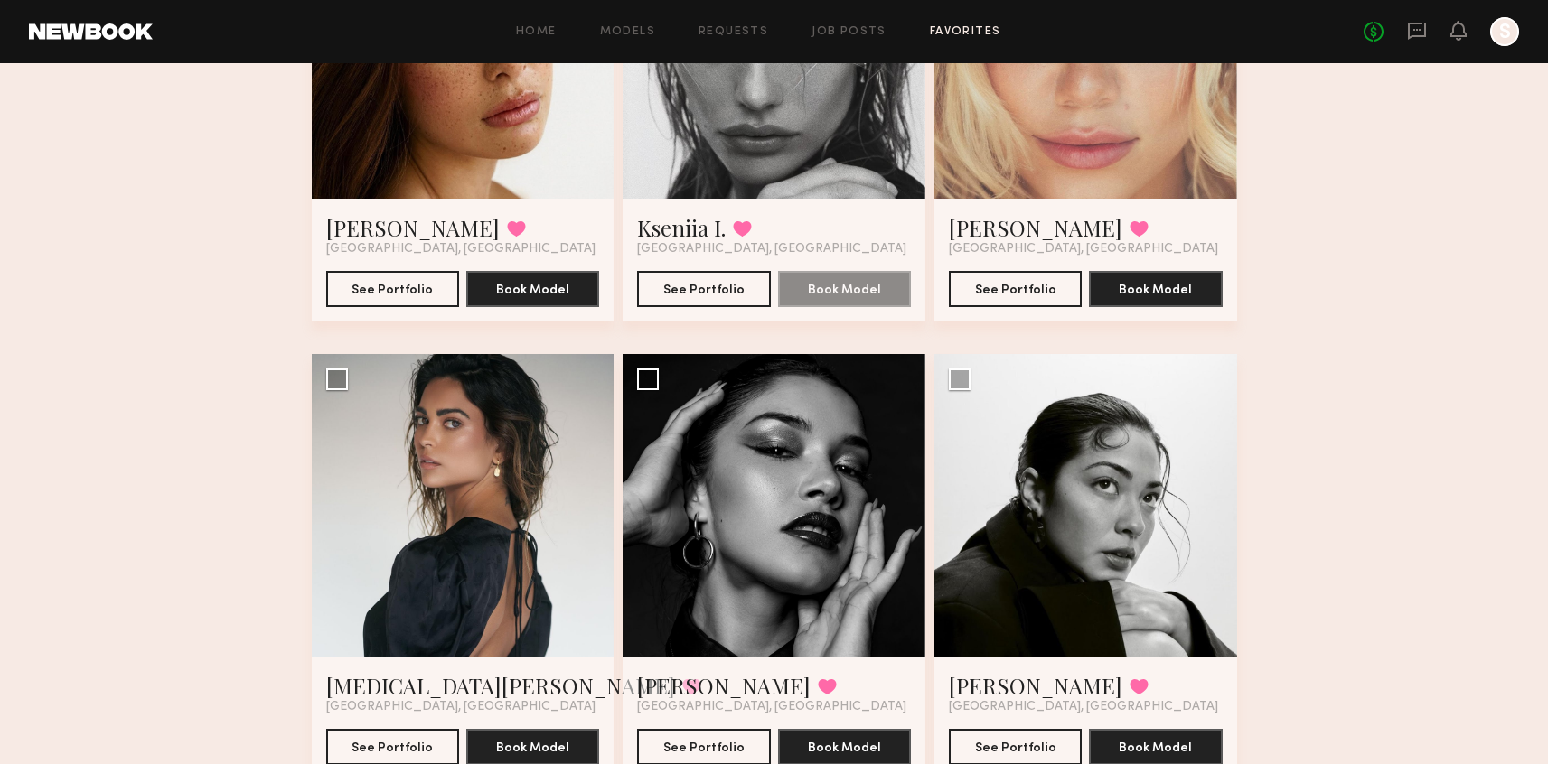
scroll to position [2618, 0]
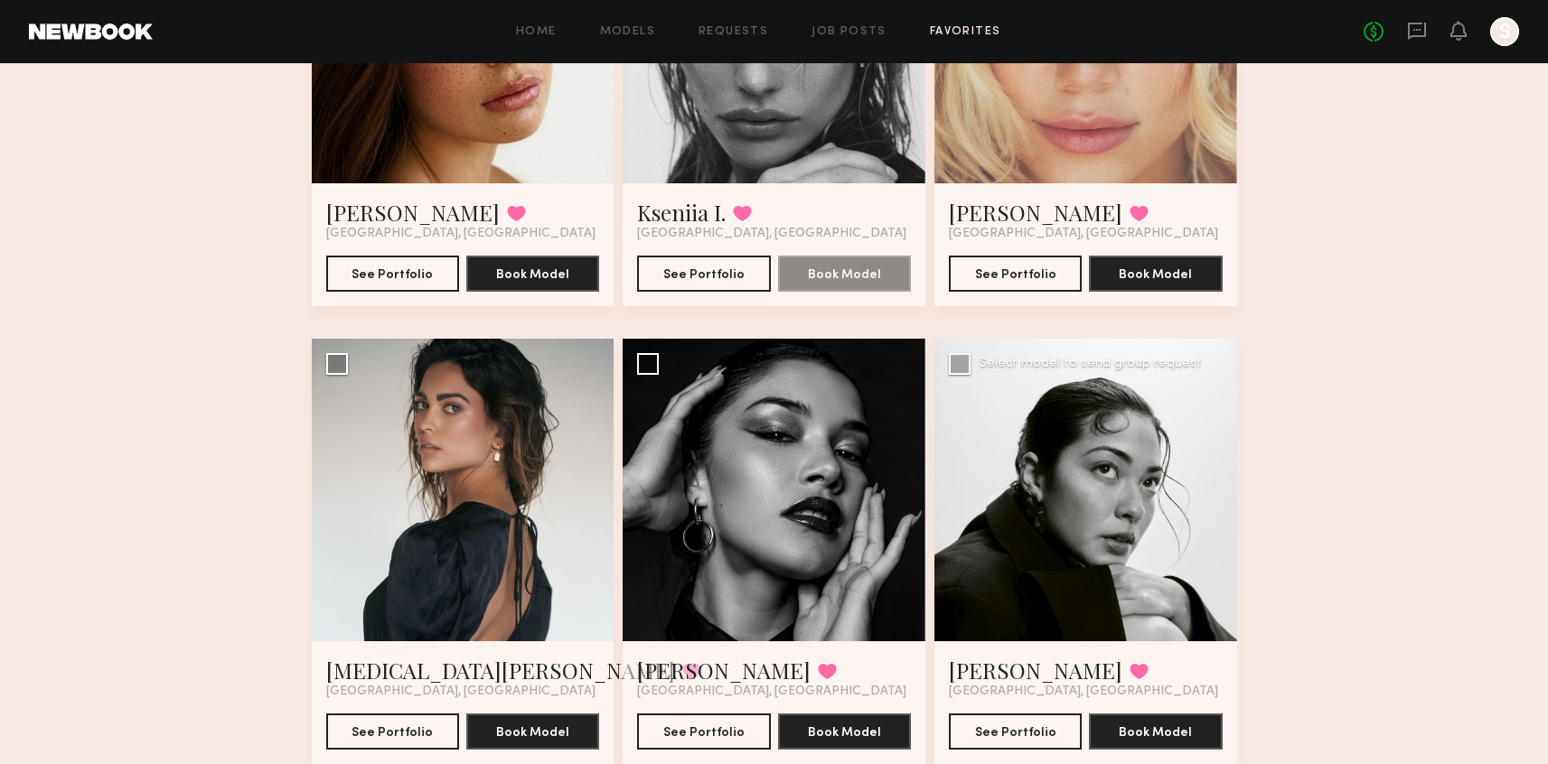
click at [982, 748] on div "Natalie U. Favorited Los Angeles, CA See Portfolio Book Model" at bounding box center [1085, 702] width 303 height 123
click at [994, 732] on button "See Portfolio" at bounding box center [1015, 731] width 133 height 36
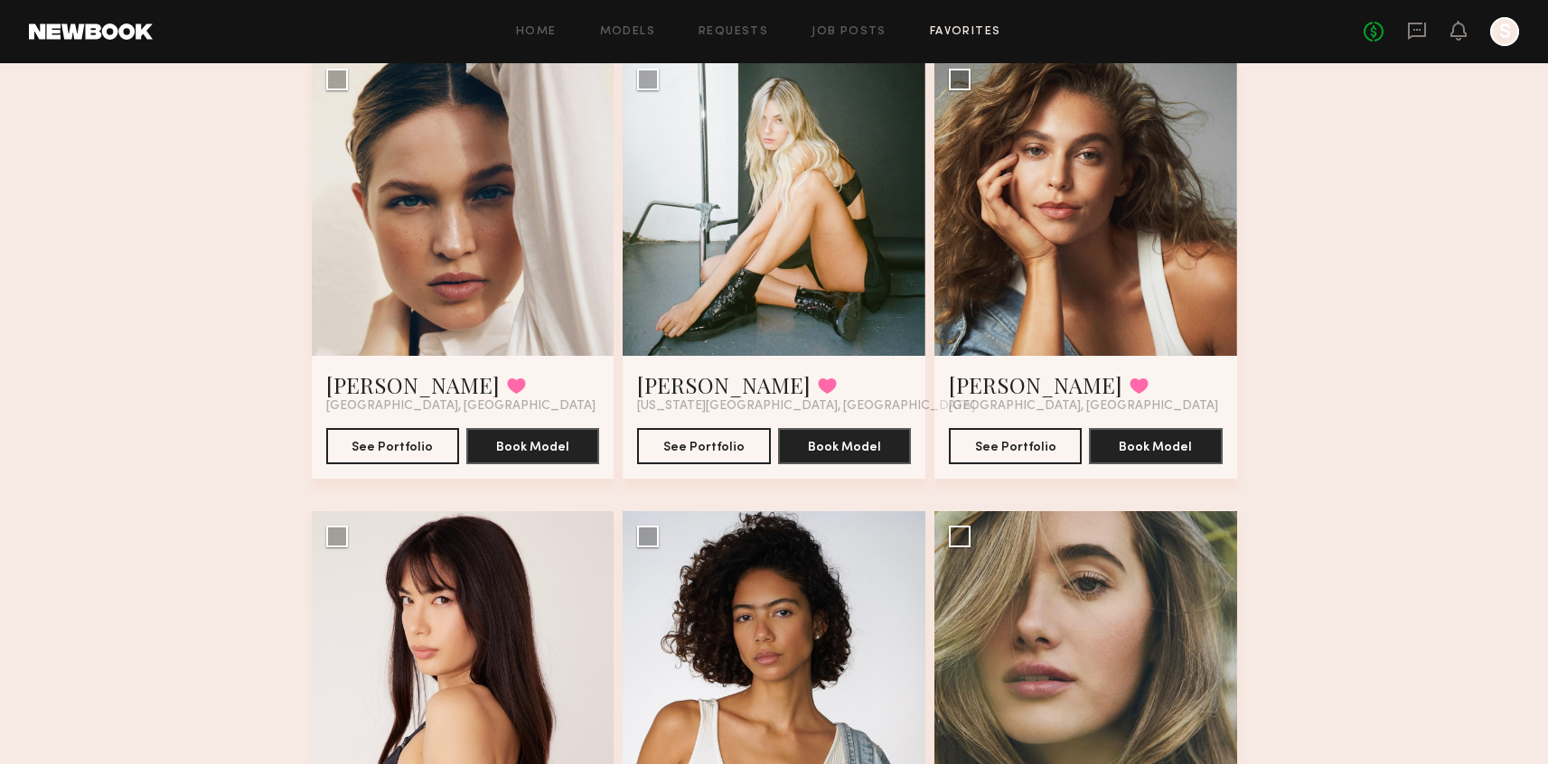
scroll to position [3362, 0]
click at [708, 442] on button "See Portfolio" at bounding box center [703, 444] width 133 height 36
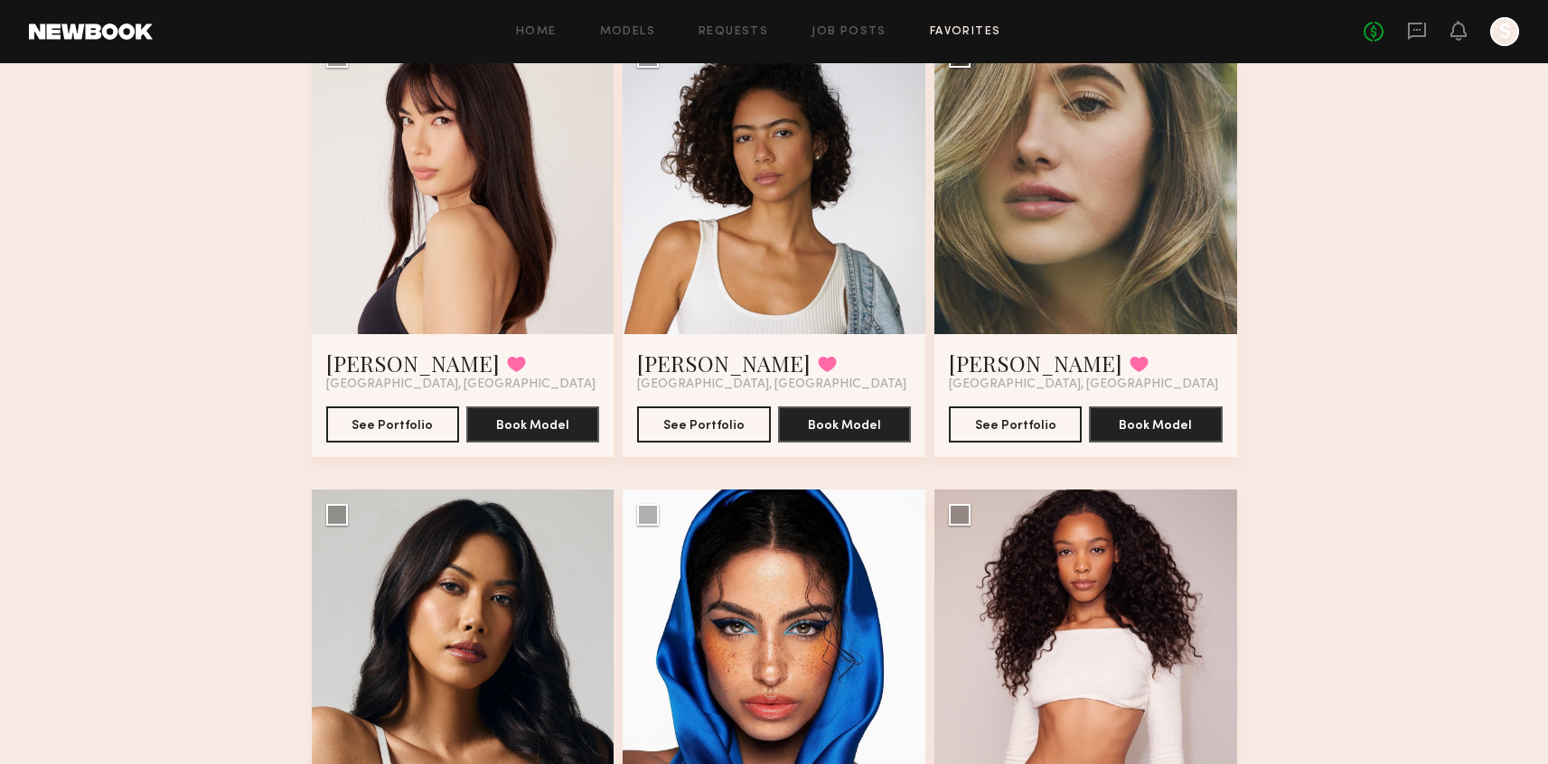
scroll to position [4248, 0]
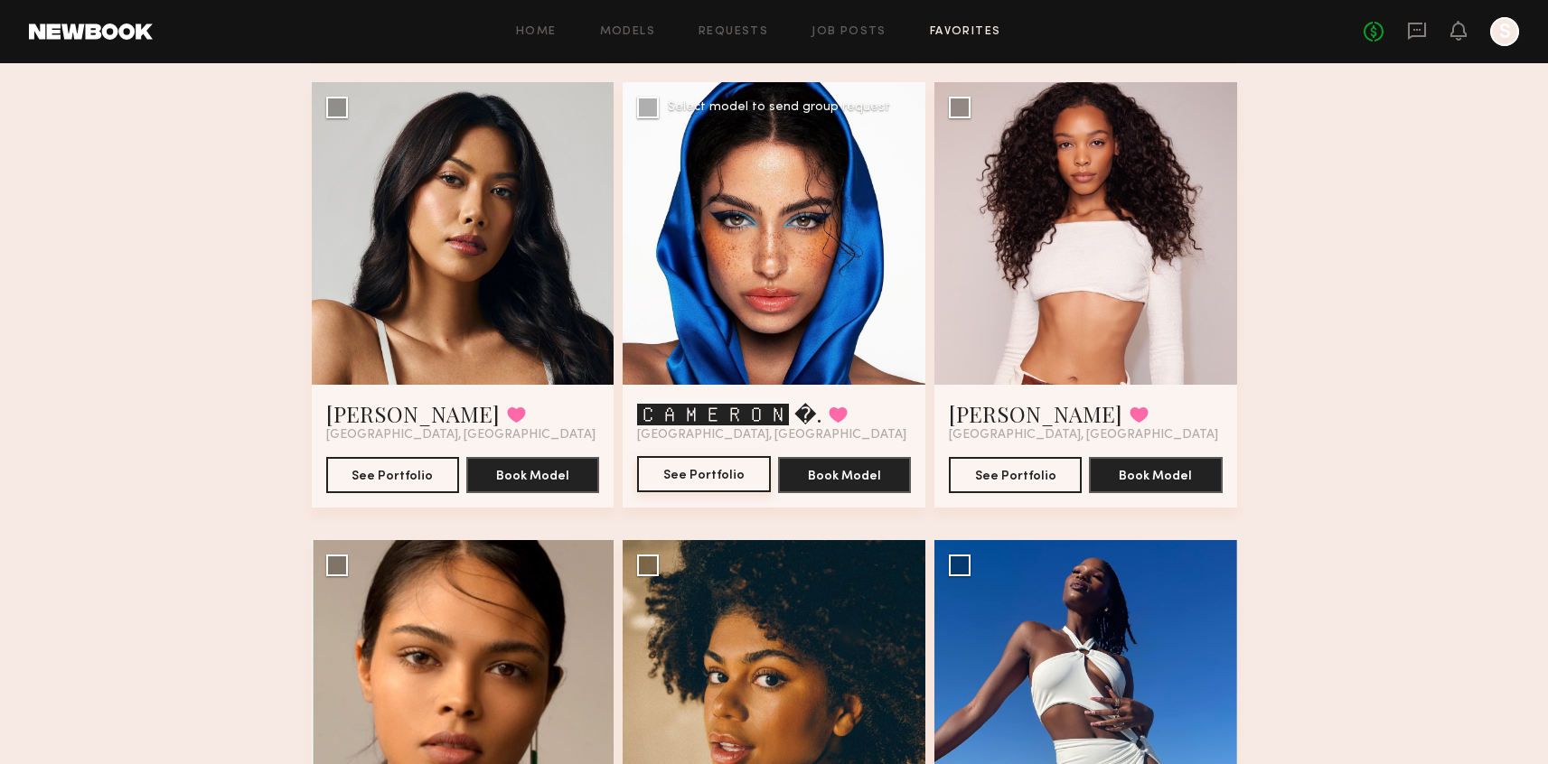
click at [680, 479] on button "See Portfolio" at bounding box center [703, 474] width 133 height 36
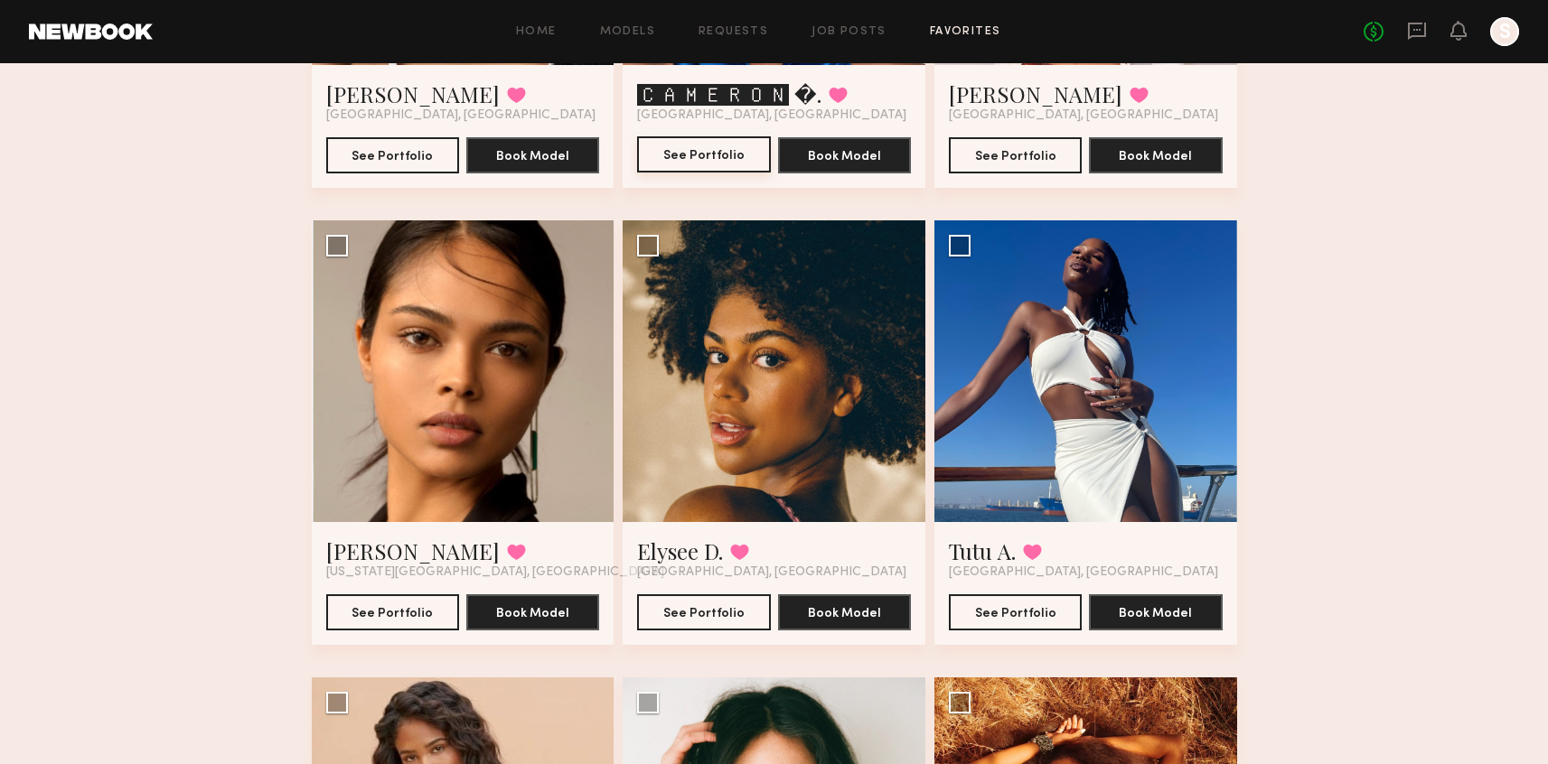
scroll to position [4685, 0]
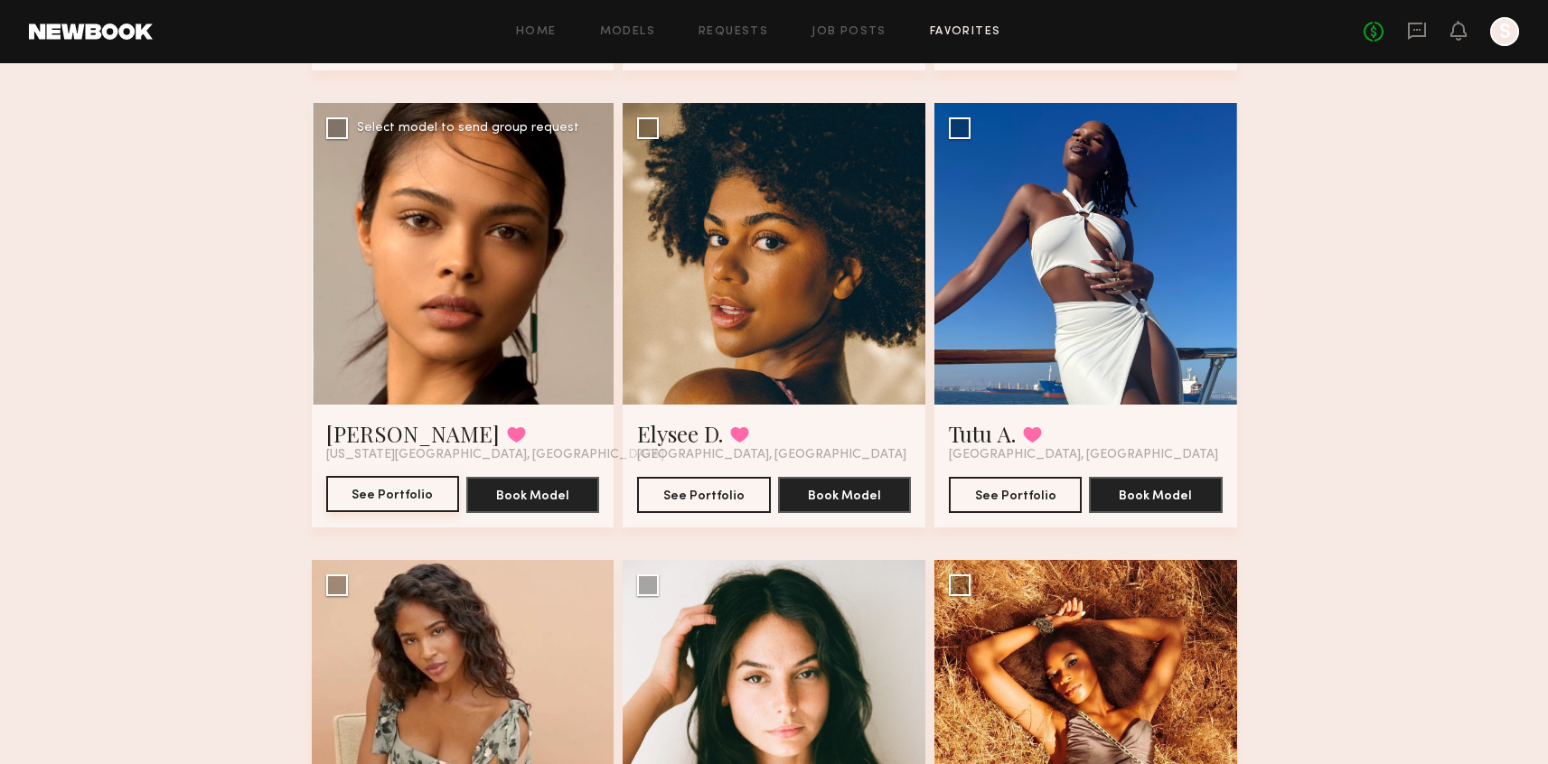
click at [437, 484] on button "See Portfolio" at bounding box center [392, 494] width 133 height 36
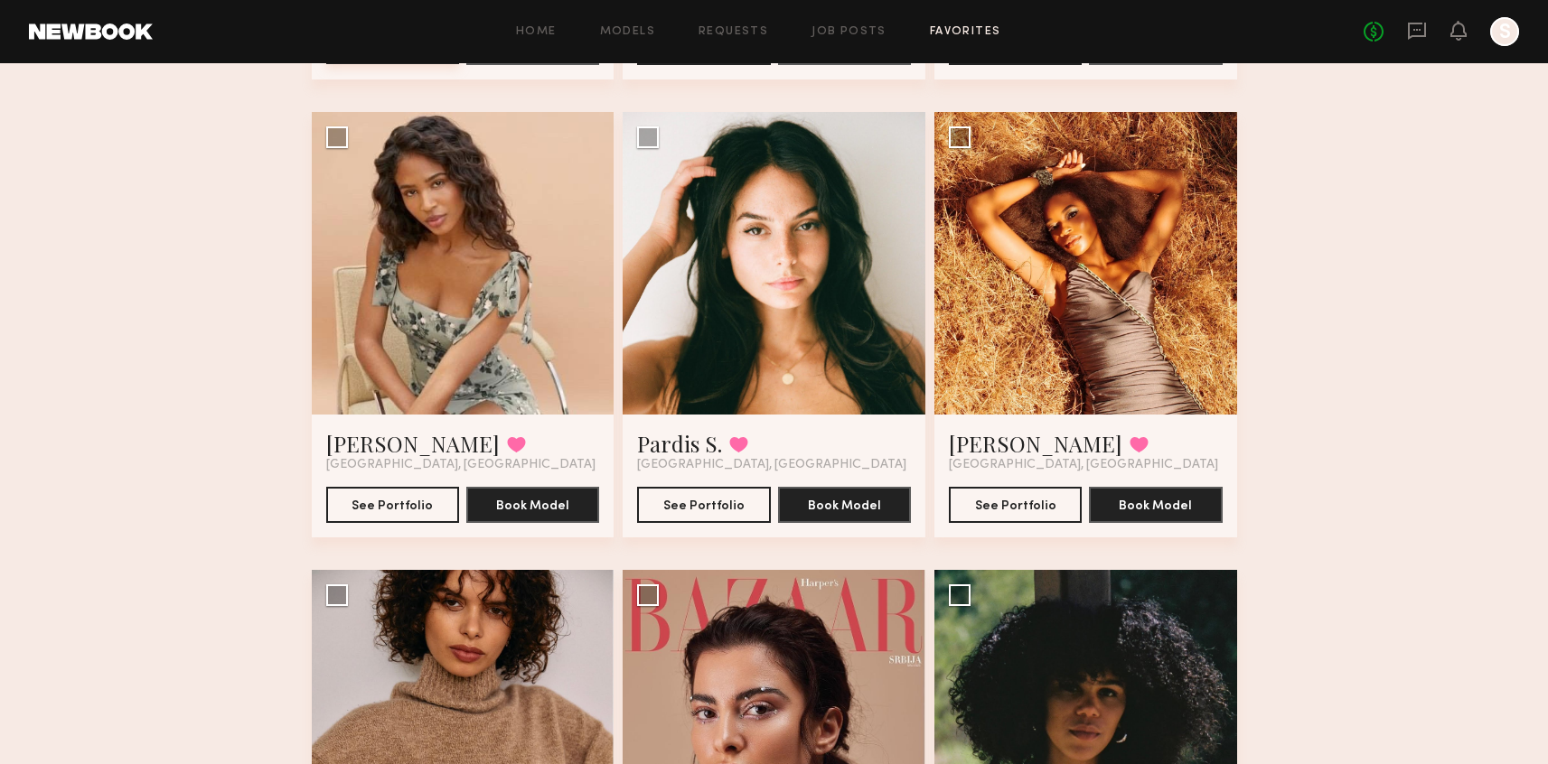
scroll to position [5142, 0]
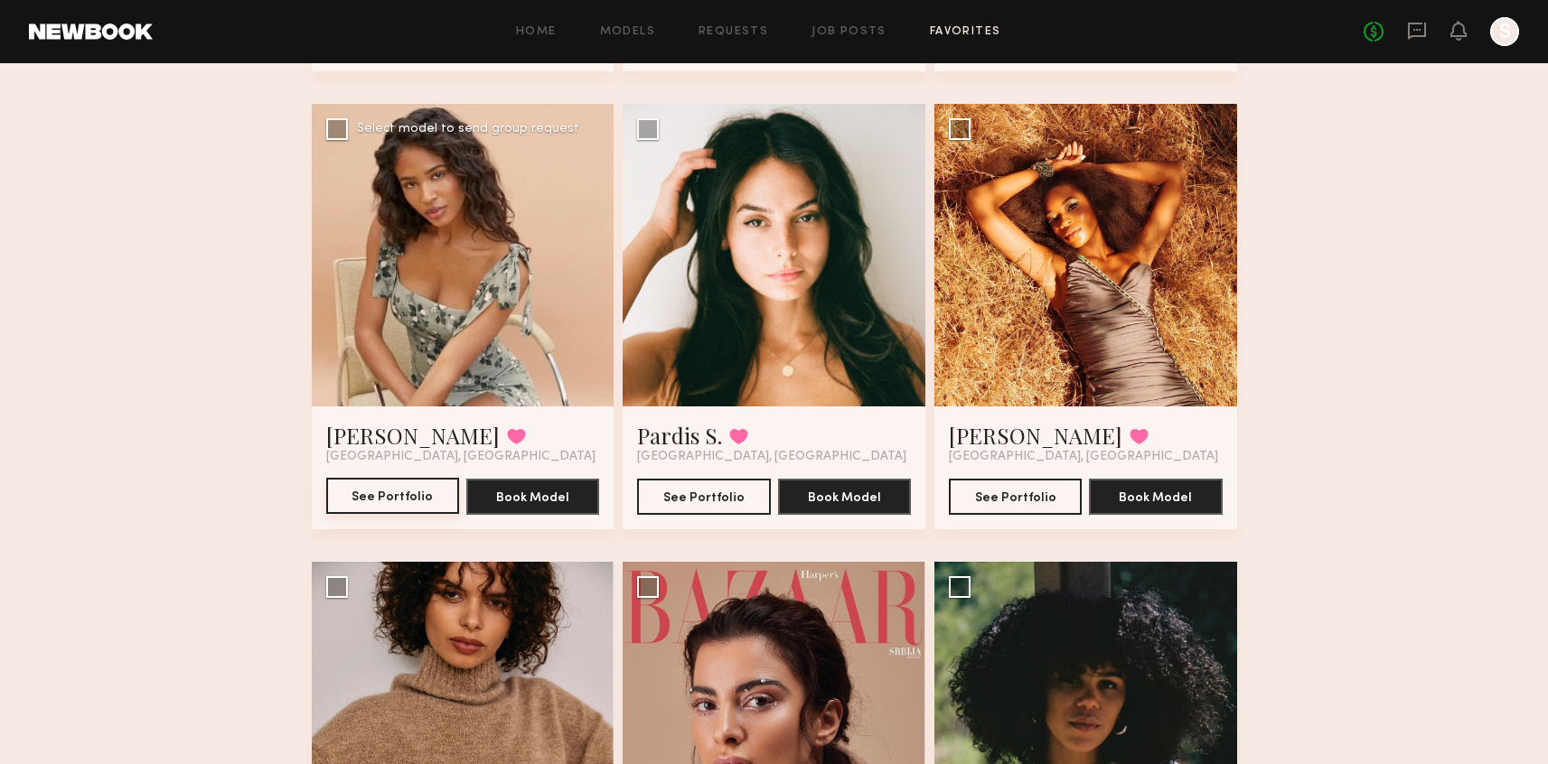
click at [358, 497] on button "See Portfolio" at bounding box center [392, 496] width 133 height 36
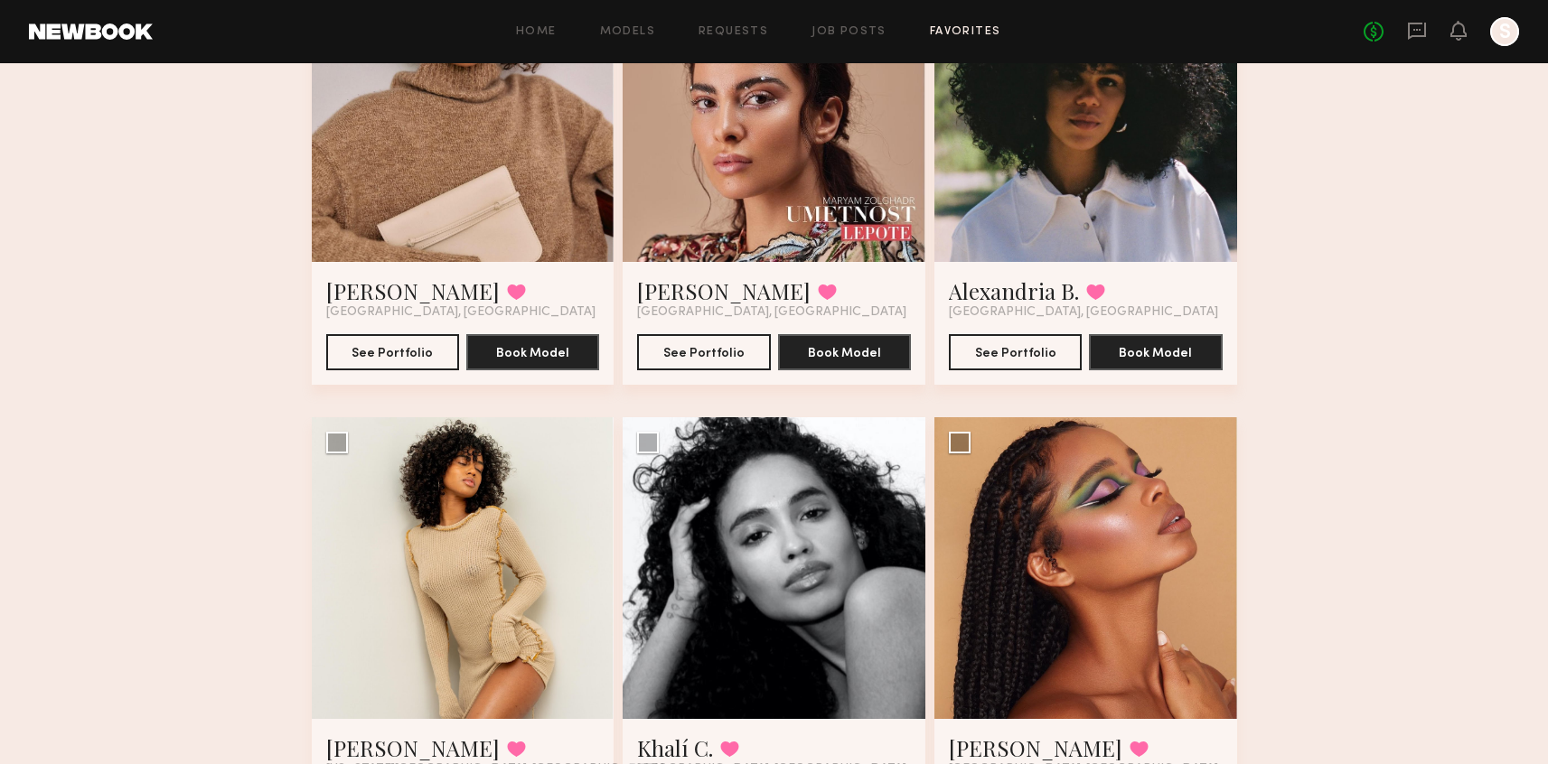
scroll to position [5882, 0]
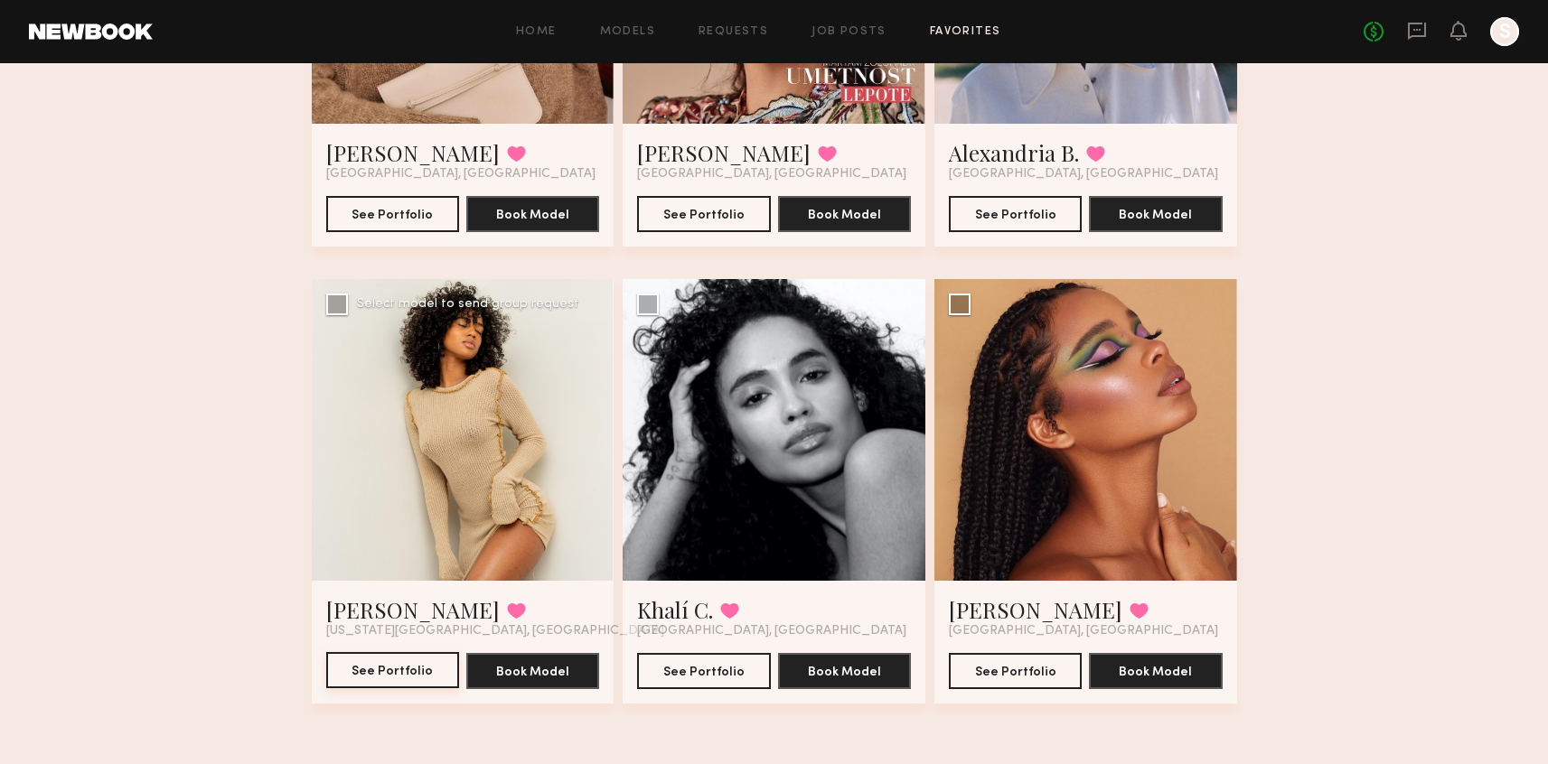
click at [365, 682] on button "See Portfolio" at bounding box center [392, 670] width 133 height 36
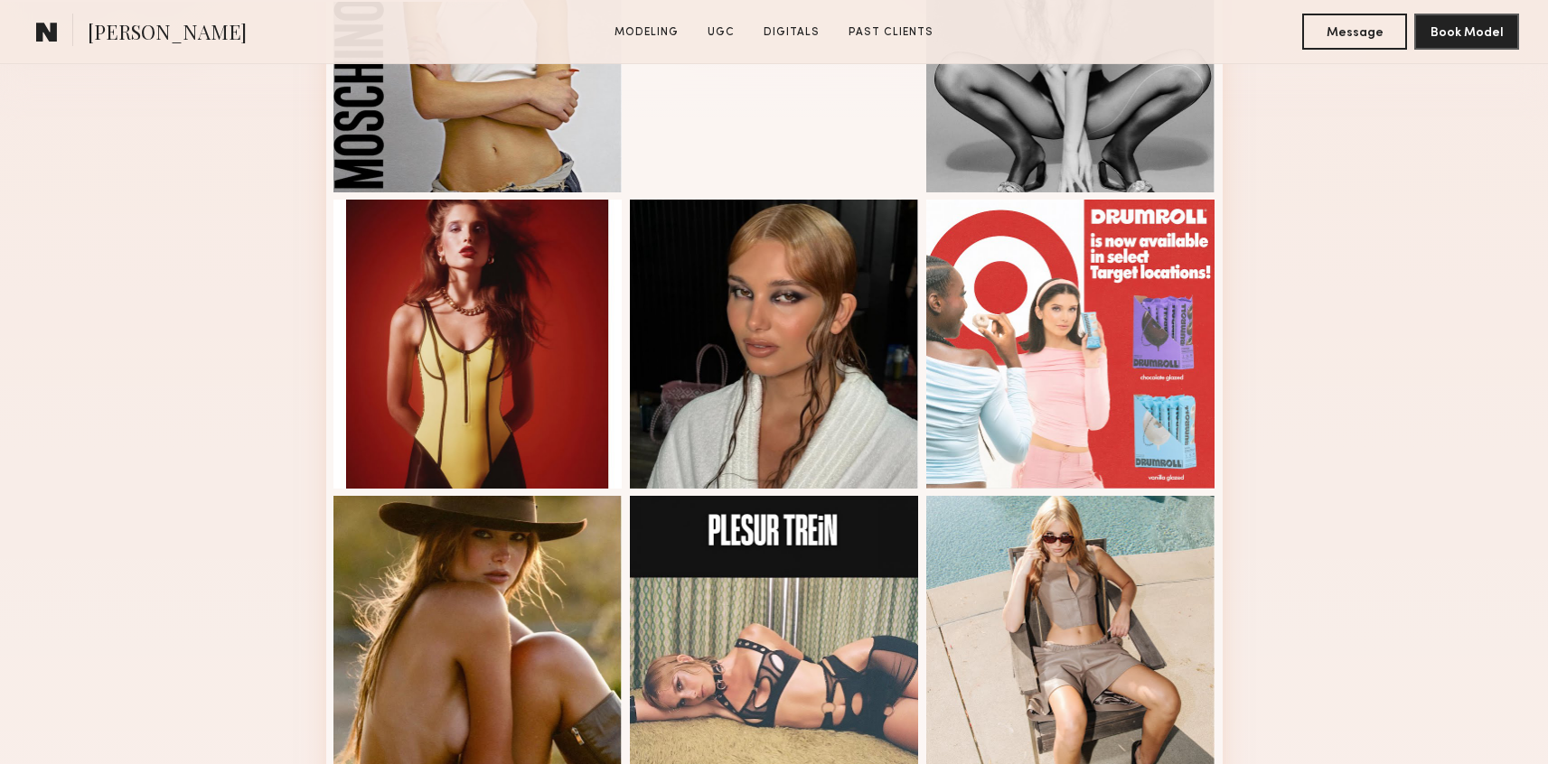
scroll to position [630, 0]
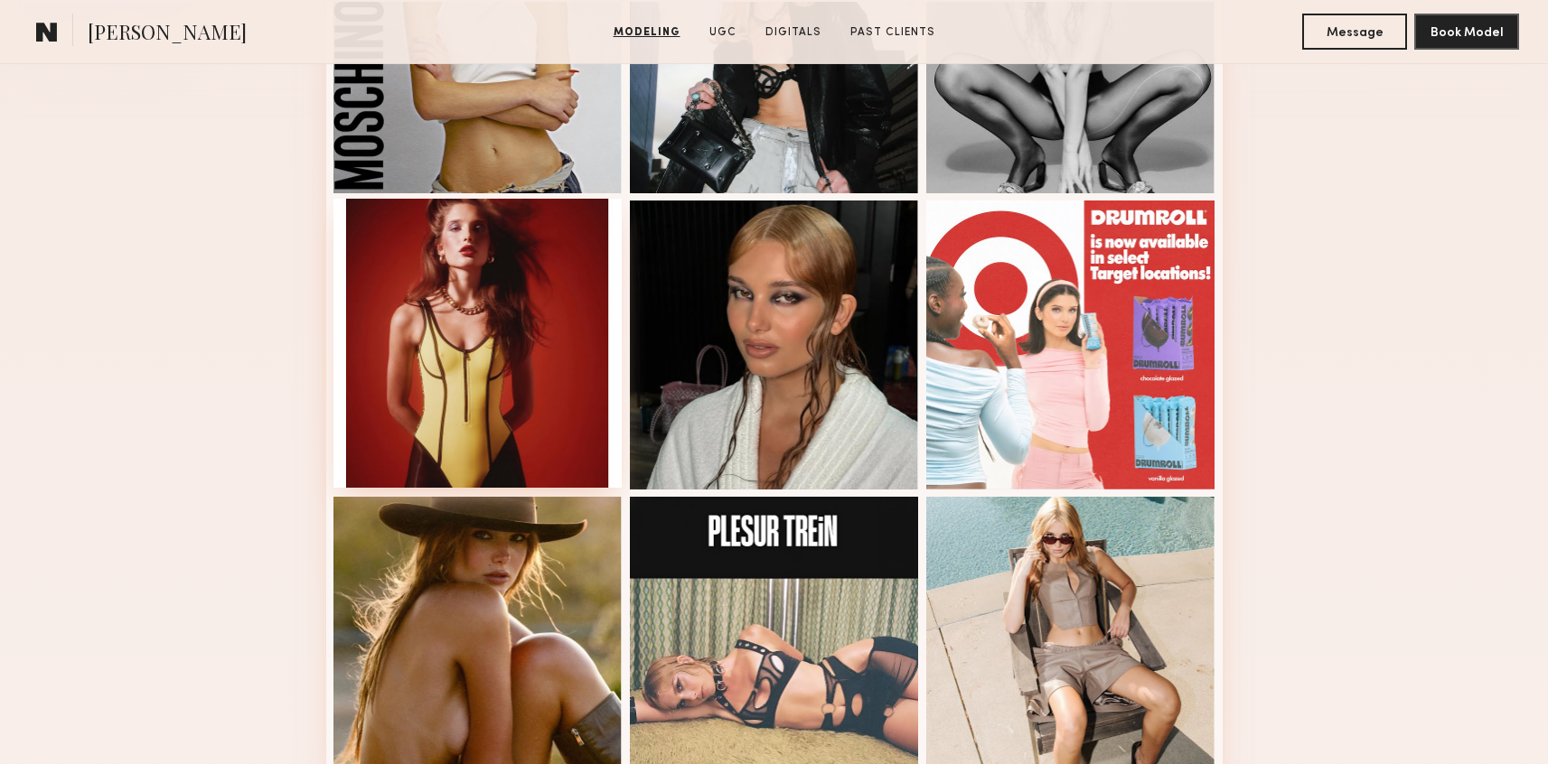
click at [557, 344] on div at bounding box center [477, 343] width 289 height 289
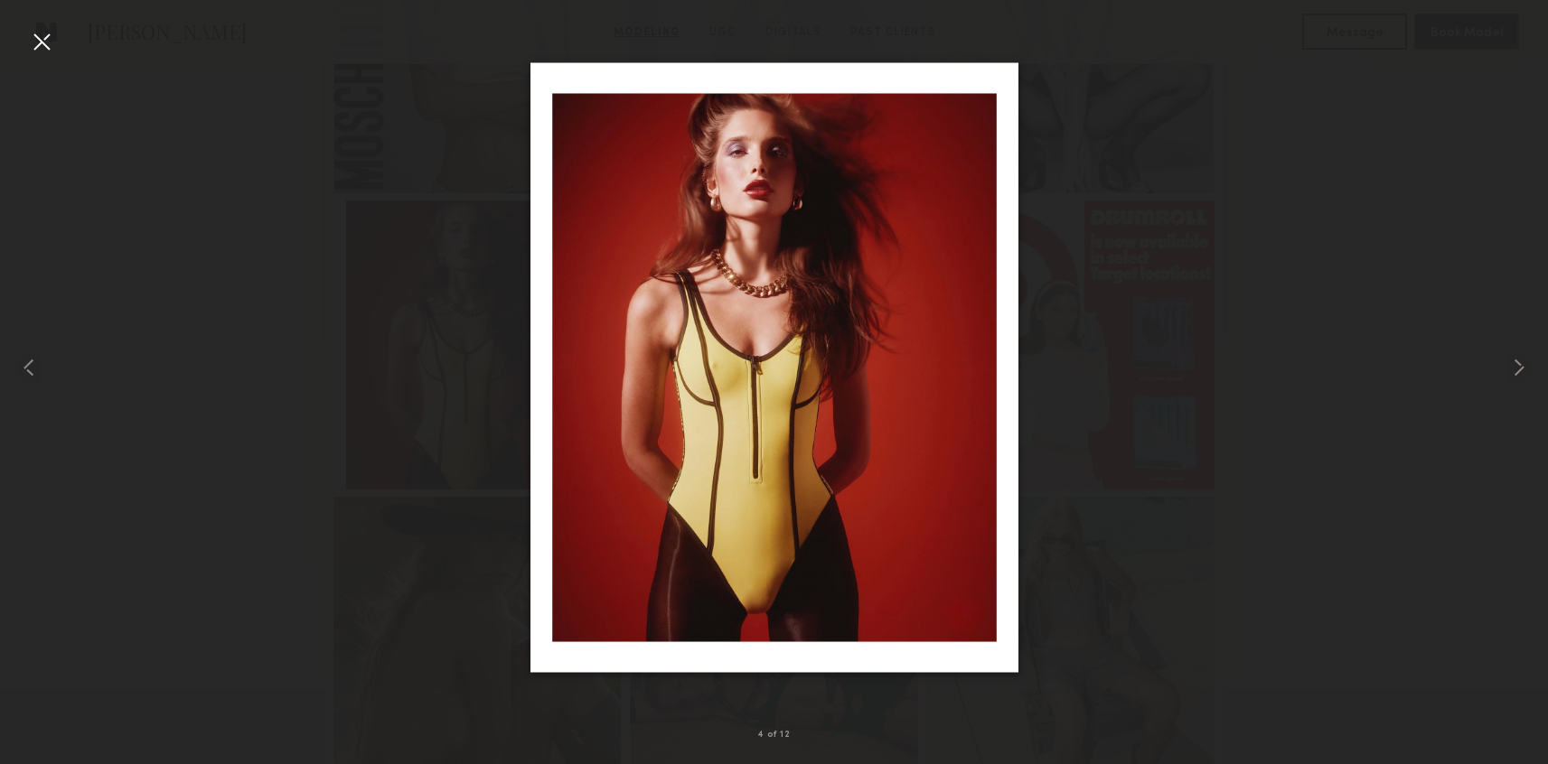
click at [43, 47] on div at bounding box center [41, 41] width 29 height 29
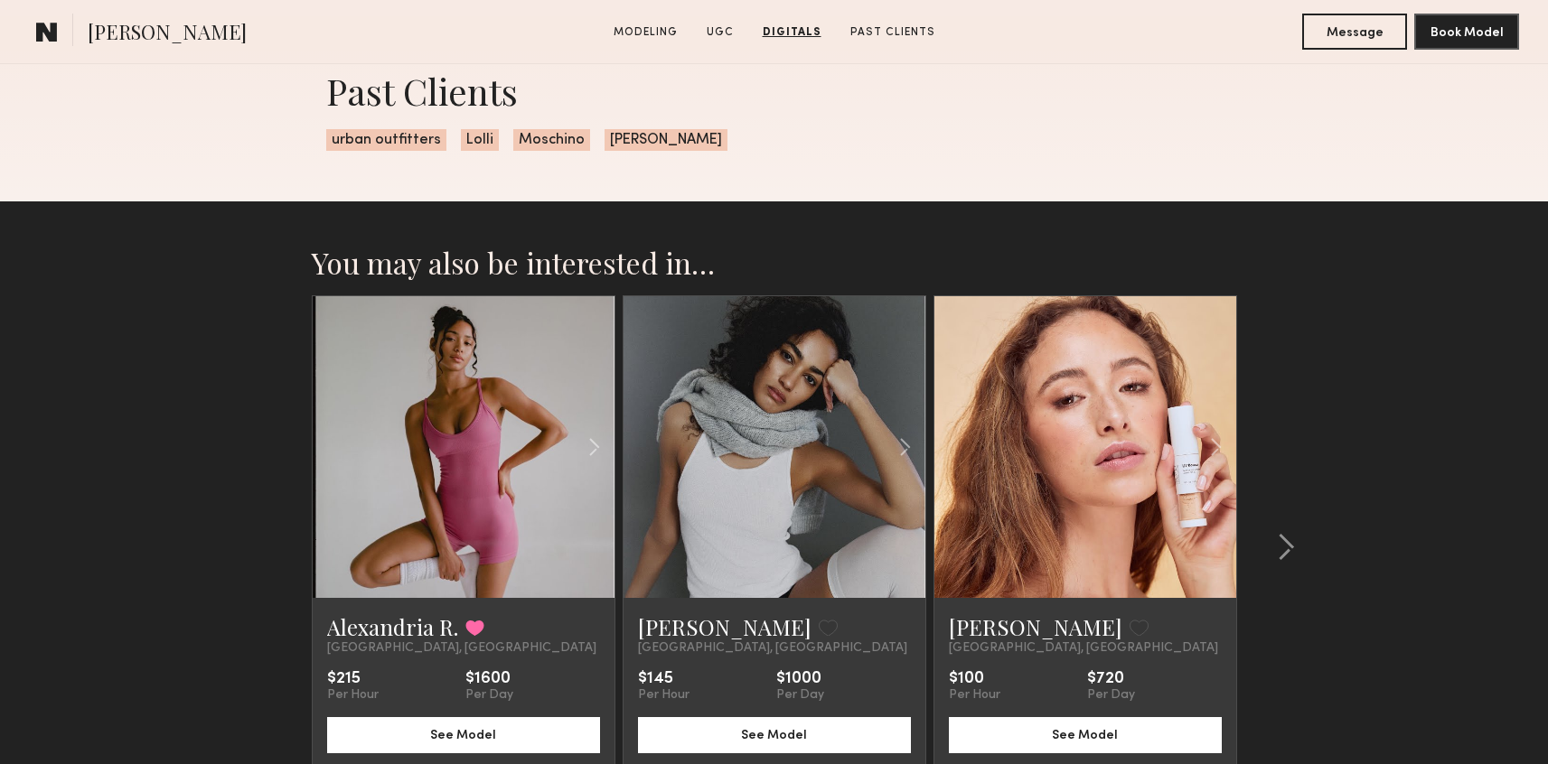
scroll to position [4005, 0]
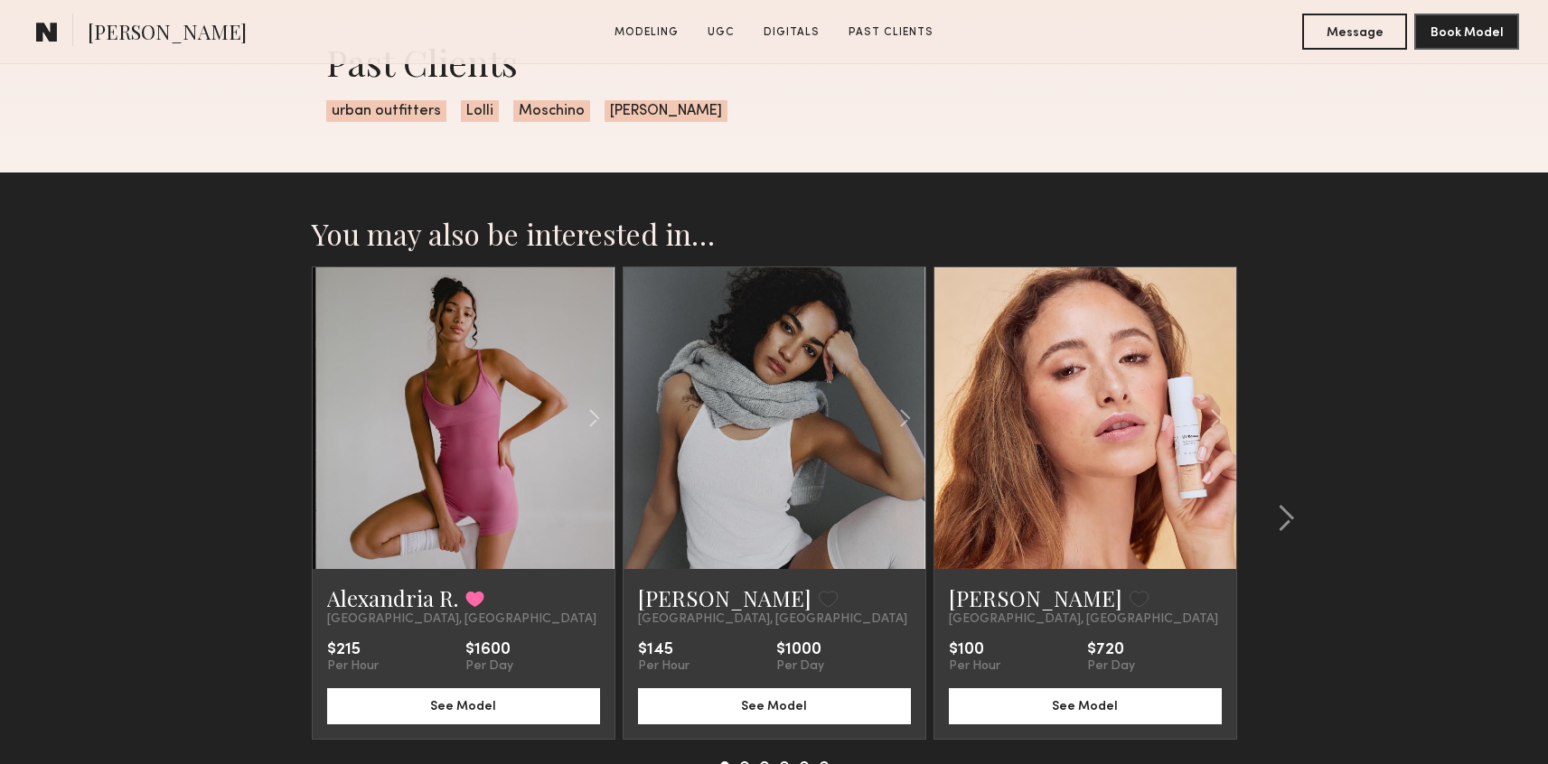
click at [462, 640] on div "Alexandria R. Favorited Los Angeles, CA $215 Per Hour $1600 Per Day See Model" at bounding box center [464, 654] width 302 height 170
click at [439, 716] on button "See Model" at bounding box center [463, 706] width 273 height 36
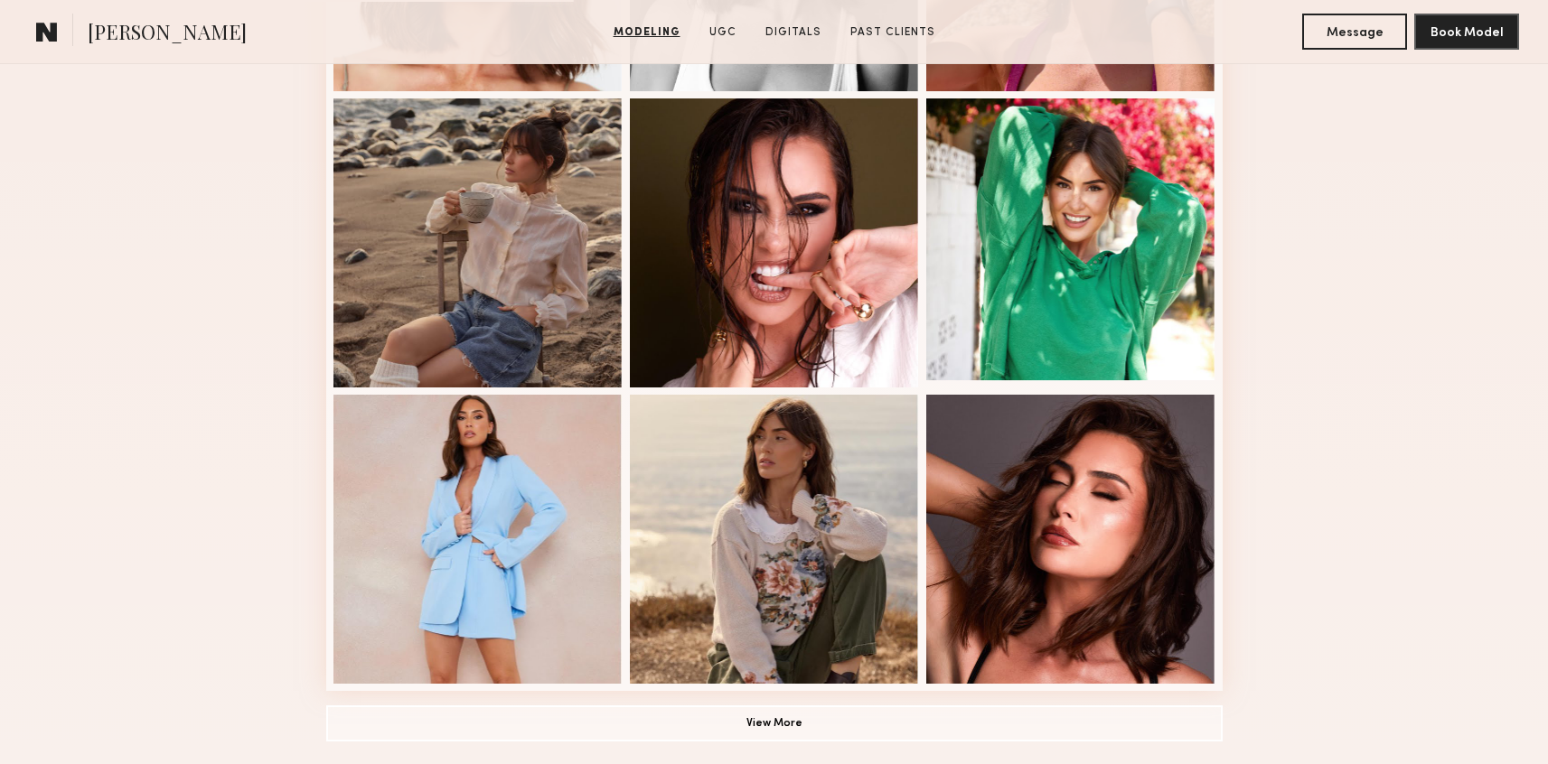
scroll to position [1140, 0]
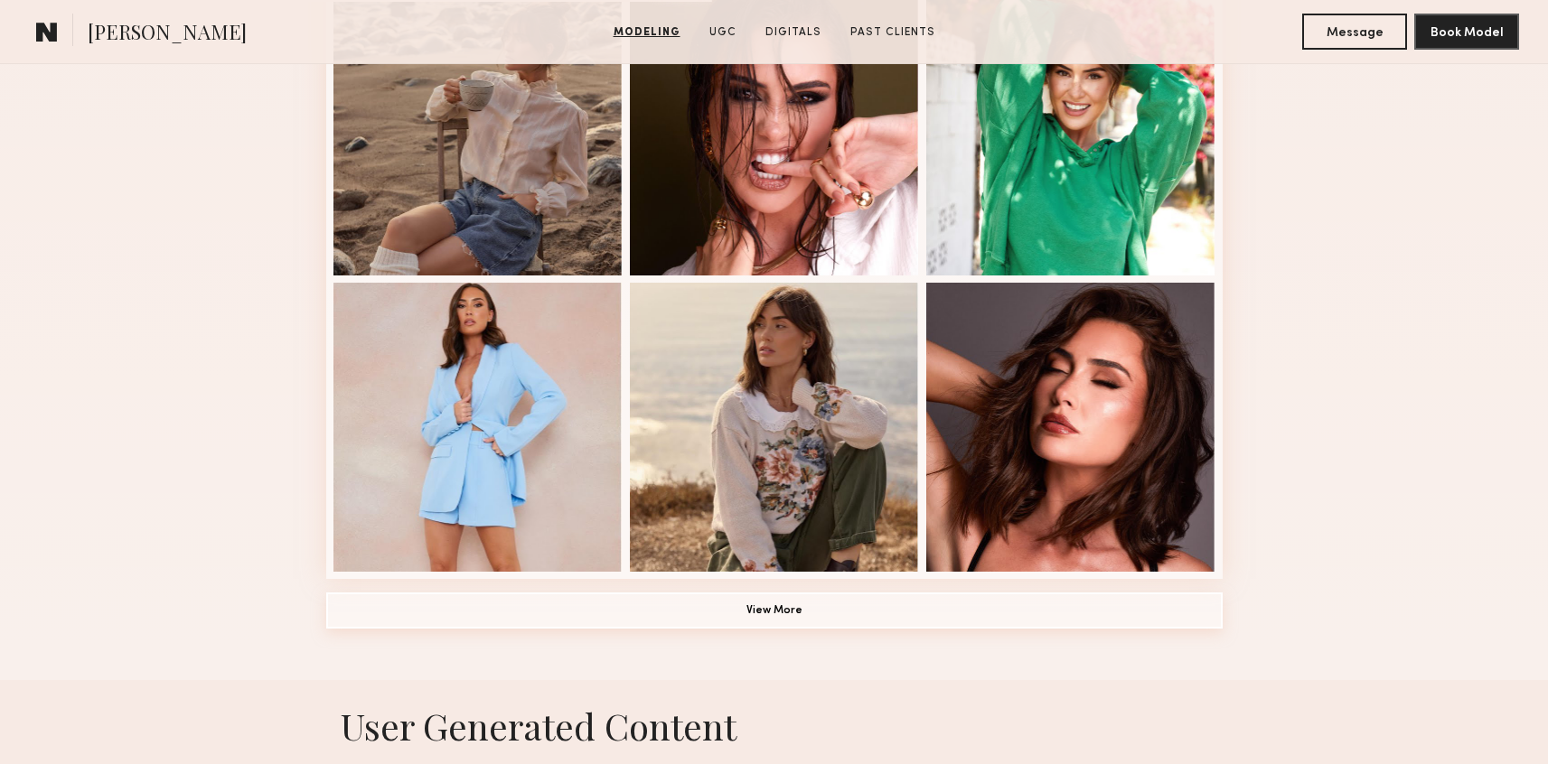
click at [436, 622] on button "View More" at bounding box center [774, 611] width 896 height 36
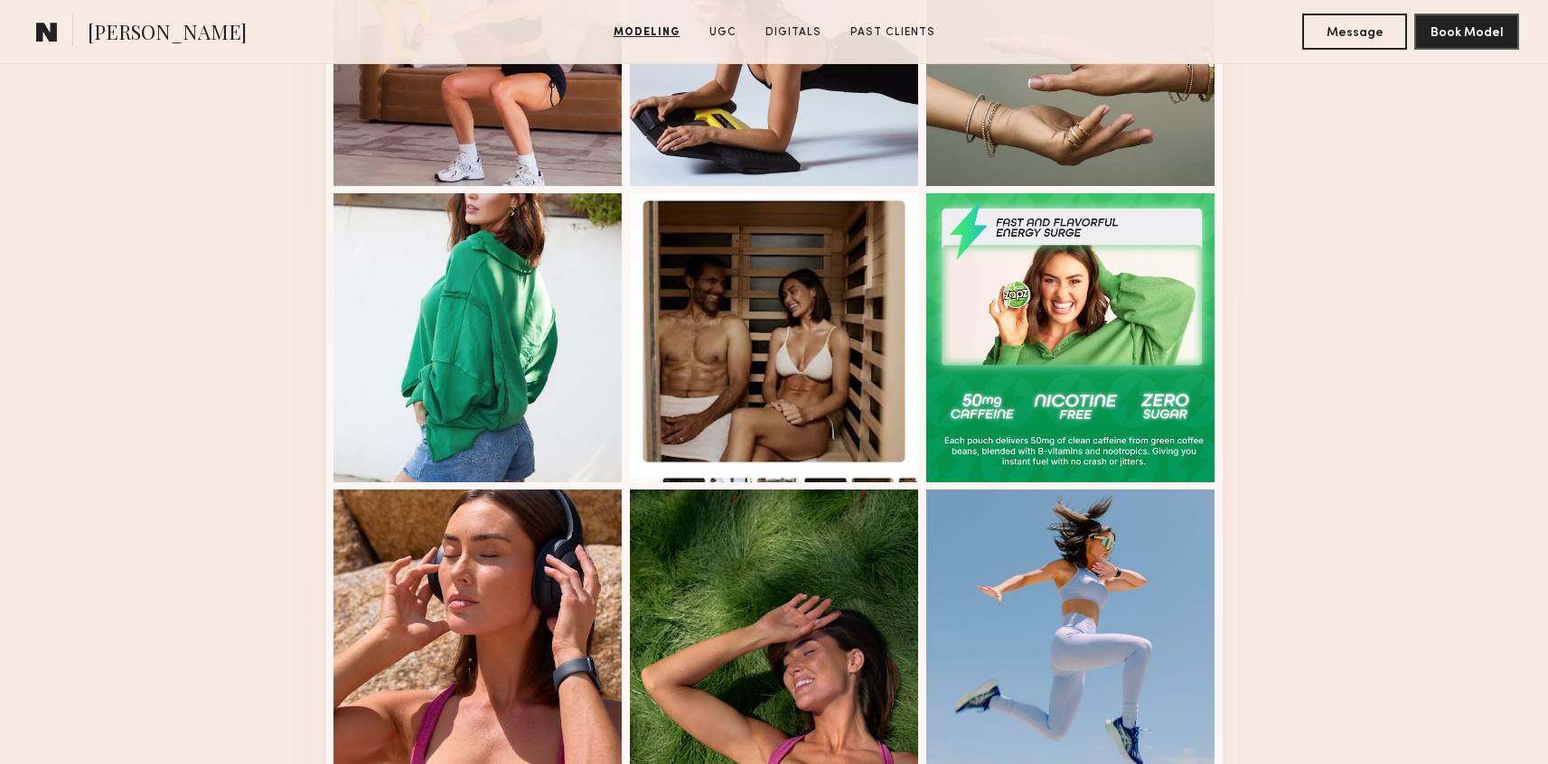
scroll to position [5980, 0]
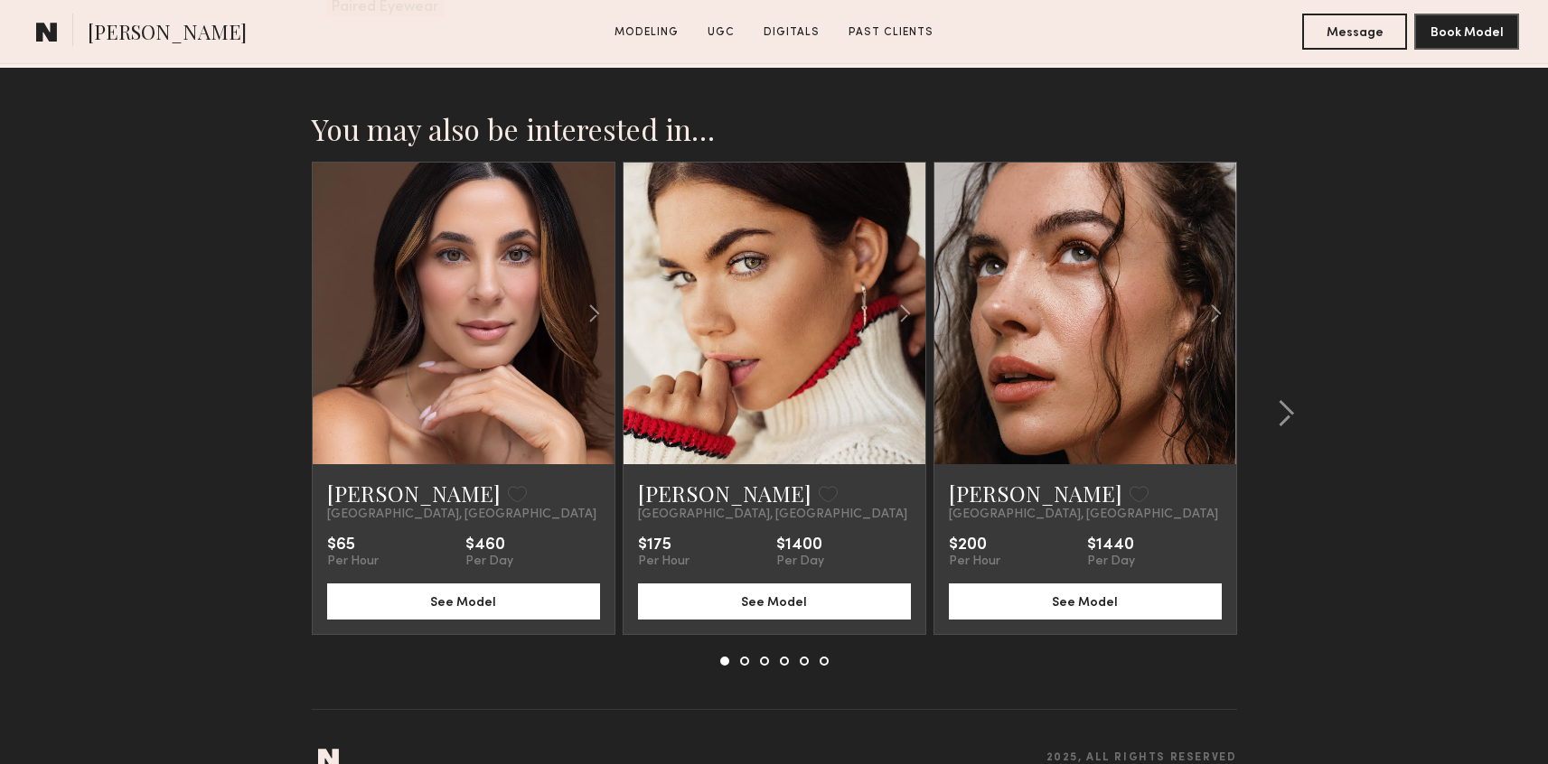
click at [1073, 586] on div "Uliana V. Favorite Los Angeles, CA $200 Per Hour $1440 Per Day See Model" at bounding box center [1085, 549] width 302 height 170
click at [1073, 583] on button "See Model" at bounding box center [1085, 601] width 273 height 36
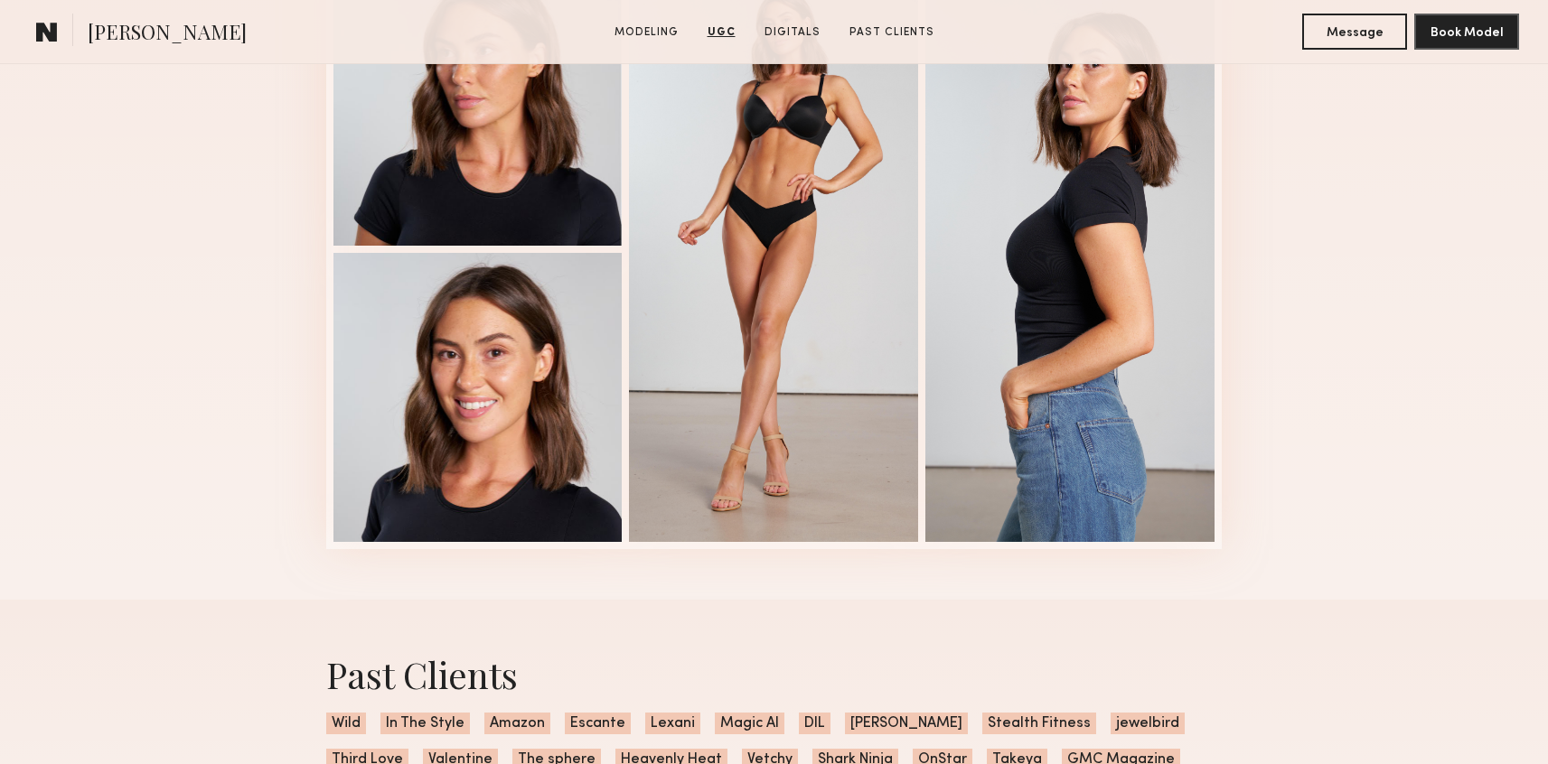
scroll to position [5400, 0]
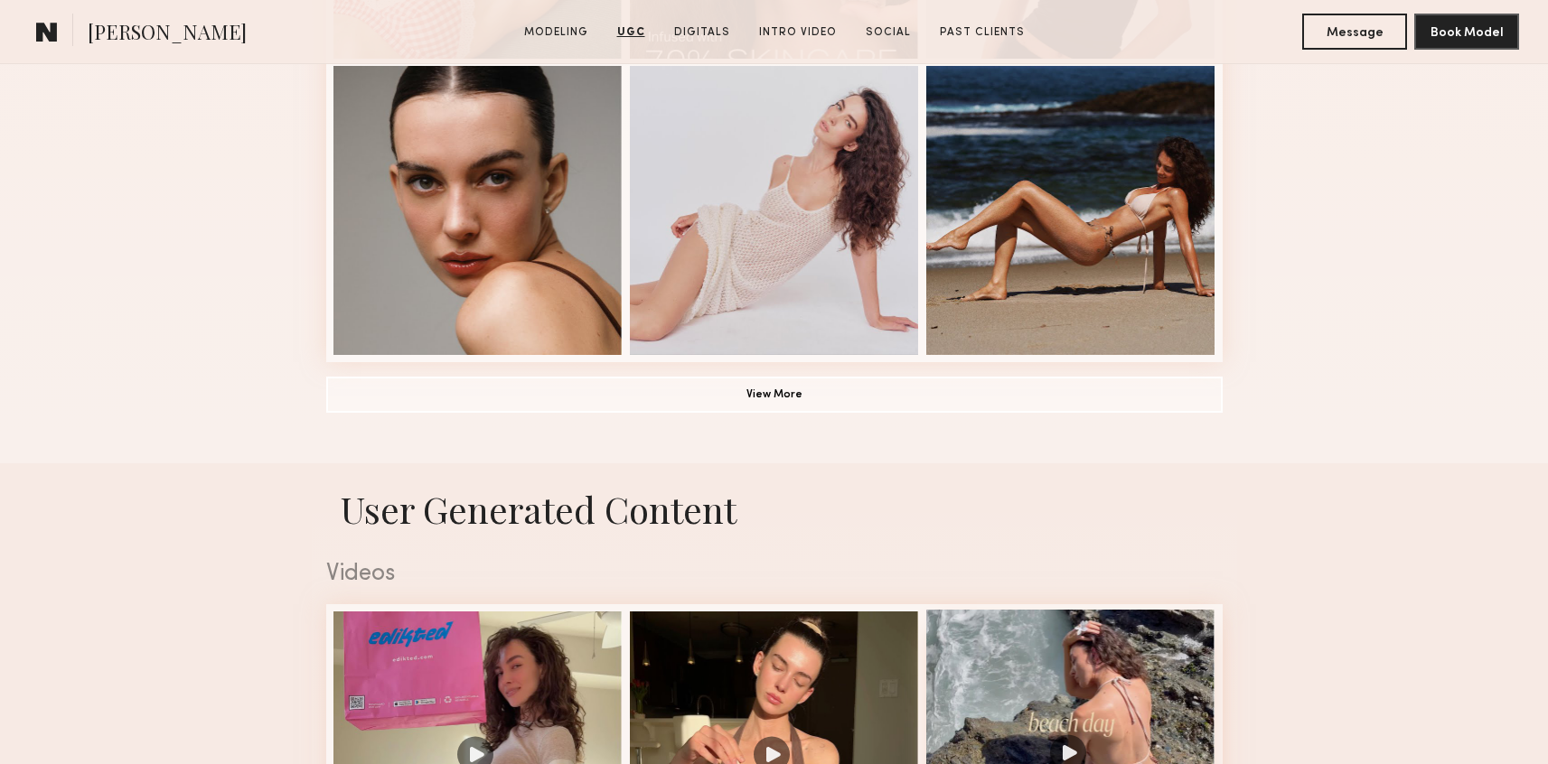
scroll to position [1329, 0]
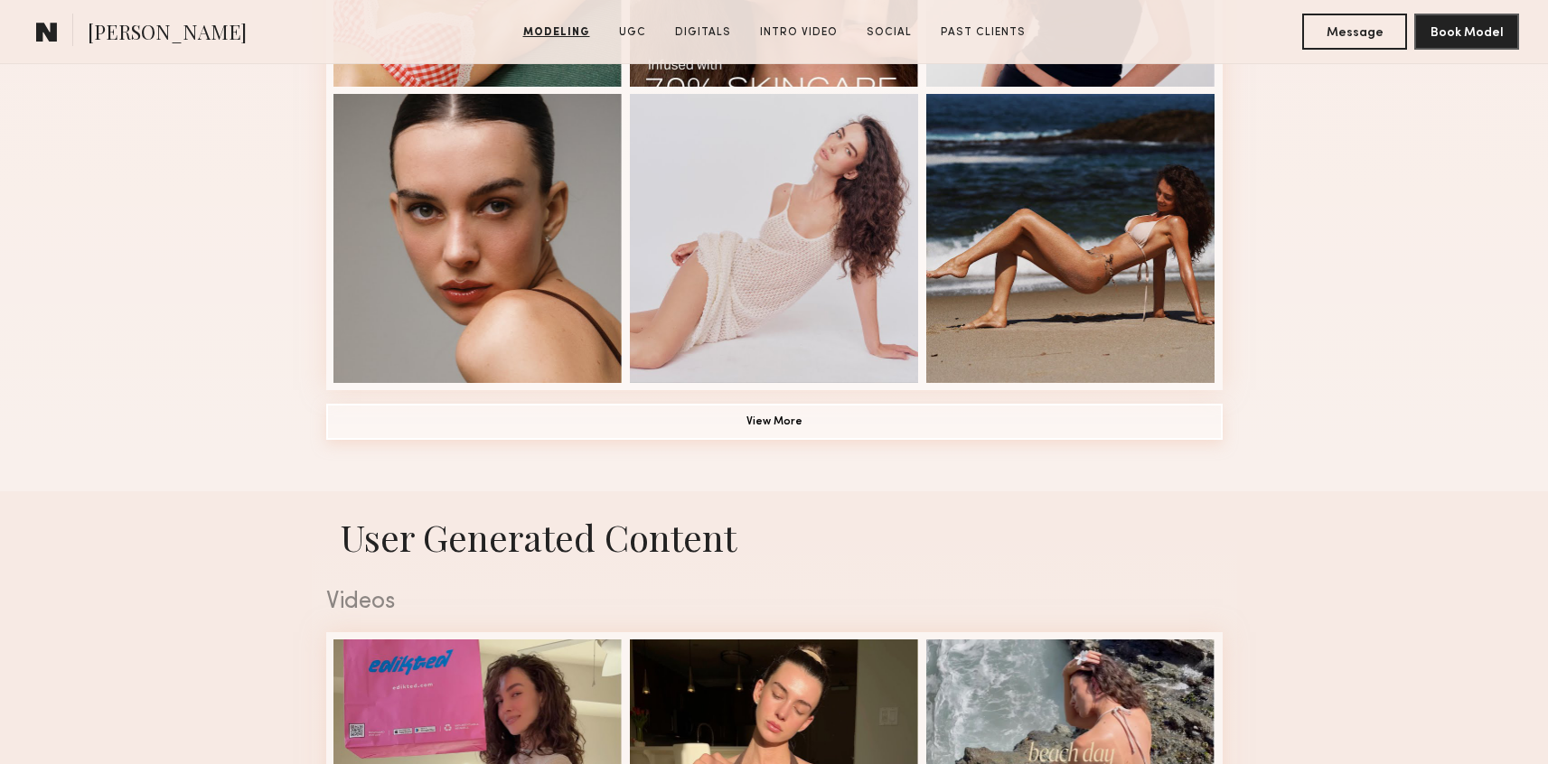
click at [943, 417] on button "View More" at bounding box center [774, 422] width 896 height 36
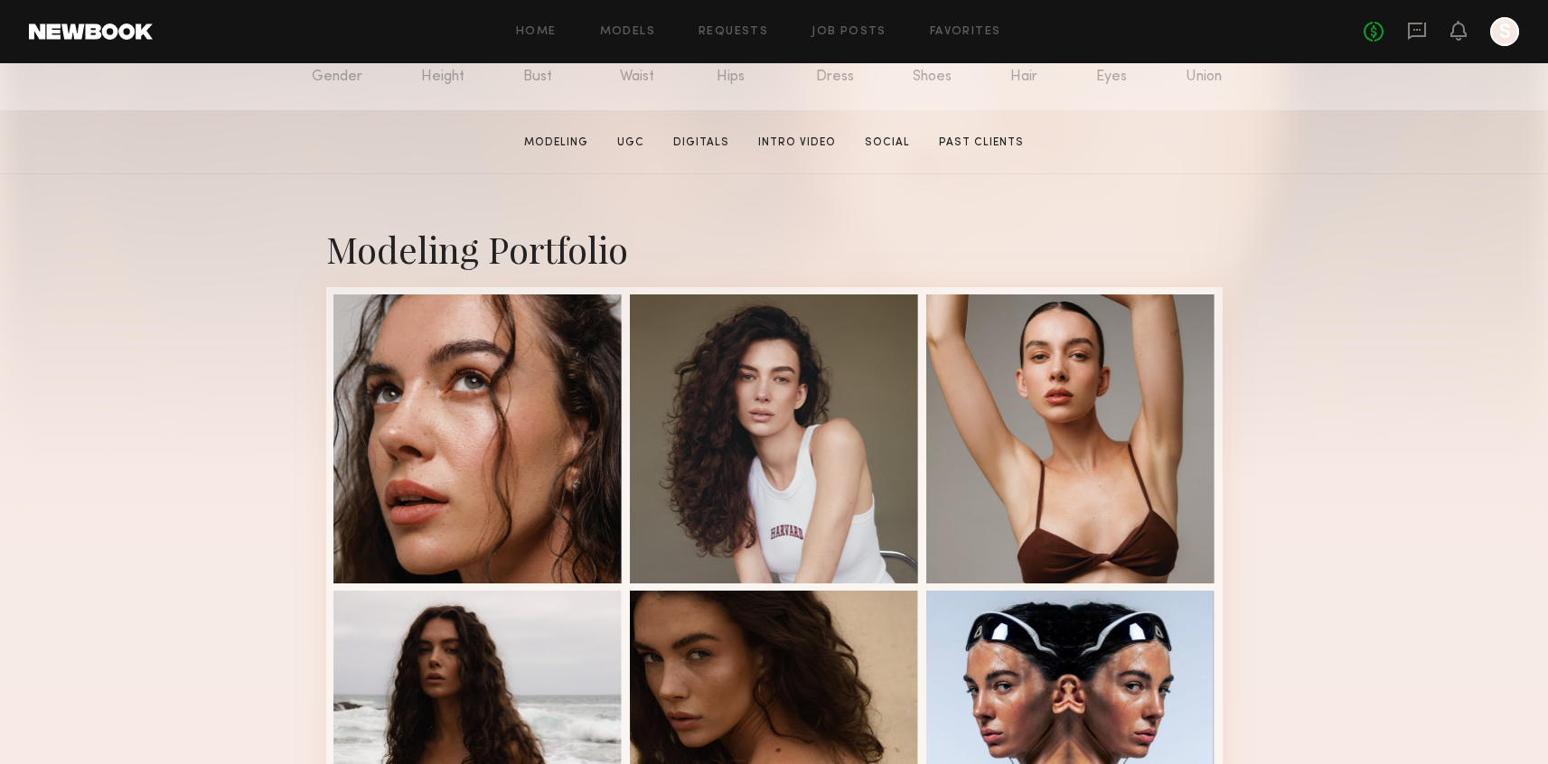
scroll to position [270, 0]
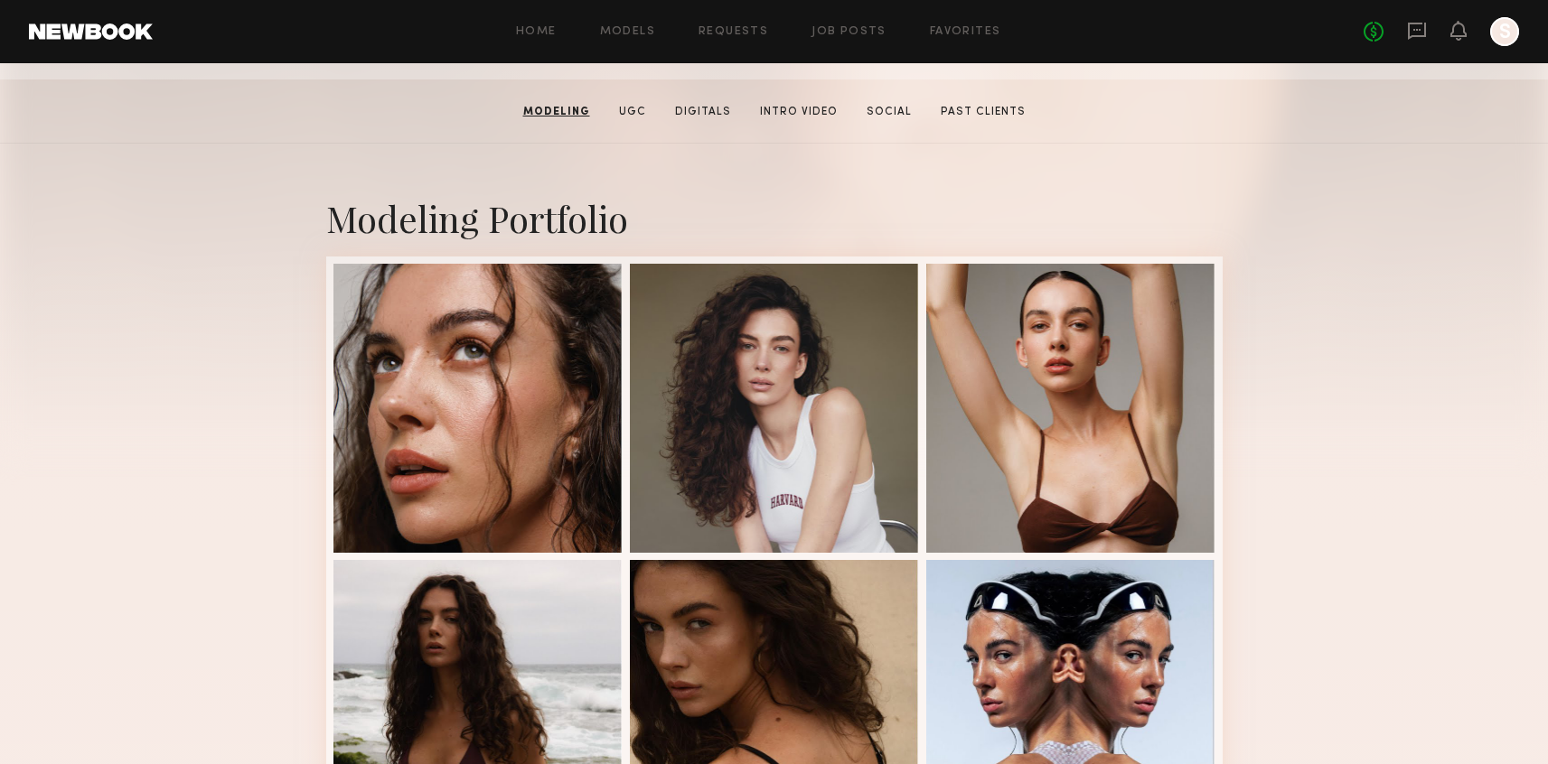
click at [539, 340] on div at bounding box center [477, 408] width 289 height 289
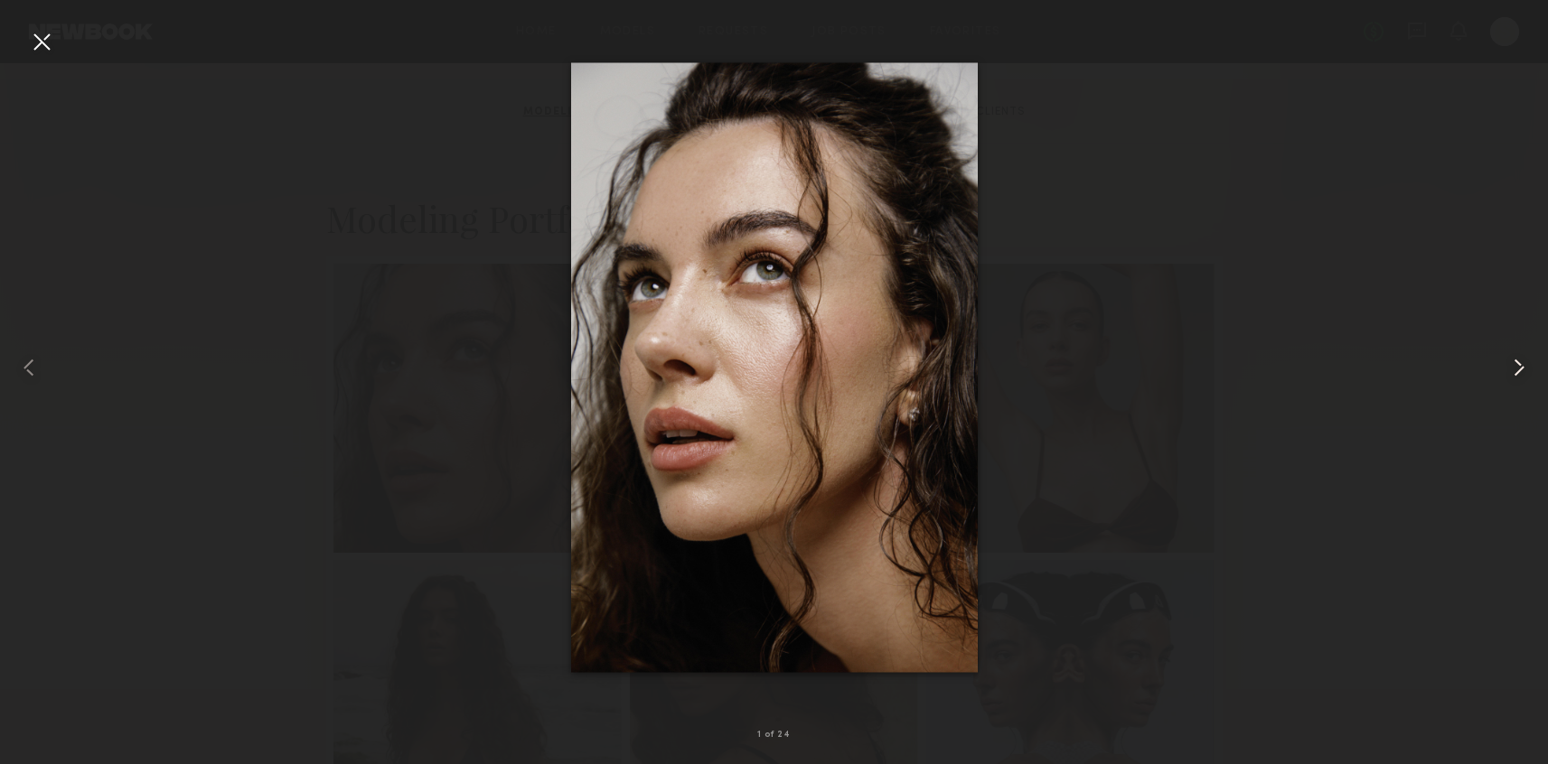
click at [1509, 373] on common-icon at bounding box center [1518, 367] width 29 height 29
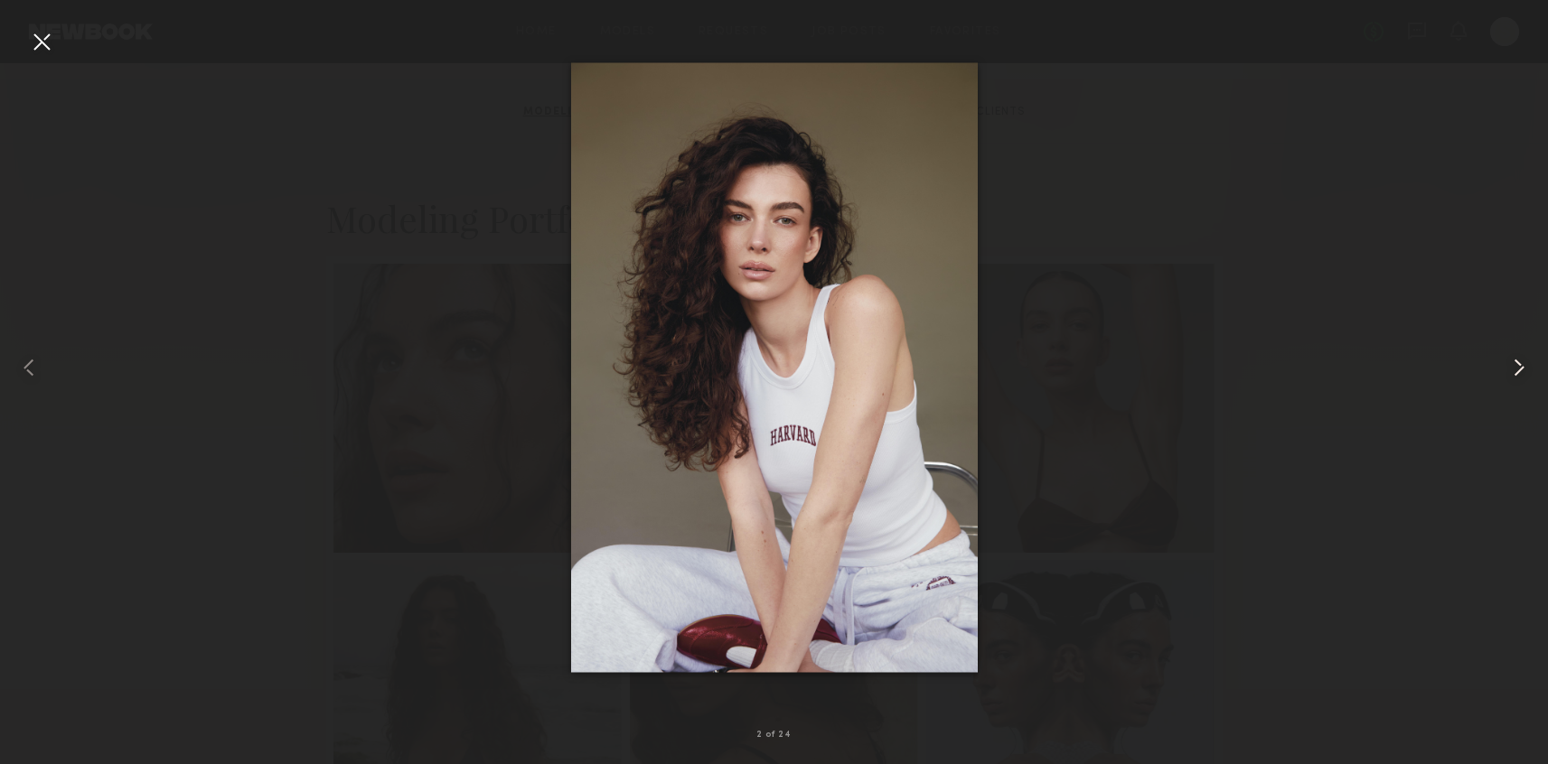
click at [1510, 373] on common-icon at bounding box center [1518, 367] width 29 height 29
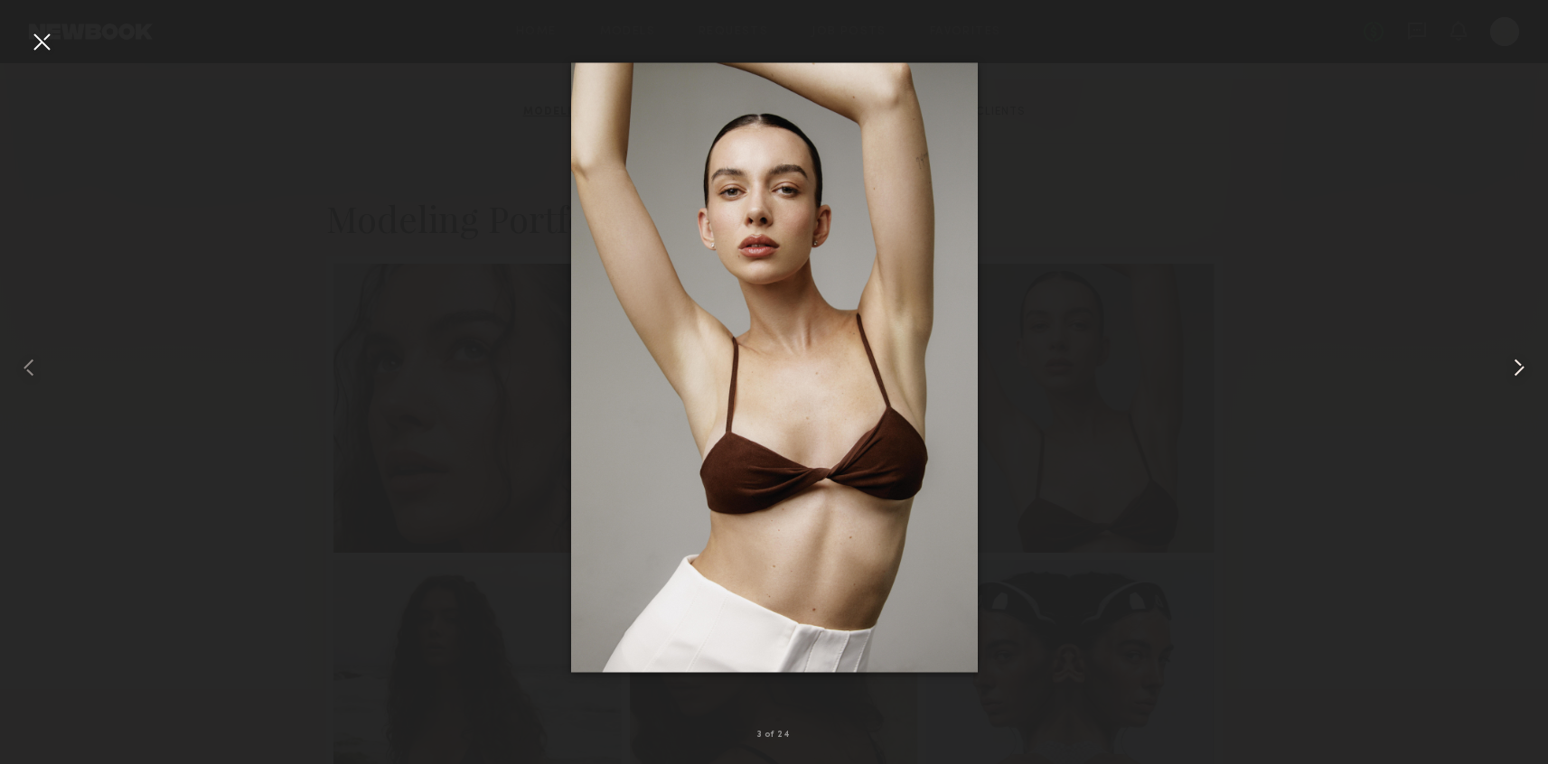
click at [1510, 373] on common-icon at bounding box center [1518, 367] width 29 height 29
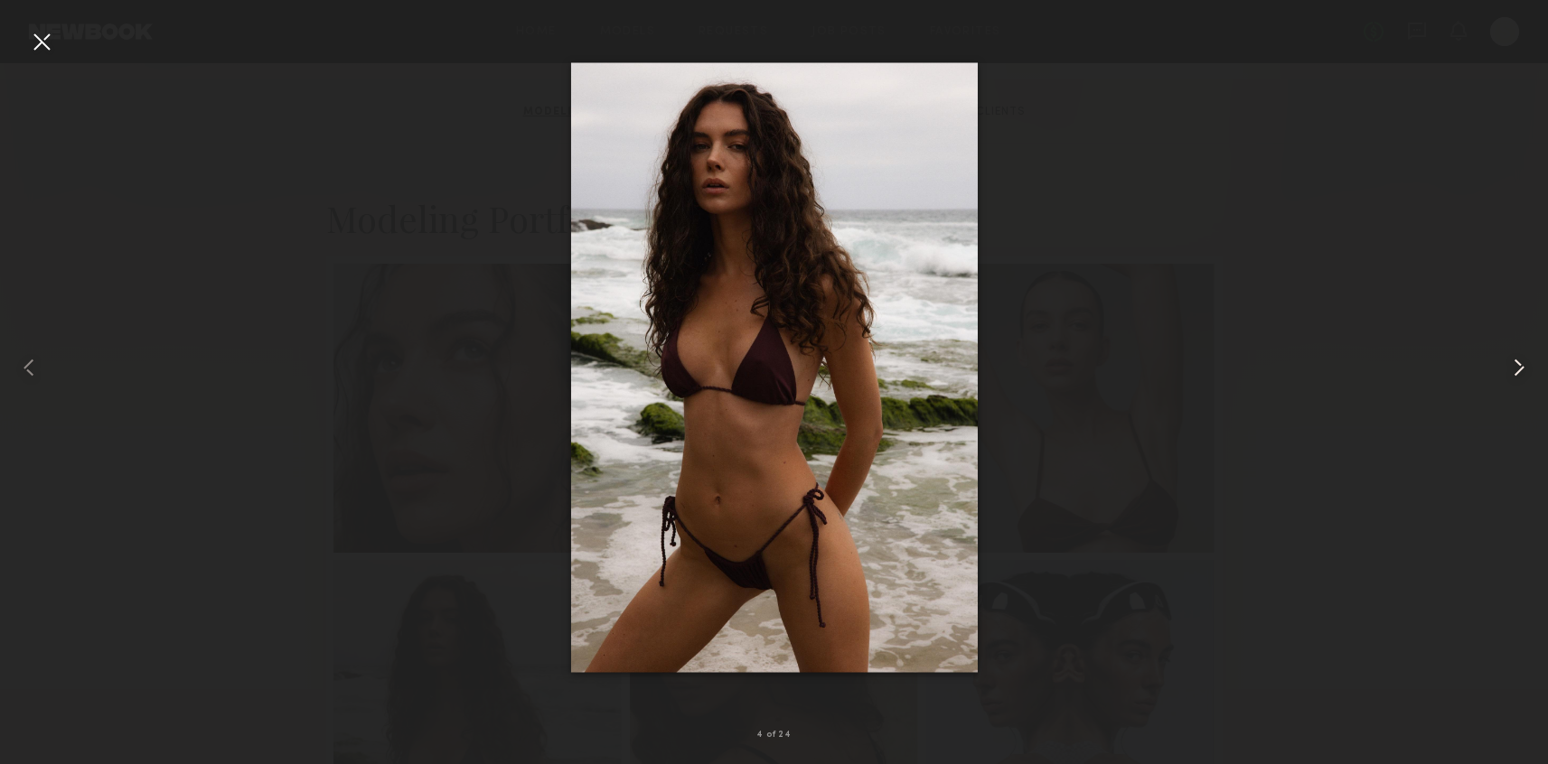
click at [1510, 373] on common-icon at bounding box center [1518, 367] width 29 height 29
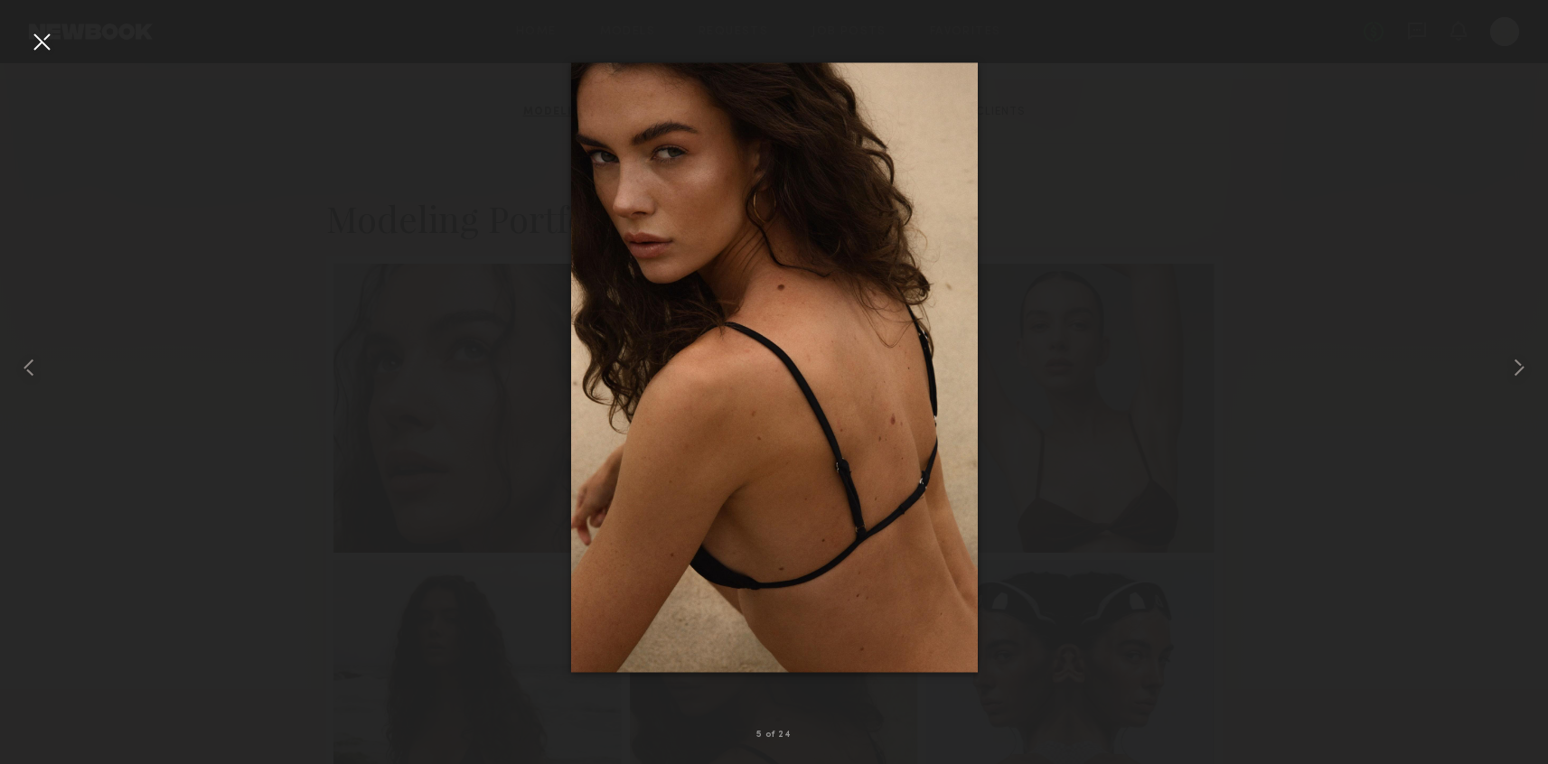
click at [31, 52] on div at bounding box center [41, 41] width 29 height 29
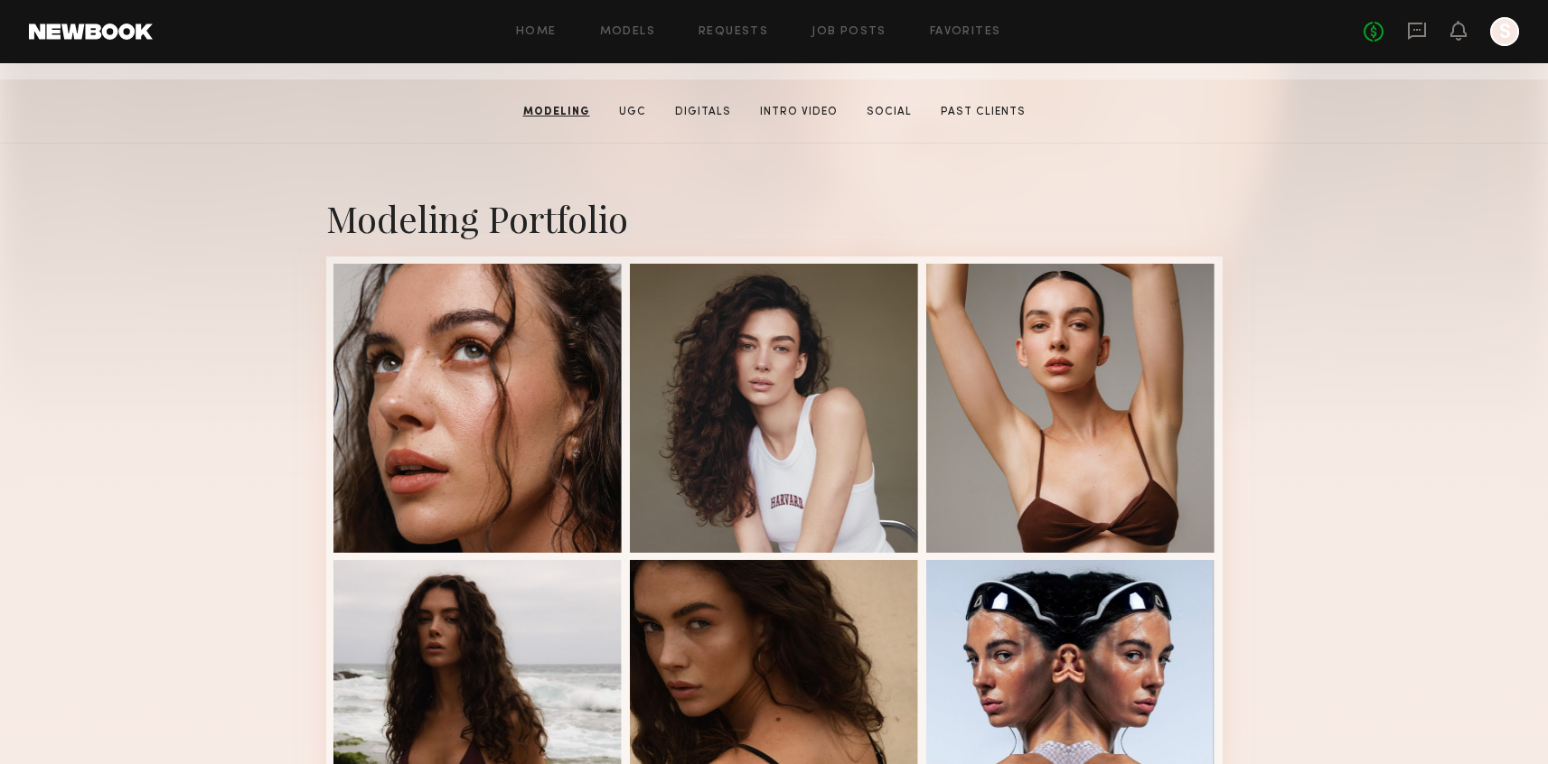
scroll to position [0, 0]
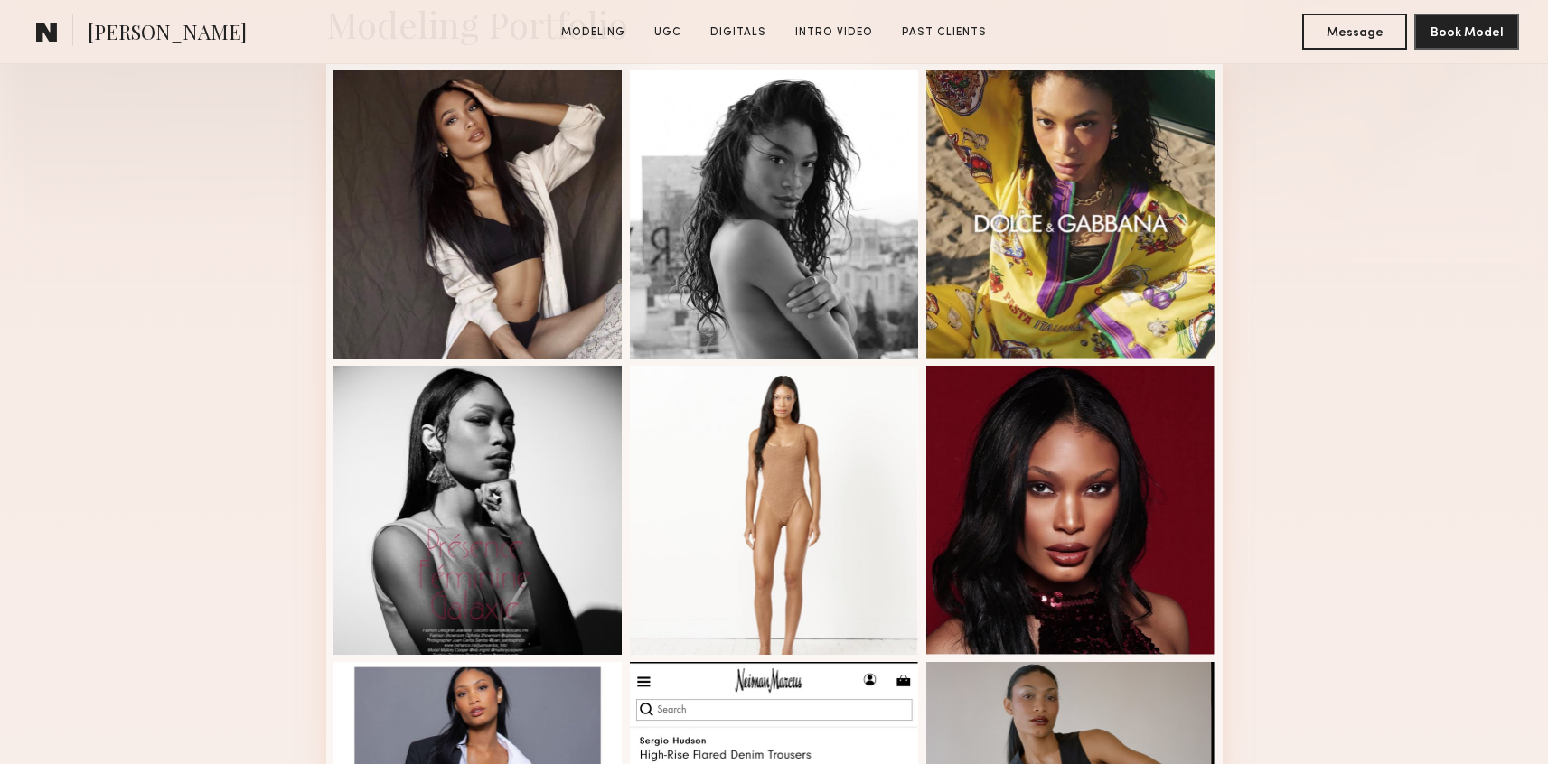
scroll to position [1050, 0]
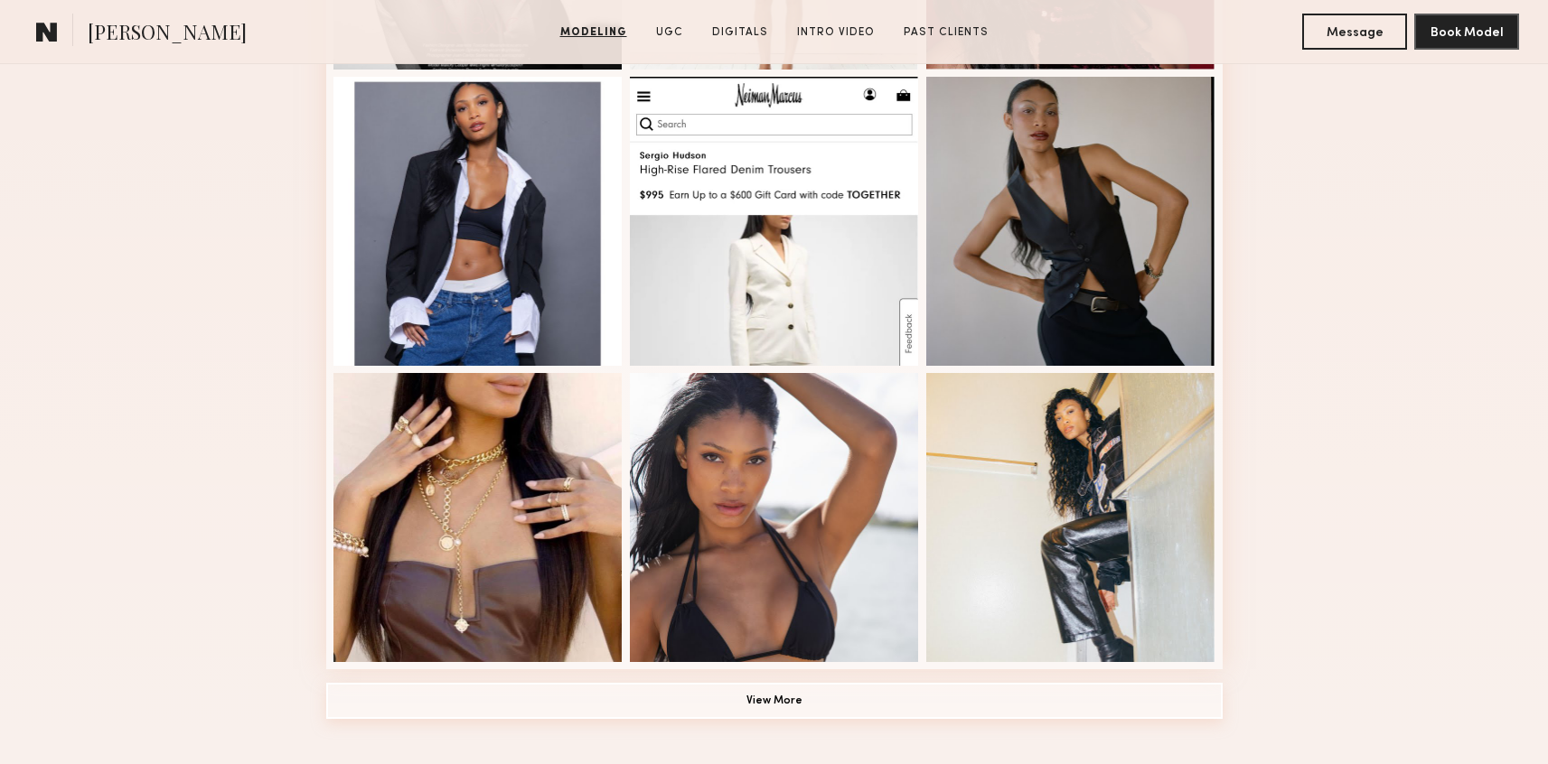
click at [386, 703] on button "View More" at bounding box center [774, 701] width 896 height 36
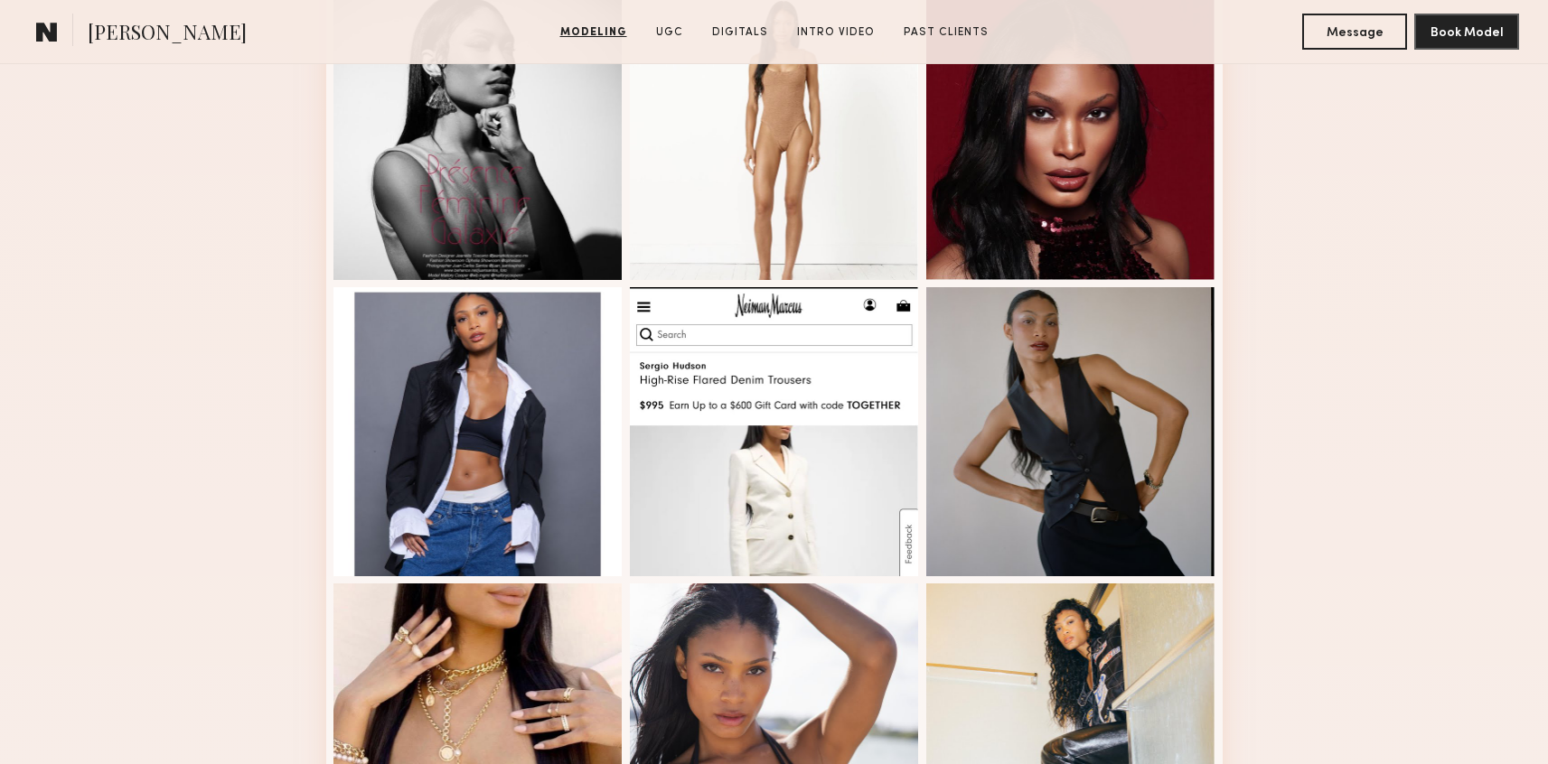
scroll to position [669, 0]
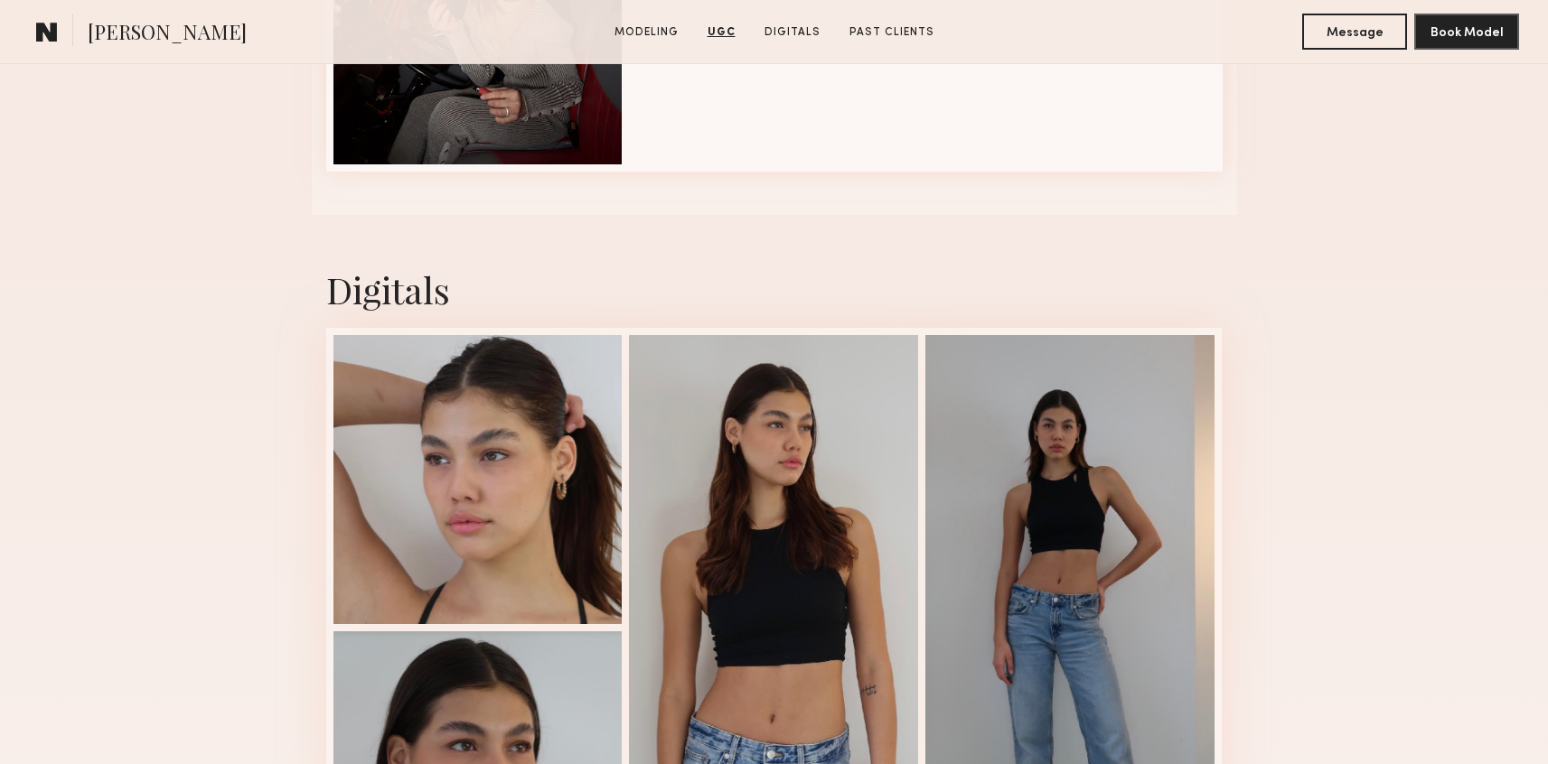
scroll to position [2494, 0]
